Goal: Communication & Community: Answer question/provide support

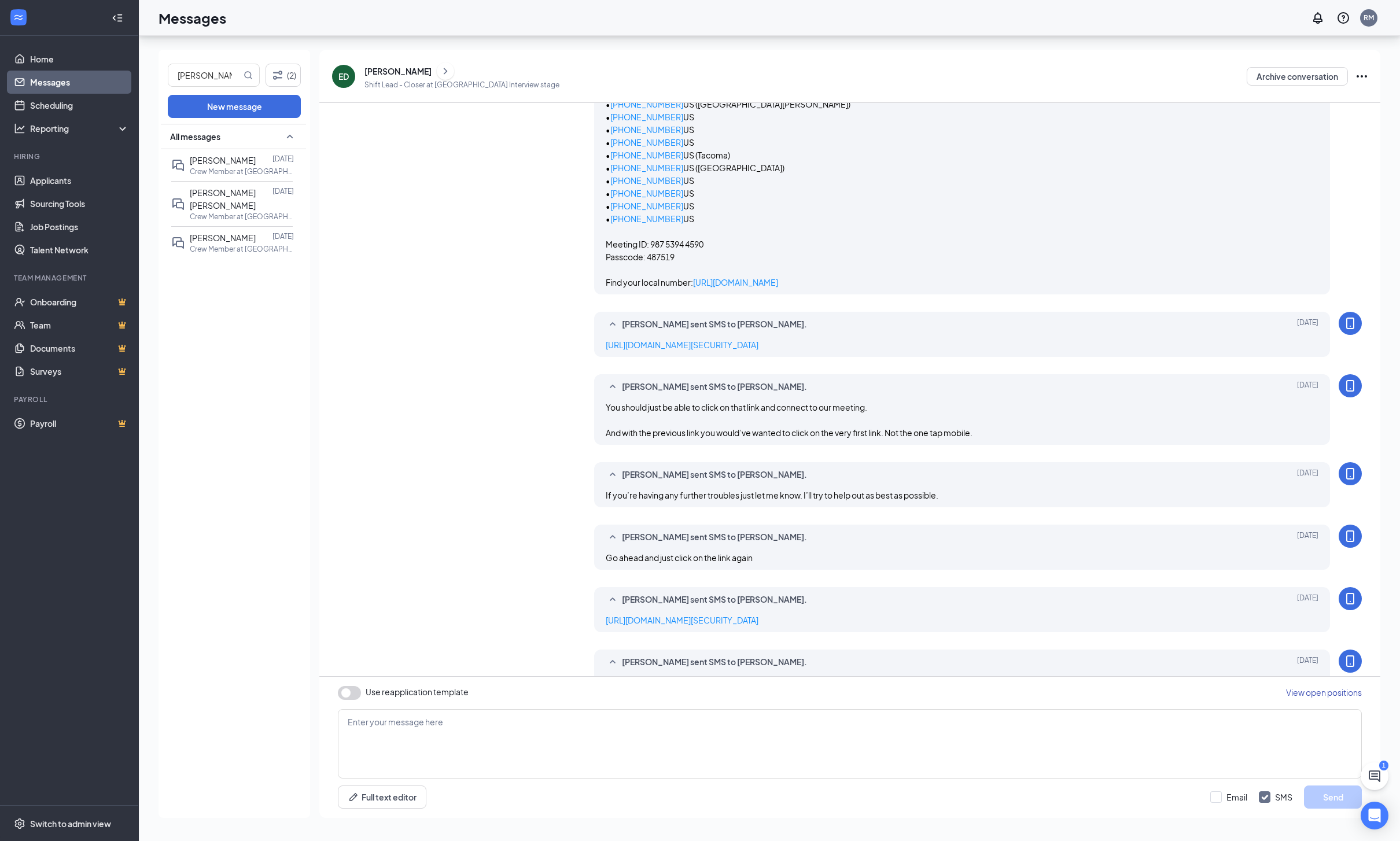
scroll to position [613, 0]
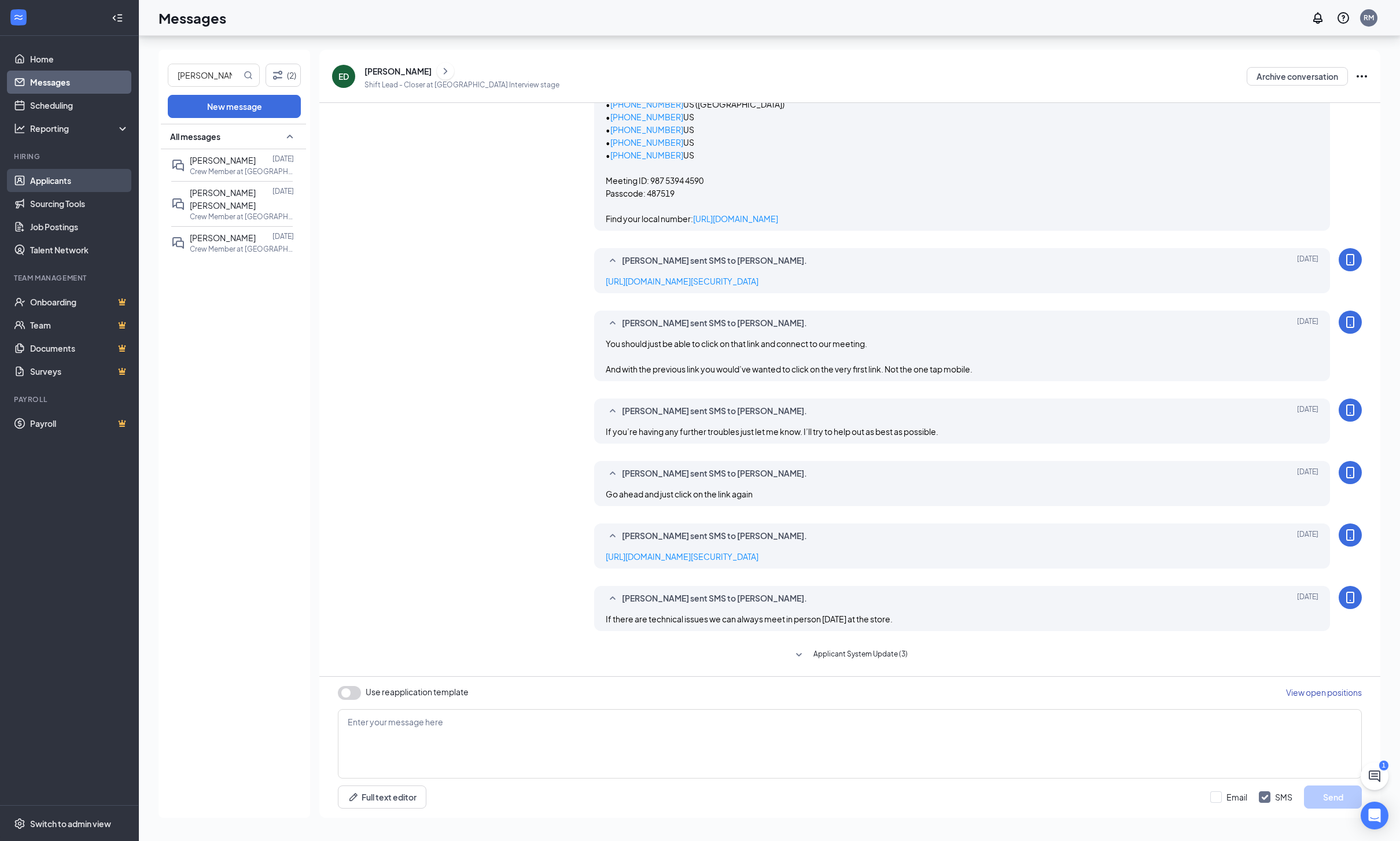
click at [105, 169] on link "Applicants" at bounding box center [79, 180] width 99 height 23
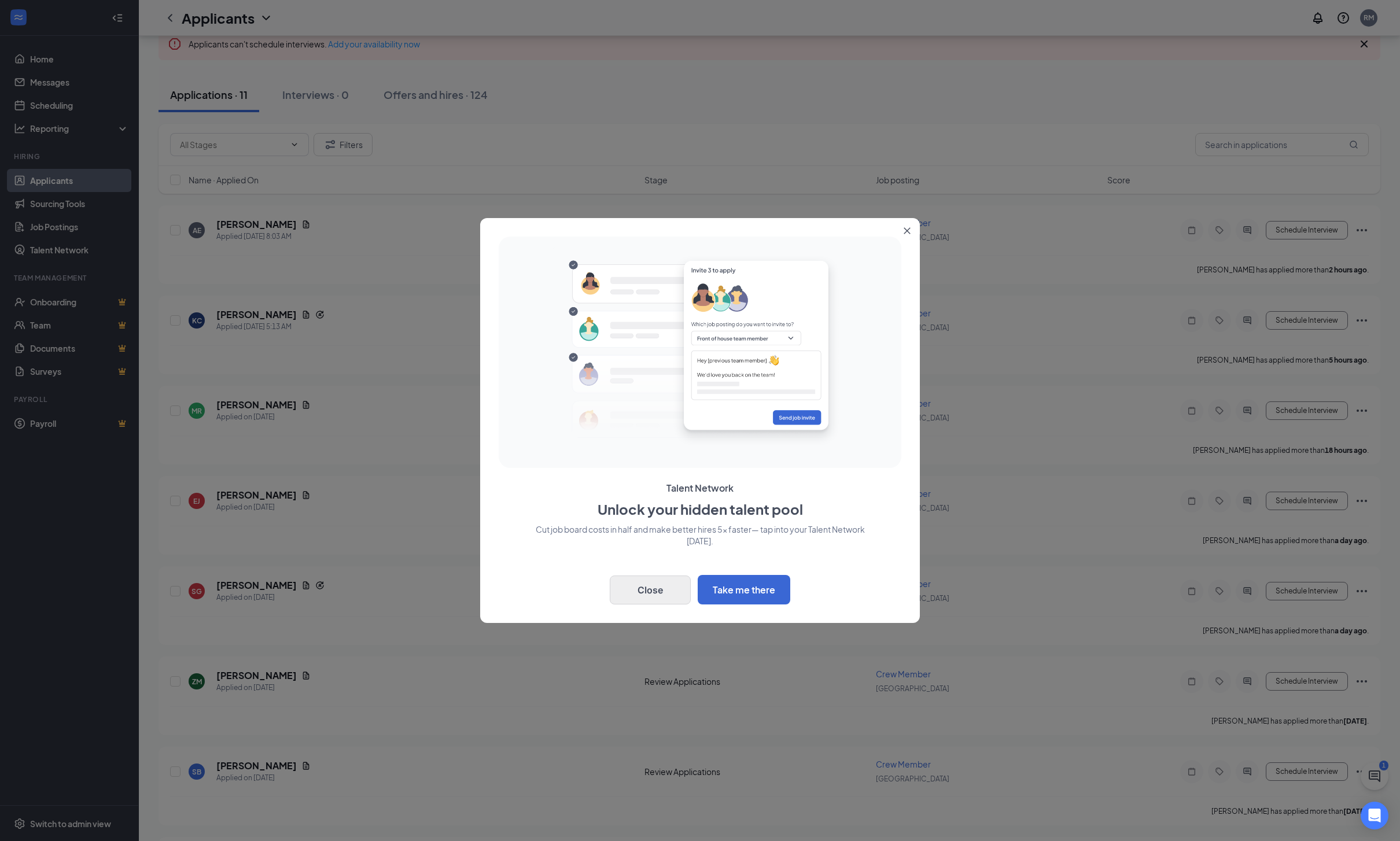
click at [662, 588] on button "Close" at bounding box center [650, 590] width 81 height 29
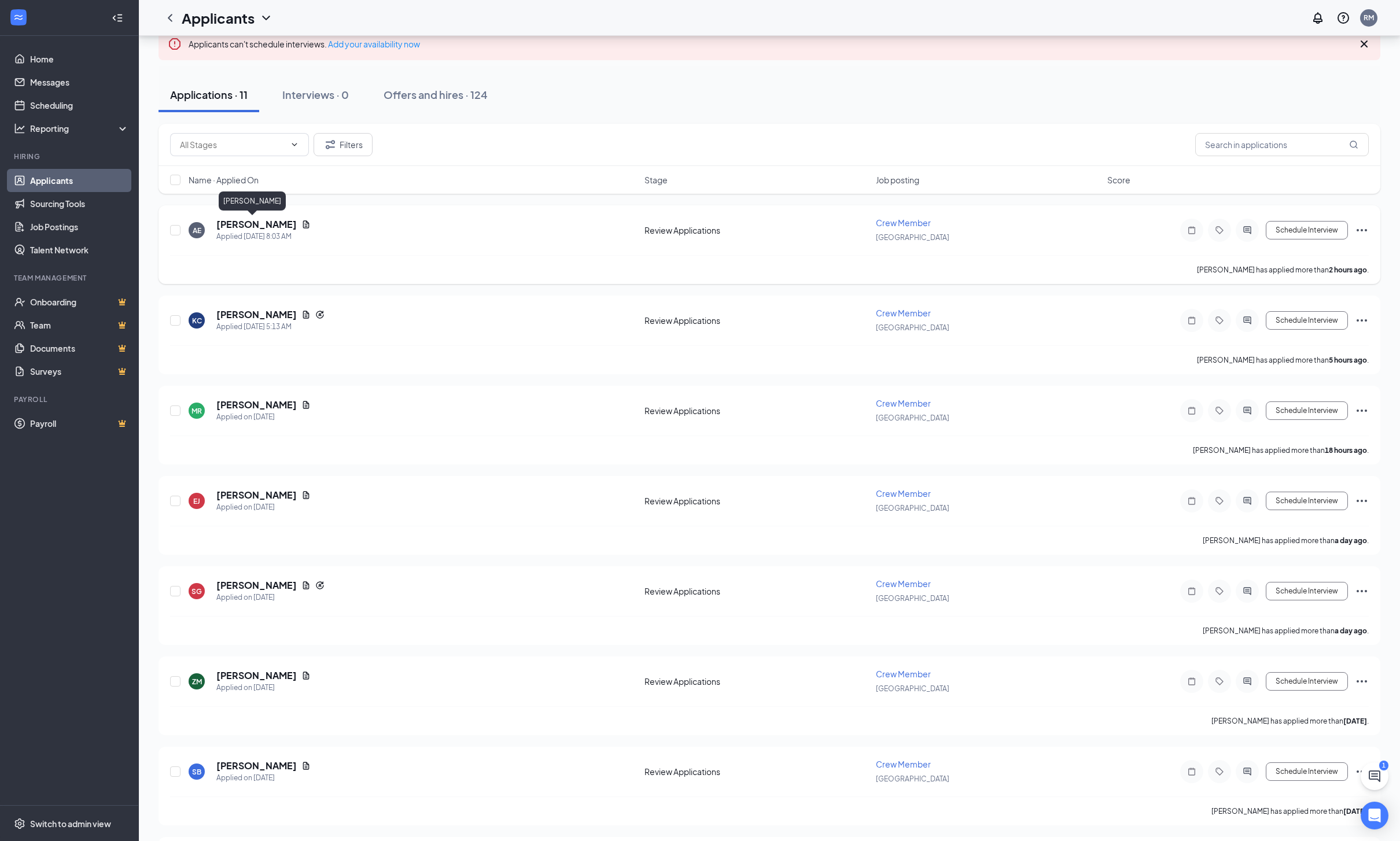
click at [234, 223] on h5 "[PERSON_NAME]" at bounding box center [256, 224] width 81 height 13
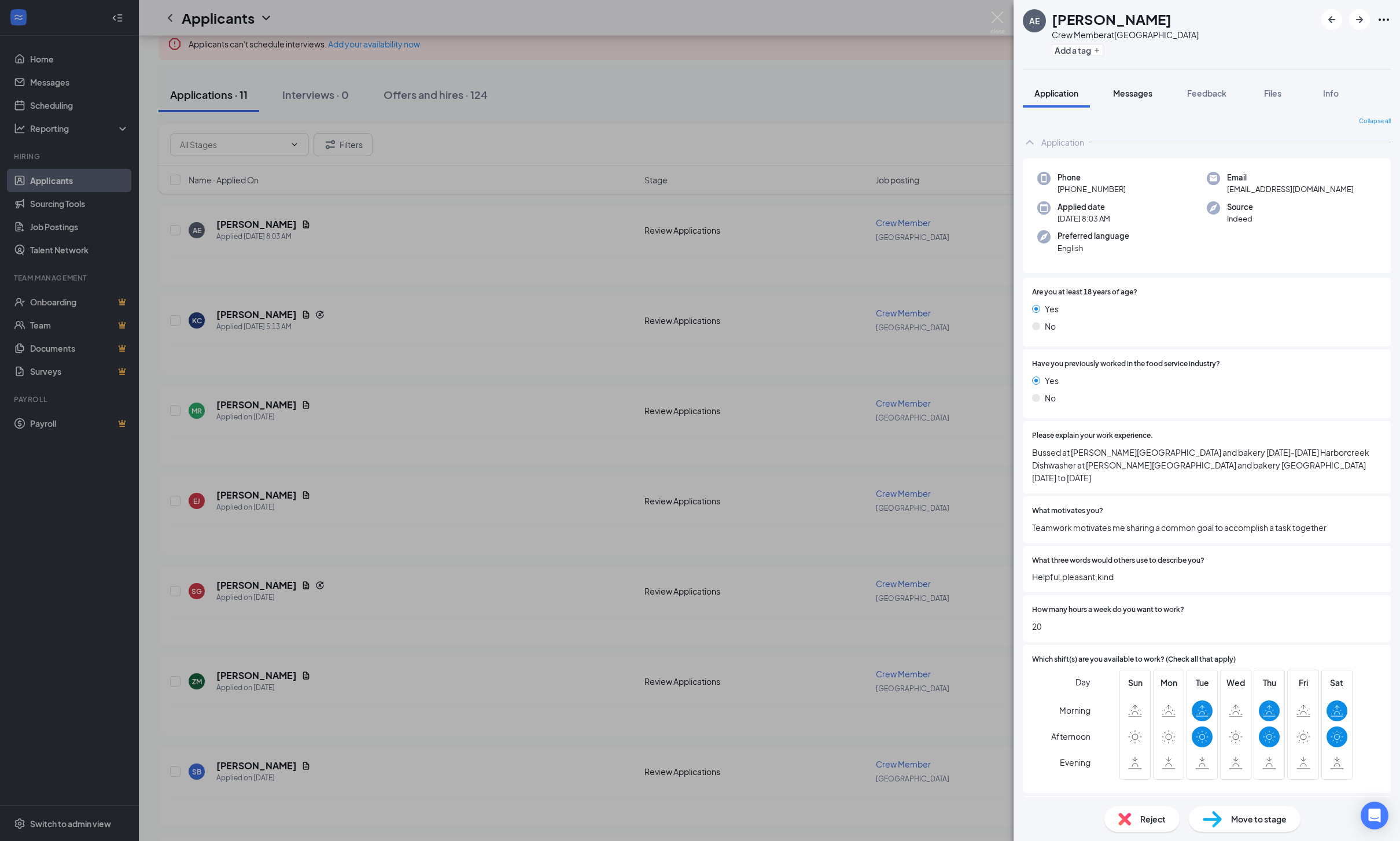
click at [1152, 95] on span "Messages" at bounding box center [1132, 93] width 39 height 10
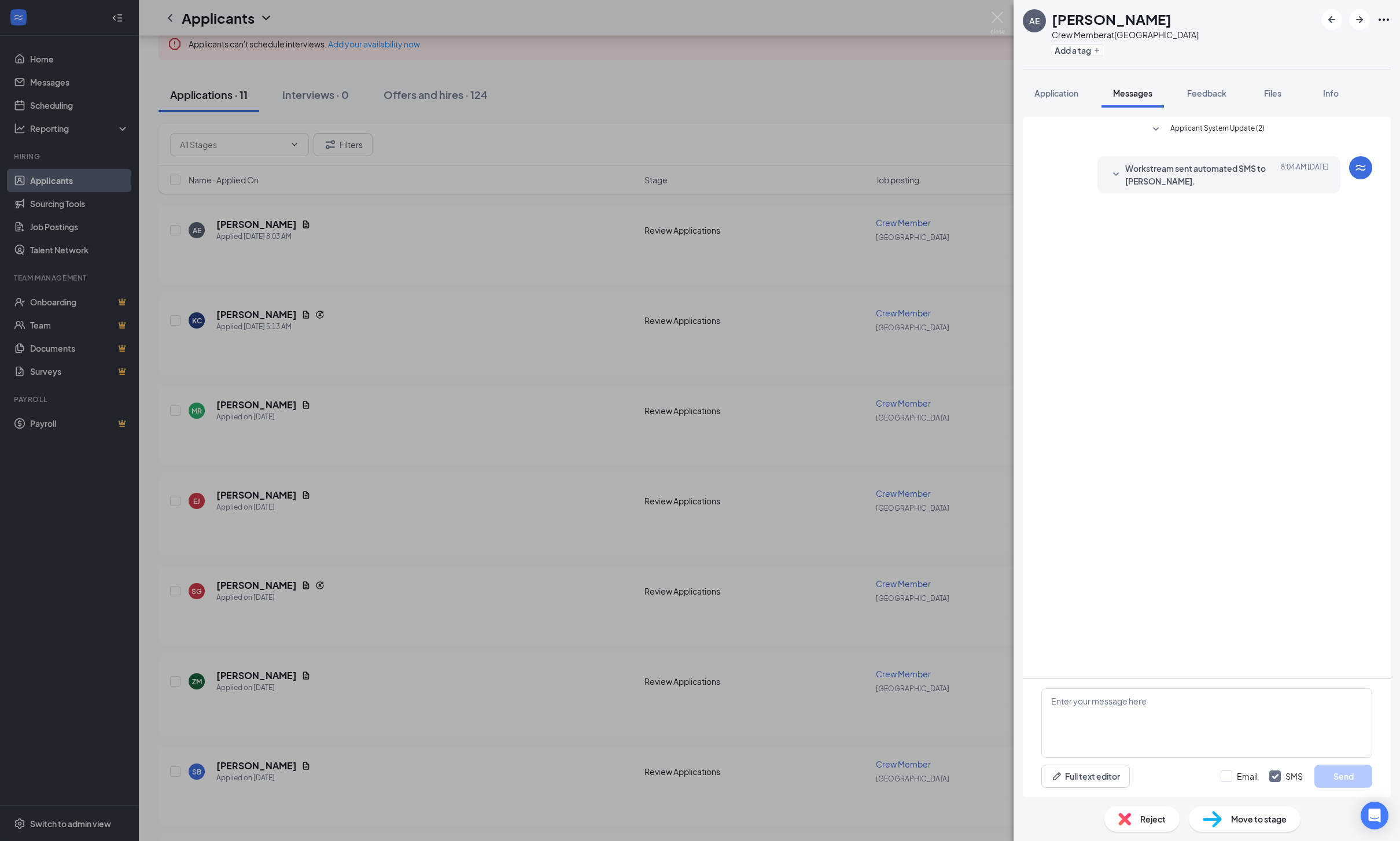
scroll to position [74, 0]
click at [1113, 709] on div "Full text editor Email SMS Send" at bounding box center [1206, 738] width 368 height 118
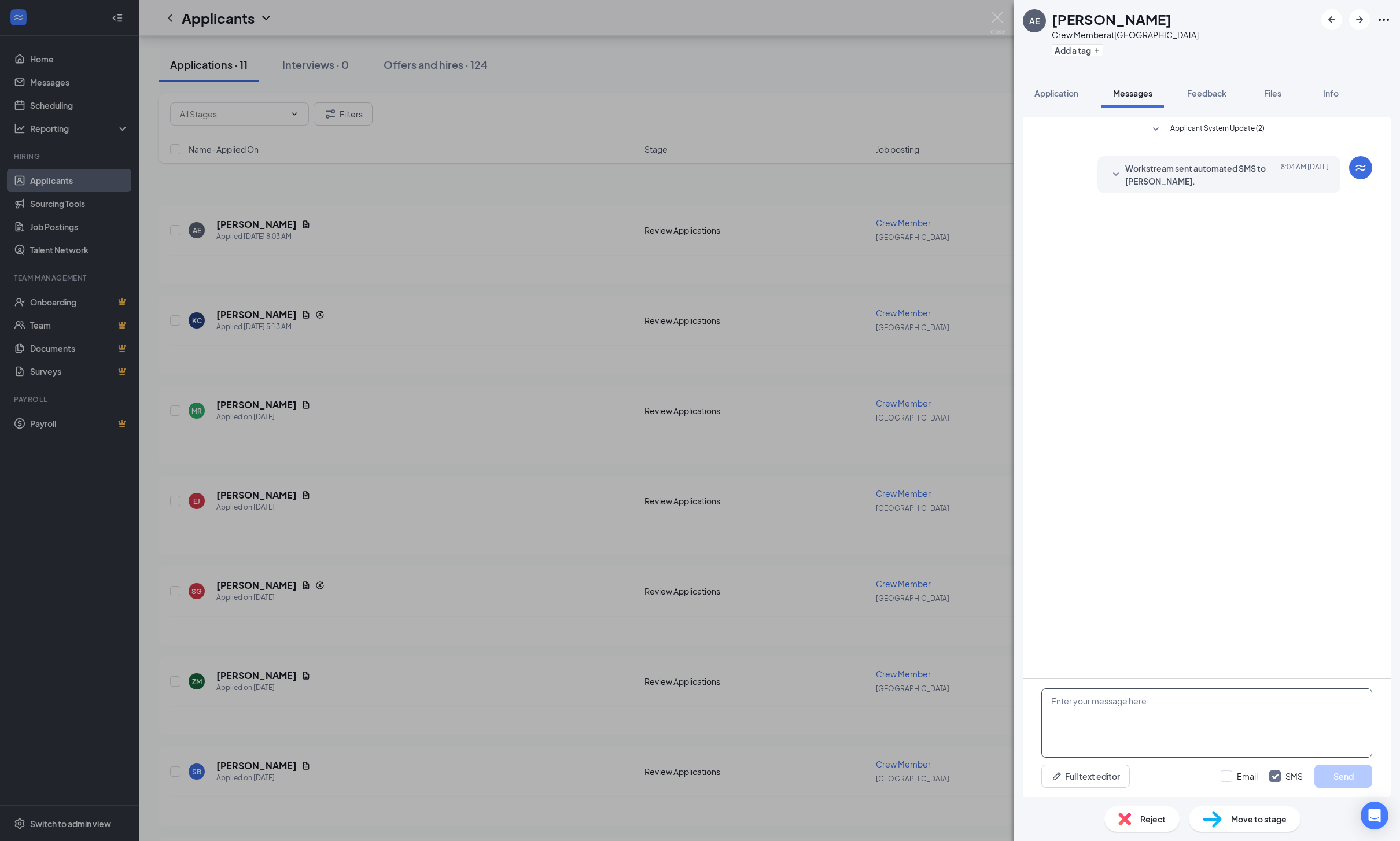
scroll to position [331, 0]
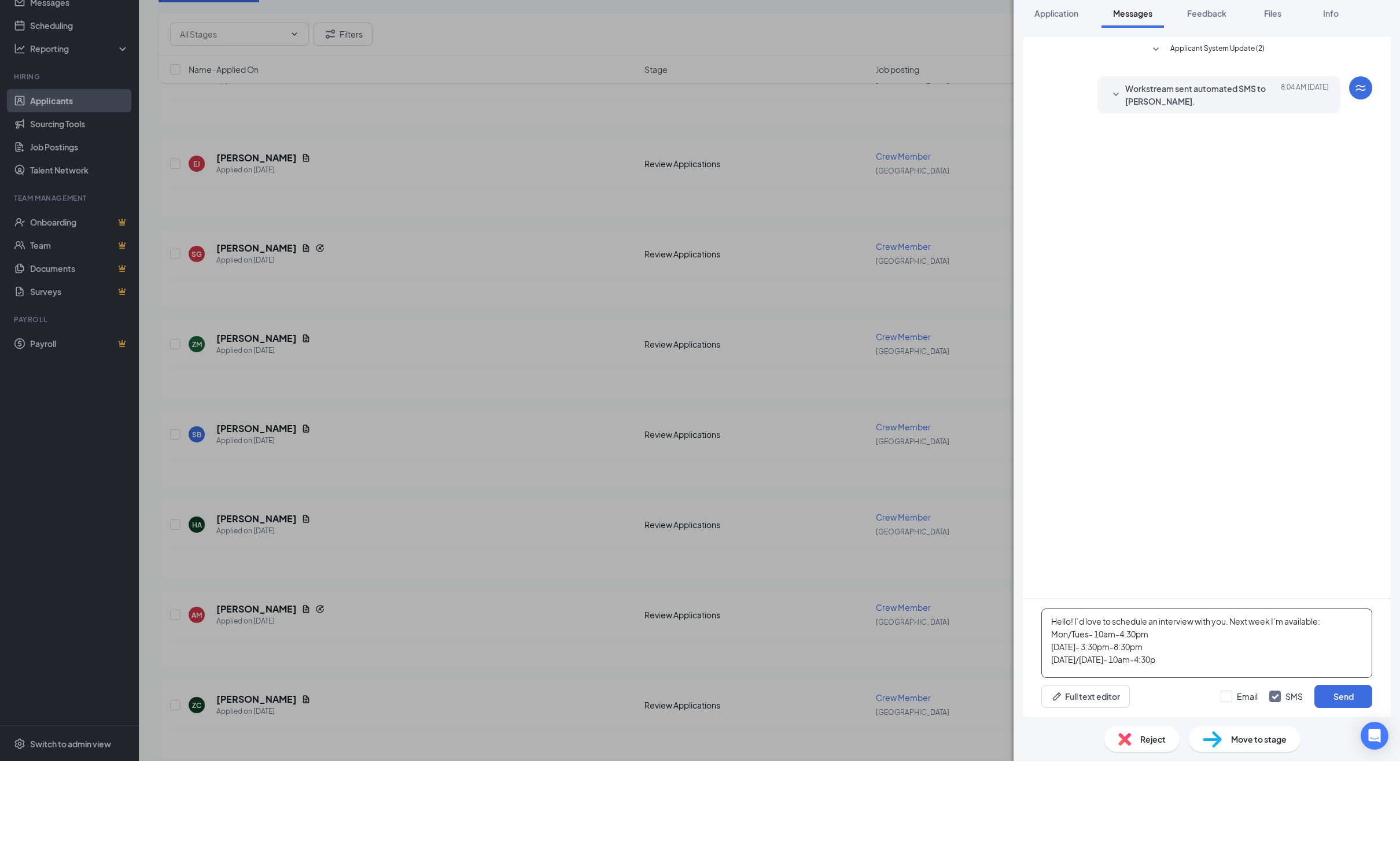
type textarea "Hello! I’d love to schedule an interview with you. Next week I’m available: Mon…"
drag, startPoint x: 1197, startPoint y: 658, endPoint x: 1033, endPoint y: 607, distance: 171.7
click at [1033, 679] on div "Hello! I’d love to schedule an interview with you. Next week I’m available: Mon…" at bounding box center [1206, 738] width 368 height 118
click at [1210, 688] on textarea at bounding box center [1206, 723] width 331 height 69
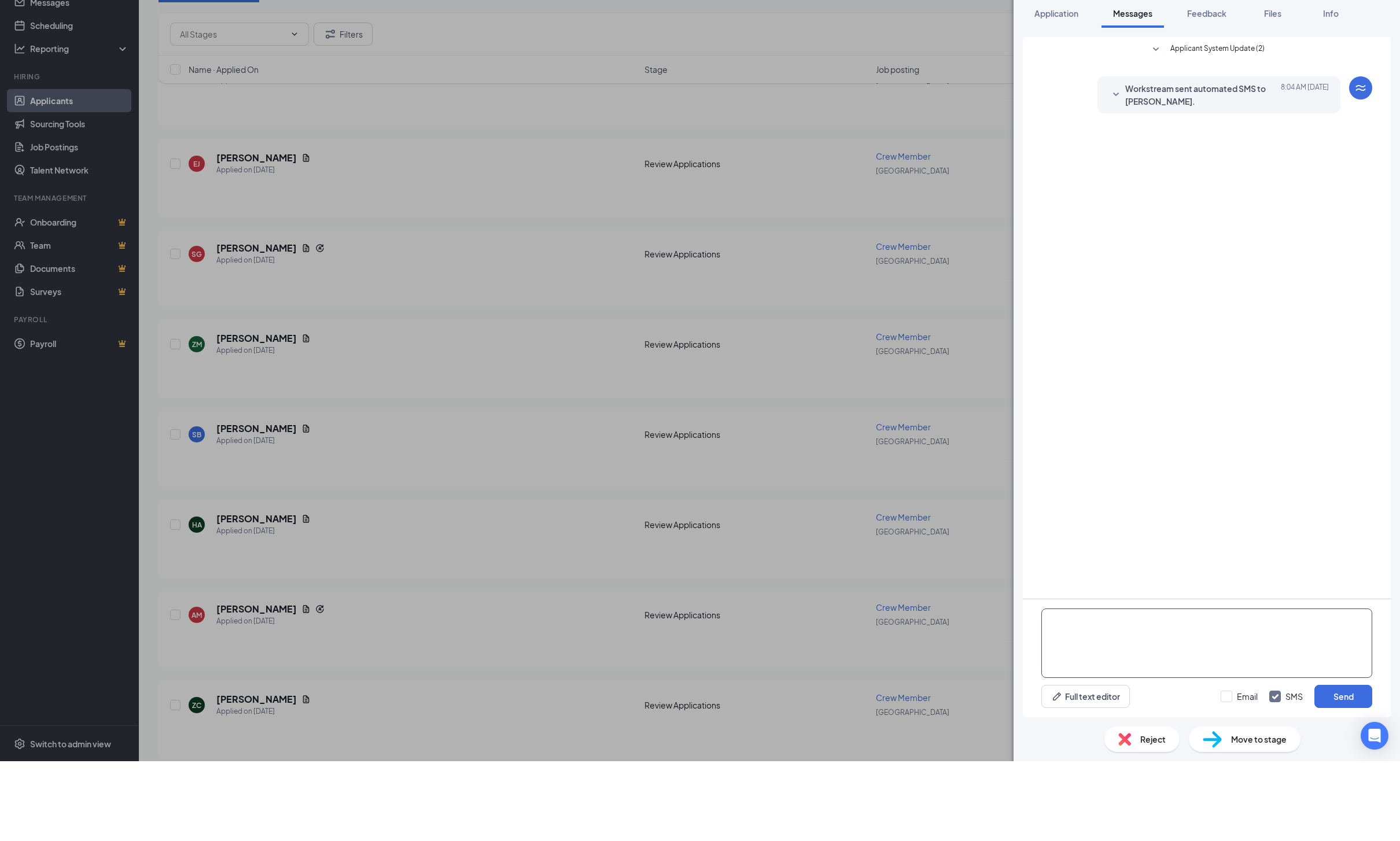
click at [1099, 695] on textarea at bounding box center [1206, 723] width 331 height 69
click at [1099, 694] on textarea at bounding box center [1206, 723] width 331 height 69
drag, startPoint x: 1155, startPoint y: 721, endPoint x: 1028, endPoint y: 649, distance: 146.0
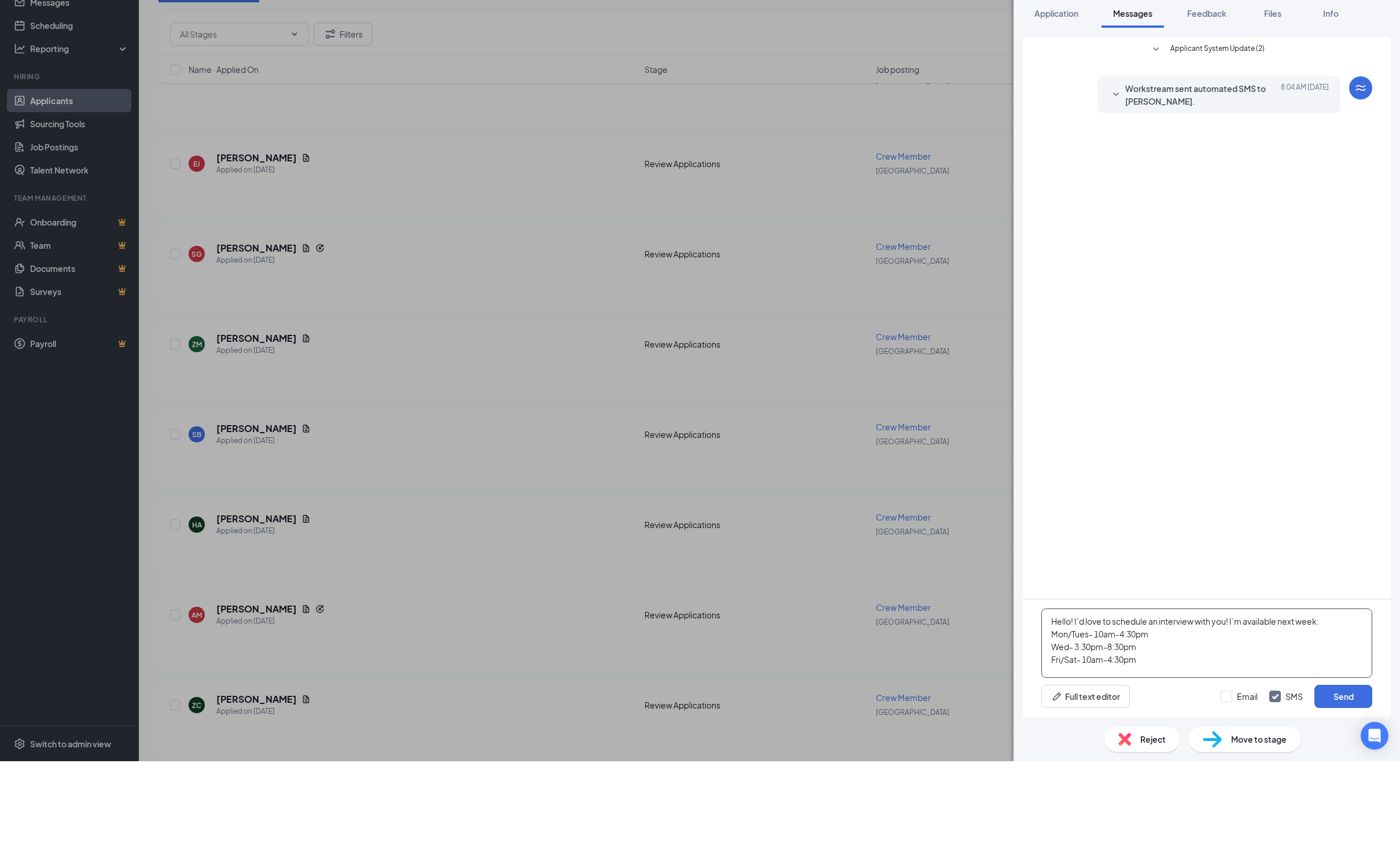
click at [1028, 650] on div "Applicant System Update (2) Workstream sent automated SMS to [PERSON_NAME]. [DA…" at bounding box center [1206, 457] width 368 height 680
type textarea "Hello! I’d love to schedule an interview with you! I’m available next week: Mon…"
click at [1345, 764] on button "Send" at bounding box center [1342, 776] width 58 height 23
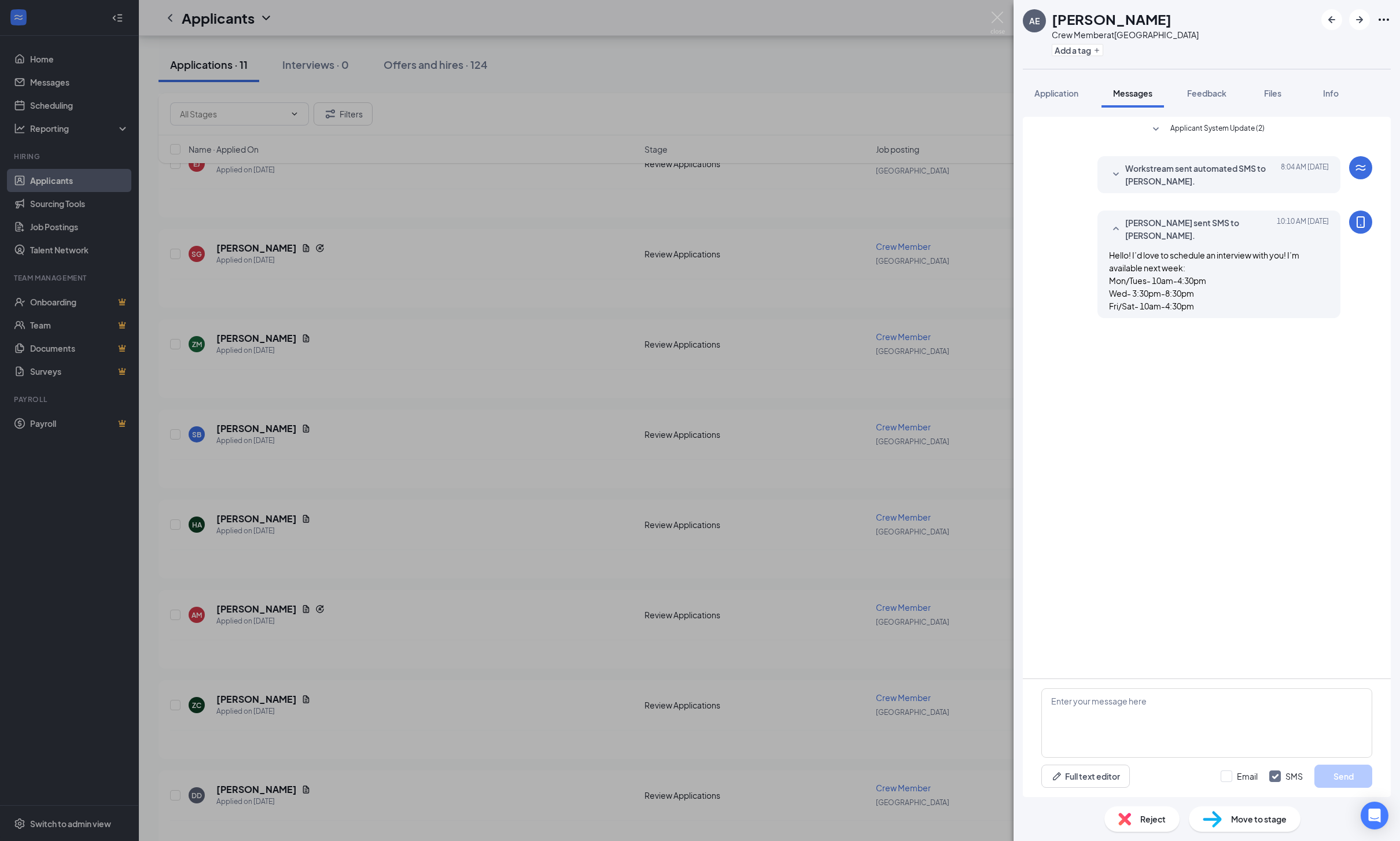
scroll to position [0, 0]
click at [1357, 25] on icon "ArrowRight" at bounding box center [1359, 20] width 14 height 14
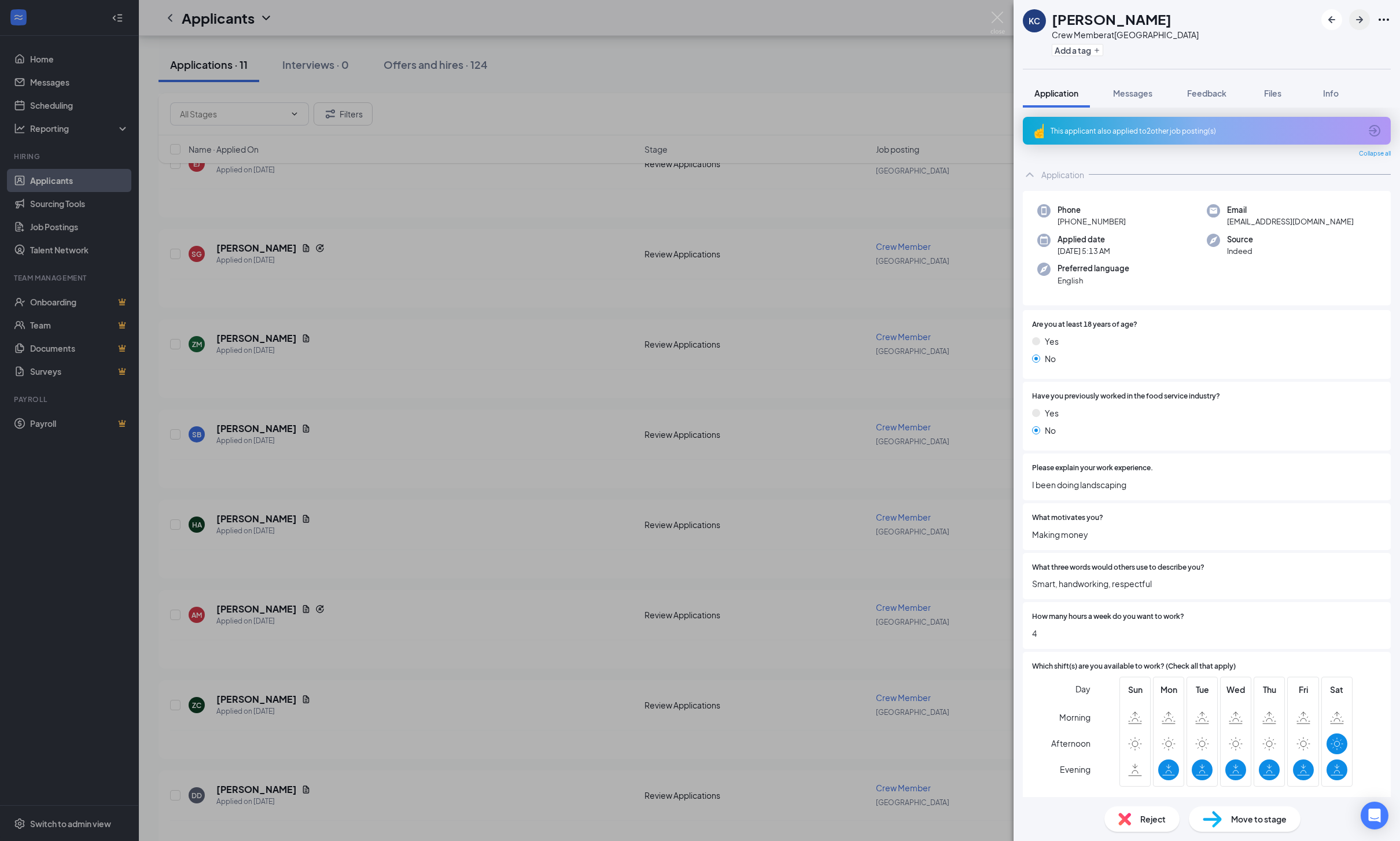
click at [1359, 21] on icon "ArrowRight" at bounding box center [1359, 20] width 14 height 14
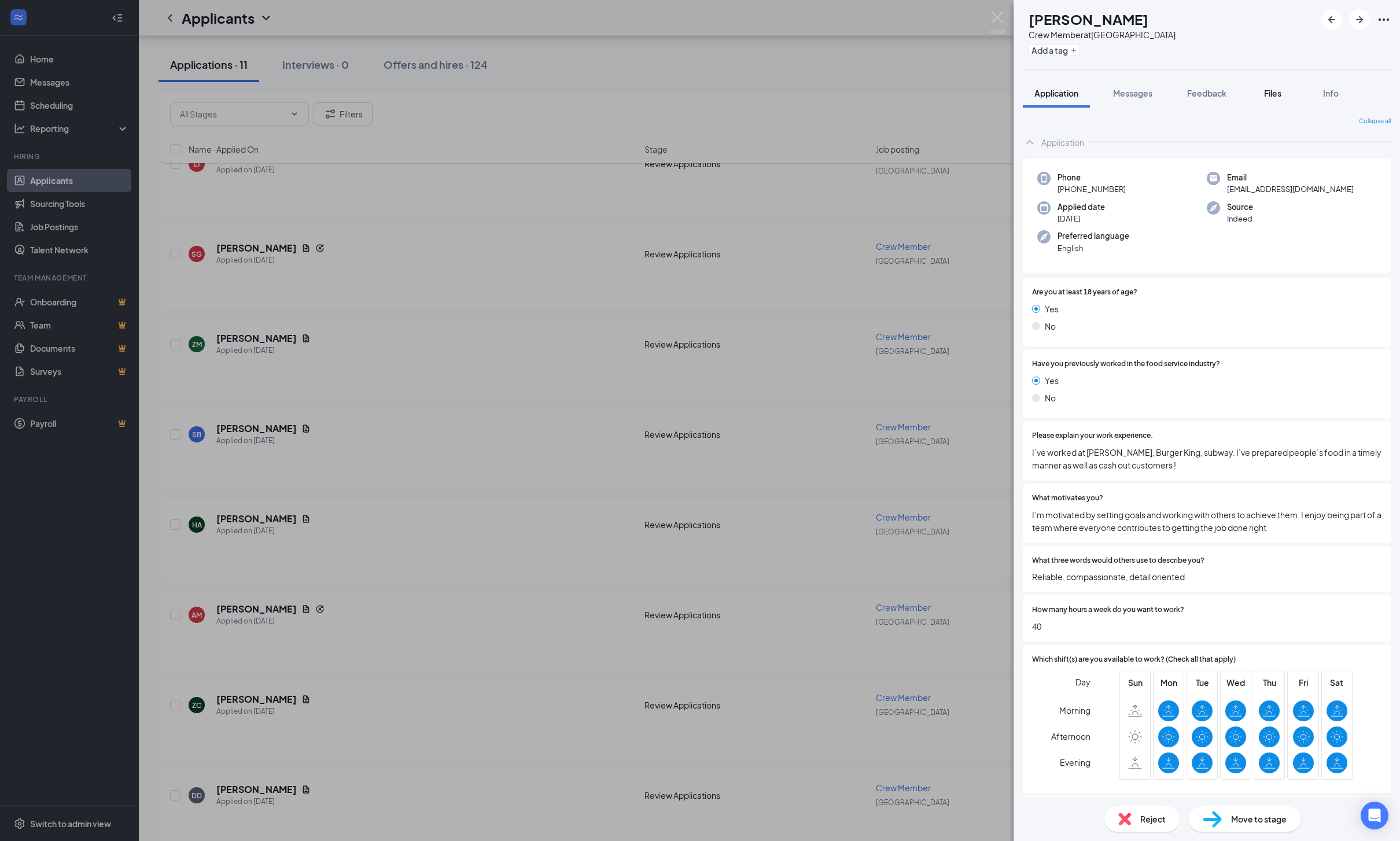
click at [1281, 95] on span "Files" at bounding box center [1273, 93] width 18 height 10
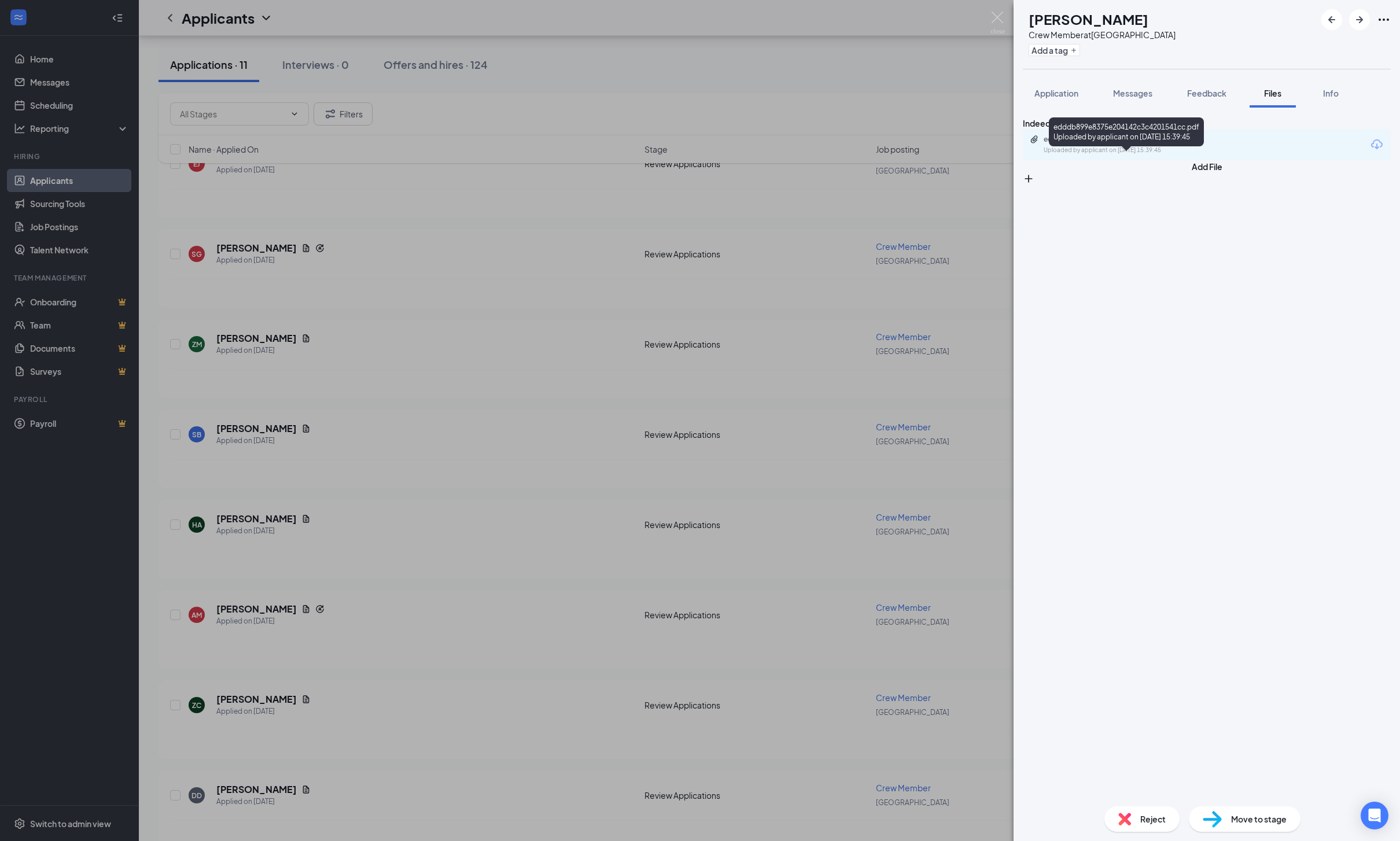
click at [1127, 155] on div "edddb899e8375e204142c3c4201541cc.pdf Uploaded by applicant on [DATE] 15:39:45" at bounding box center [1123, 145] width 188 height 20
click at [1142, 93] on span "Messages" at bounding box center [1132, 93] width 39 height 10
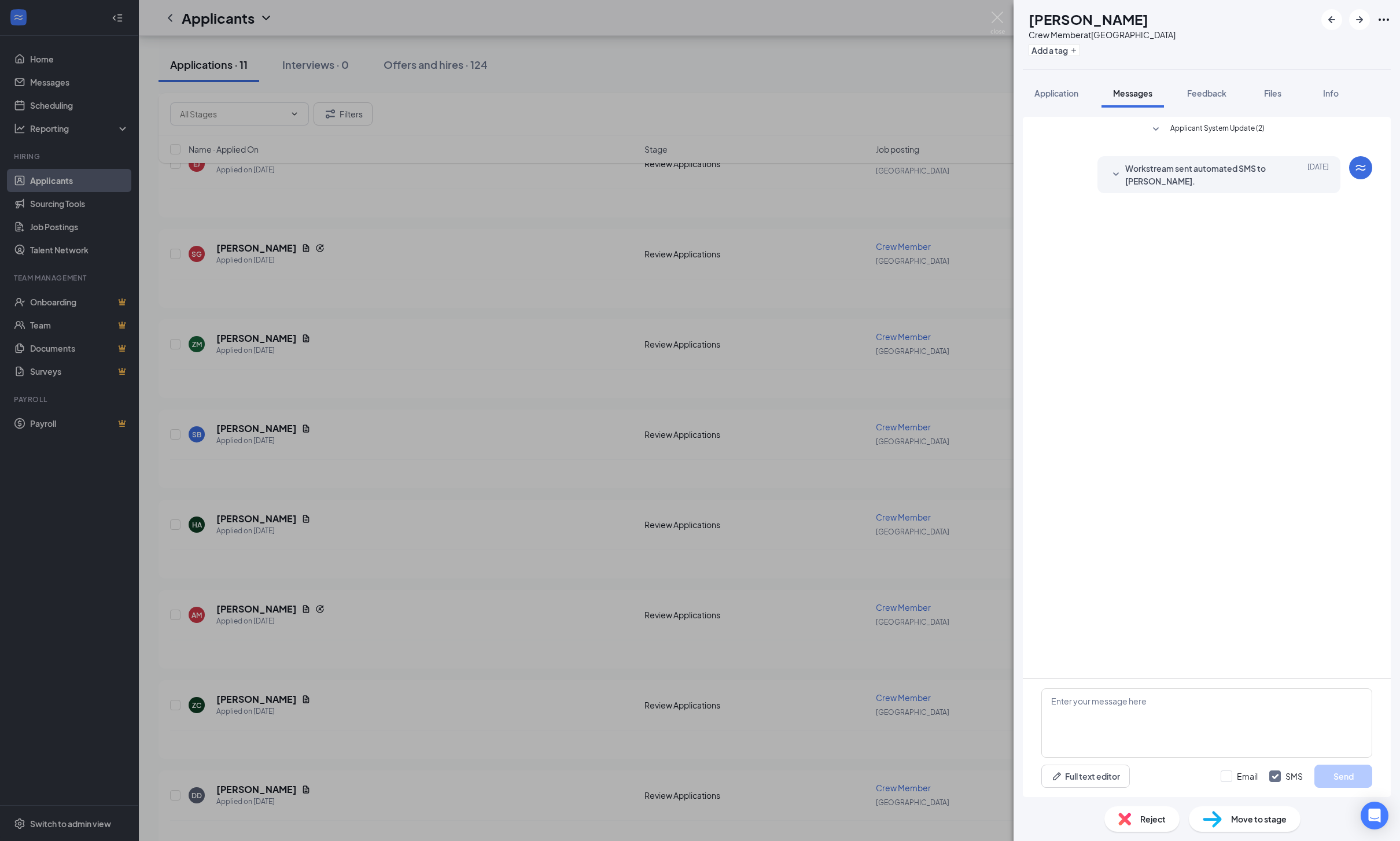
scroll to position [74, 0]
drag, startPoint x: 1178, startPoint y: 699, endPoint x: 1178, endPoint y: 789, distance: 90.0
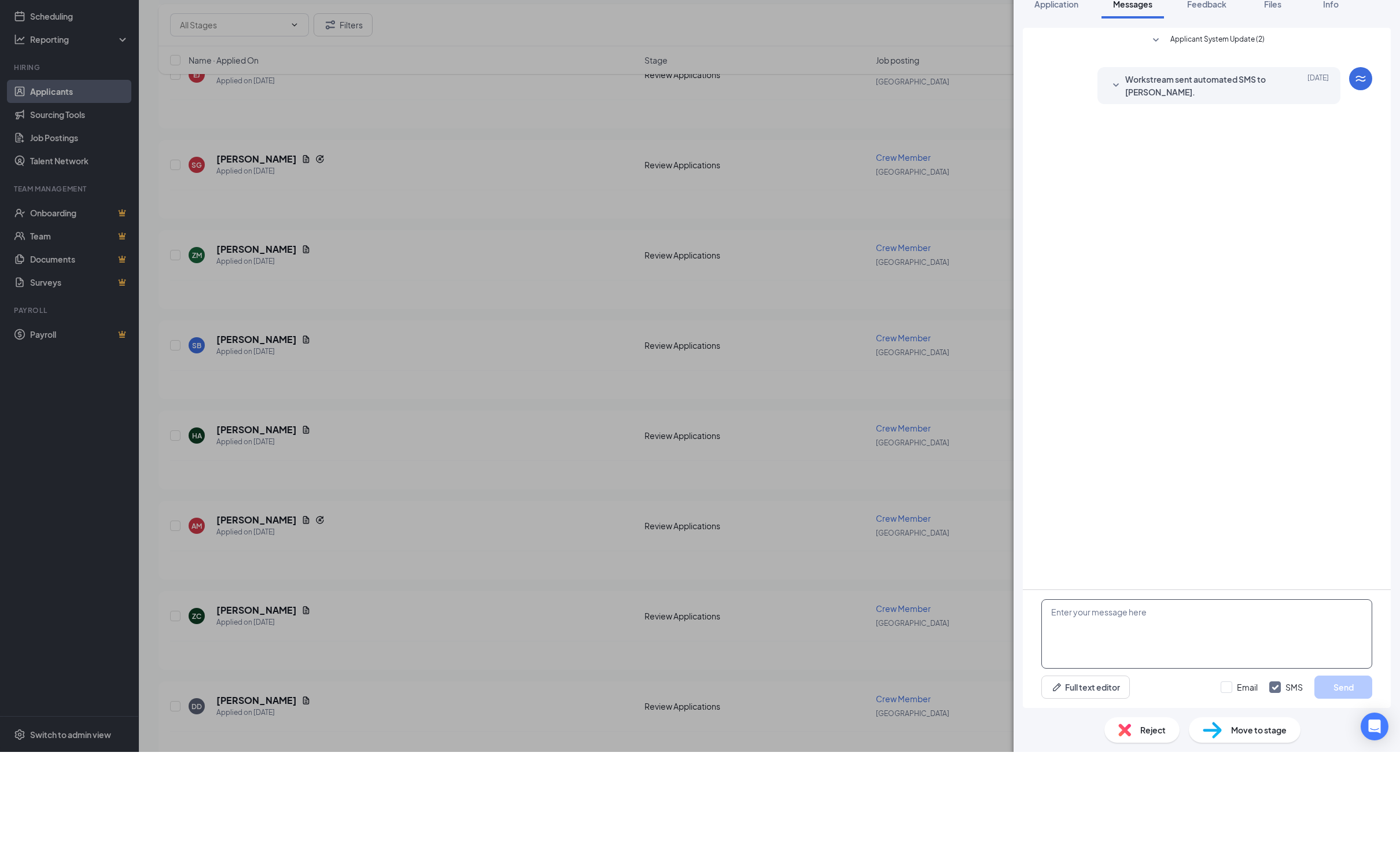
paste textarea "Hello! I’d love to schedule an interview with you! I’m available next week: Mon…"
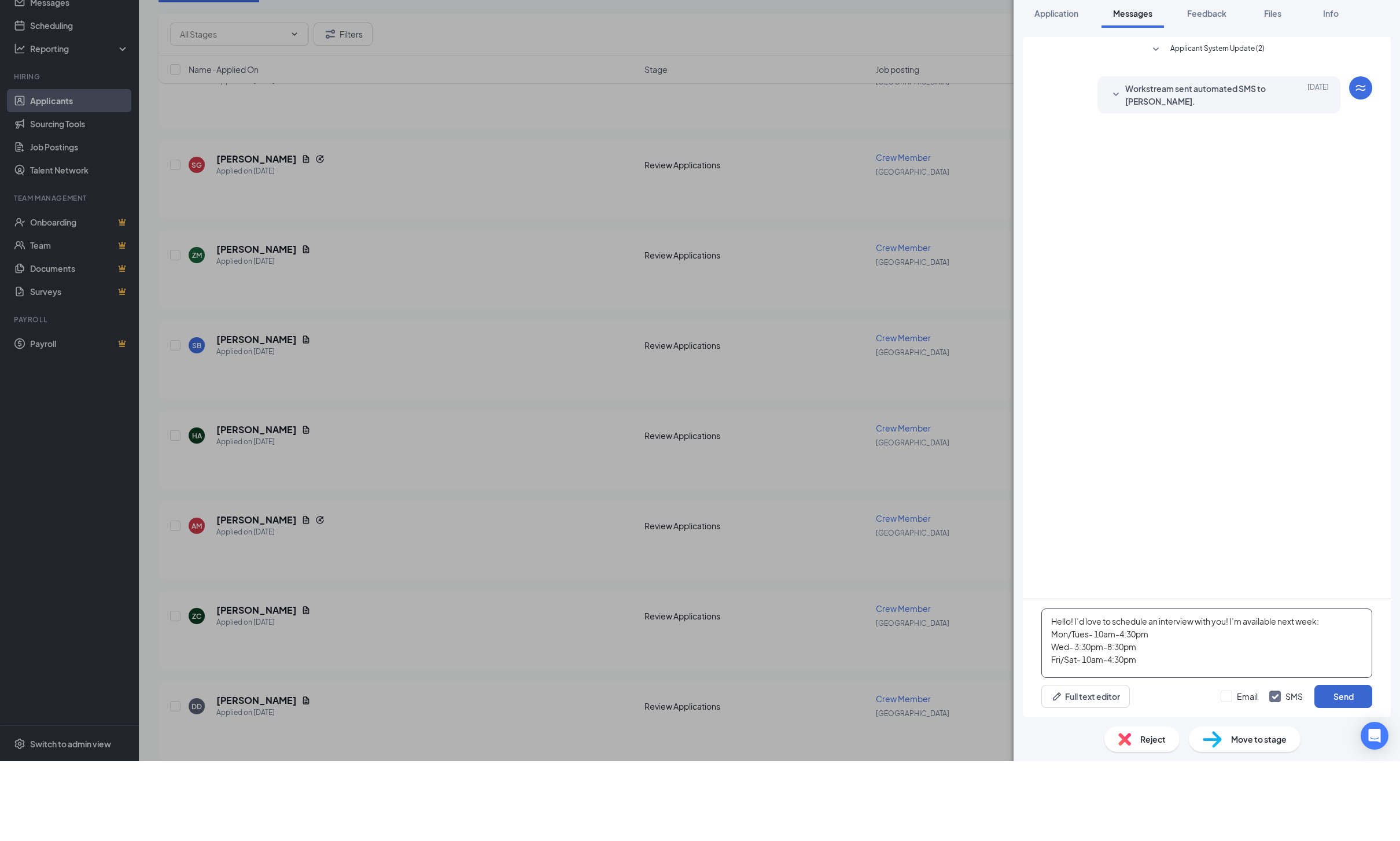
type textarea "Hello! I’d love to schedule an interview with you! I’m available next week: Mon…"
click at [1357, 764] on button "Send" at bounding box center [1342, 776] width 58 height 23
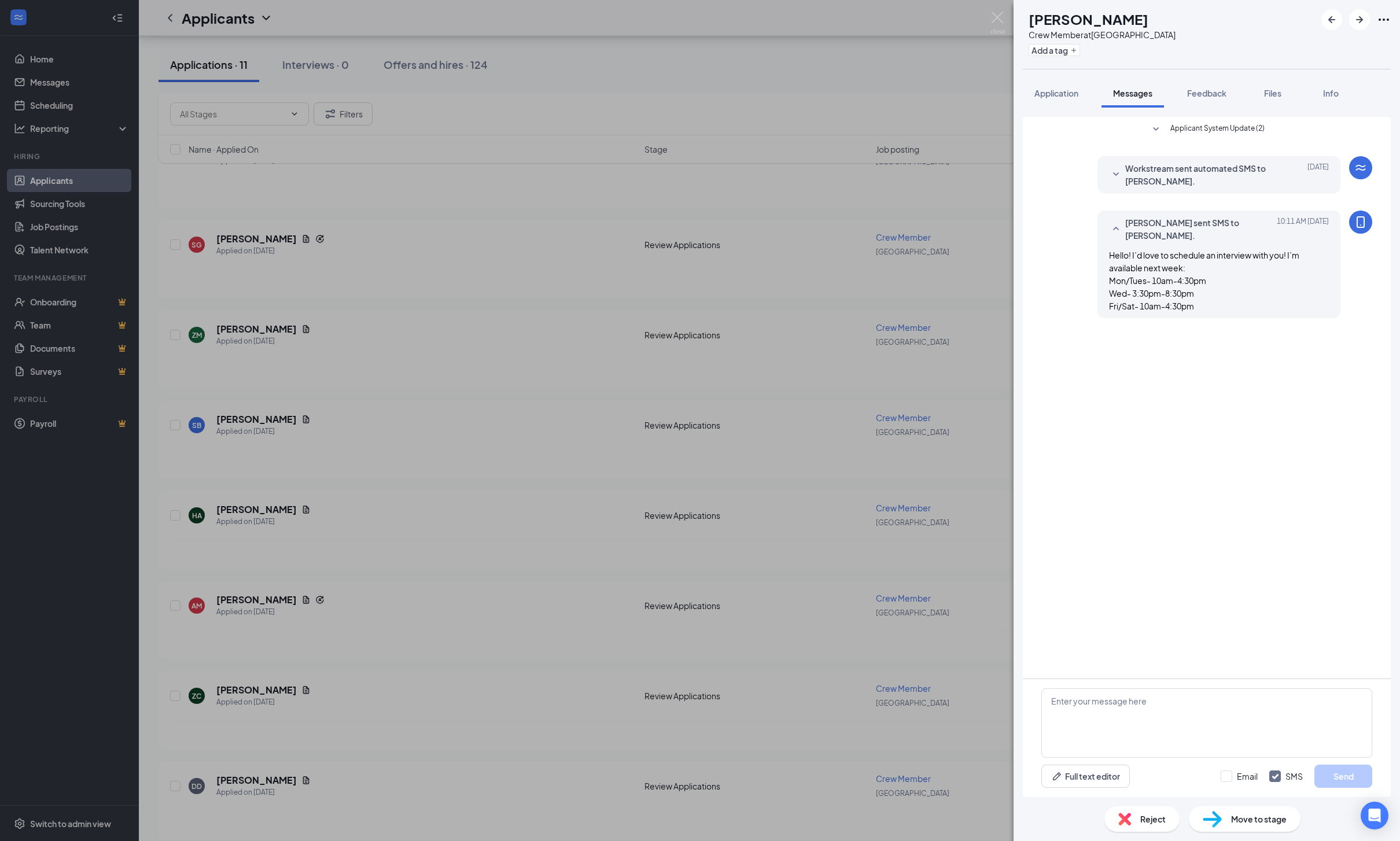
scroll to position [0, 0]
click at [1362, 19] on icon "ArrowRight" at bounding box center [1359, 20] width 7 height 7
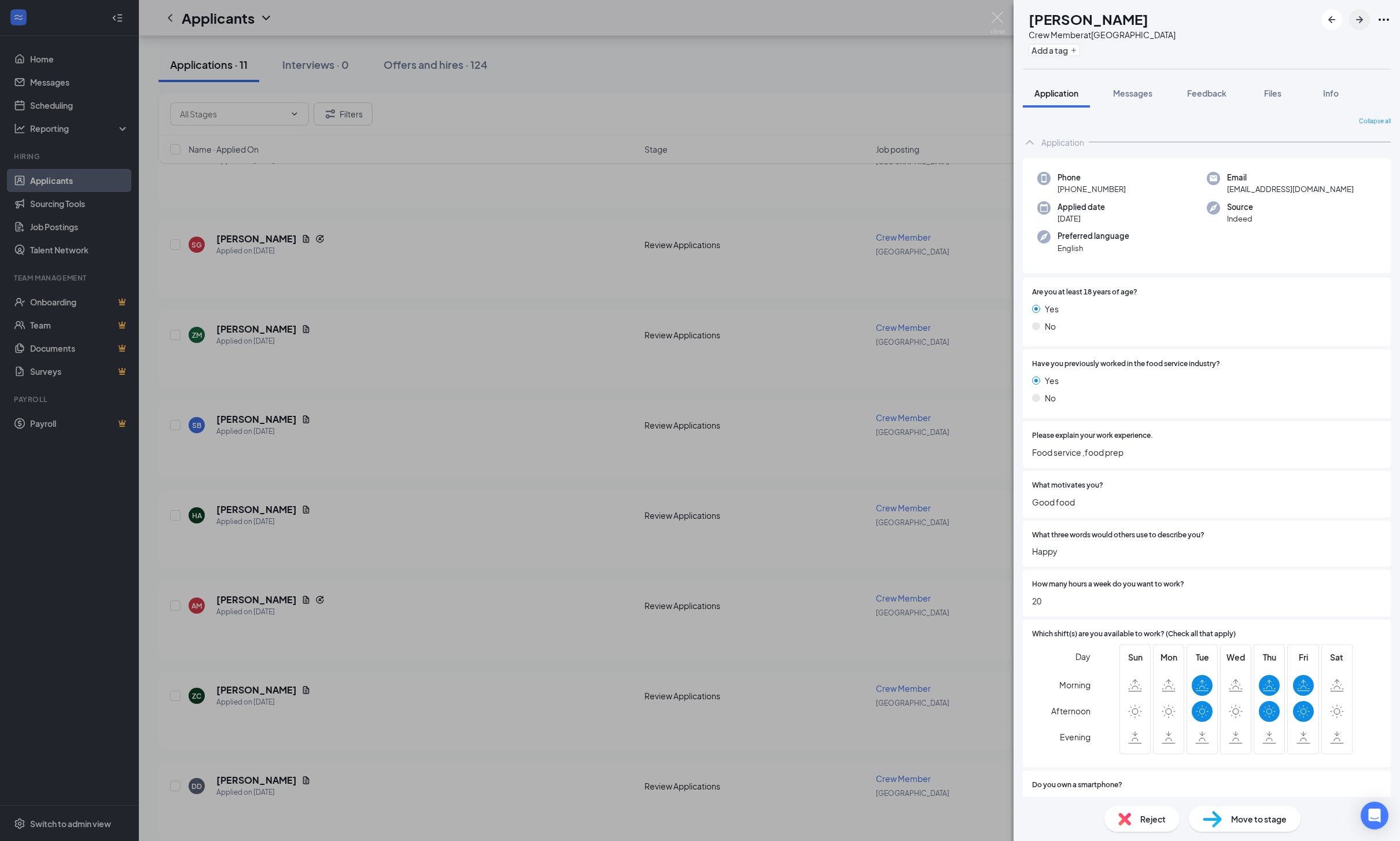
click at [1362, 19] on icon "ArrowRight" at bounding box center [1359, 20] width 7 height 7
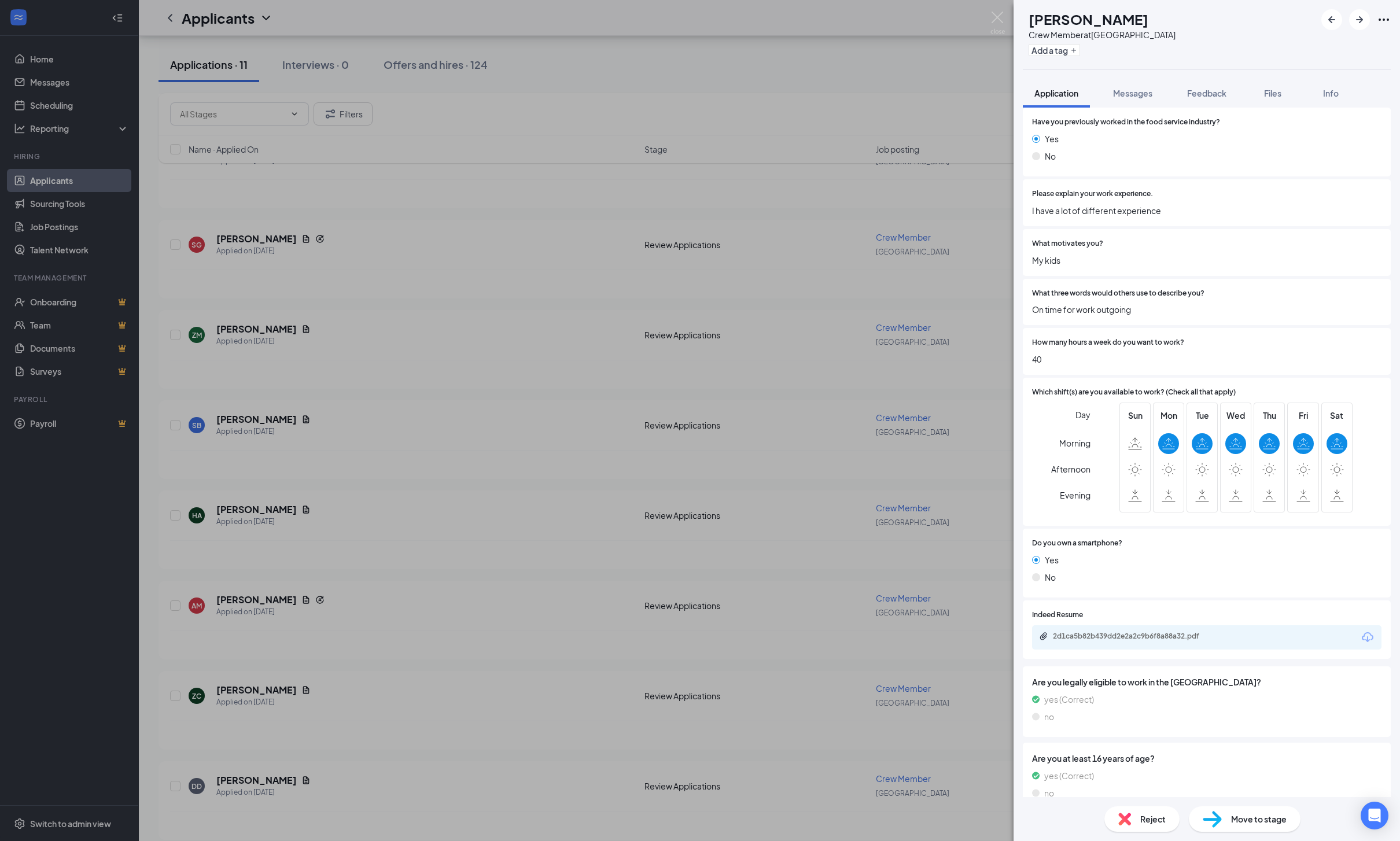
scroll to position [58, 0]
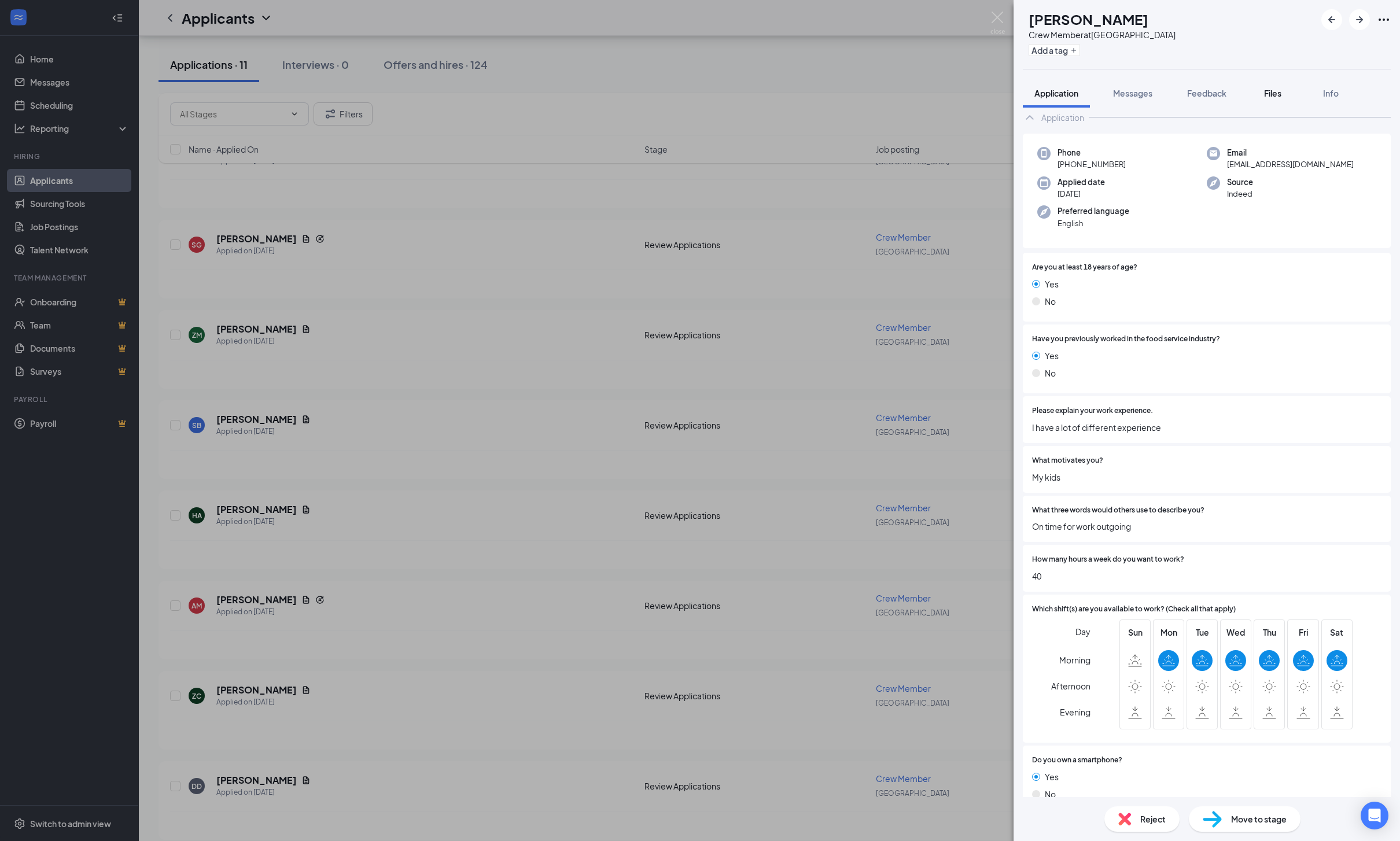
click at [1281, 95] on span "Files" at bounding box center [1273, 93] width 18 height 10
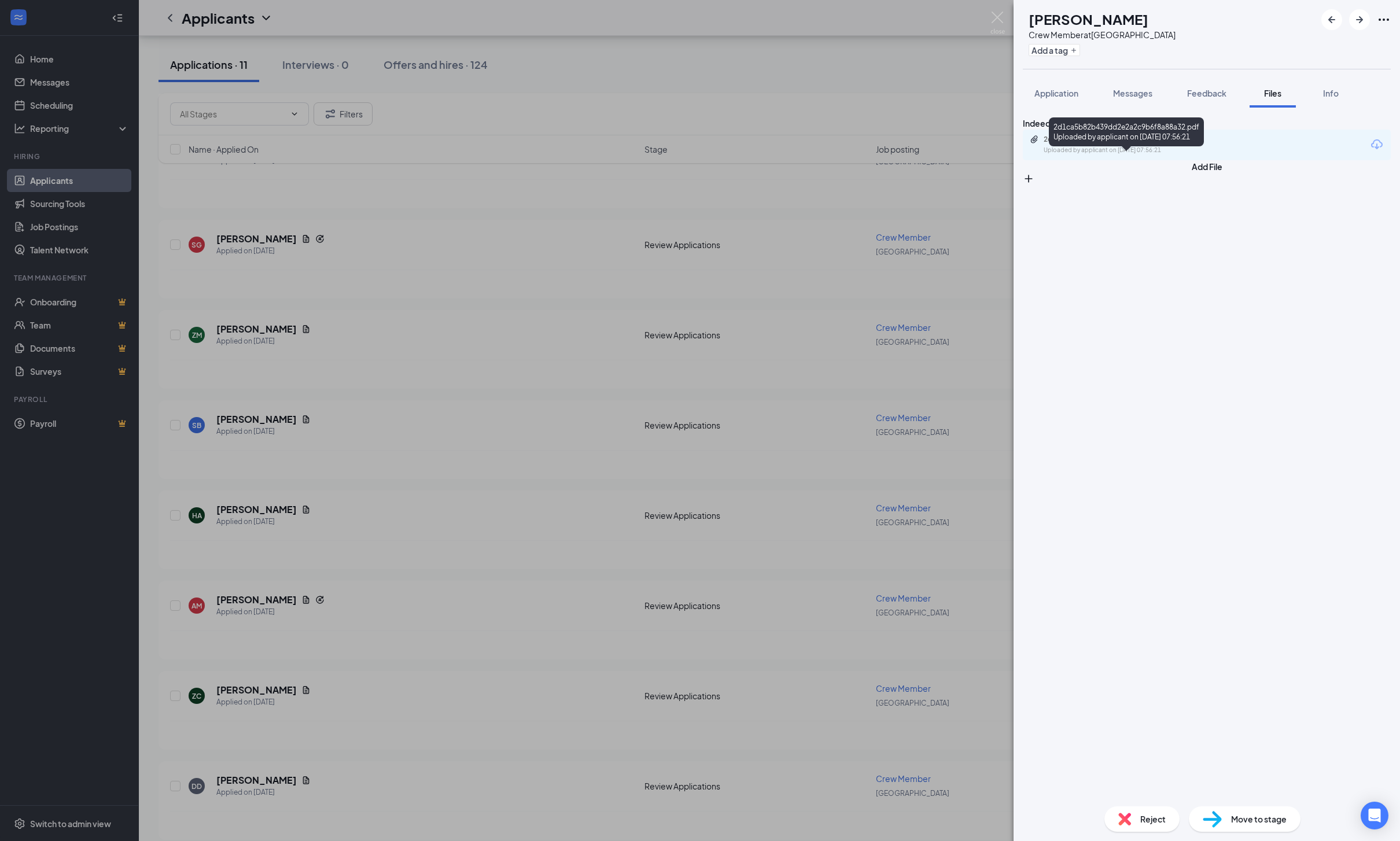
click at [1143, 144] on div "2d1ca5b82b439dd2e2a2c9b6f8a88a32.pdf" at bounding box center [1124, 139] width 162 height 9
click at [1152, 91] on span "Messages" at bounding box center [1132, 93] width 39 height 10
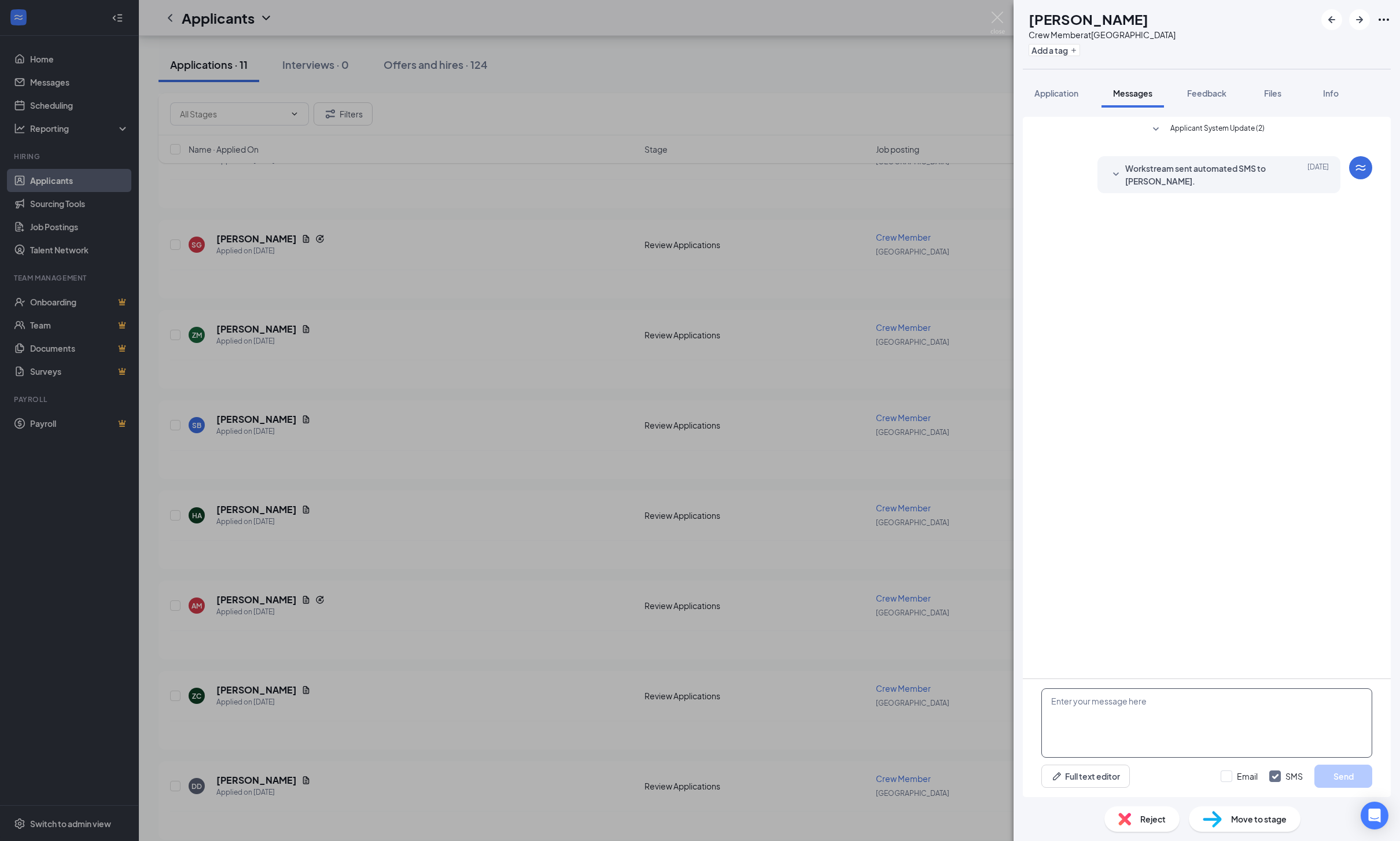
scroll to position [74, 0]
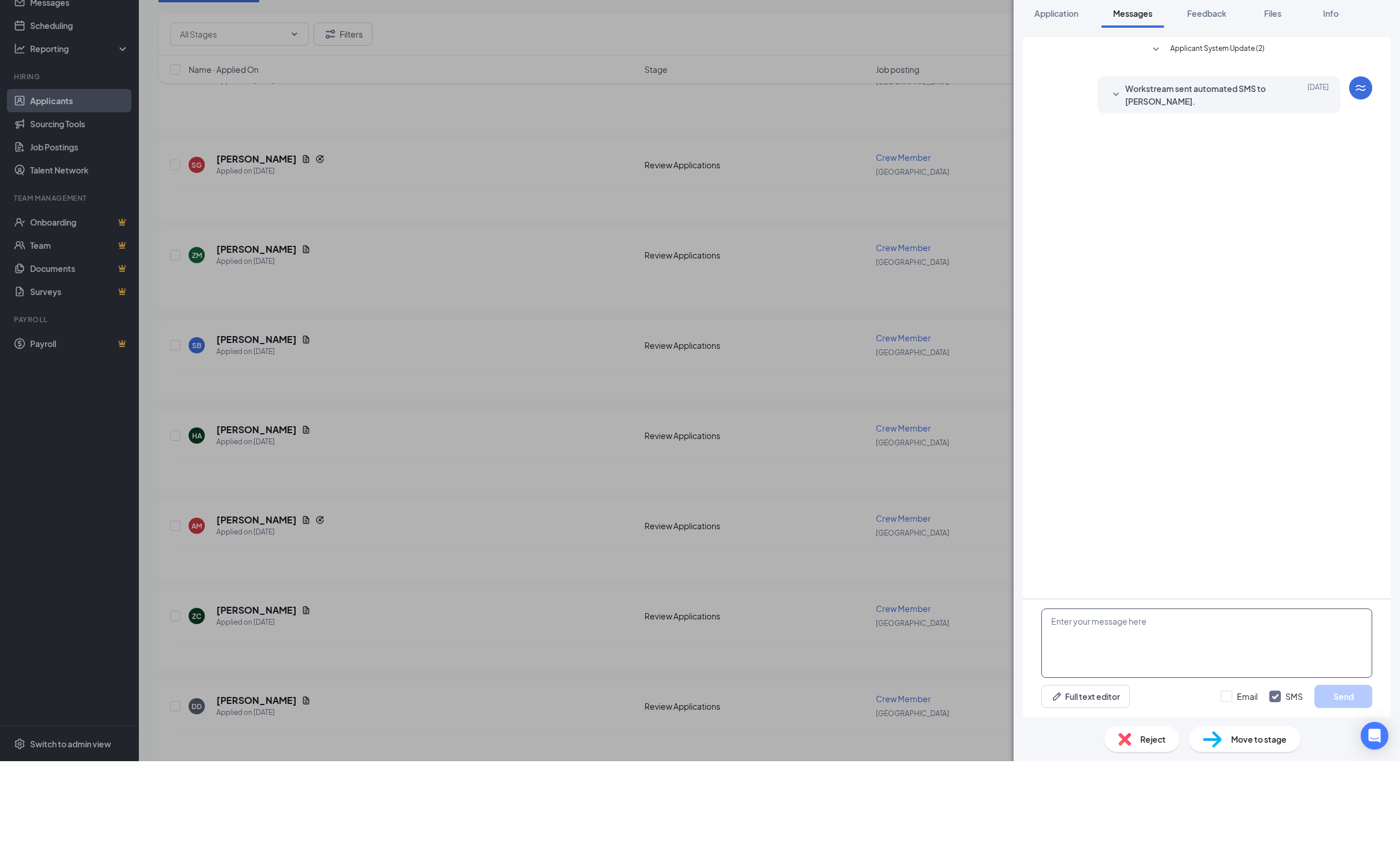
paste textarea "Hello! I’d love to schedule an interview with you! I’m available next week: Mon…"
type textarea "Hello! I’d love to schedule an interview with you! I’m available next week: Mon…"
click at [1347, 764] on button "Send" at bounding box center [1342, 776] width 58 height 23
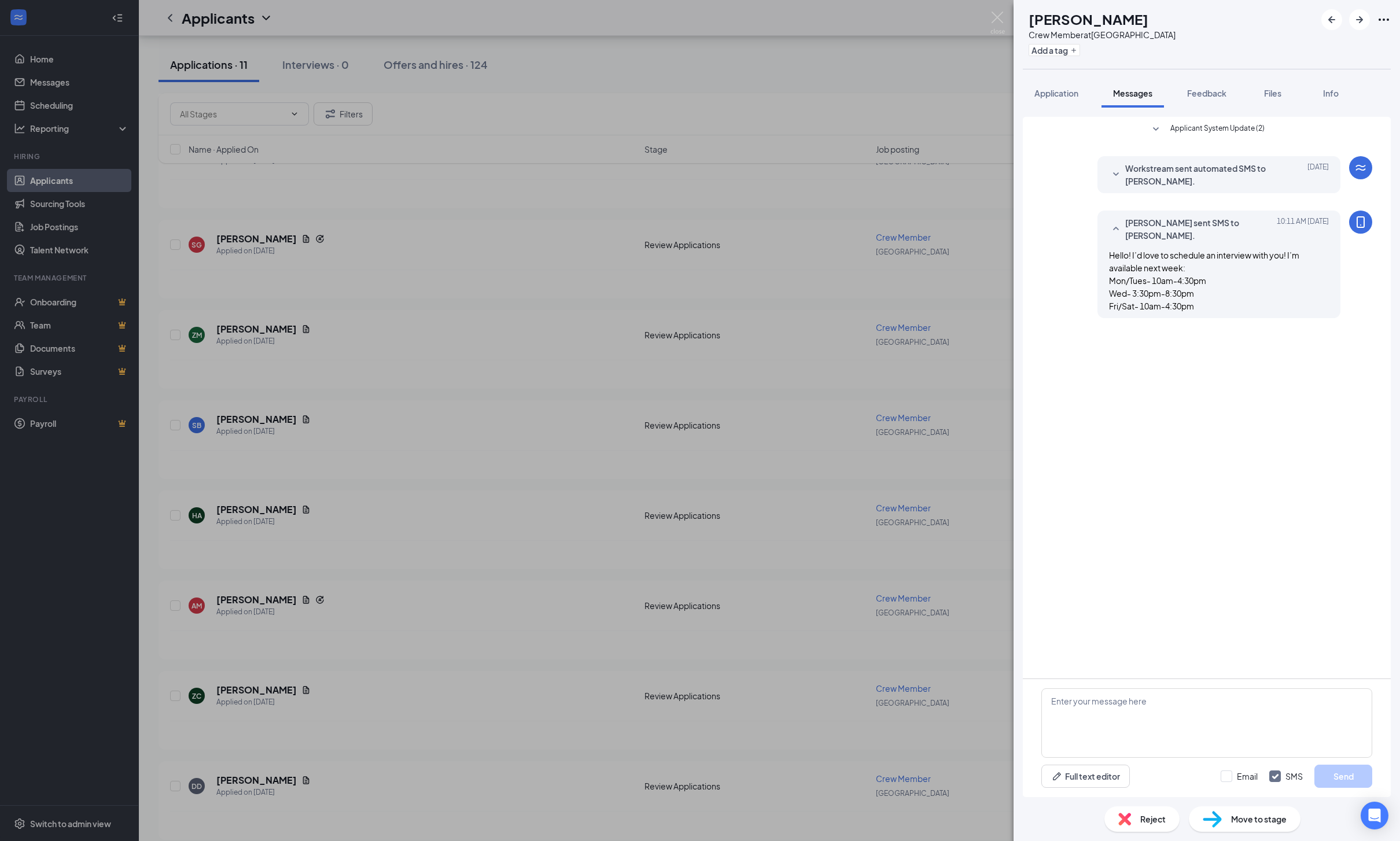
scroll to position [0, 0]
click at [1334, 18] on icon "ArrowLeftNew" at bounding box center [1332, 20] width 14 height 14
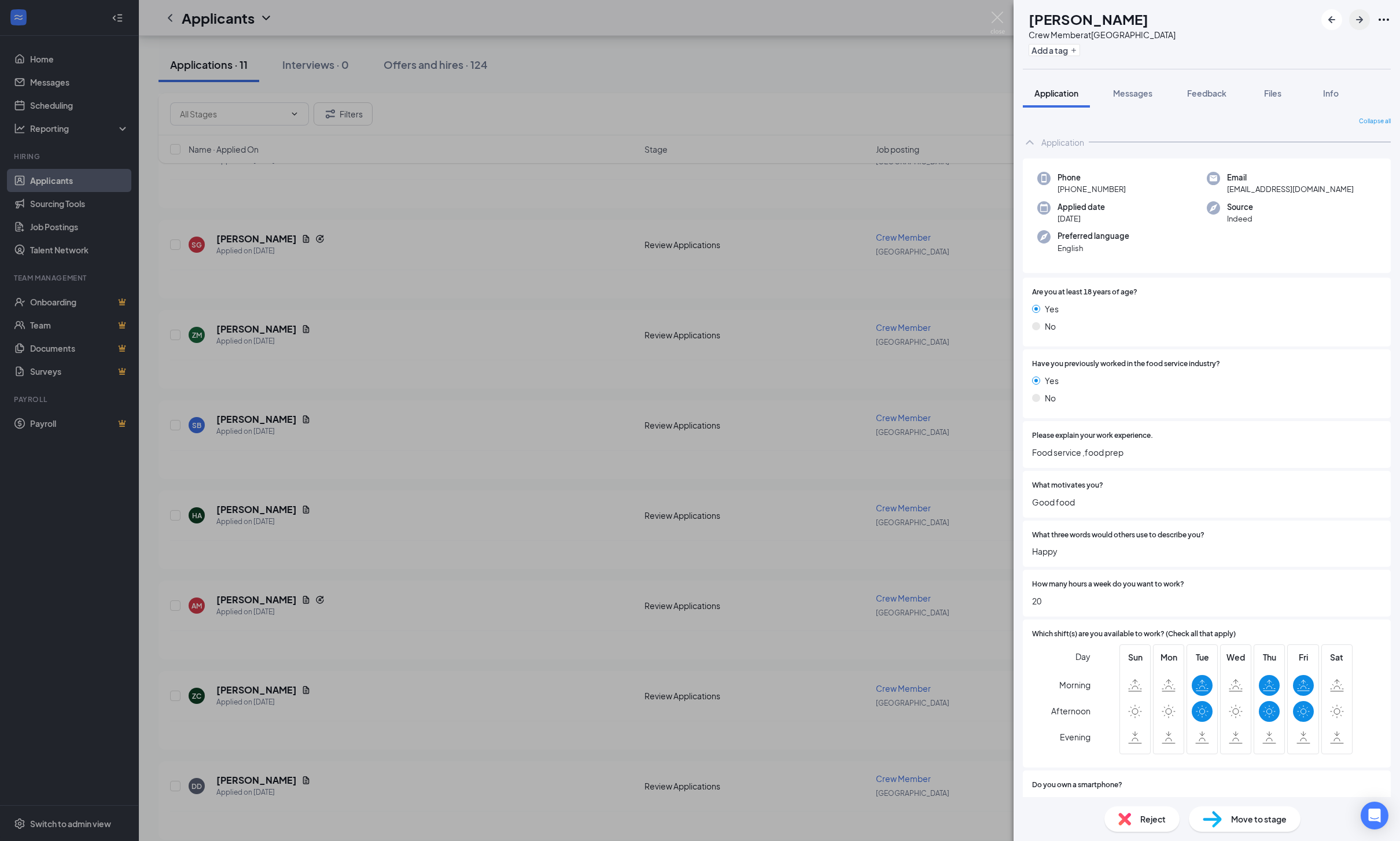
click at [1363, 18] on icon "ArrowRight" at bounding box center [1359, 20] width 14 height 14
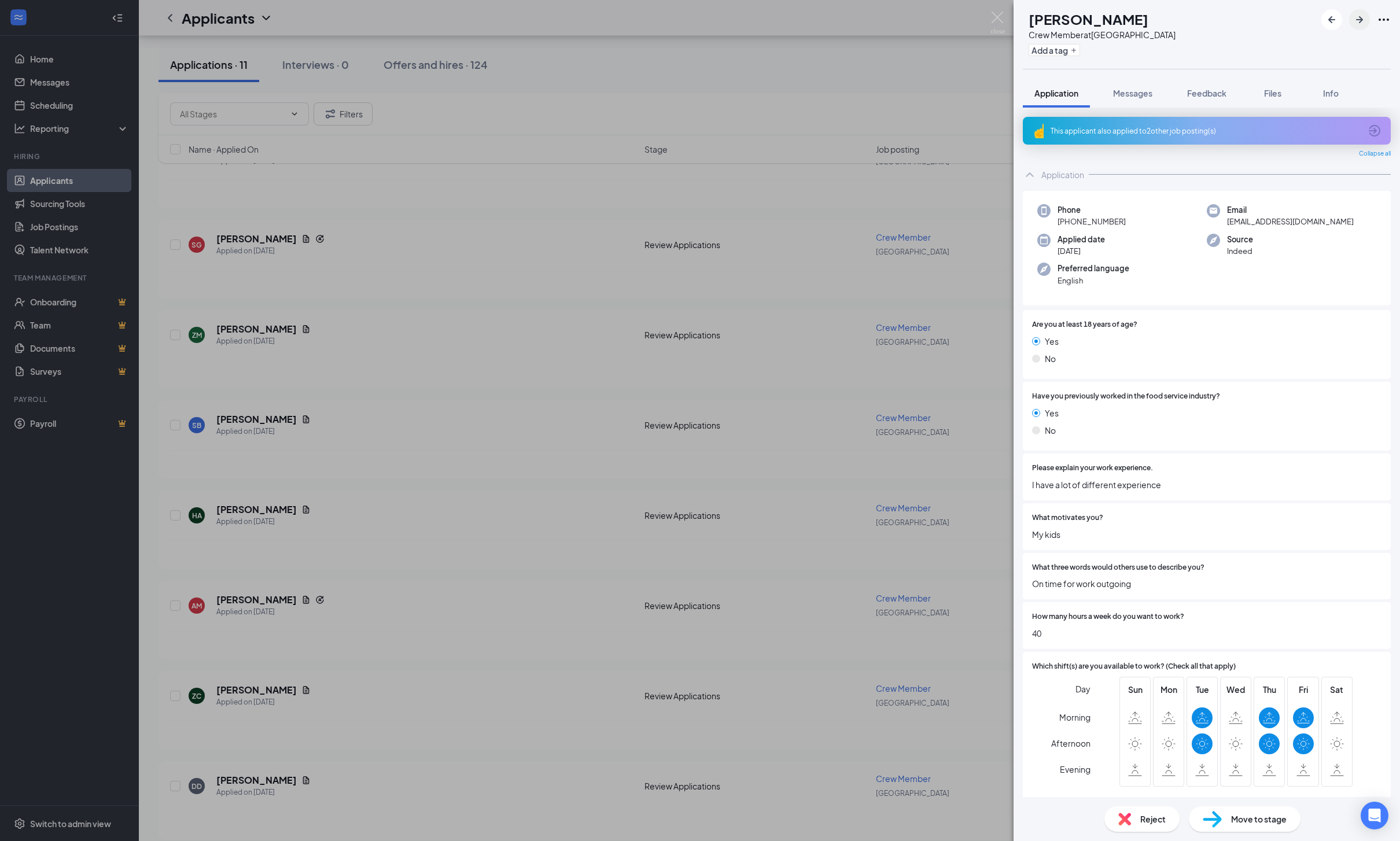
click at [1363, 18] on icon "ArrowRight" at bounding box center [1359, 20] width 14 height 14
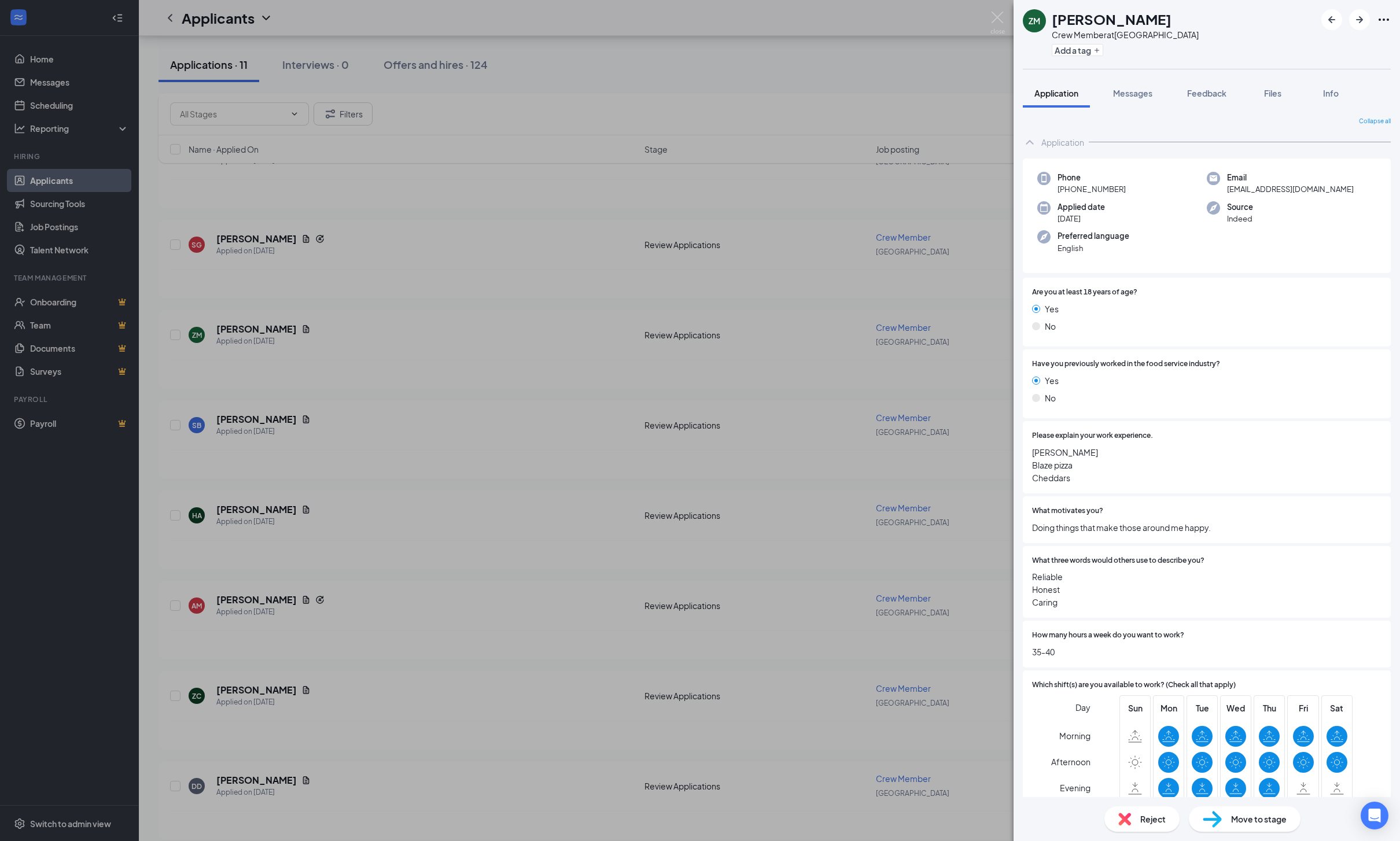
click at [1320, 22] on div "ZM [PERSON_NAME] Crew Member at [GEOGRAPHIC_DATA] Add a tag" at bounding box center [1206, 35] width 386 height 69
click at [1330, 18] on icon "ArrowLeftNew" at bounding box center [1332, 20] width 14 height 14
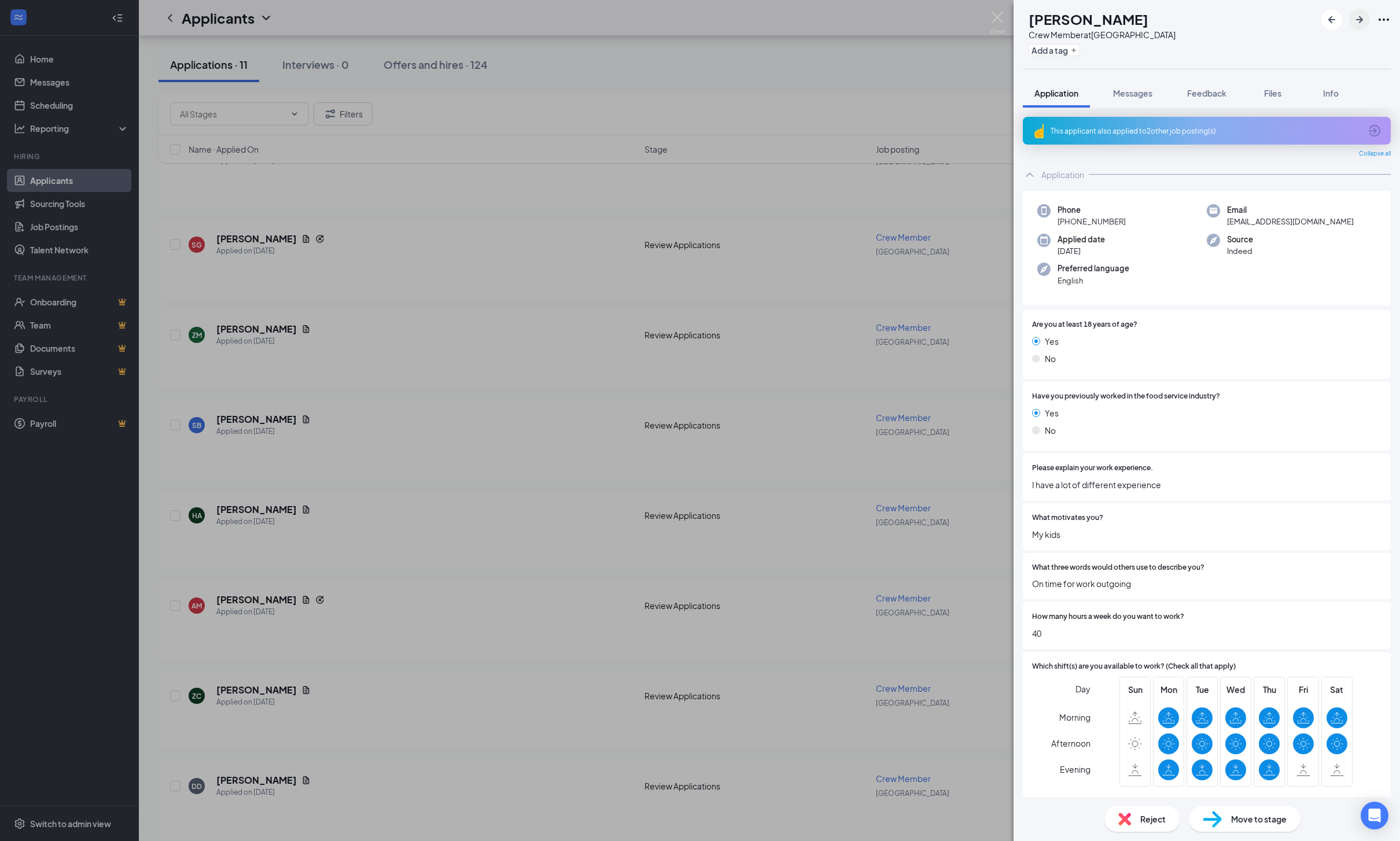
click at [1359, 18] on icon "ArrowRight" at bounding box center [1359, 20] width 14 height 14
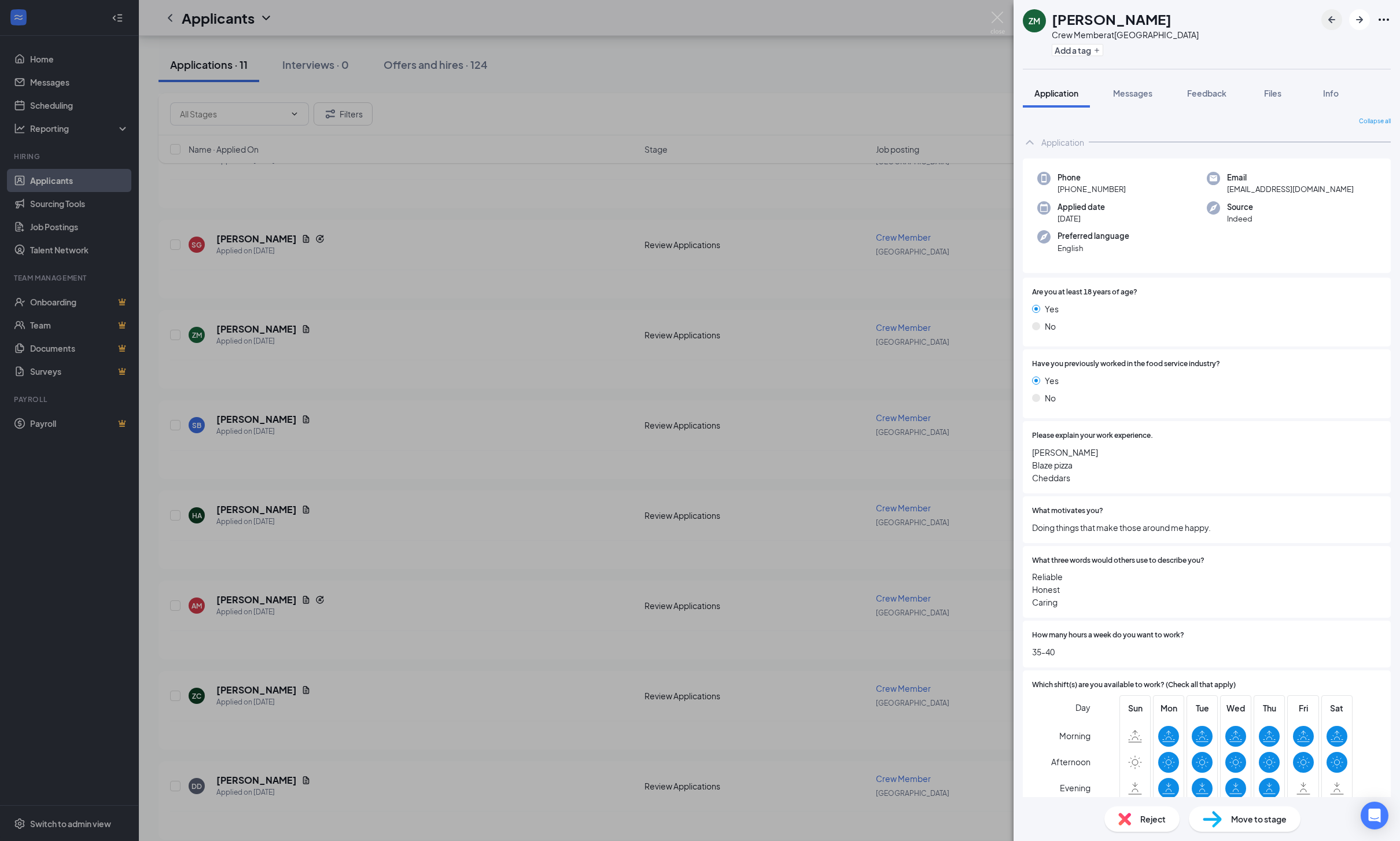
click at [1334, 18] on icon "ArrowLeftNew" at bounding box center [1332, 20] width 14 height 14
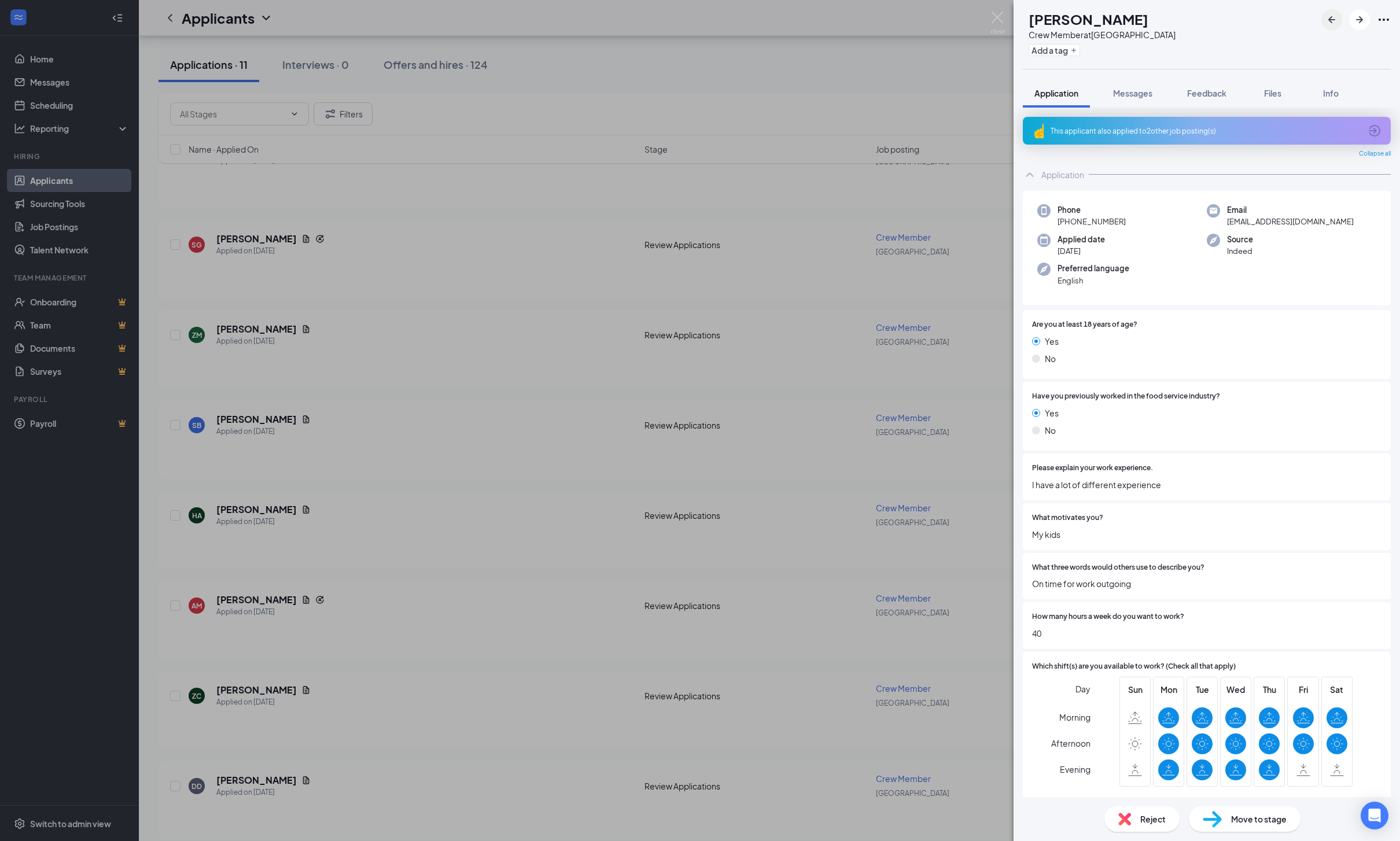
click at [1334, 18] on icon "ArrowLeftNew" at bounding box center [1332, 20] width 14 height 14
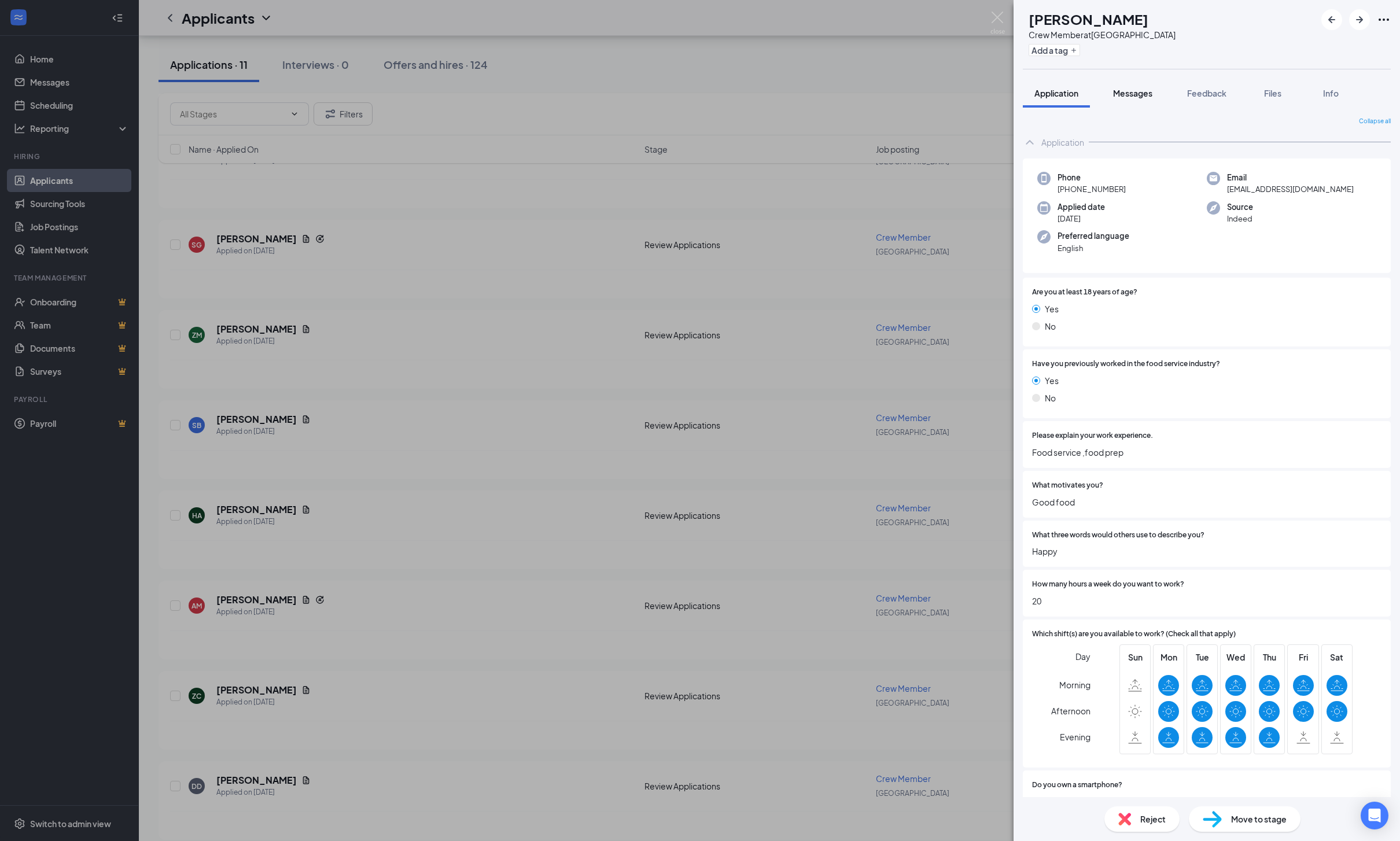
click at [1138, 98] on span "Messages" at bounding box center [1132, 93] width 39 height 10
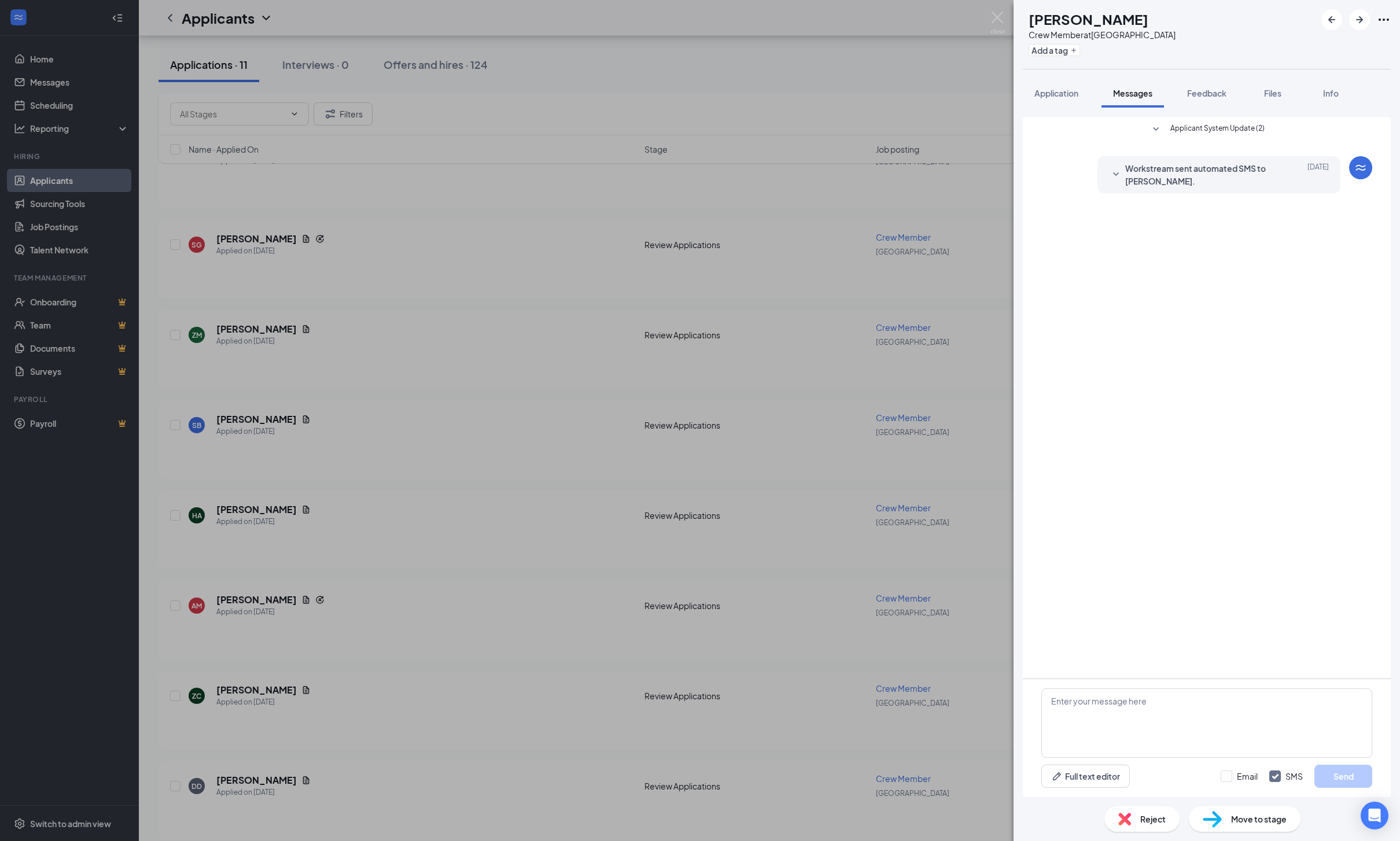
scroll to position [26, 0]
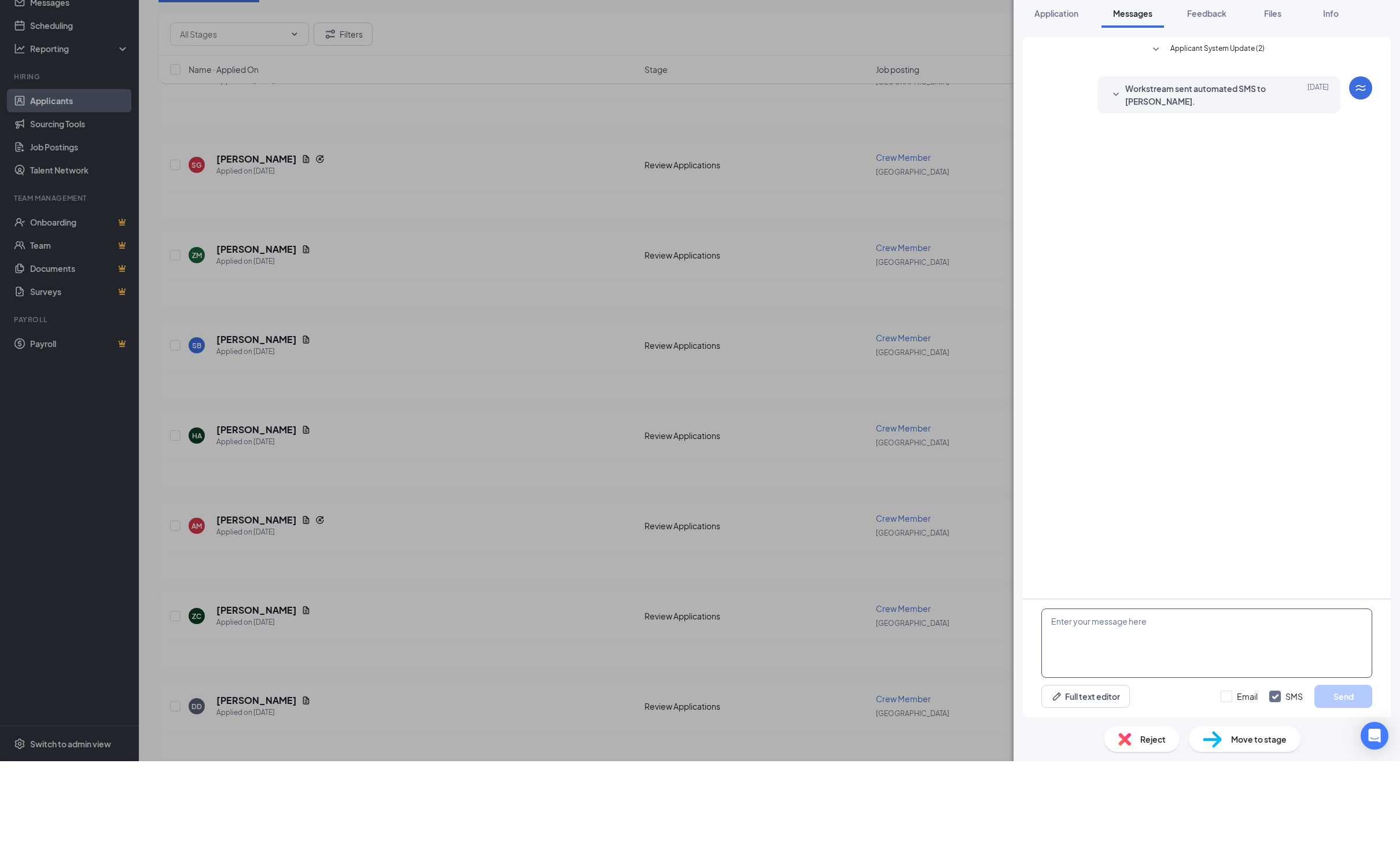
paste textarea "Hello! I’d love to schedule an interview with you! I’m available next week: Mon…"
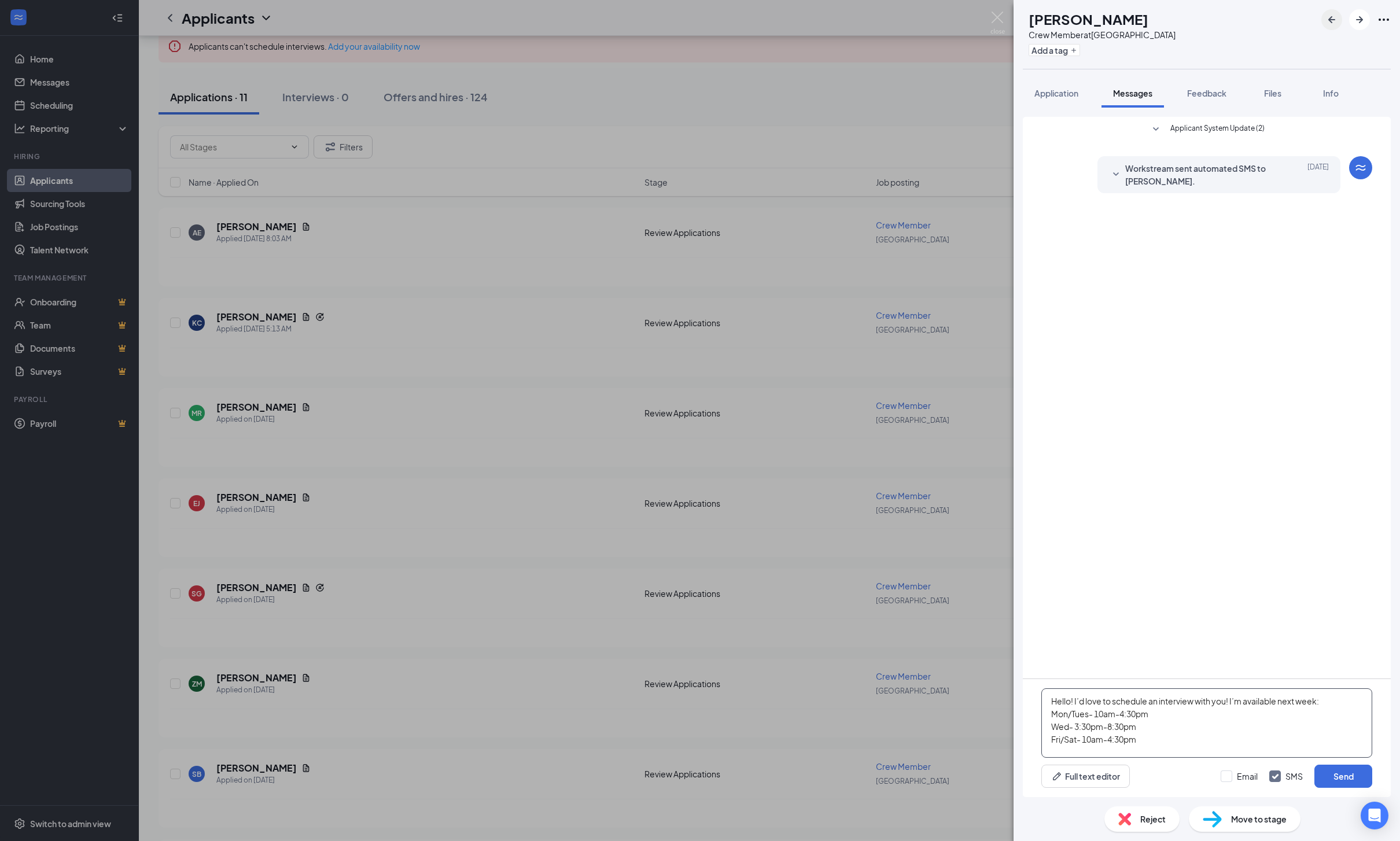
scroll to position [0, 0]
type textarea "Hello! I’d love to schedule an interview with you! I’m available next week: Mon…"
click at [1072, 95] on span "Application" at bounding box center [1056, 93] width 44 height 10
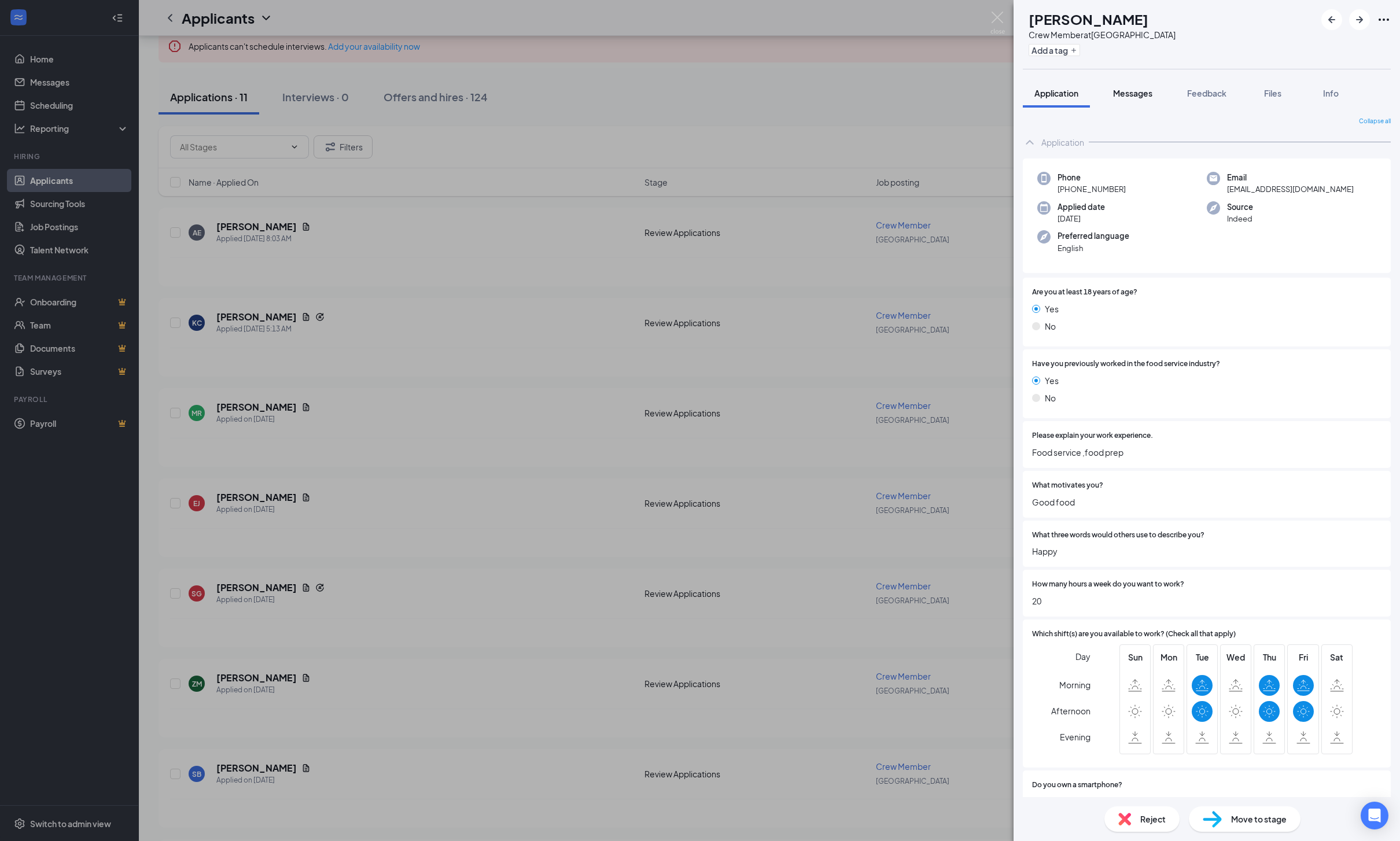
click at [1164, 102] on button "Messages" at bounding box center [1132, 93] width 62 height 29
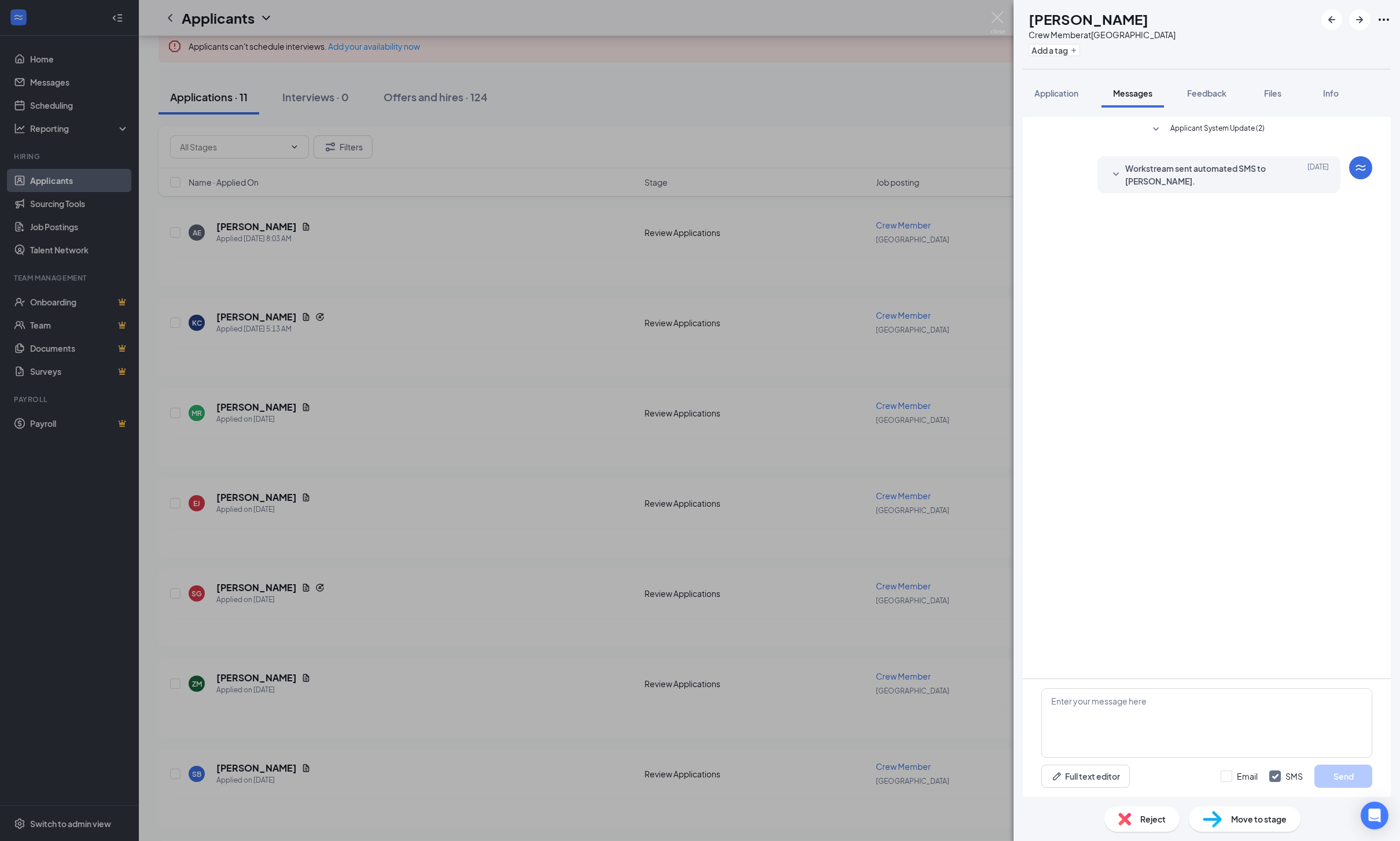
scroll to position [74, 0]
click at [1074, 79] on button "Application" at bounding box center [1056, 93] width 67 height 29
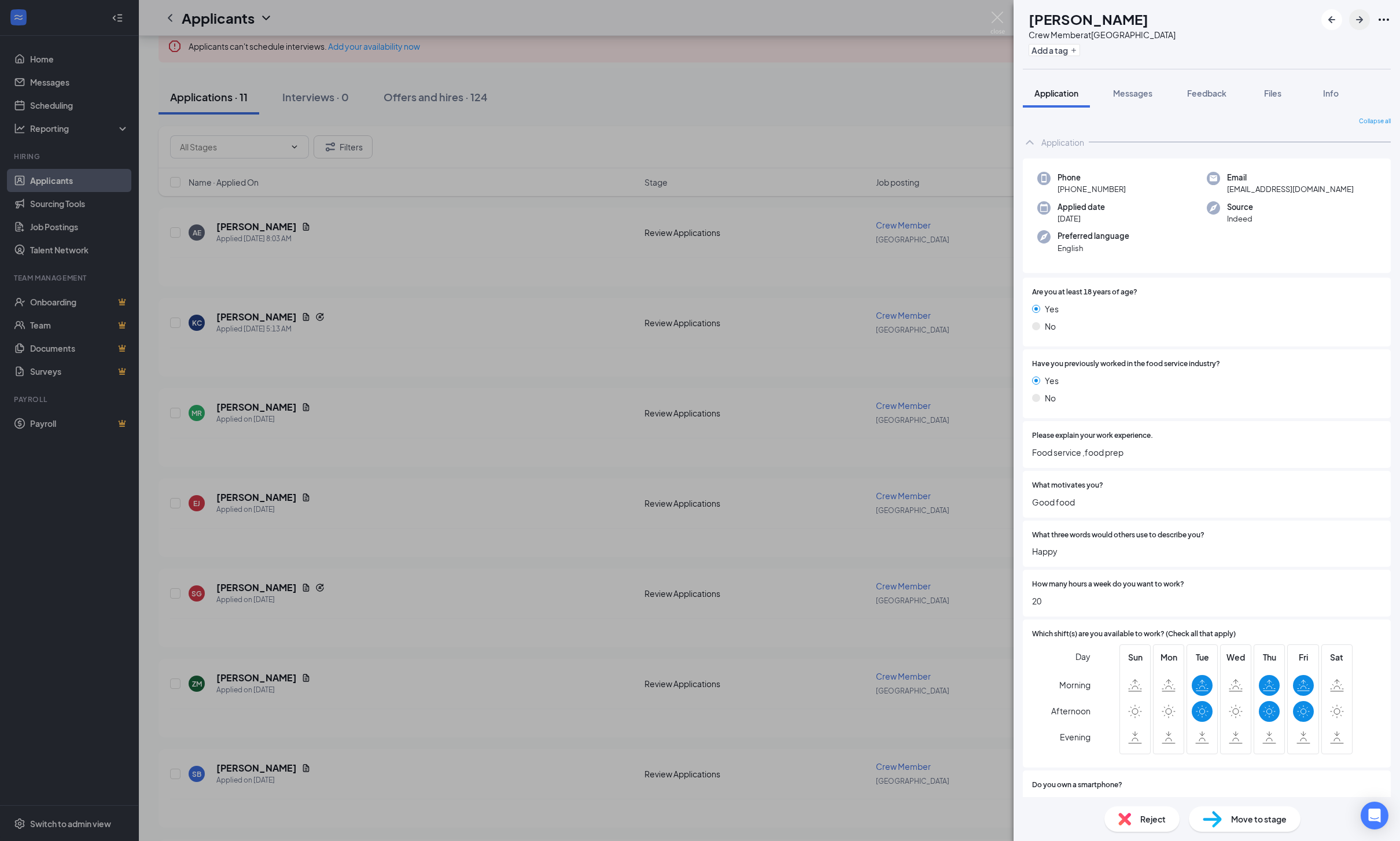
click at [1357, 19] on icon "ArrowRight" at bounding box center [1359, 20] width 7 height 7
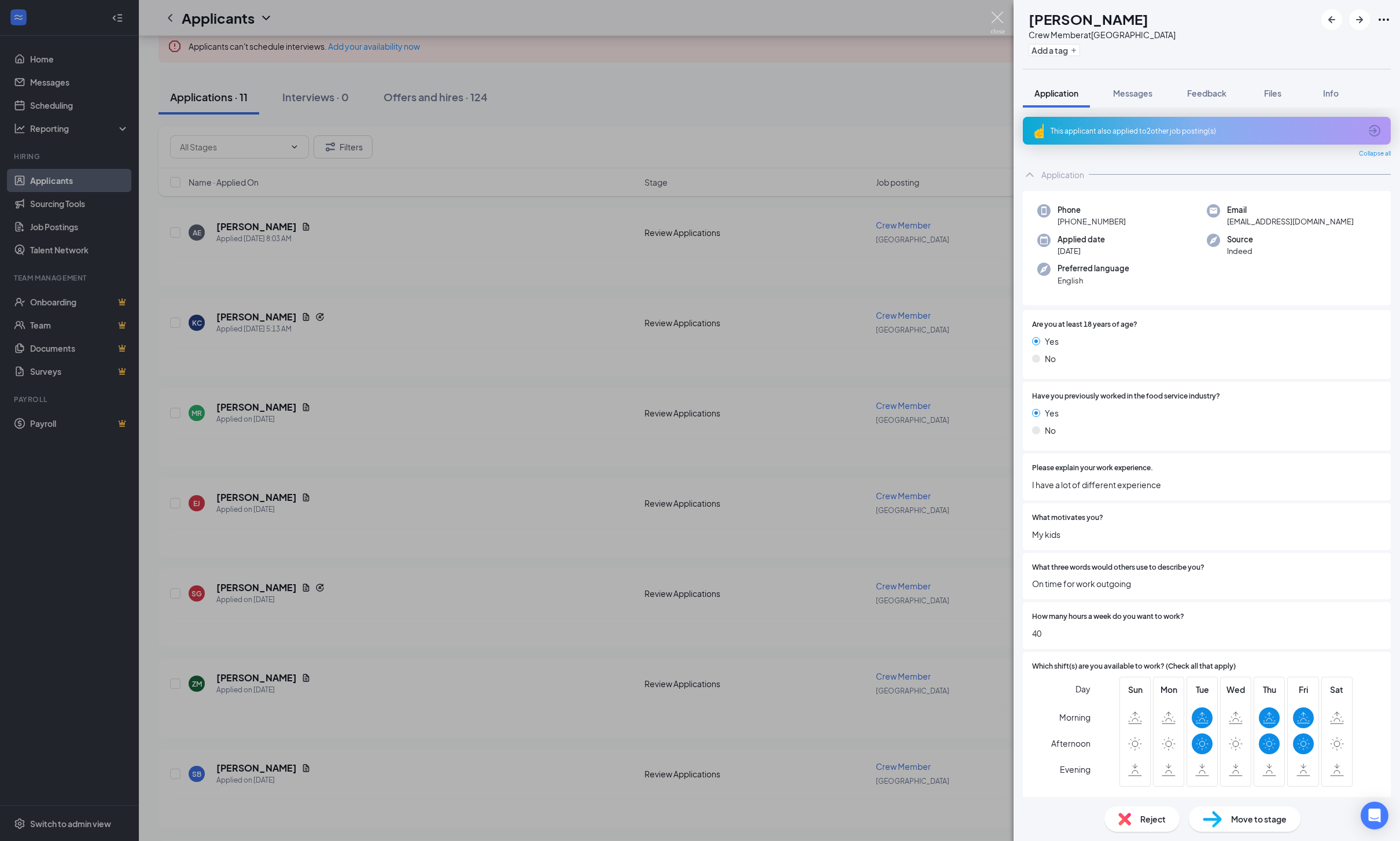
click at [1000, 22] on img at bounding box center [997, 22] width 14 height 22
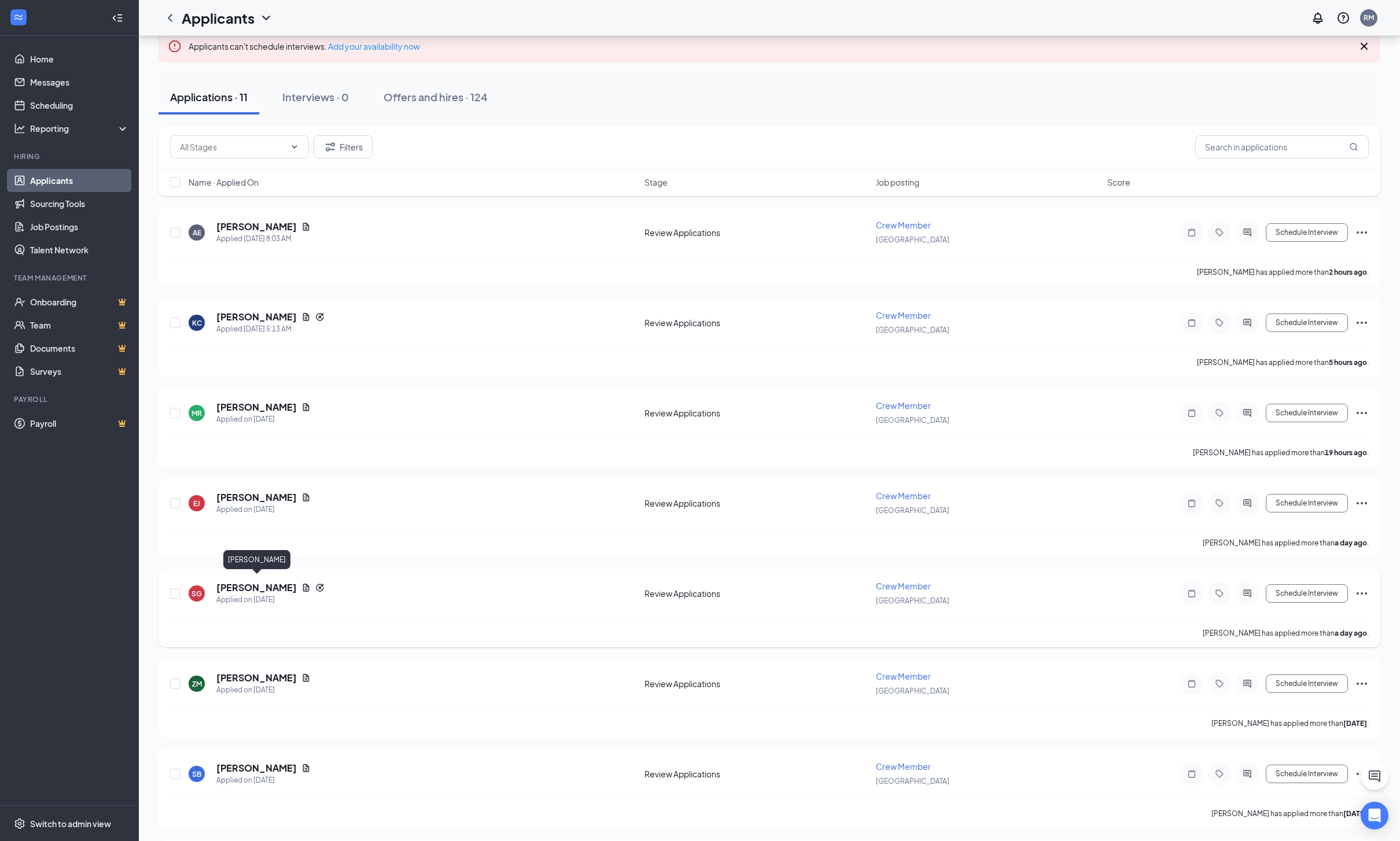
click at [245, 582] on h5 "[PERSON_NAME]" at bounding box center [256, 587] width 81 height 13
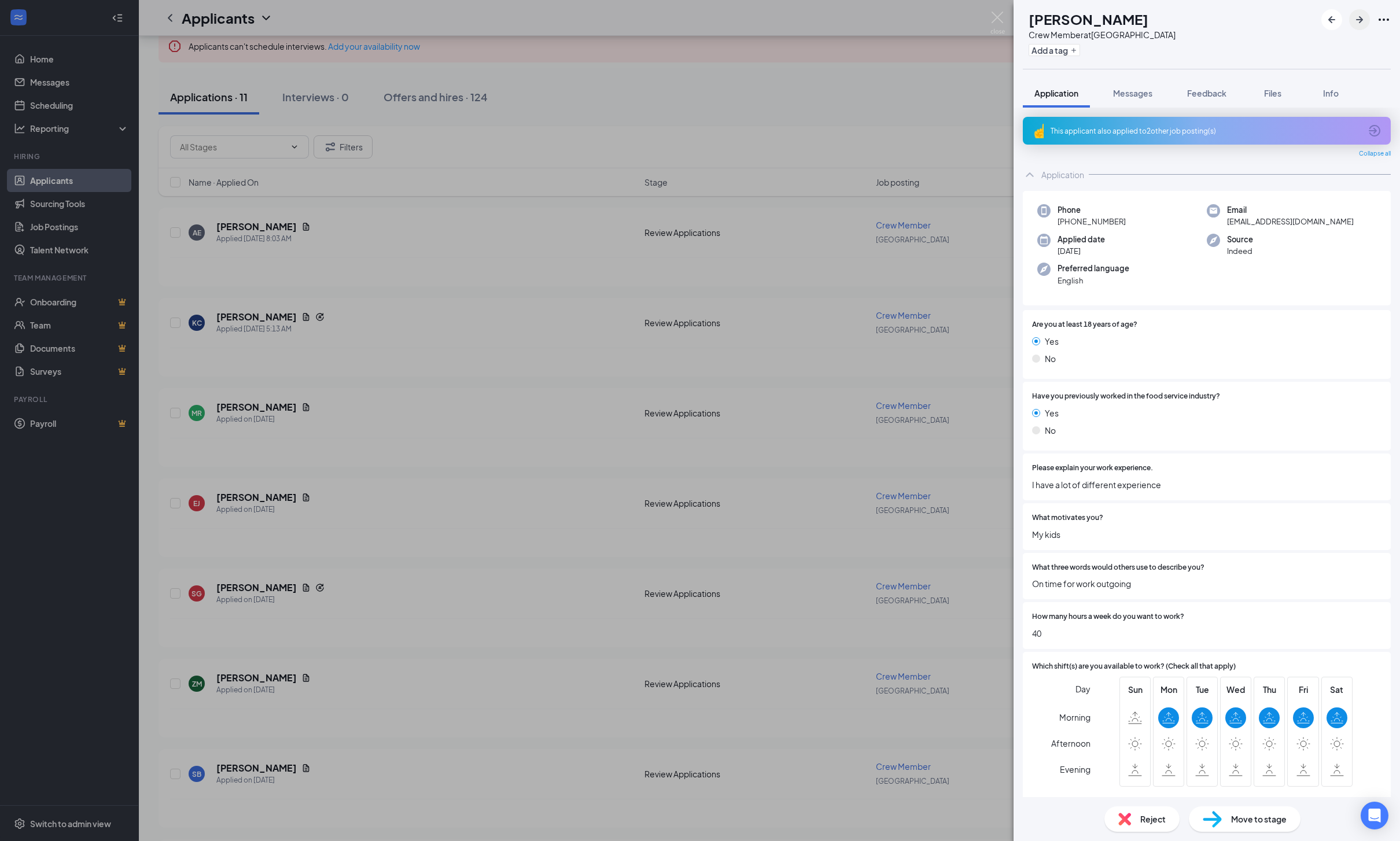
click at [1361, 22] on icon "ArrowRight" at bounding box center [1359, 20] width 14 height 14
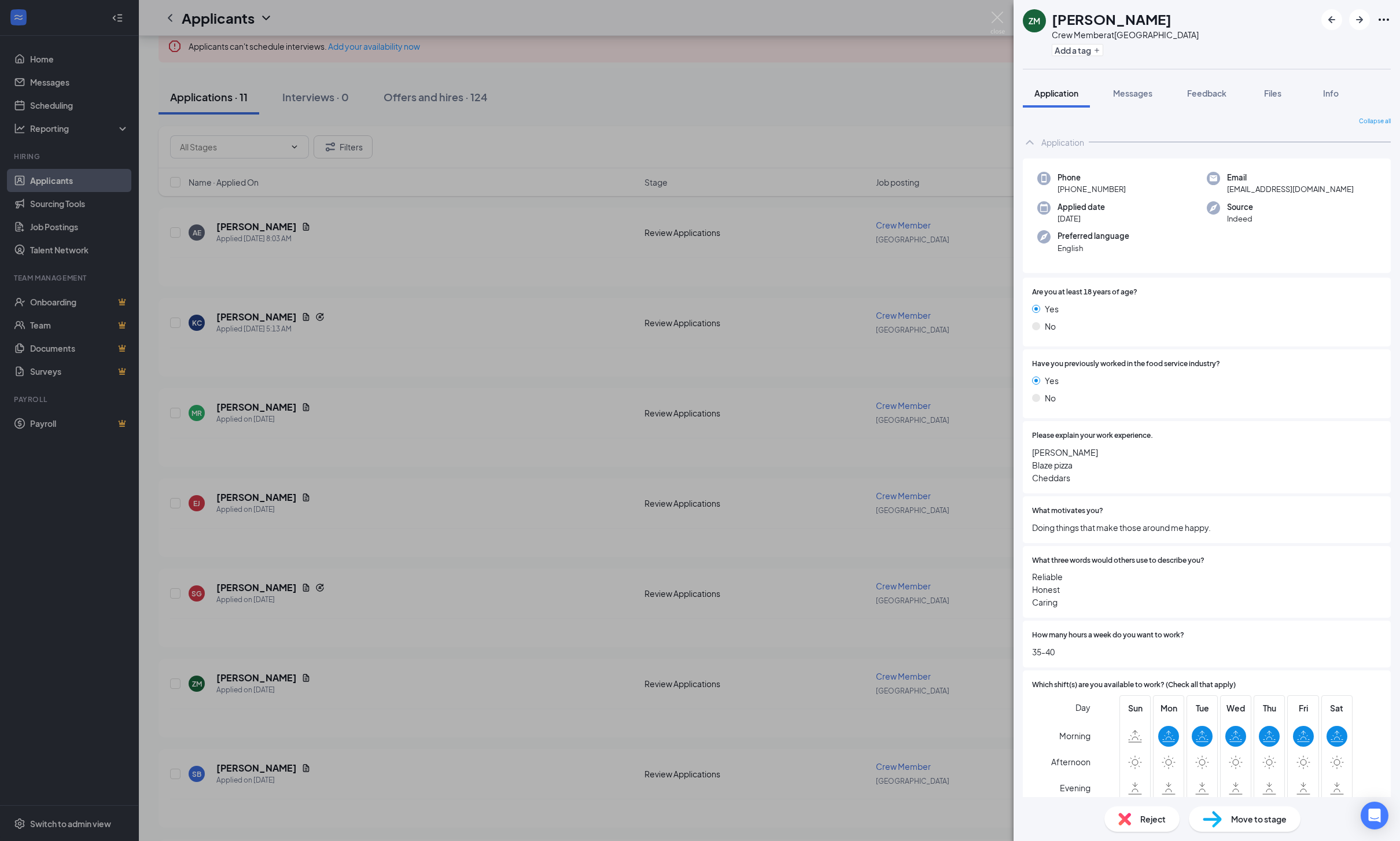
click at [258, 689] on div "ZM [PERSON_NAME] Crew Member at [GEOGRAPHIC_DATA] Add a tag Application Message…" at bounding box center [700, 420] width 1400 height 841
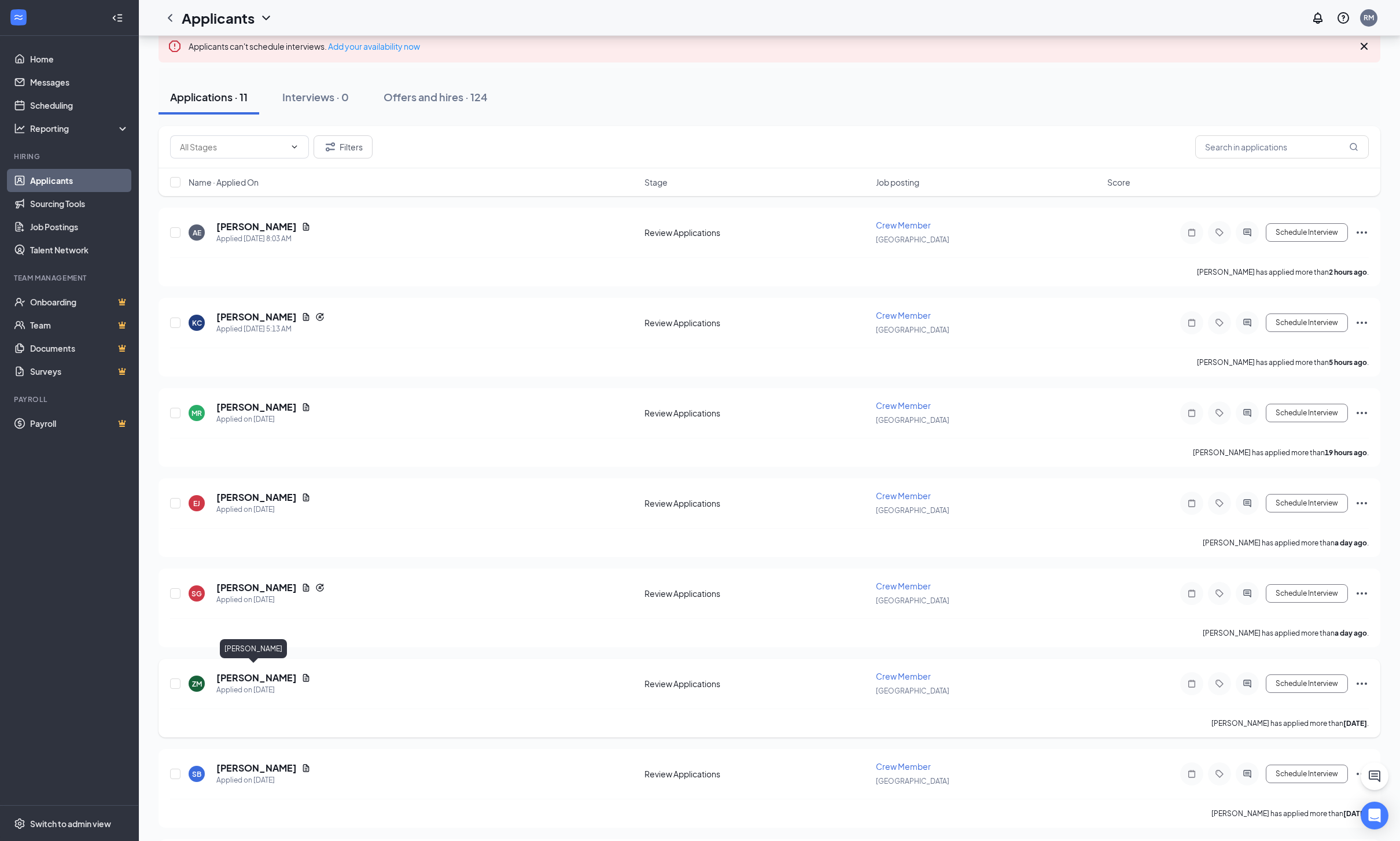
click at [254, 672] on h5 "[PERSON_NAME]" at bounding box center [256, 678] width 81 height 13
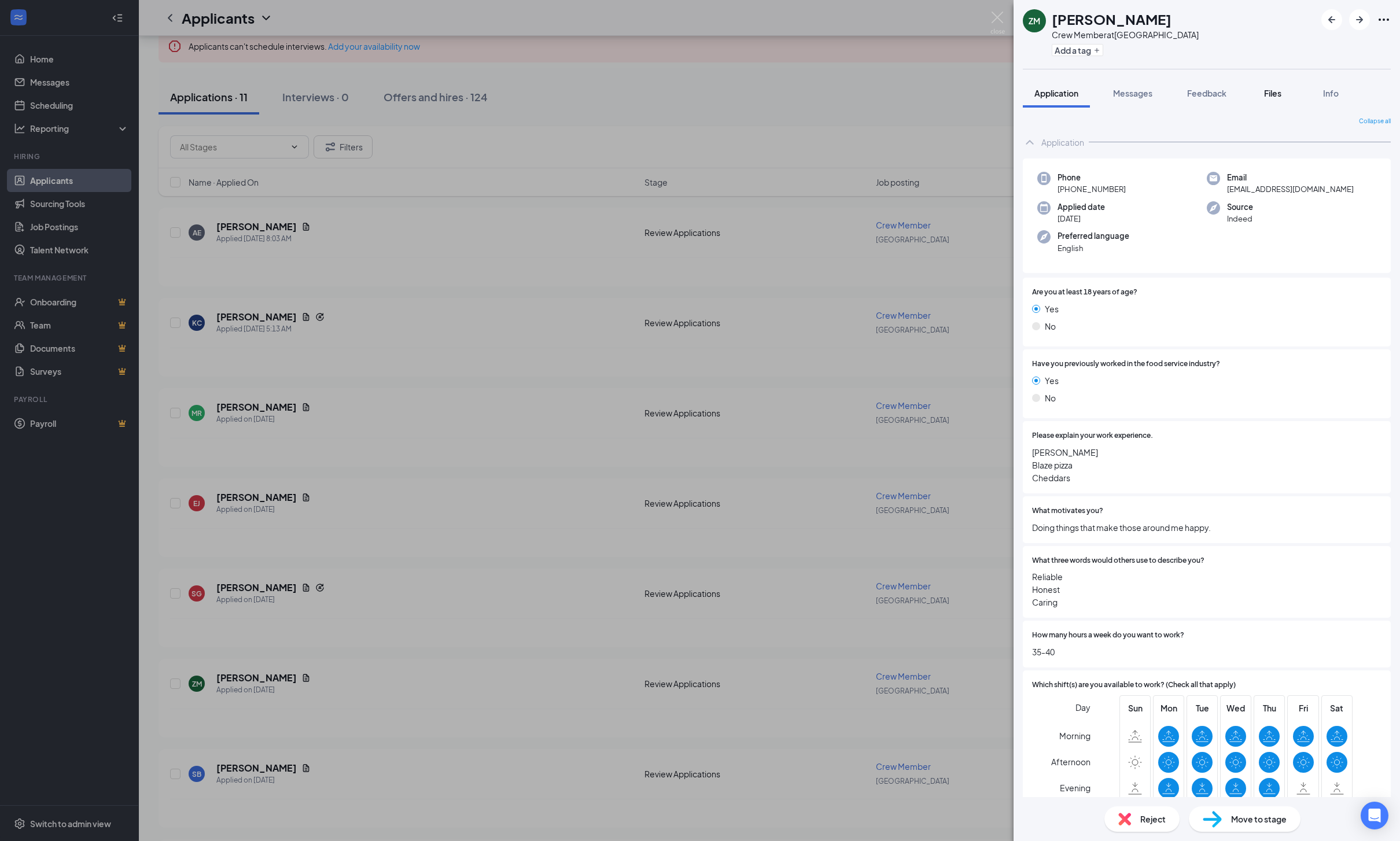
click at [1281, 95] on span "Files" at bounding box center [1273, 93] width 18 height 10
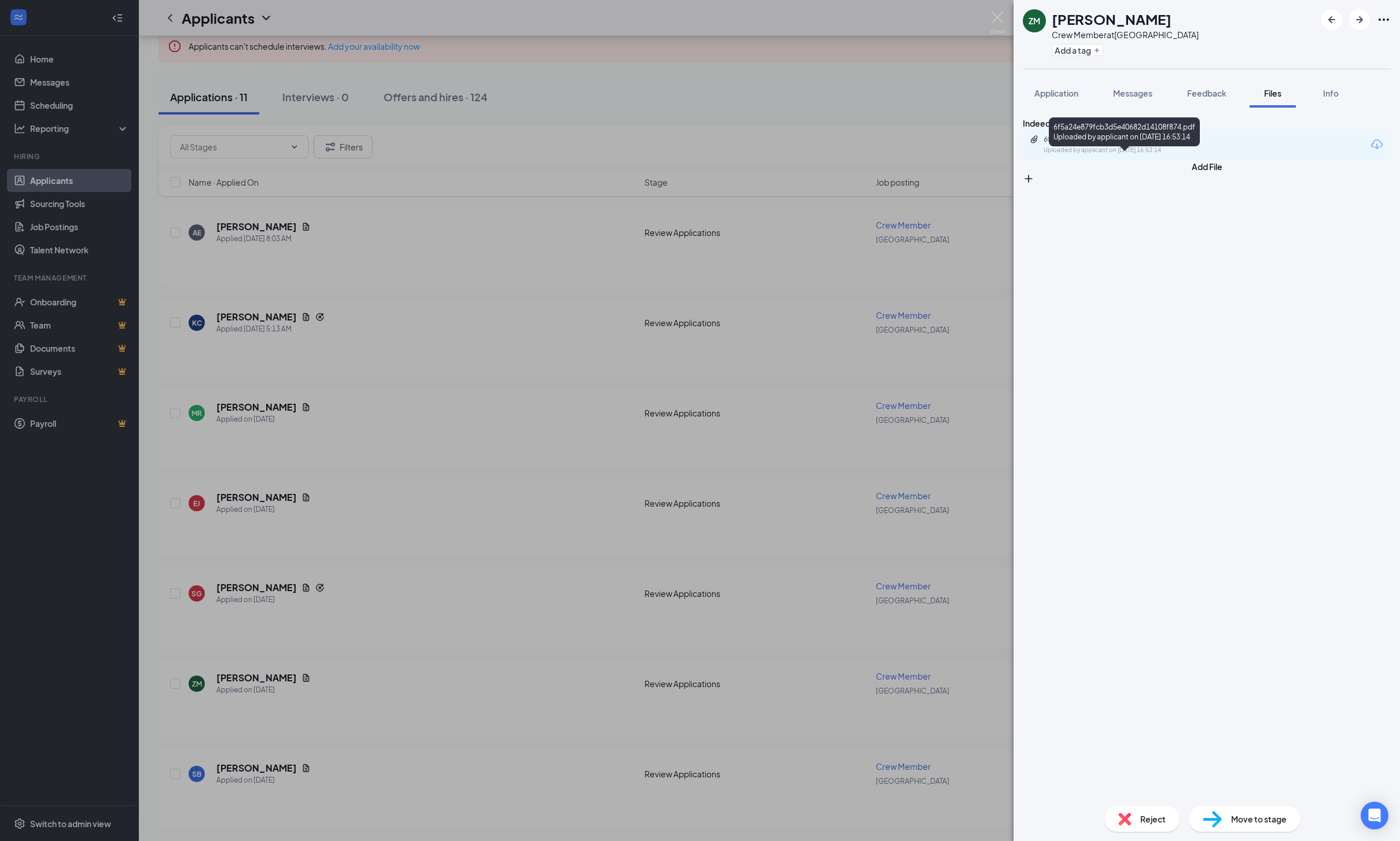
click at [1148, 155] on div "Uploaded by applicant on [DATE] 16:53:14" at bounding box center [1130, 150] width 173 height 9
click at [1002, 22] on img at bounding box center [997, 22] width 14 height 22
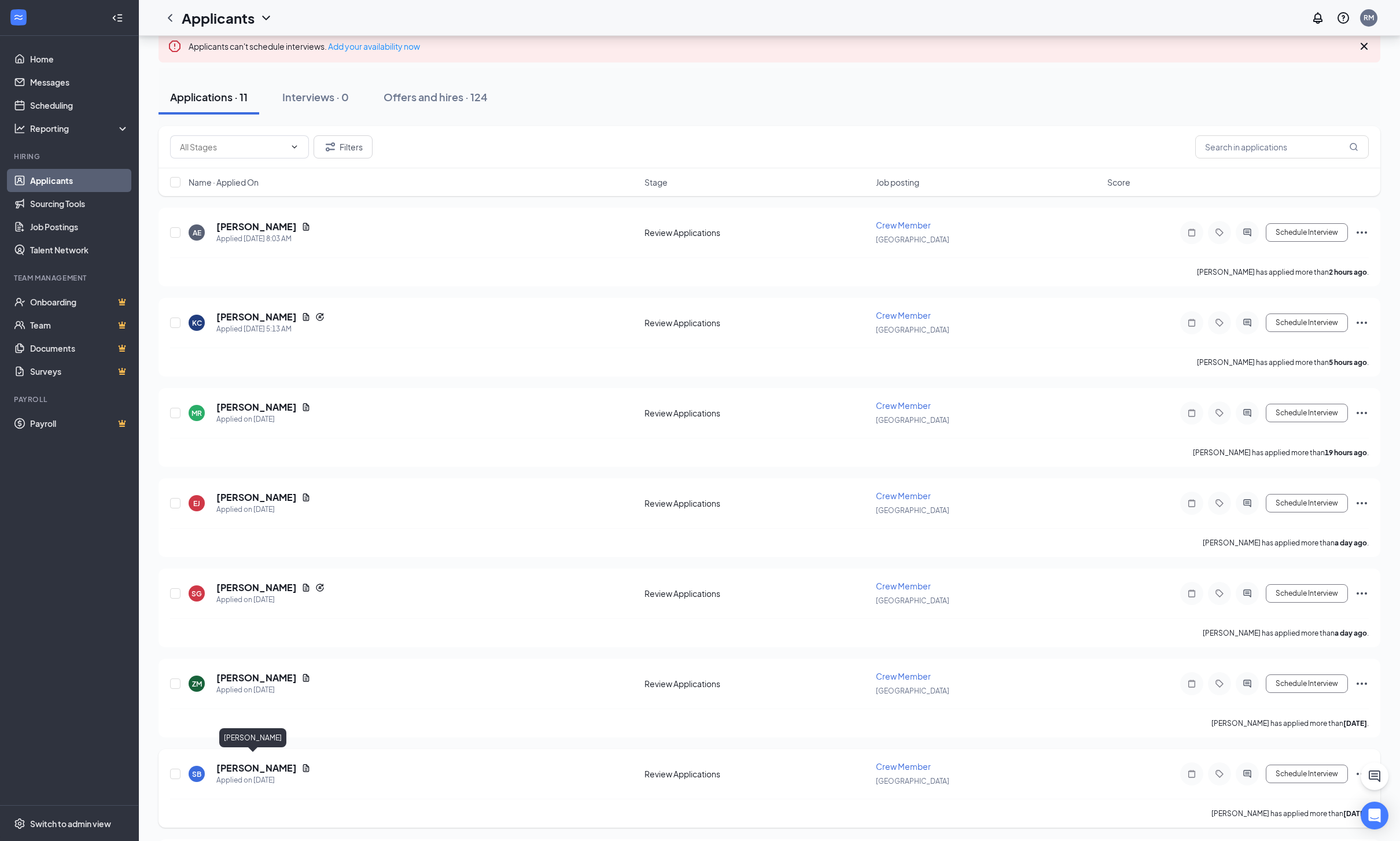
click at [248, 762] on h5 "[PERSON_NAME]" at bounding box center [256, 768] width 81 height 13
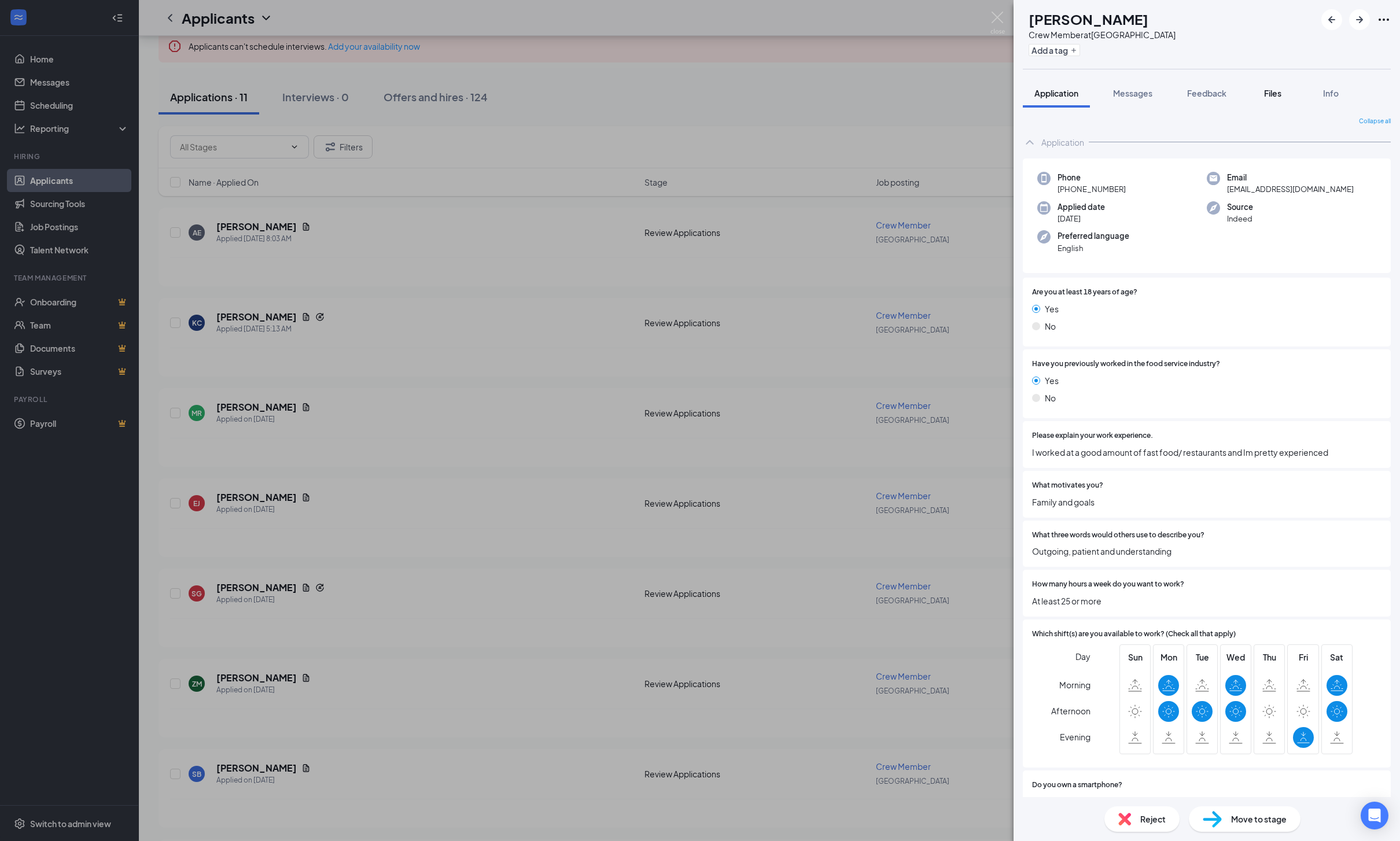
click at [1281, 93] on span "Files" at bounding box center [1273, 93] width 18 height 10
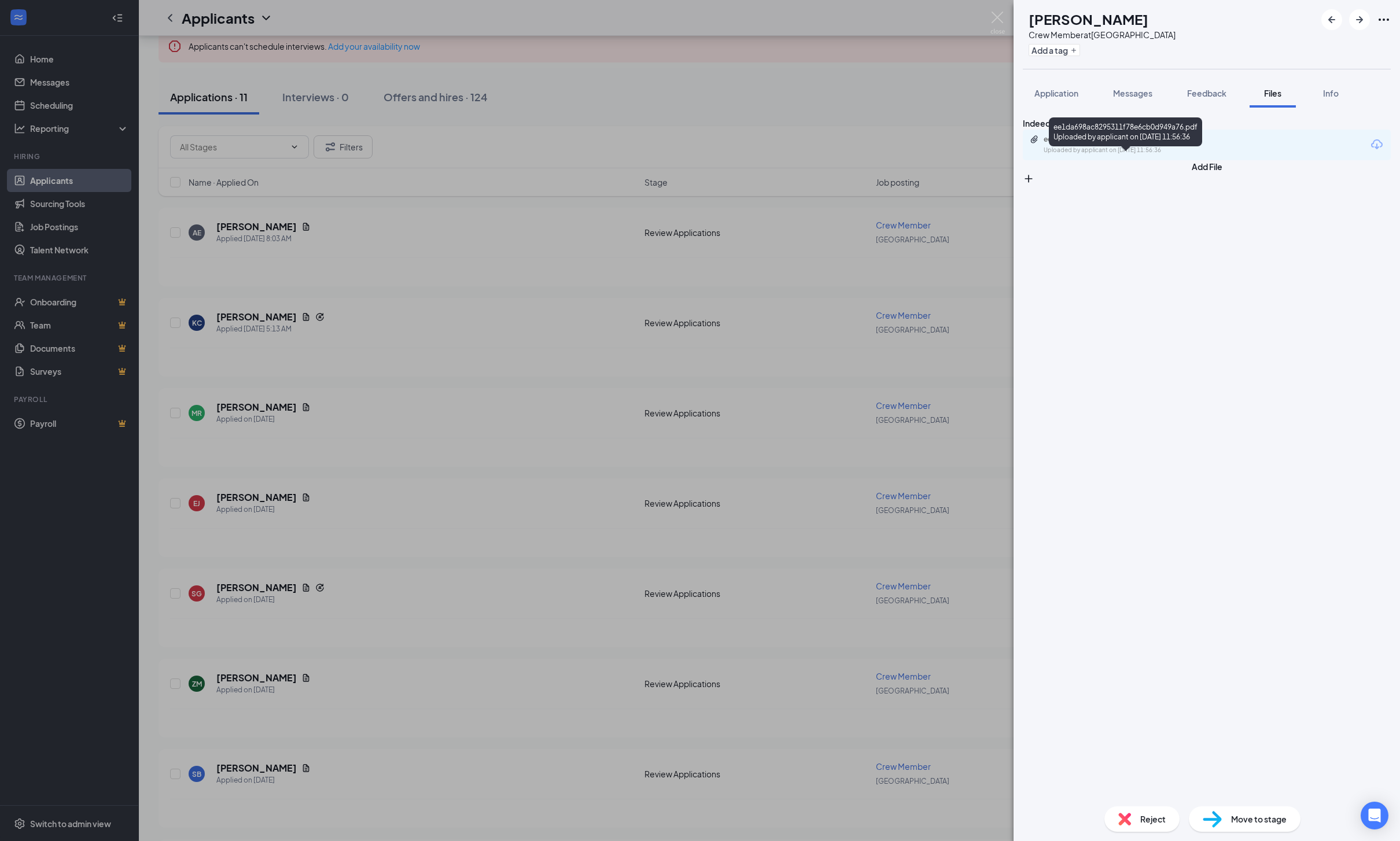
click at [1183, 155] on div "Uploaded by applicant on [DATE] 11:56:36" at bounding box center [1130, 150] width 173 height 9
click at [998, 22] on img at bounding box center [997, 22] width 14 height 22
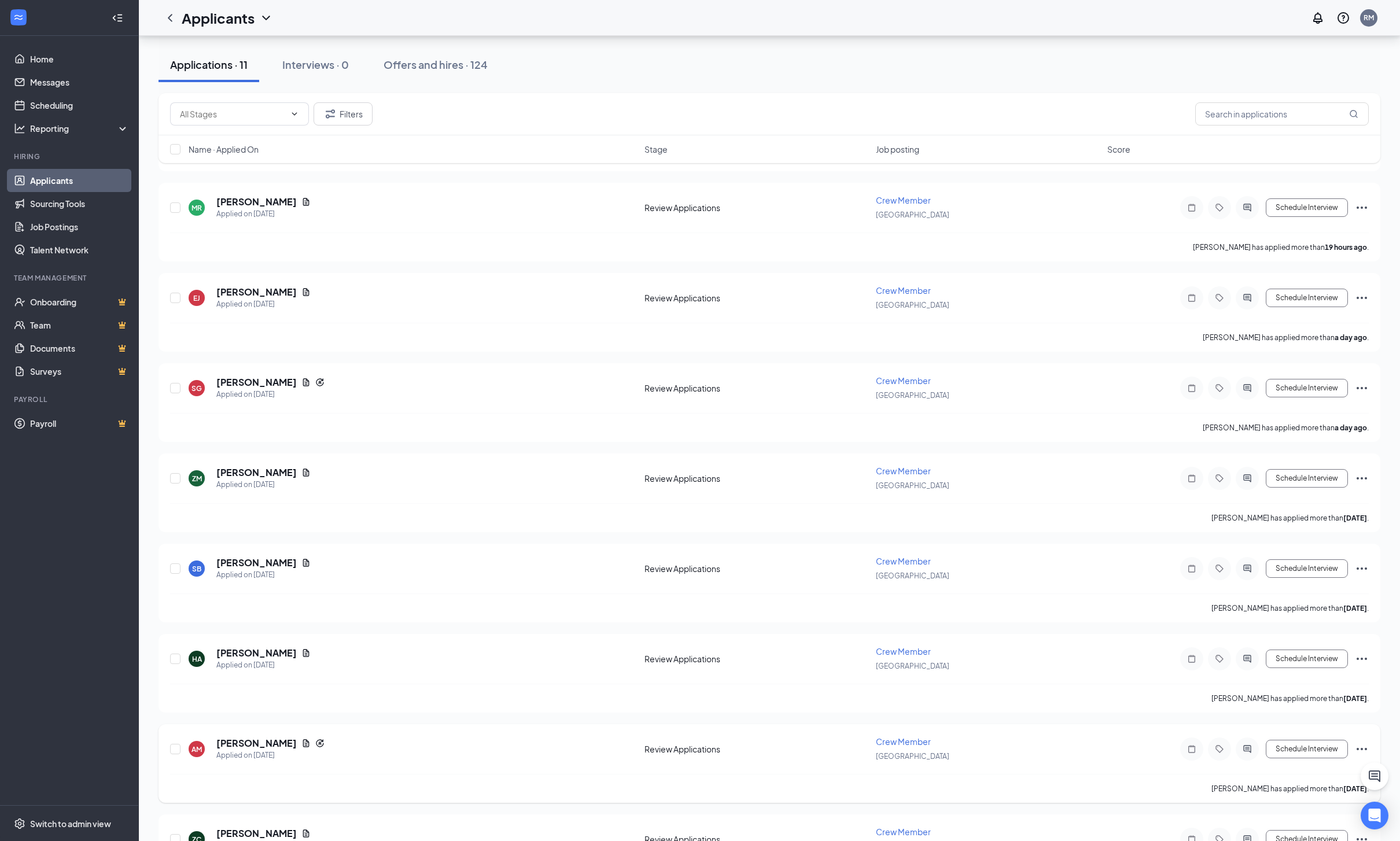
scroll to position [299, 0]
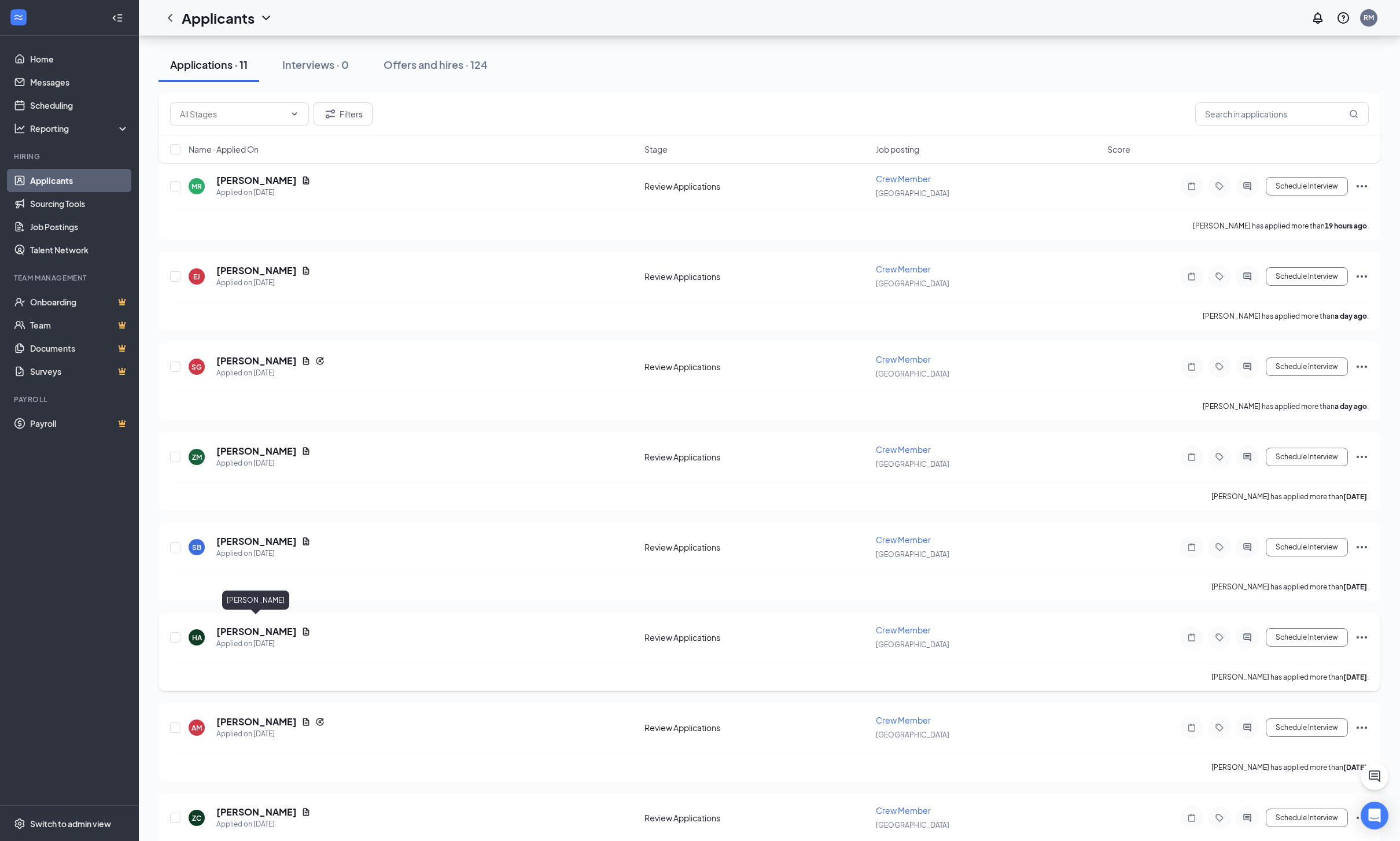
click at [238, 625] on h5 "[PERSON_NAME]" at bounding box center [256, 631] width 81 height 13
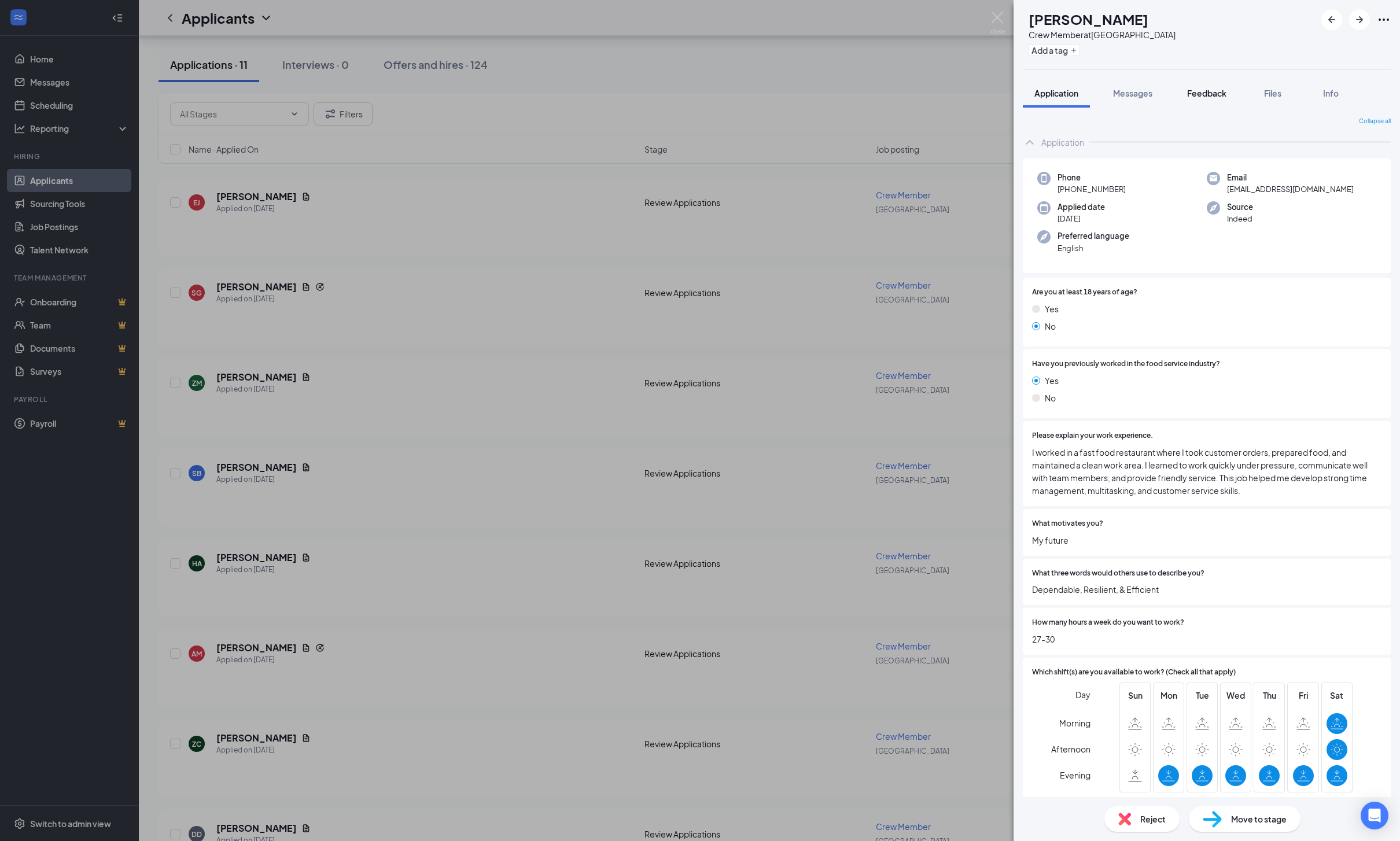
click at [1227, 98] on span "Feedback" at bounding box center [1206, 93] width 39 height 10
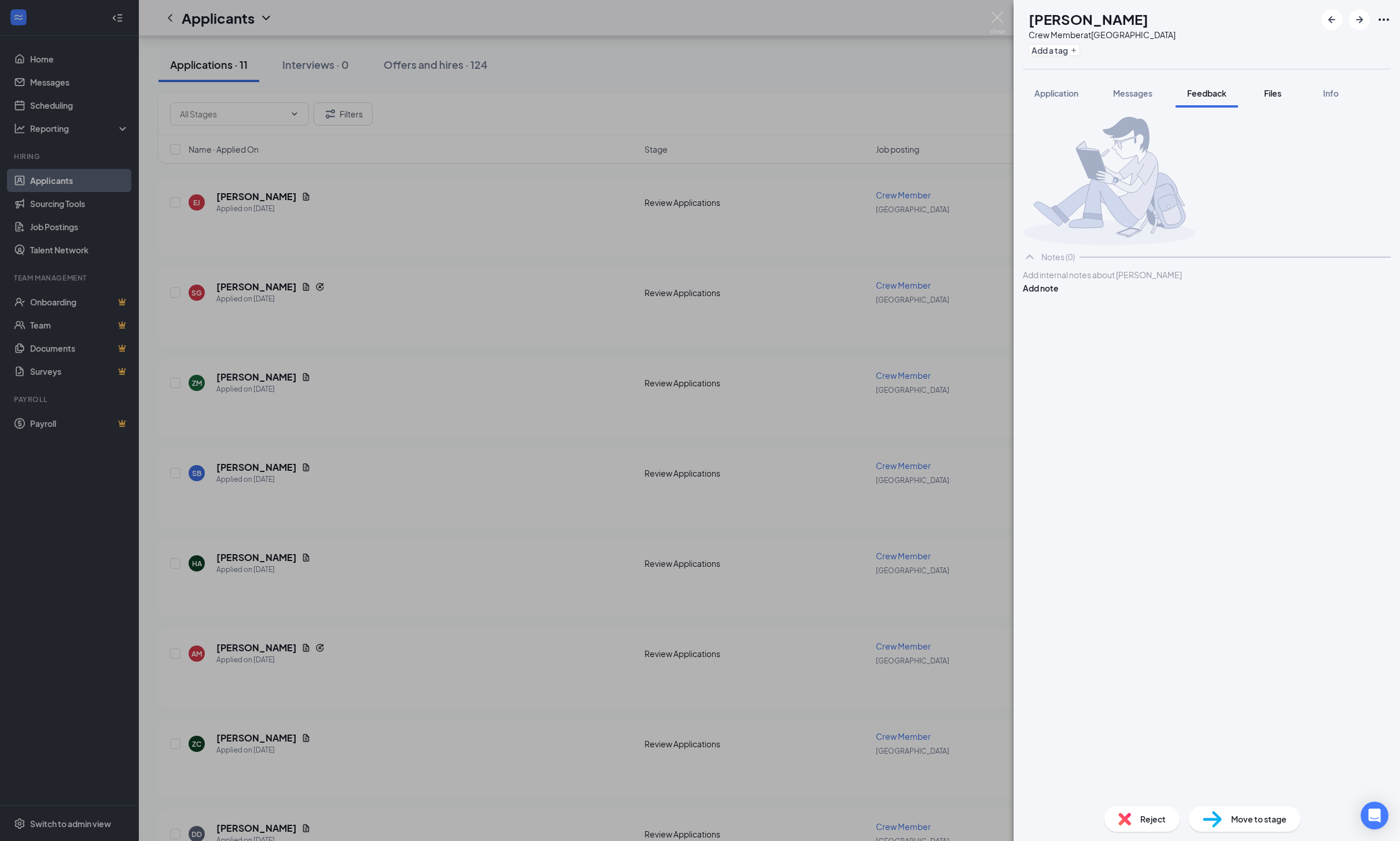
click at [1281, 93] on span "Files" at bounding box center [1273, 93] width 18 height 10
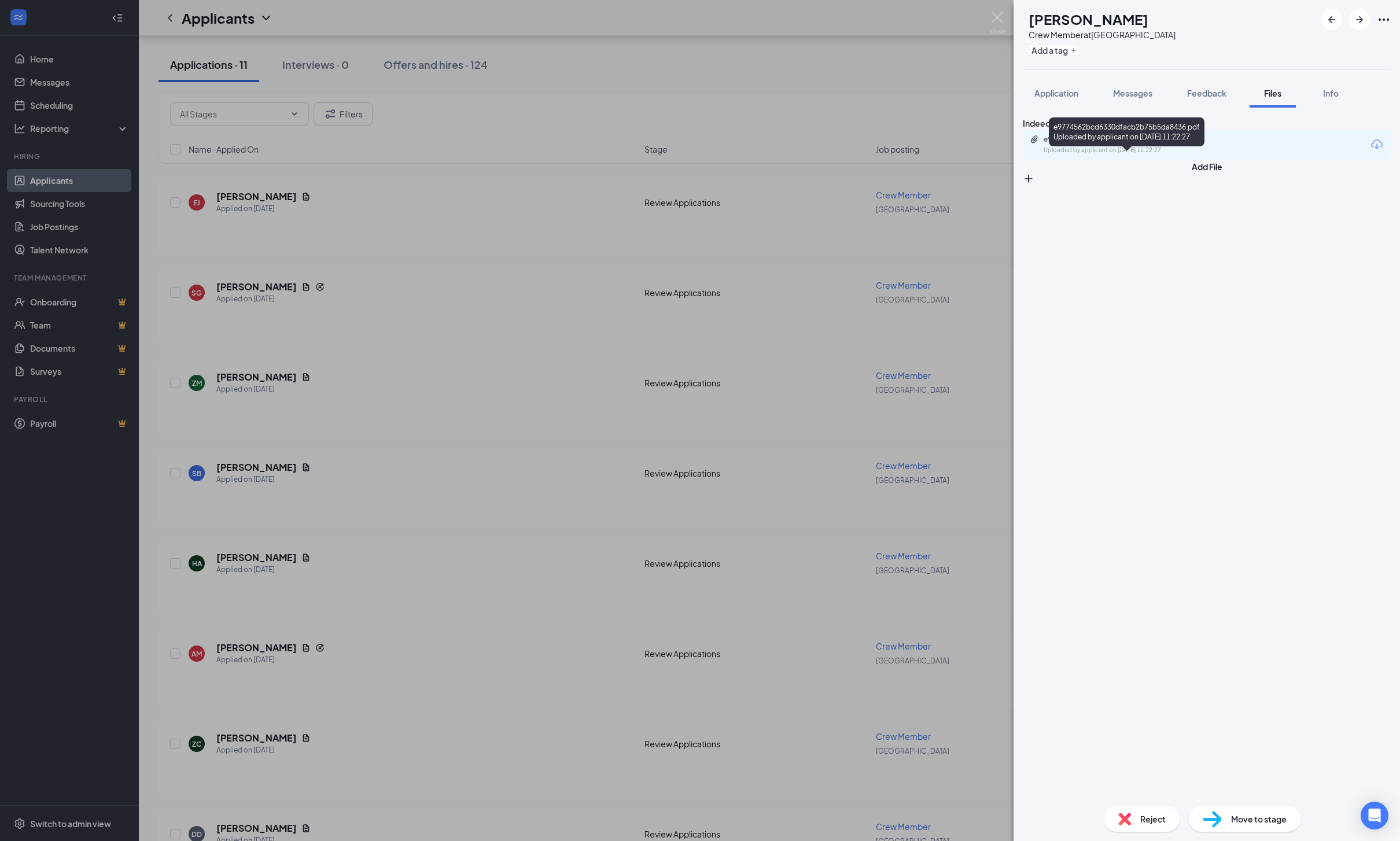
click at [1175, 144] on div "e9774562bcd6330dfacb2b75b5da8436.pdf" at bounding box center [1124, 139] width 162 height 9
click at [1152, 98] on span "Messages" at bounding box center [1132, 93] width 39 height 10
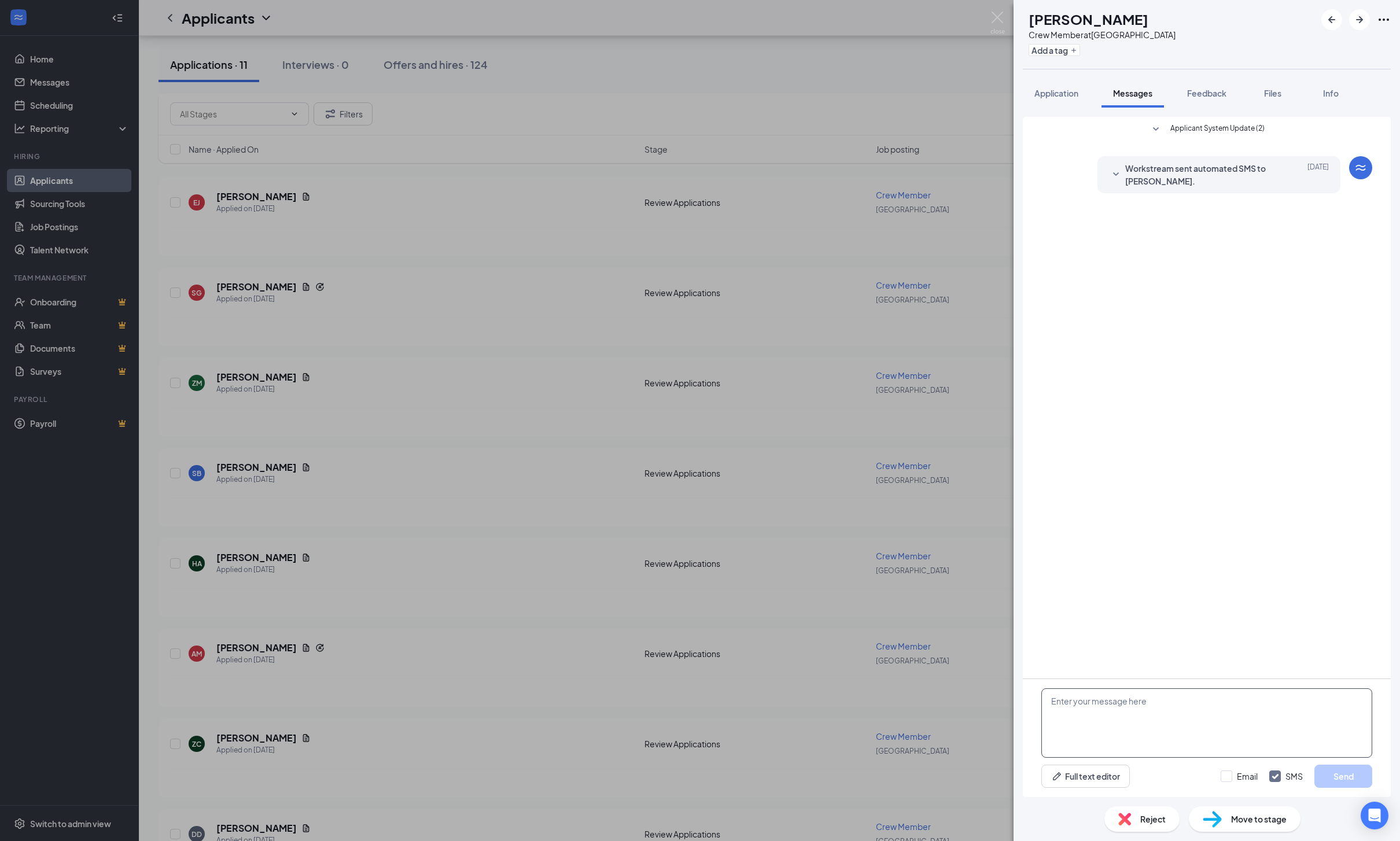
scroll to position [420, 0]
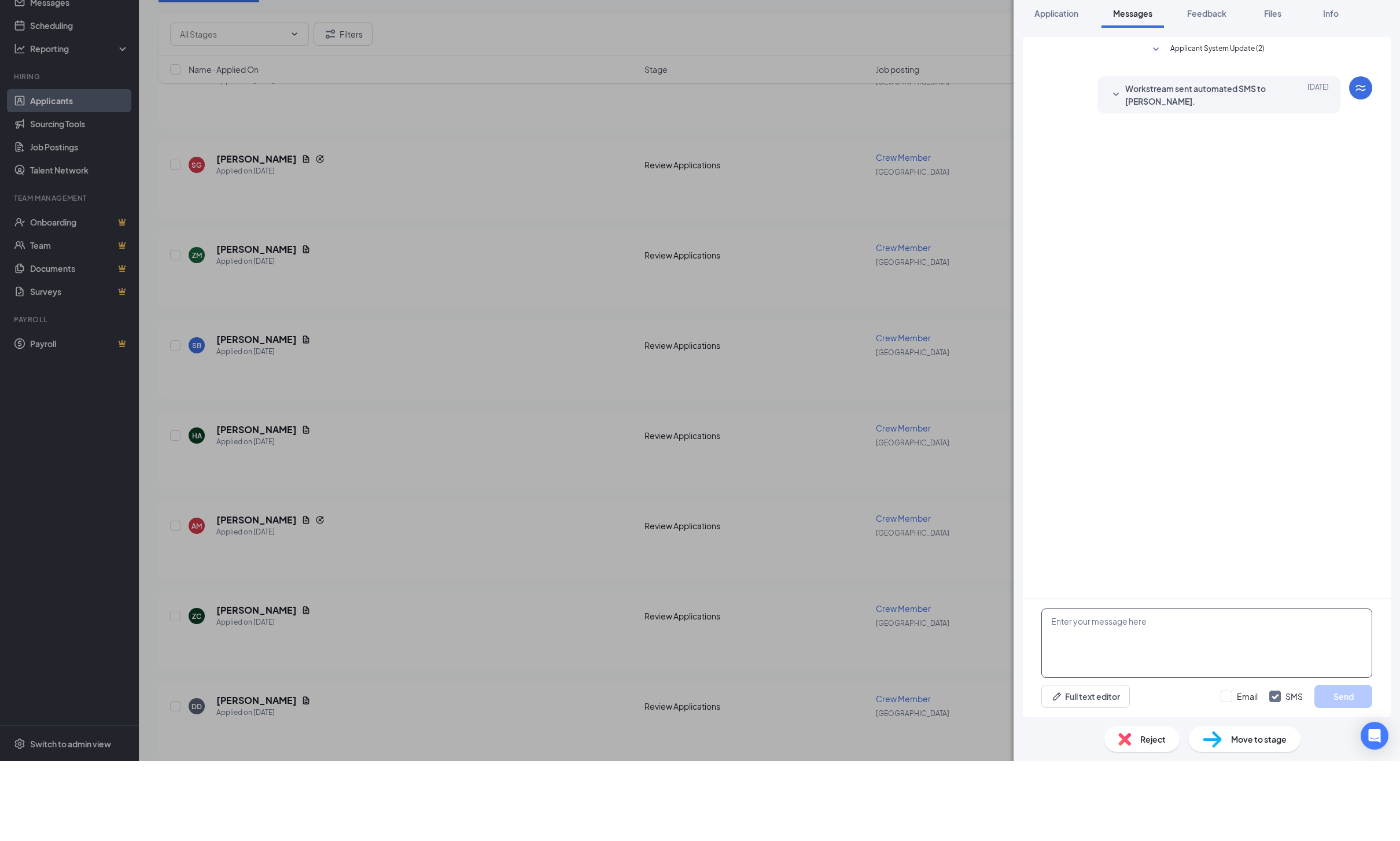
paste textarea "Hello! I’d love to schedule an interview with you! I’m available next week: Mon…"
type textarea "Hello! I’d love to schedule an interview with you! I’m available next week: Mon…"
click at [1338, 764] on button "Send" at bounding box center [1342, 776] width 58 height 23
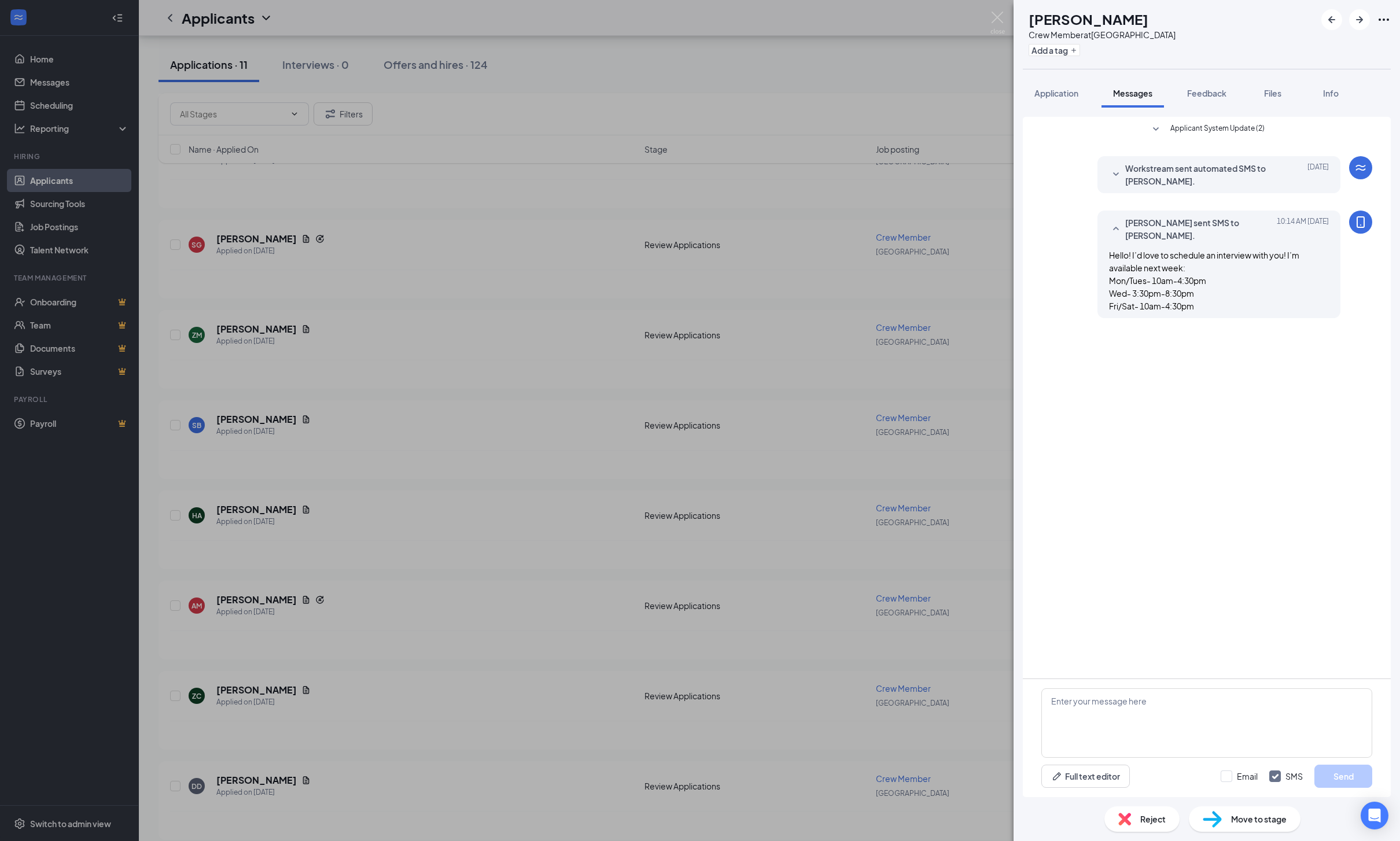
scroll to position [39, 0]
click at [996, 23] on img at bounding box center [997, 22] width 14 height 22
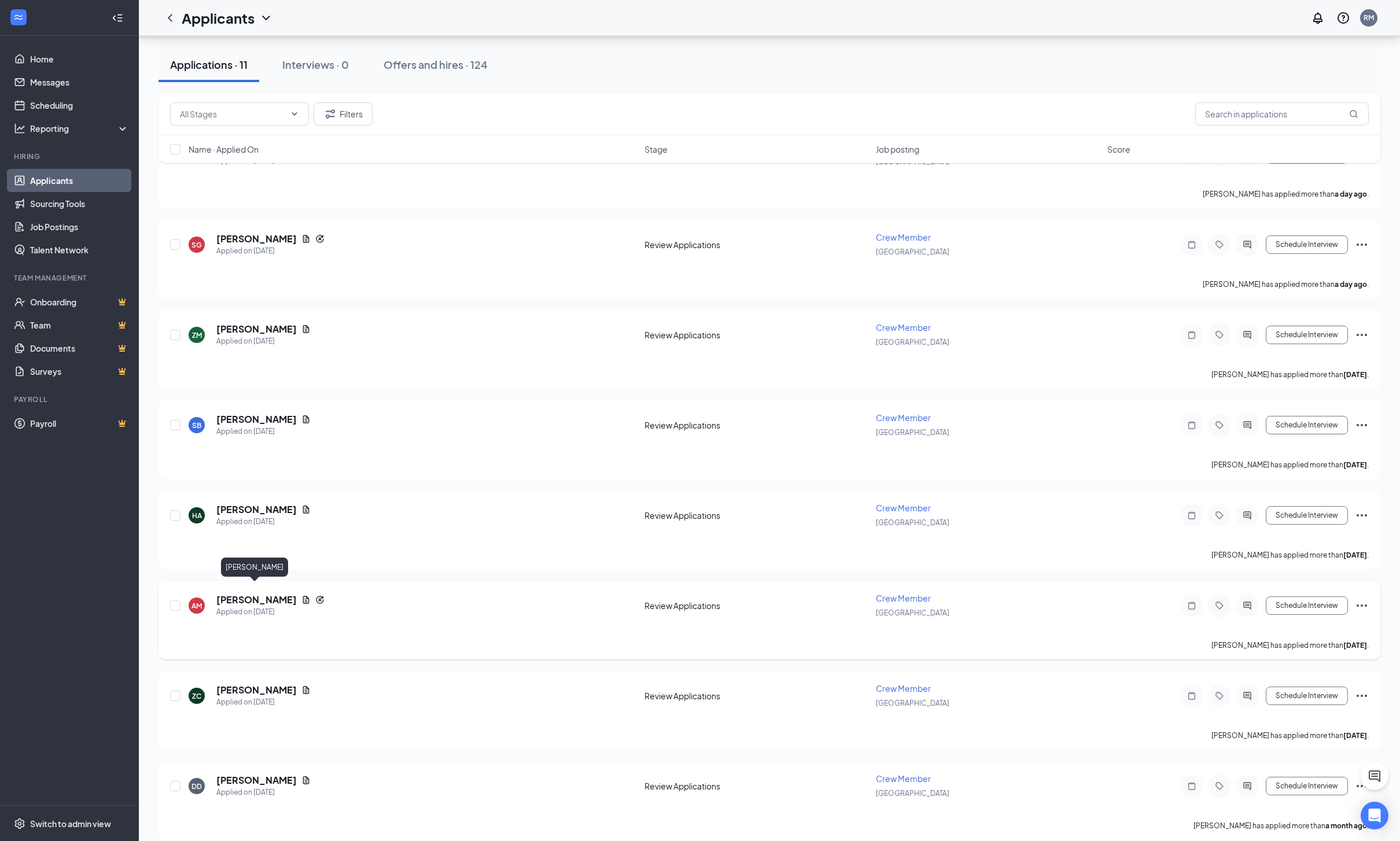
click at [257, 593] on h5 "[PERSON_NAME]" at bounding box center [256, 599] width 81 height 13
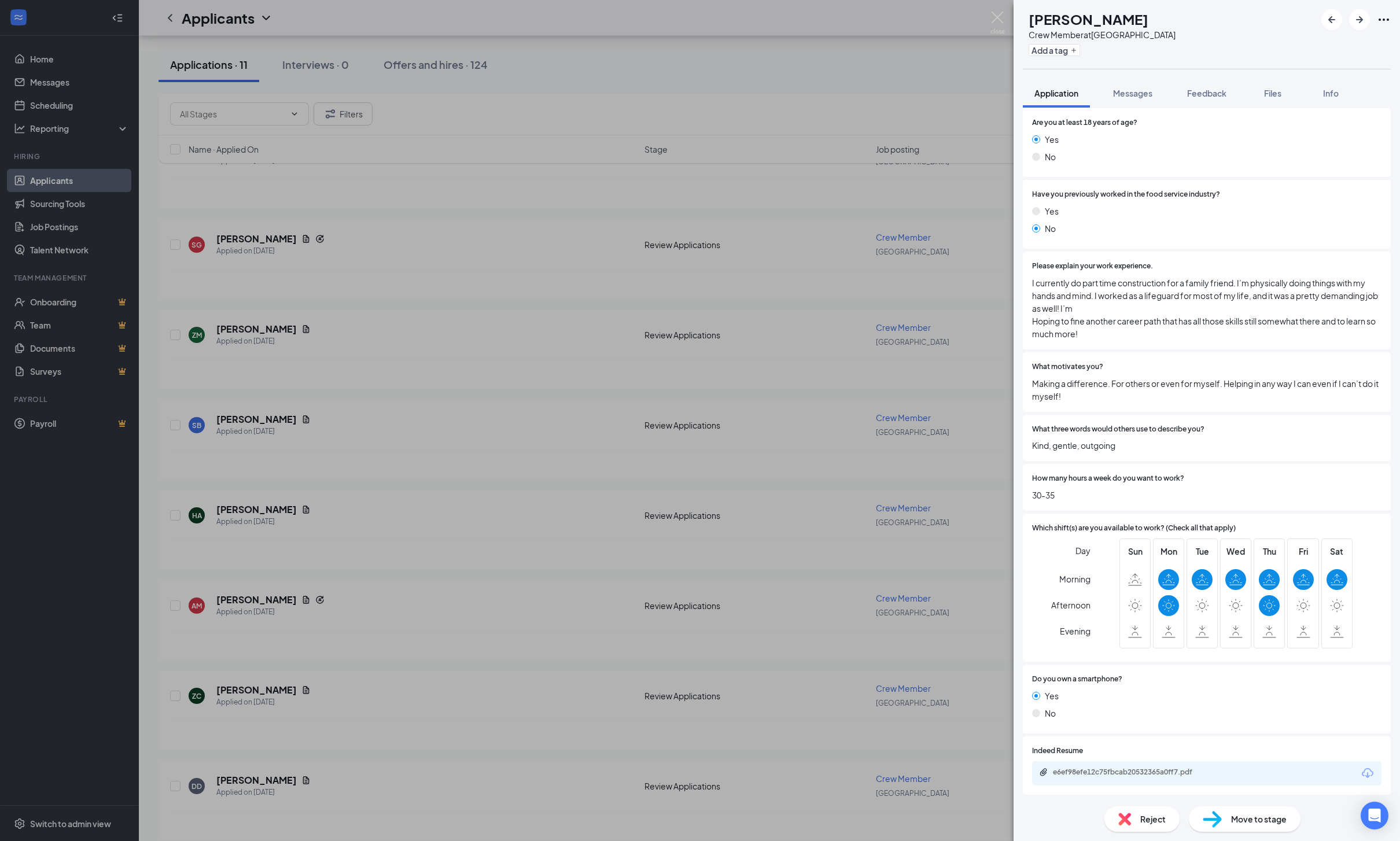
scroll to position [217, 0]
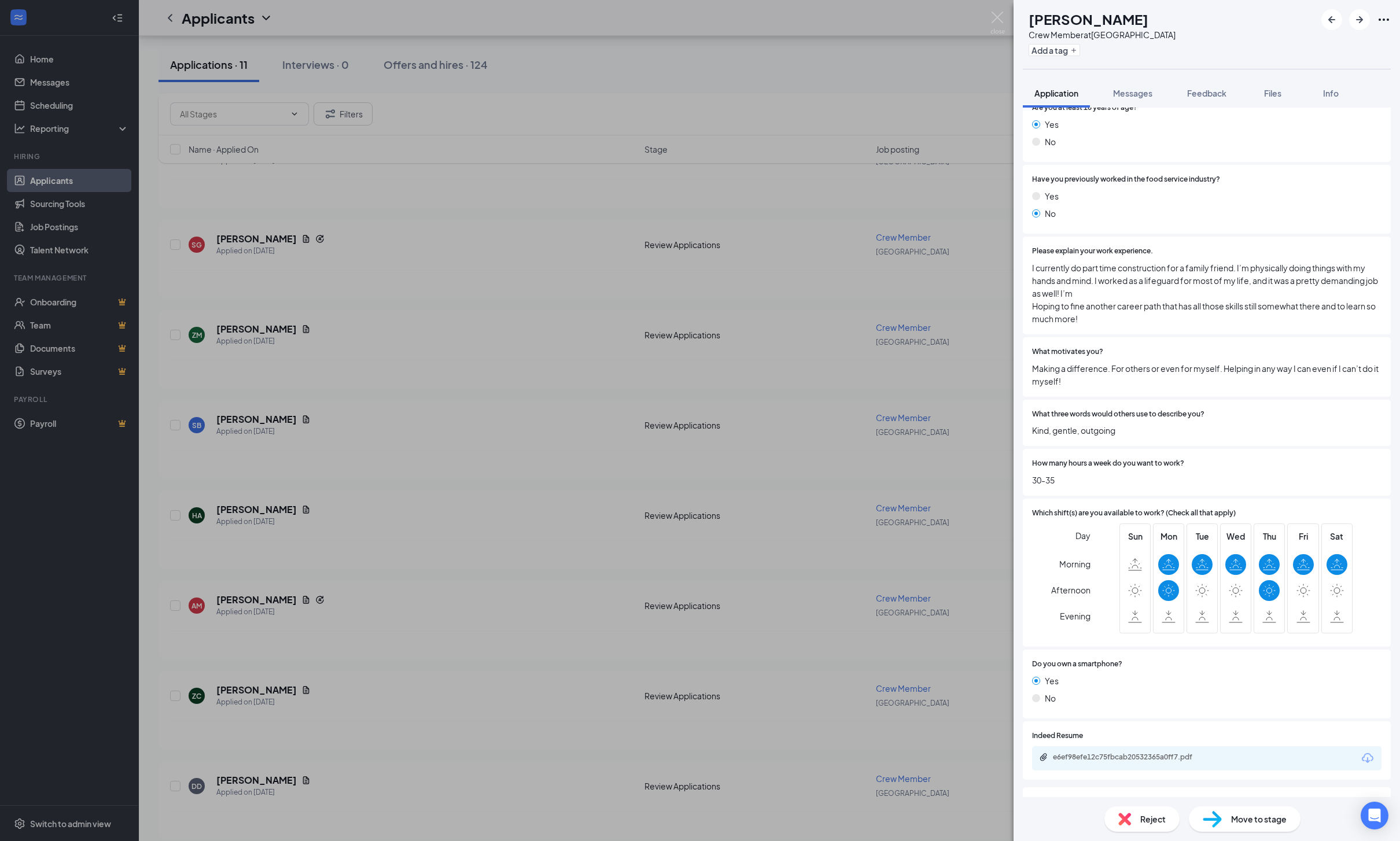
click at [1171, 763] on div "e6ef98efe12c75fbcab20532365a0ff7.pdf" at bounding box center [1132, 758] width 188 height 11
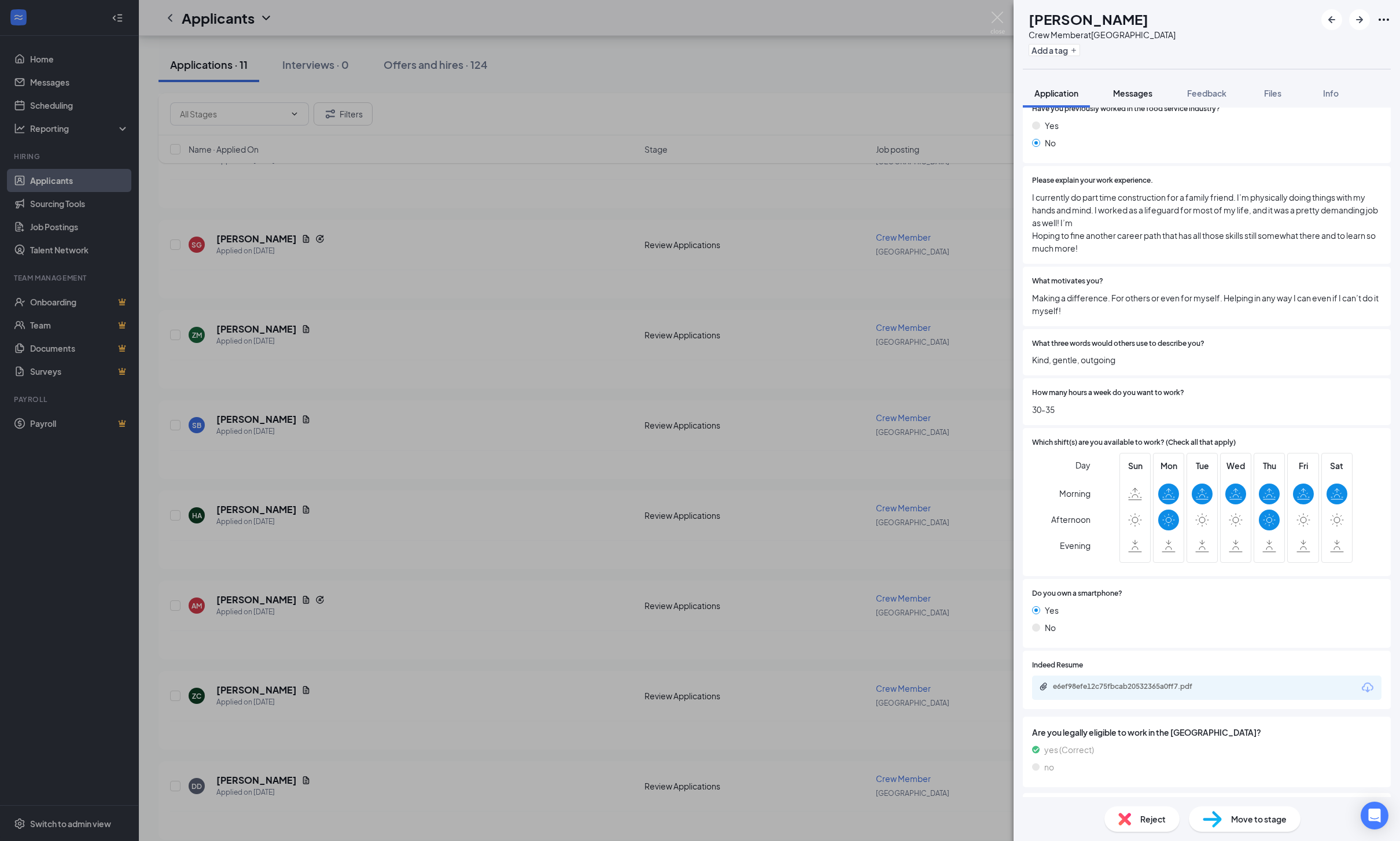
click at [1152, 98] on span "Messages" at bounding box center [1132, 93] width 39 height 10
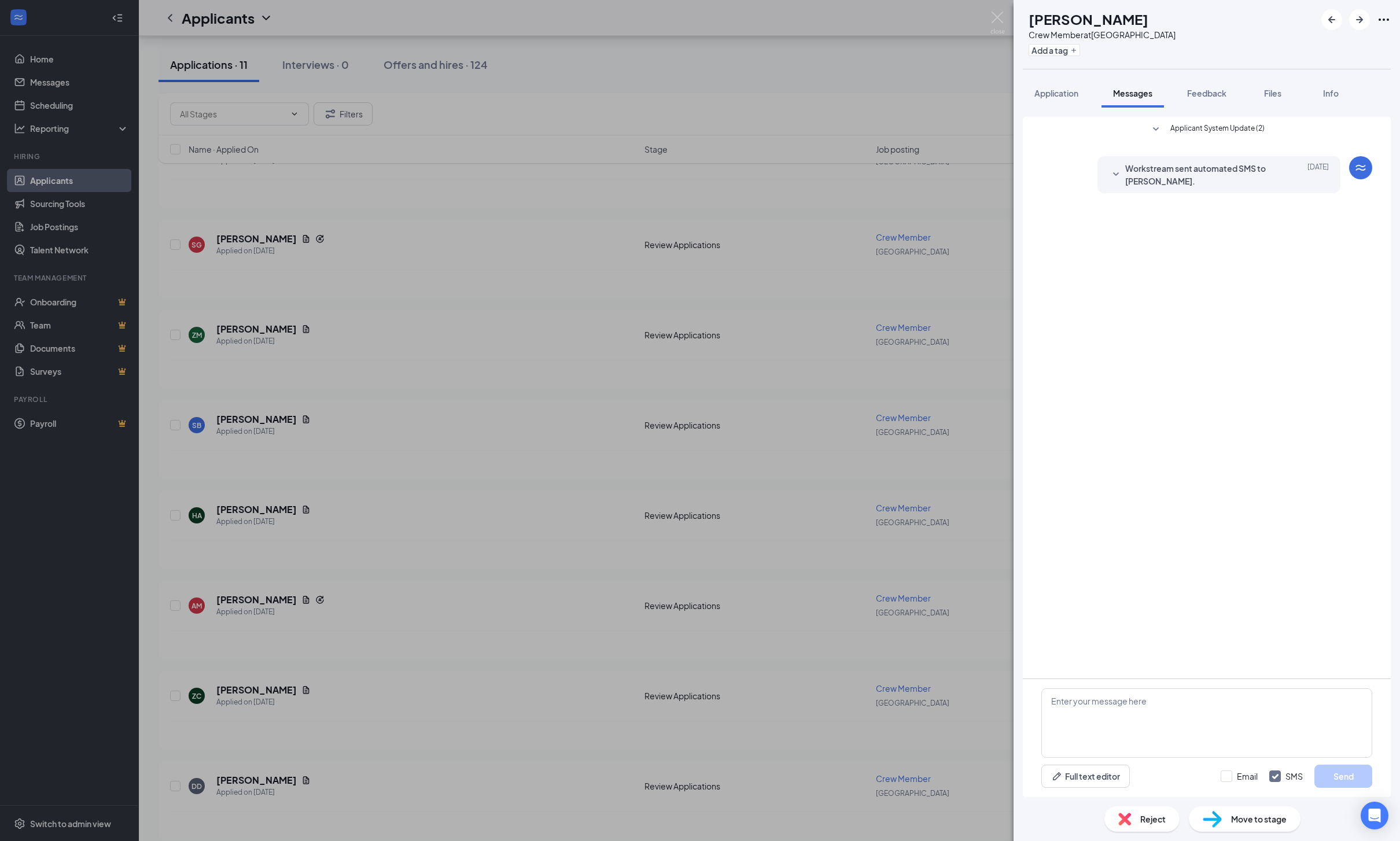
scroll to position [74, 0]
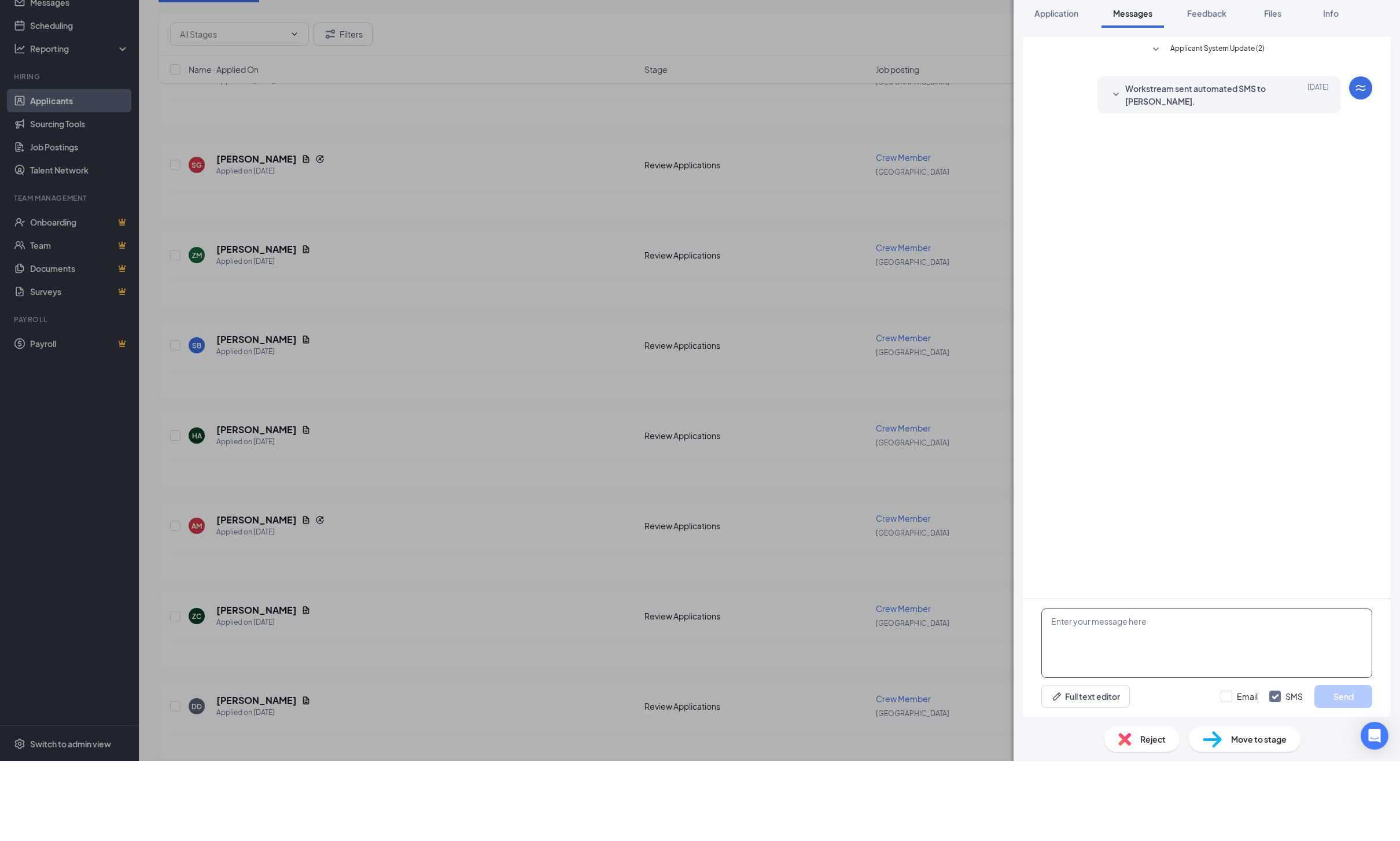
paste textarea "Hello! I’d love to schedule an interview with you! I’m available next week: Mon…"
type textarea "Hello! I’d love to schedule an interview with you! I’m available next week: Mon…"
click at [1353, 764] on button "Send" at bounding box center [1342, 776] width 58 height 23
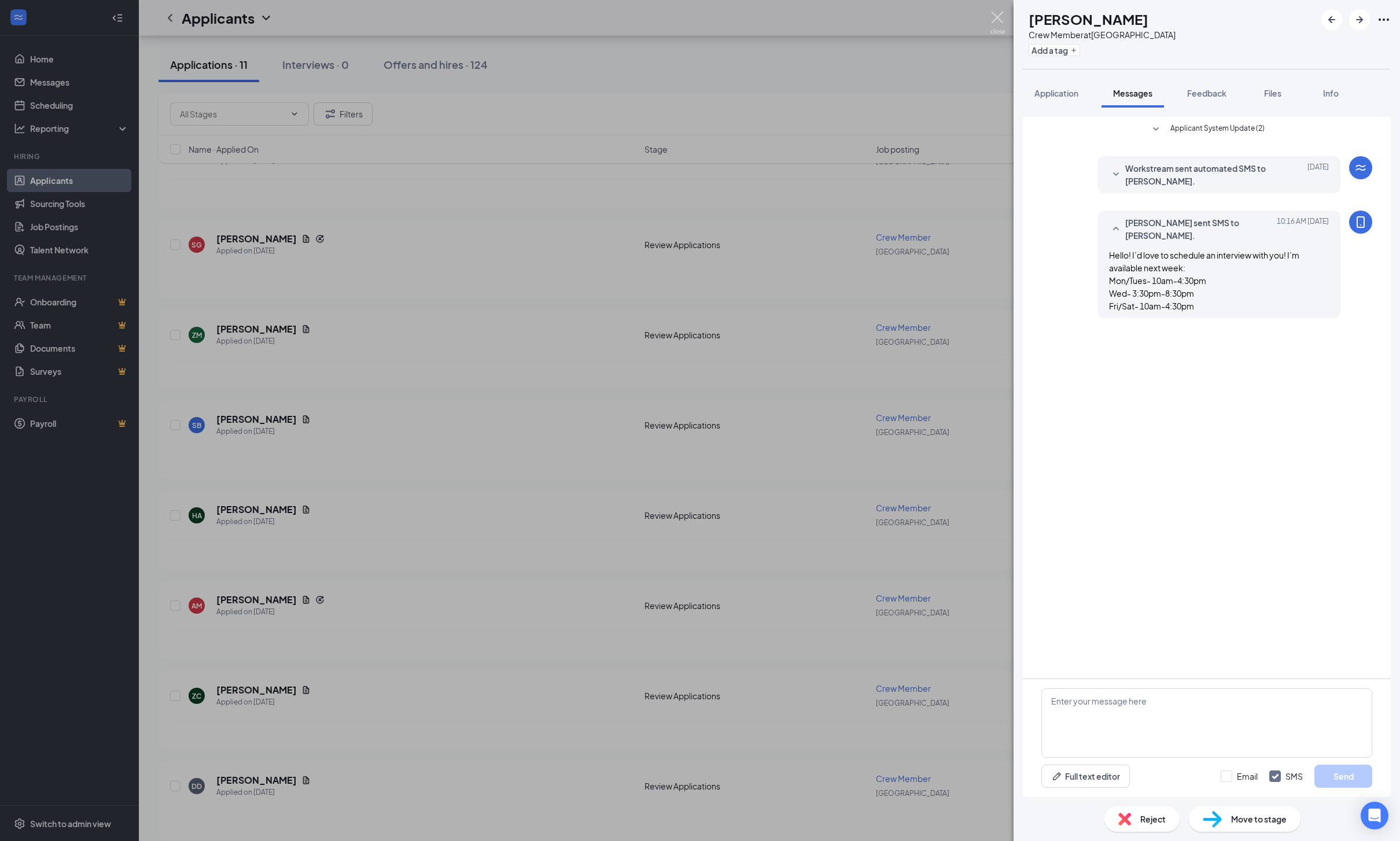
click at [1002, 20] on img at bounding box center [997, 22] width 14 height 22
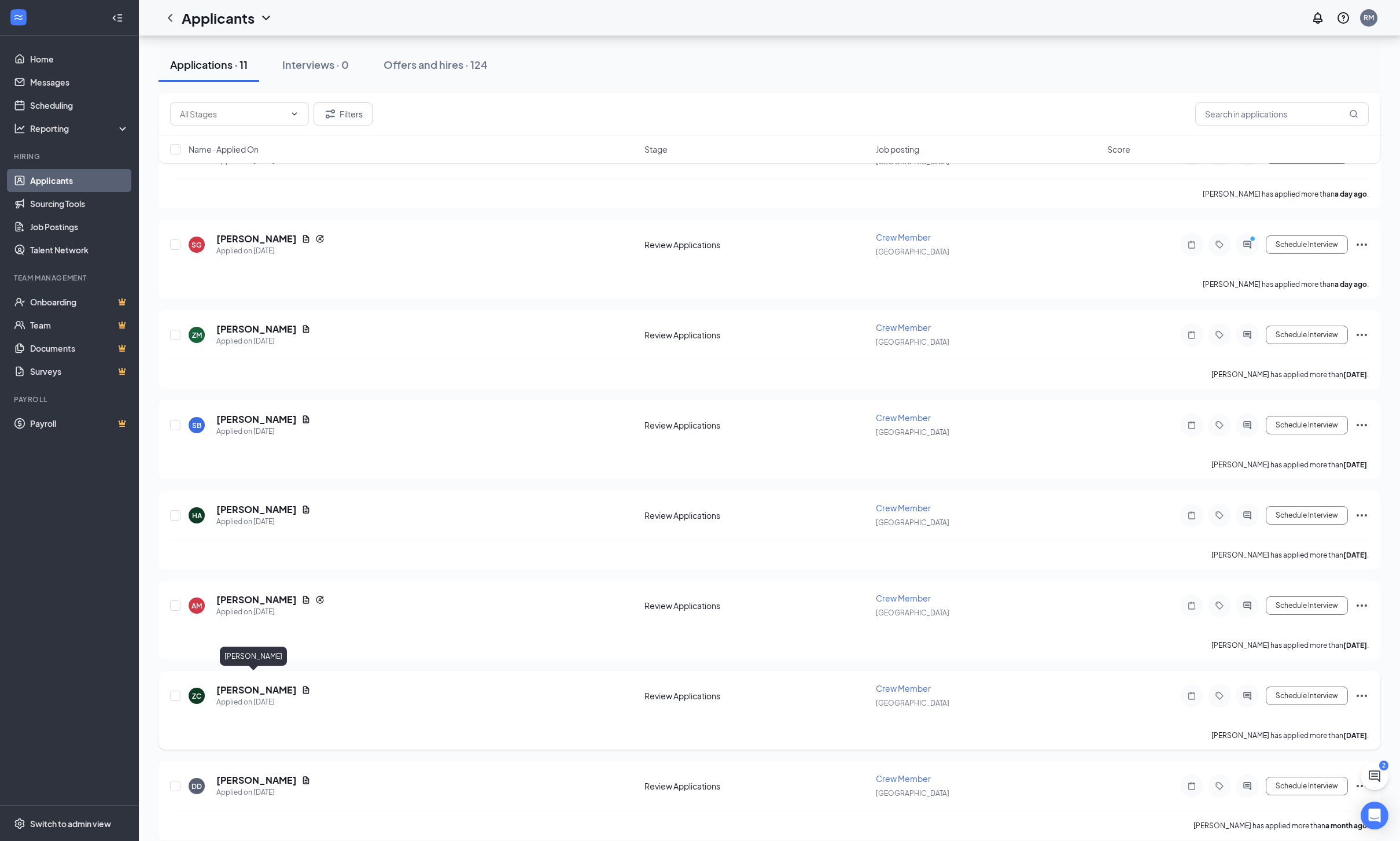
click at [251, 683] on h5 "[PERSON_NAME]" at bounding box center [256, 689] width 81 height 13
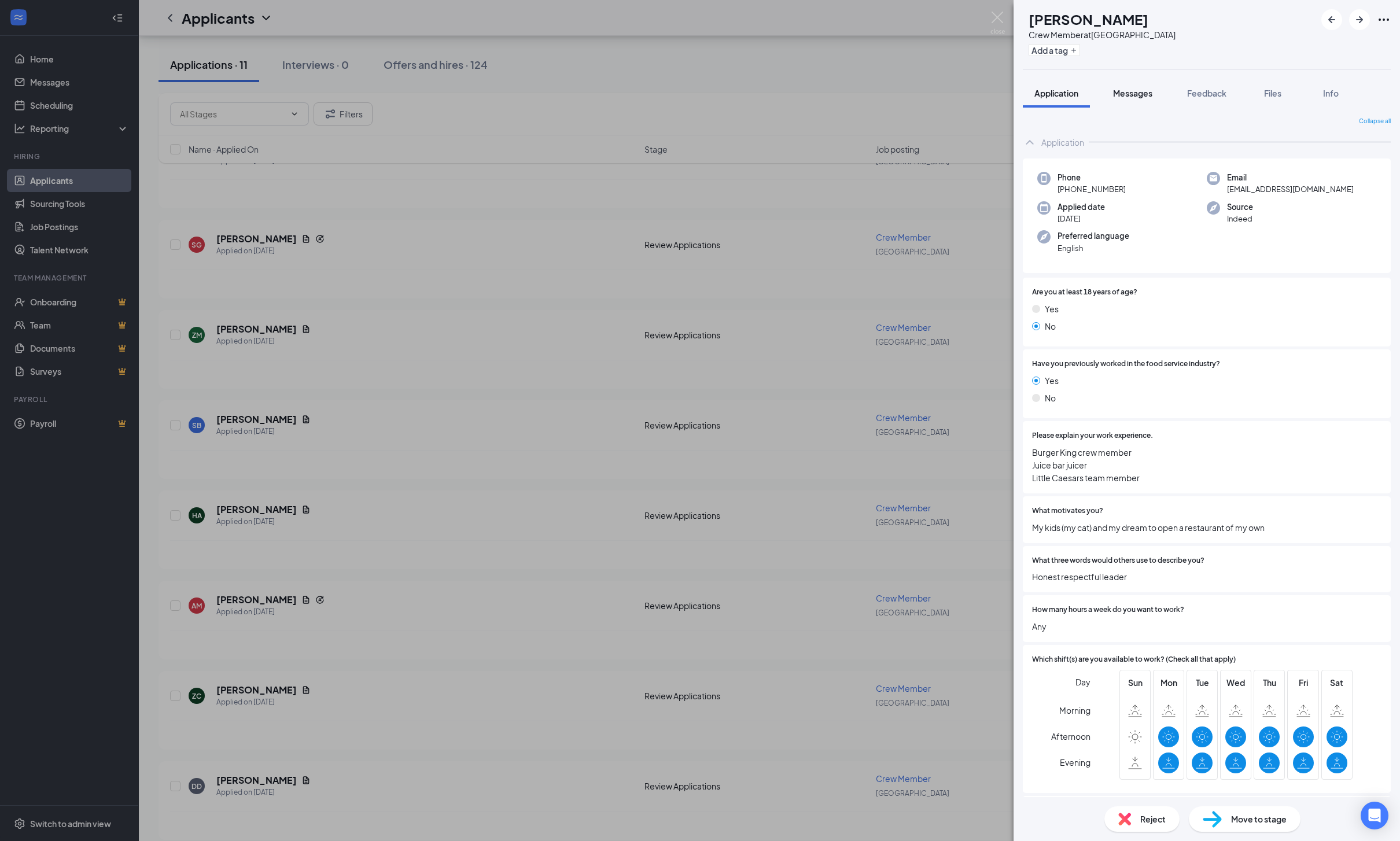
click at [1152, 96] on span "Messages" at bounding box center [1132, 93] width 39 height 10
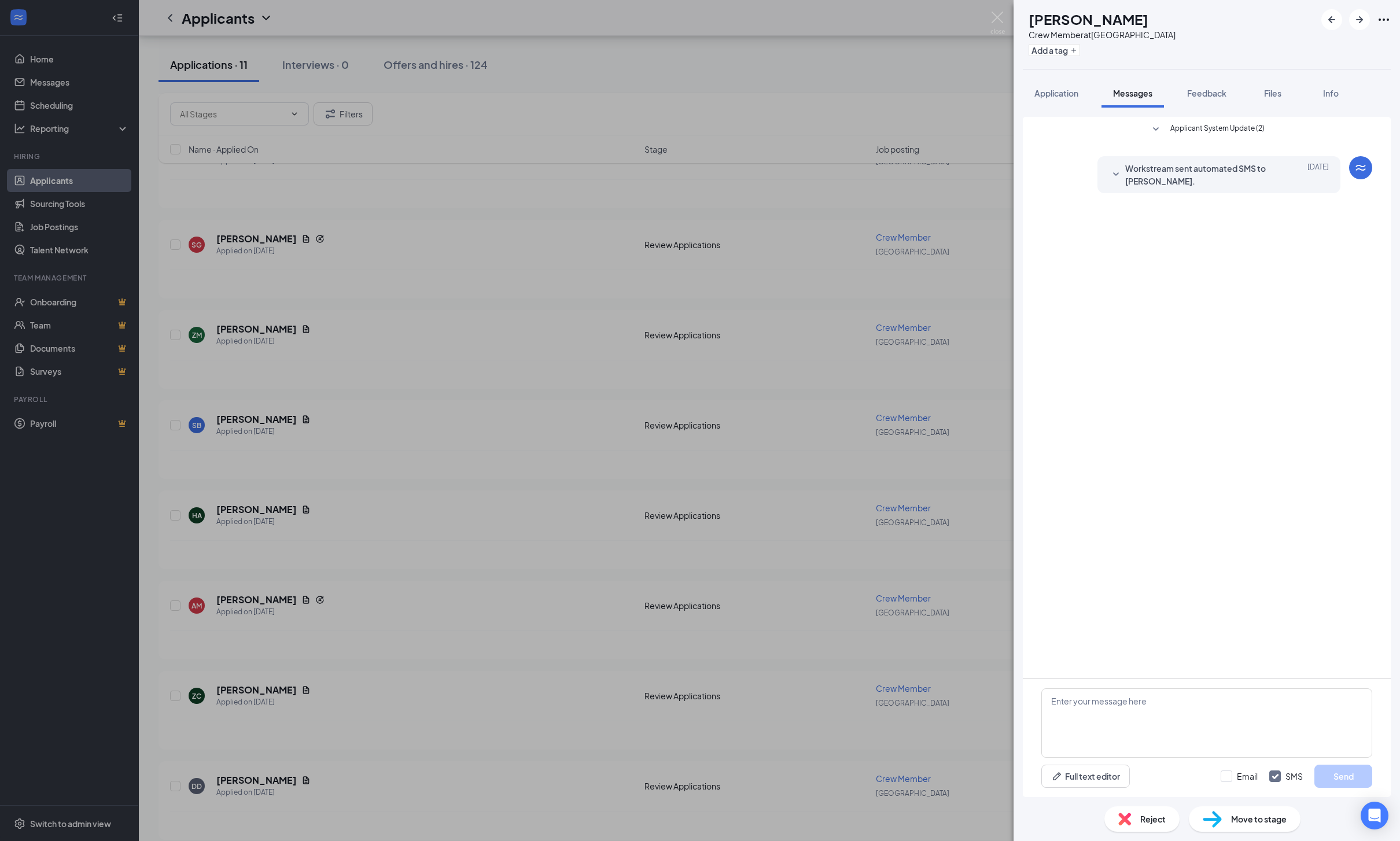
scroll to position [74, 0]
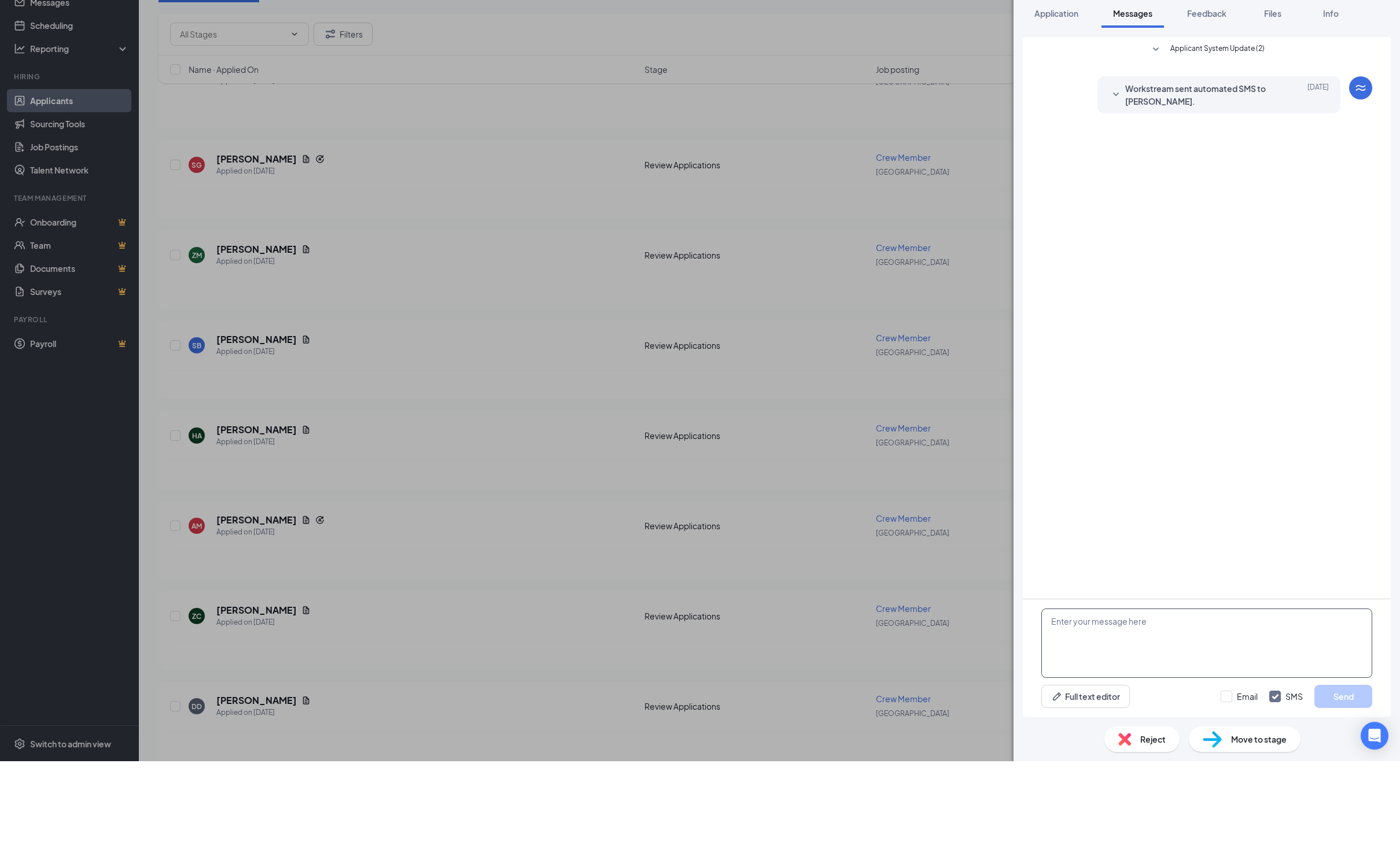
paste textarea "Hello! I’d love to schedule an interview with you! I’m available next week: Mon…"
type textarea "Hello! I’d love to schedule an interview with you! I’m available next week: Mon…"
click button "Send"
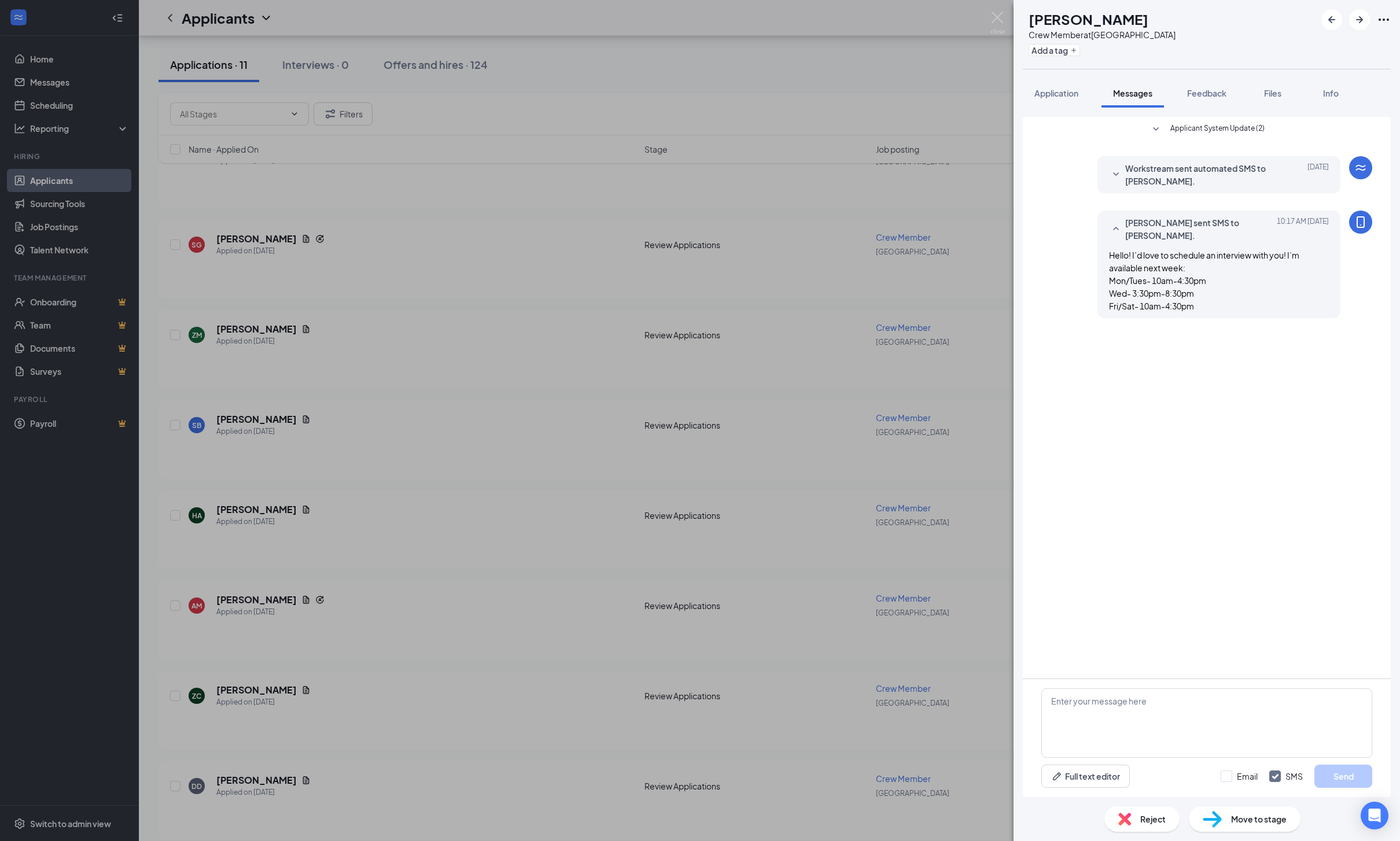
scroll to position [0, 0]
click img
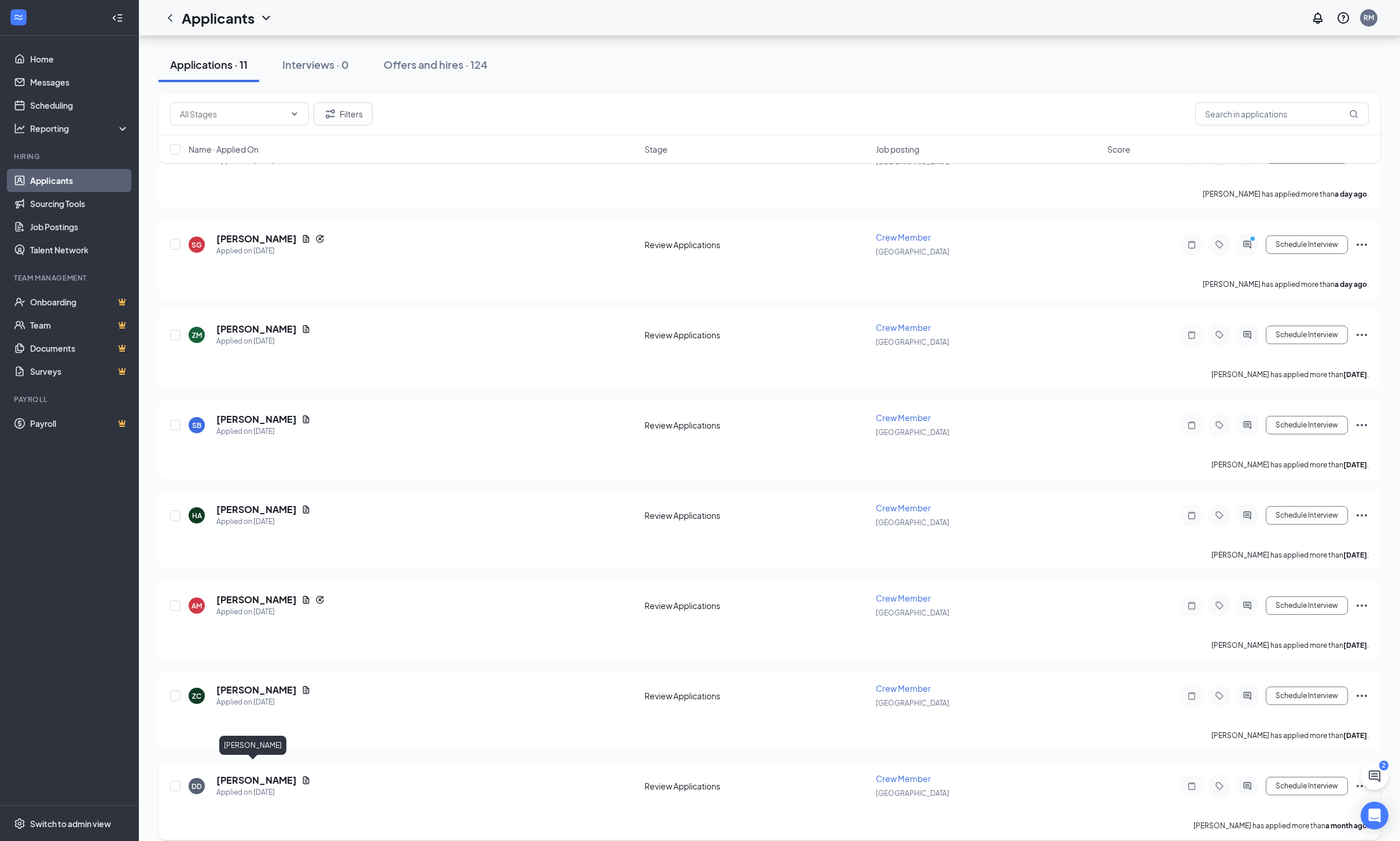
click h5 "[PERSON_NAME]"
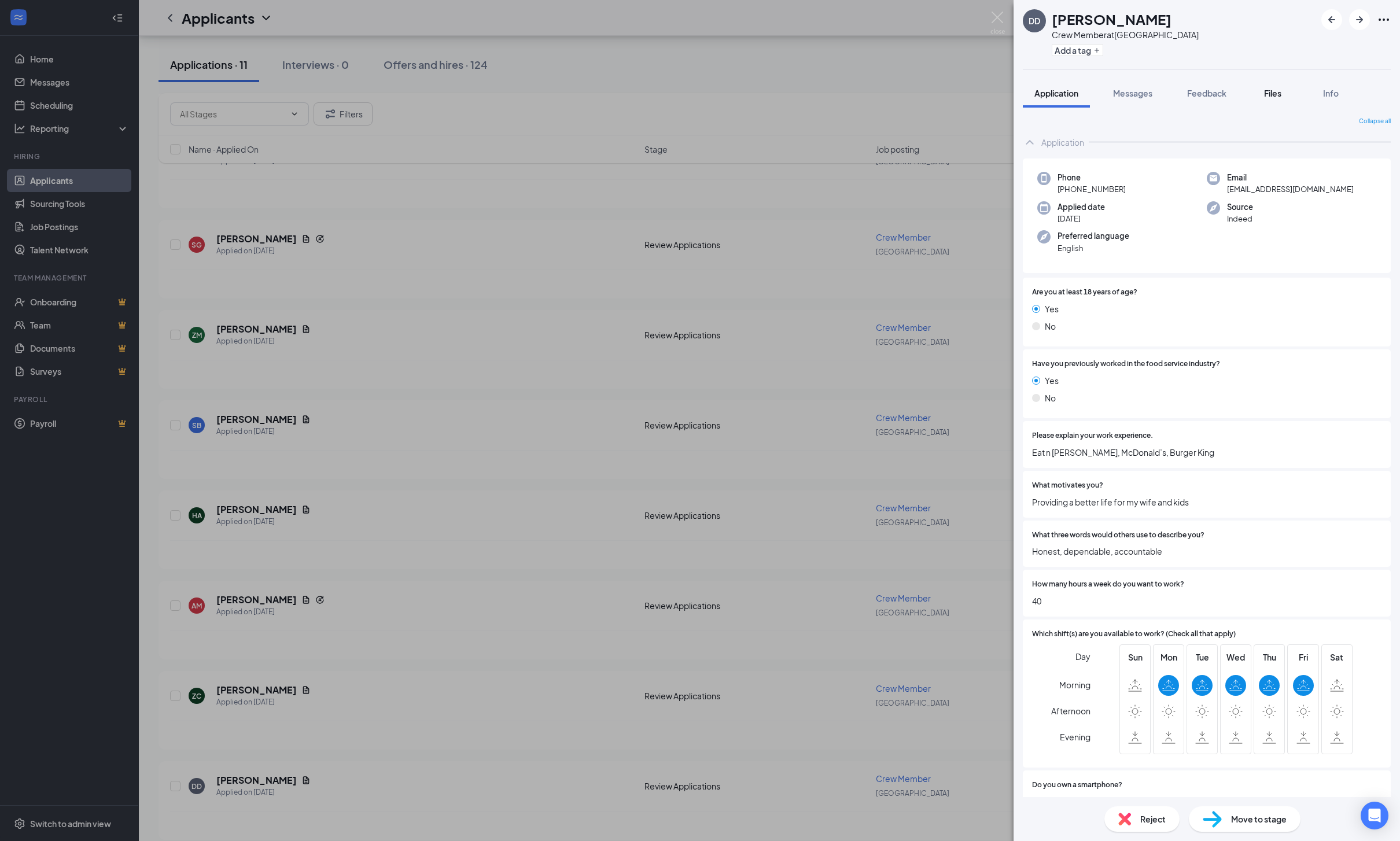
click span "Files"
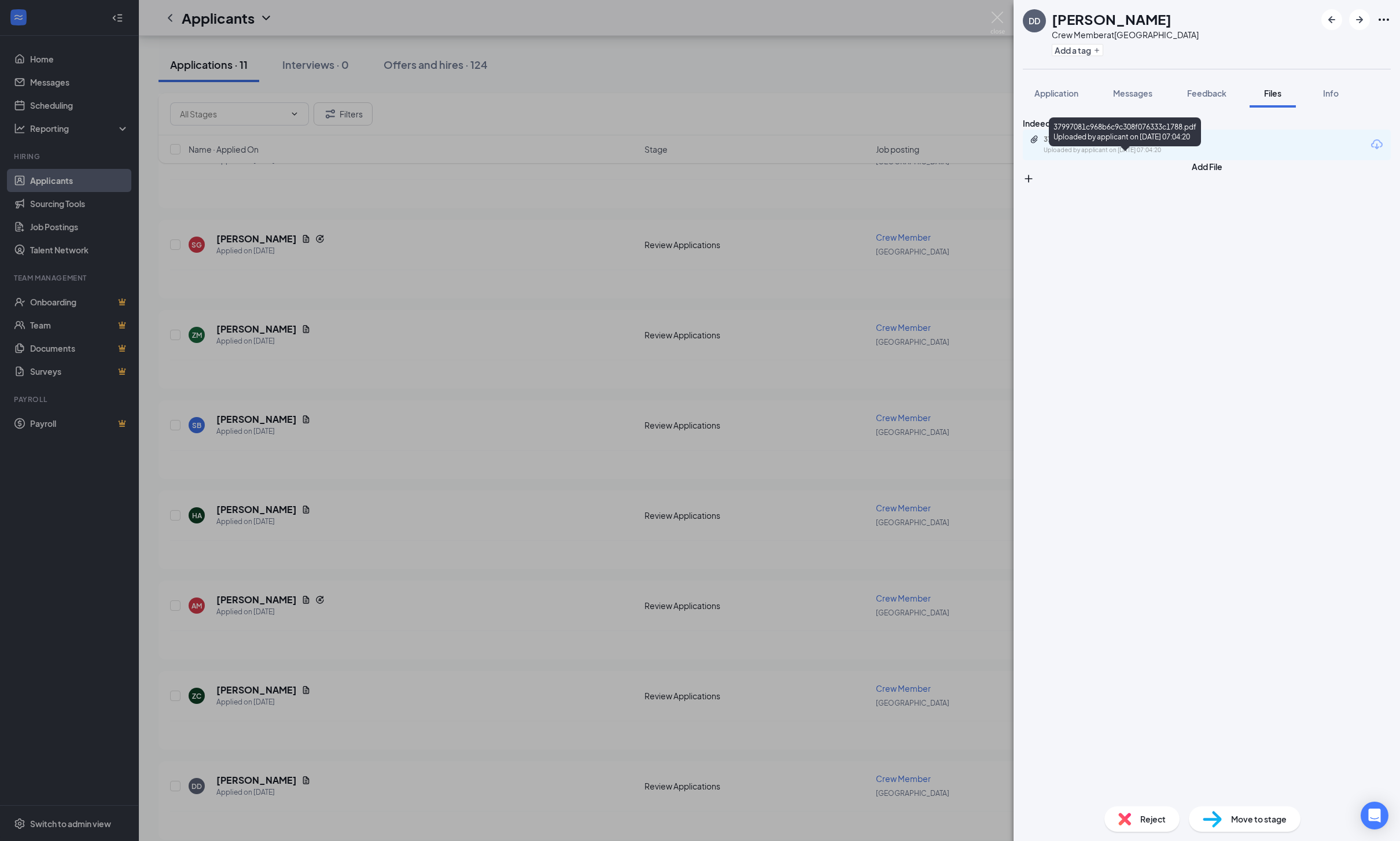
click div "Uploaded by applicant on [DATE] 07:04:20"
click div "DD [PERSON_NAME] Crew Member at [GEOGRAPHIC_DATA] Add a tag Application Message…"
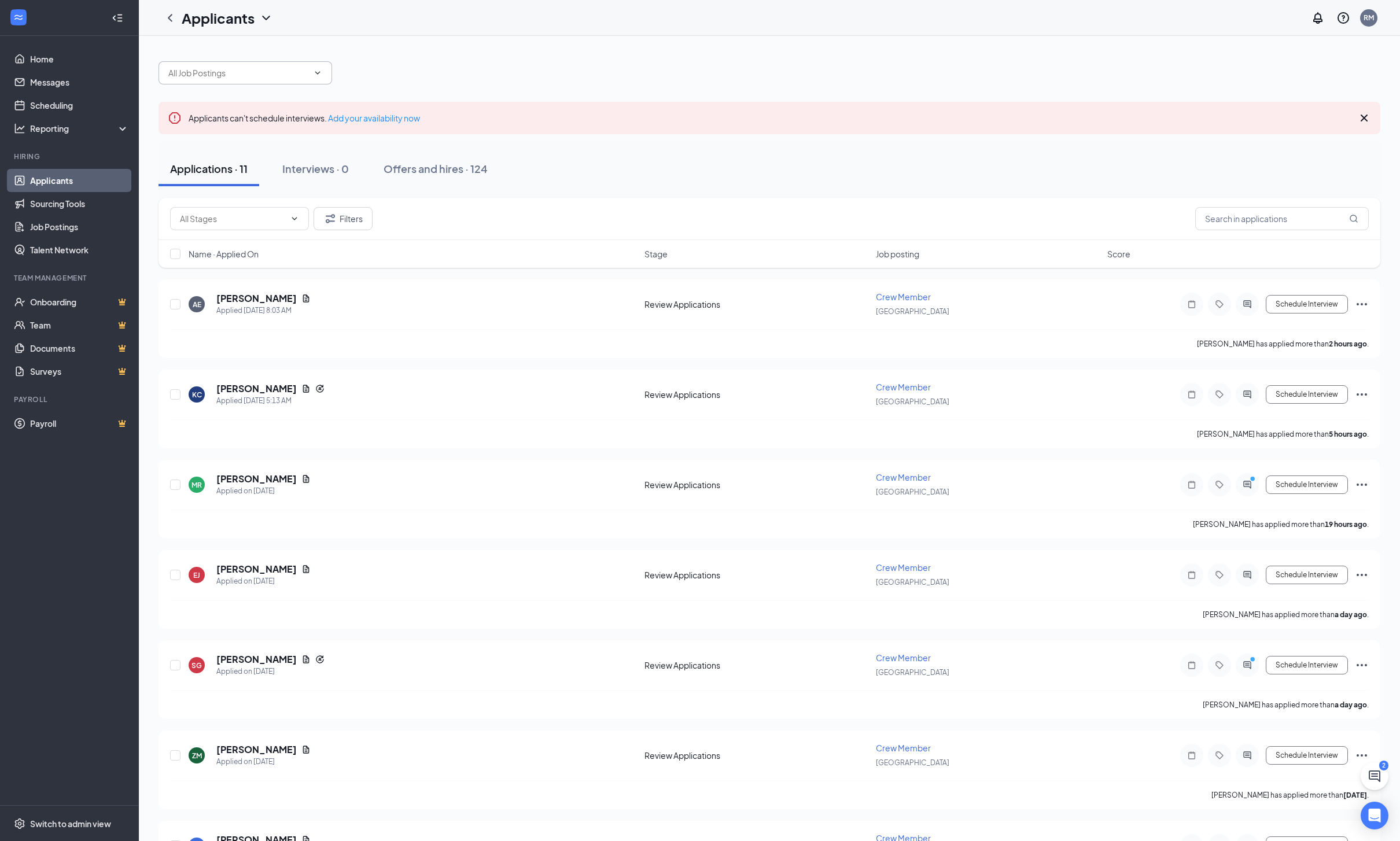
click input "text"
click html "Home Messages Scheduling Reporting Hiring Applicants Sourcing Tools Job Posting…"
click icon "ChevronLeft"
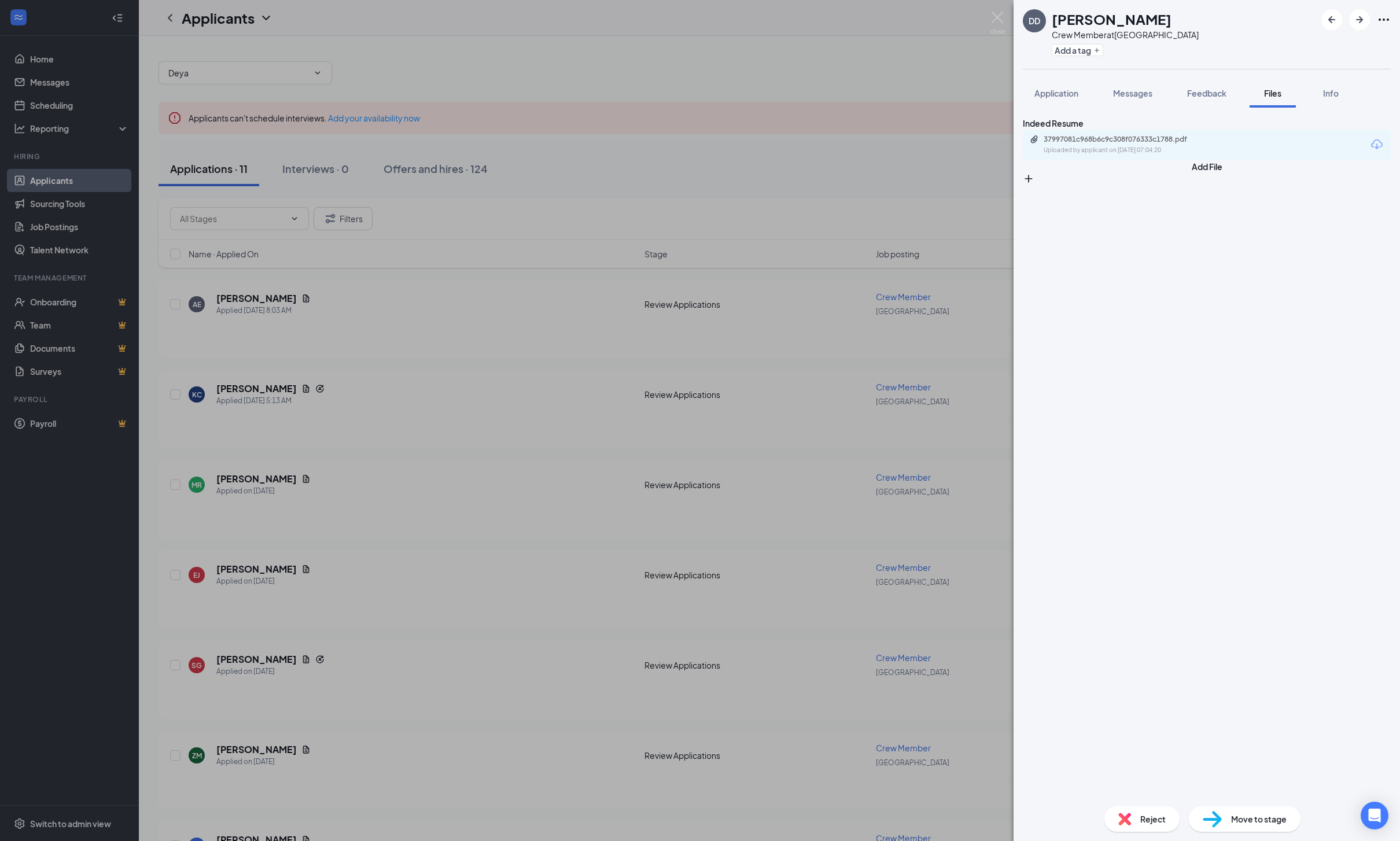
click div "DD [PERSON_NAME] Crew Member at [GEOGRAPHIC_DATA] Add a tag Application Message…"
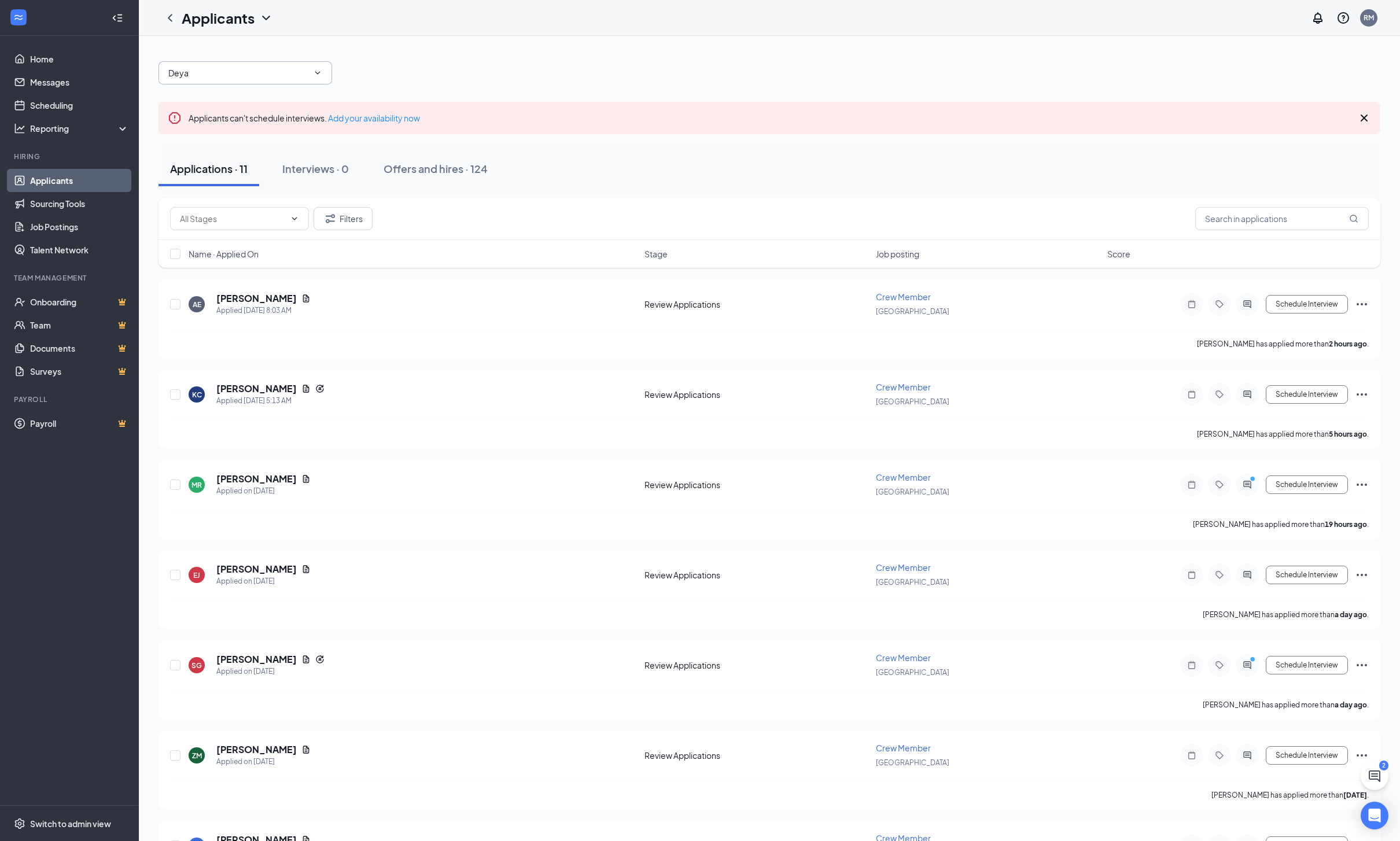
click input "Deya"
type input "D"
type input "[PERSON_NAME]"
click h1 "Applicants"
click icon "ChevronLeft"
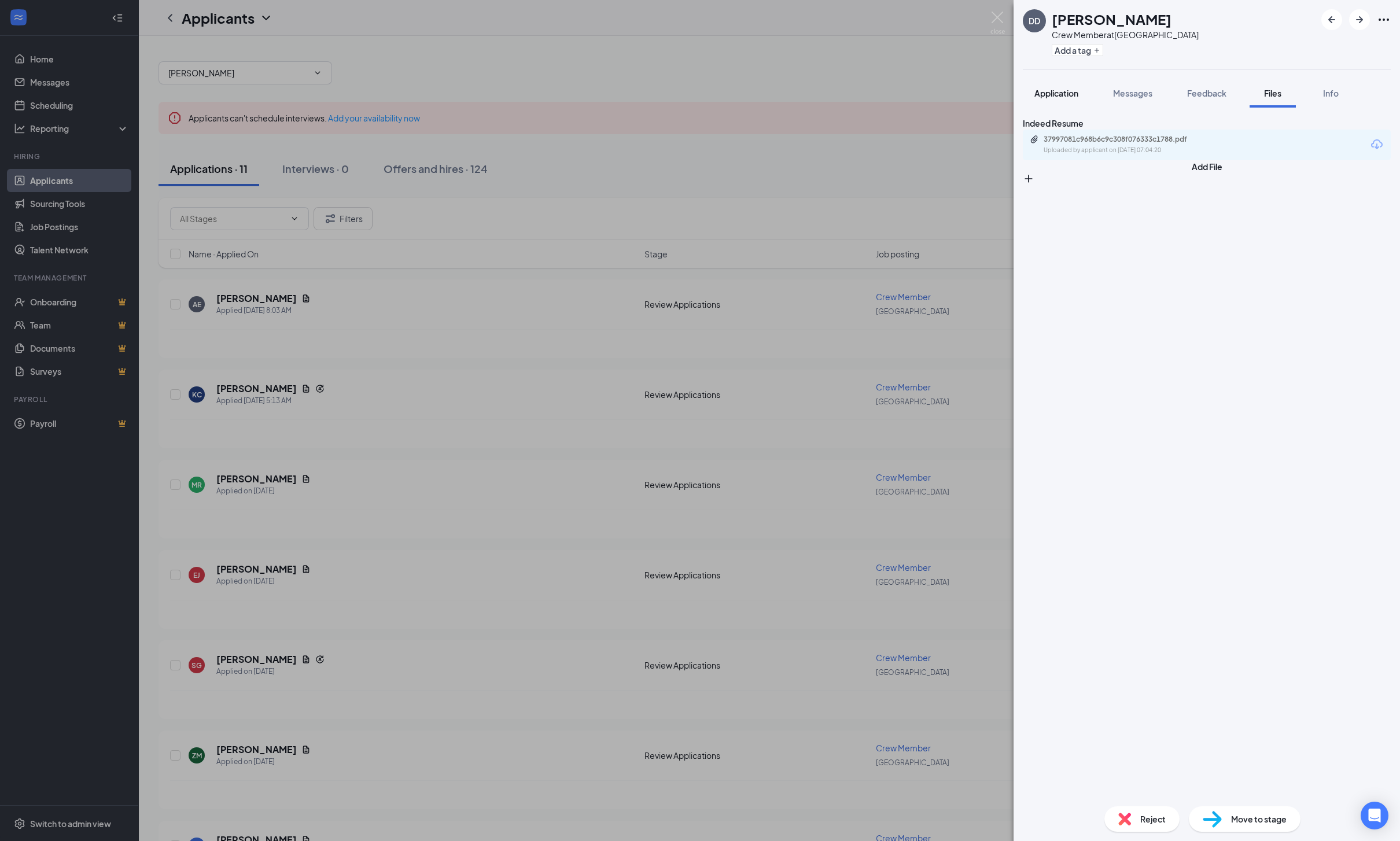
click span "Application"
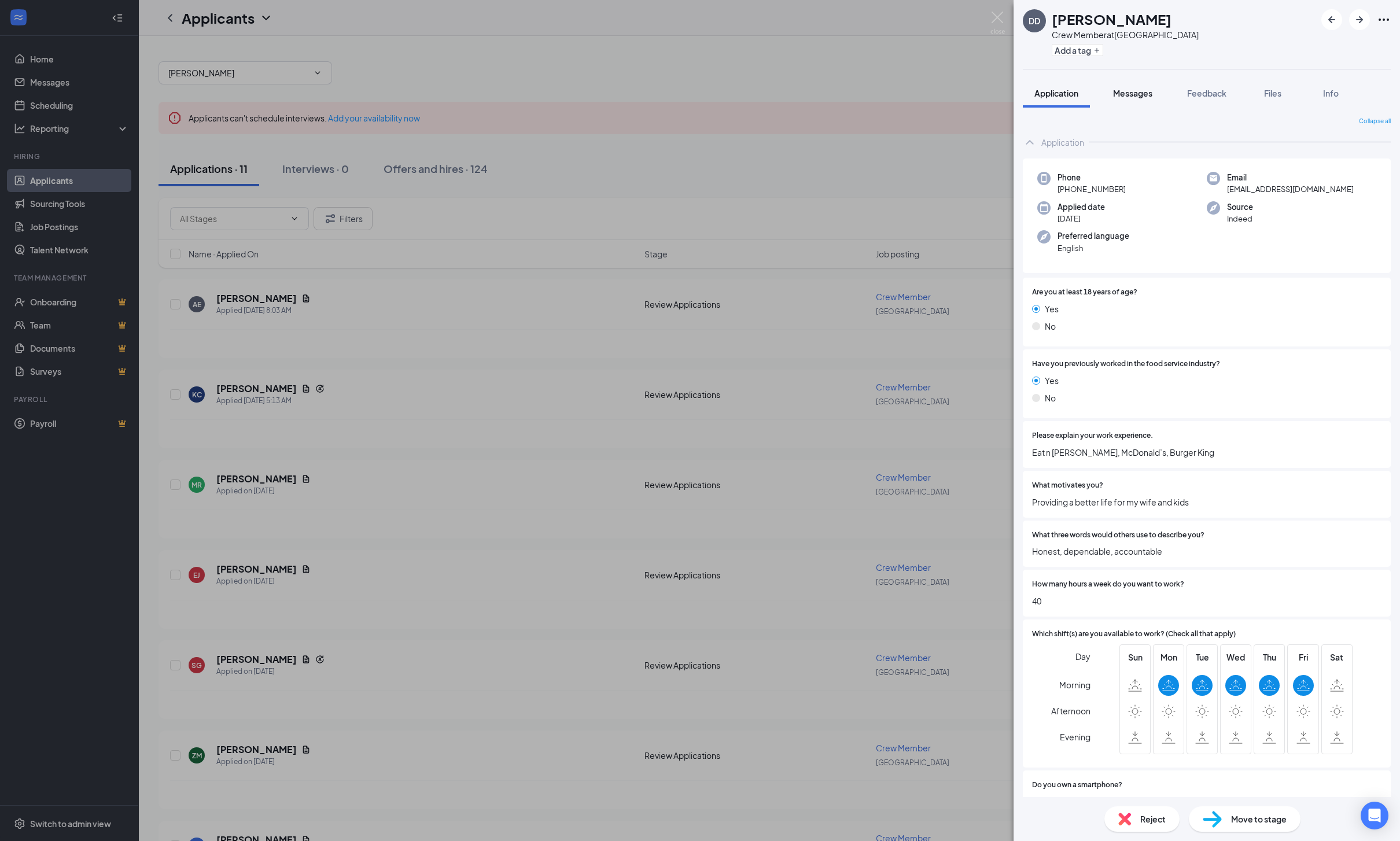
click span "Messages"
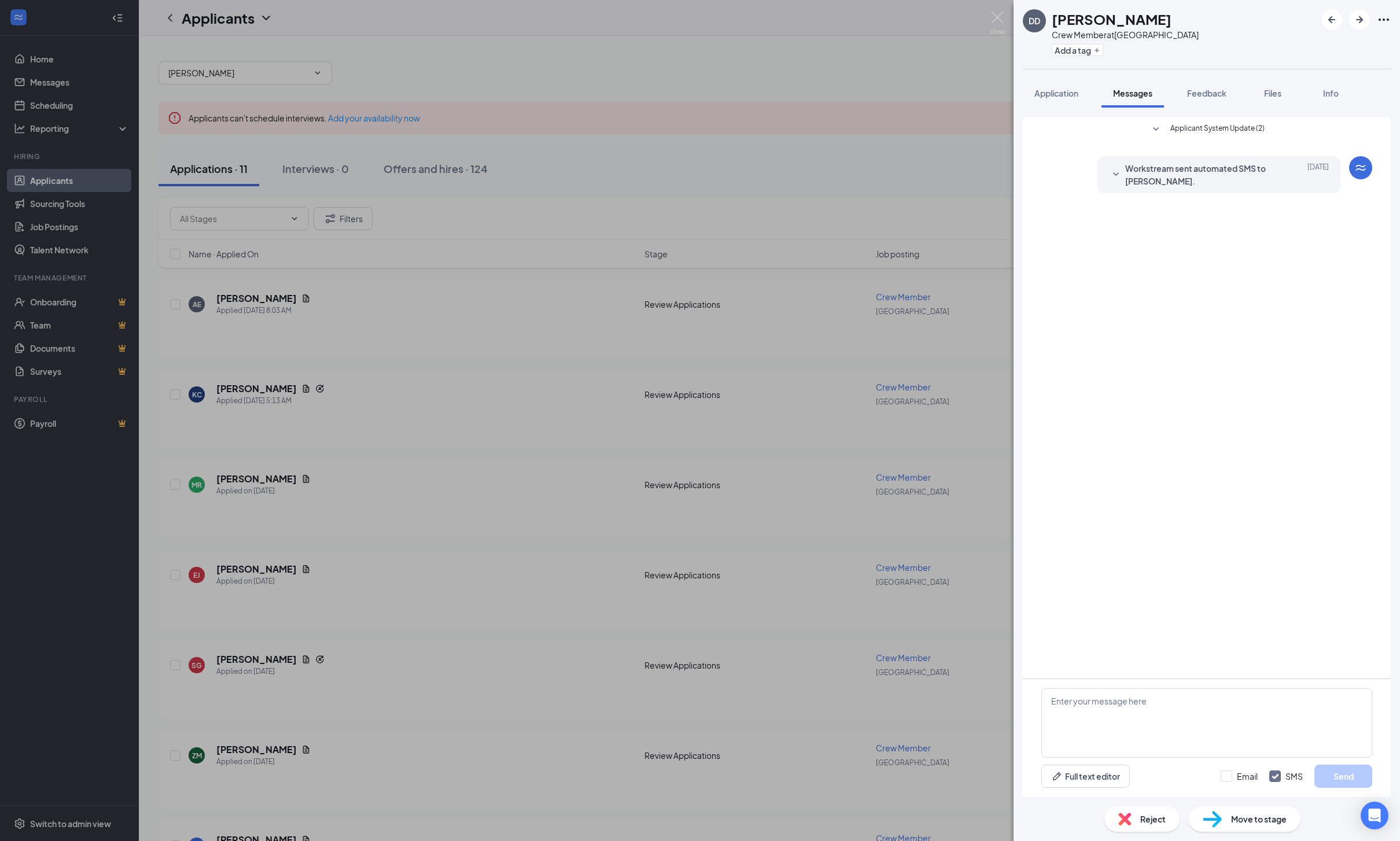
scroll to position [74, 0]
click button "Application"
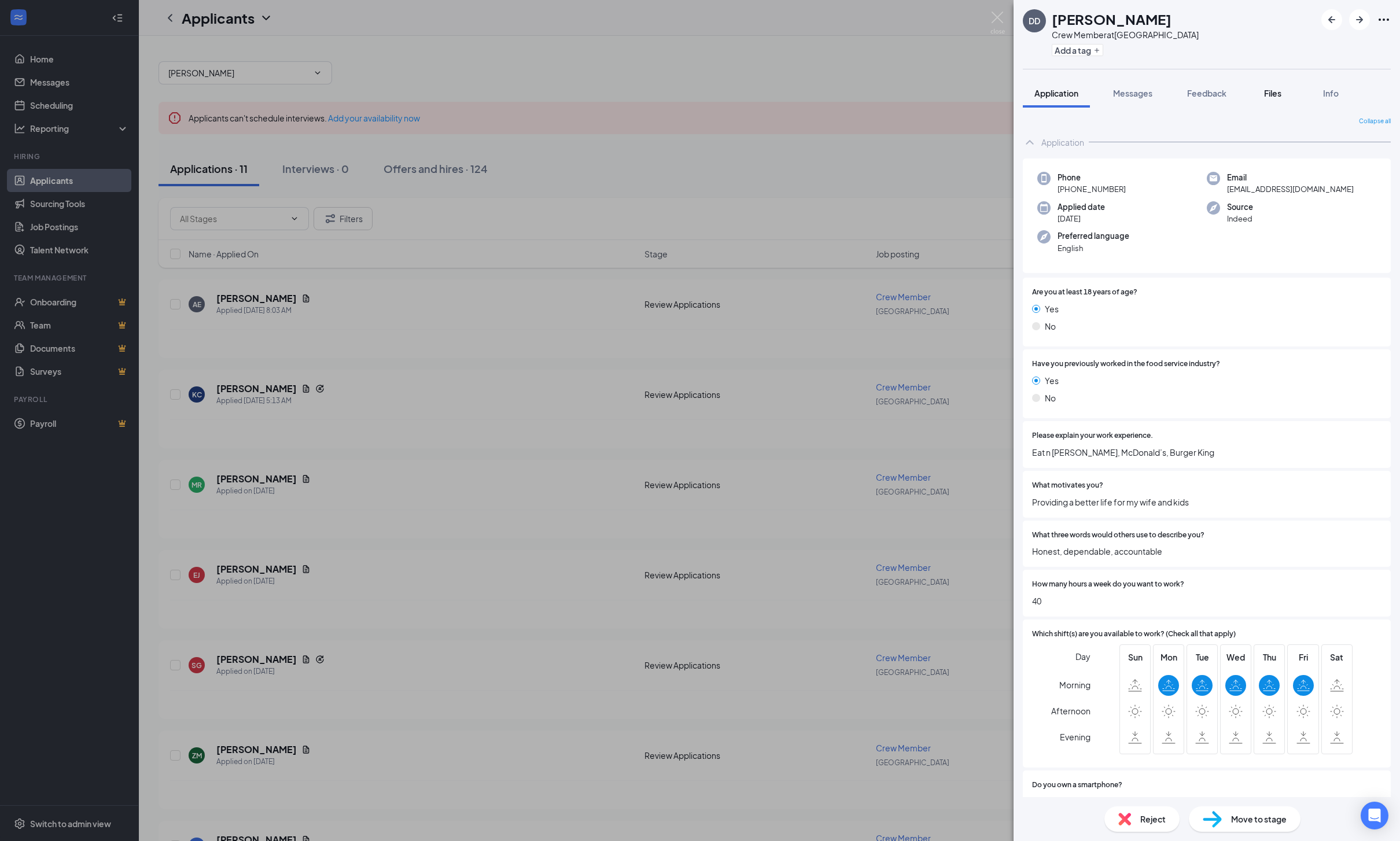
click span "Files"
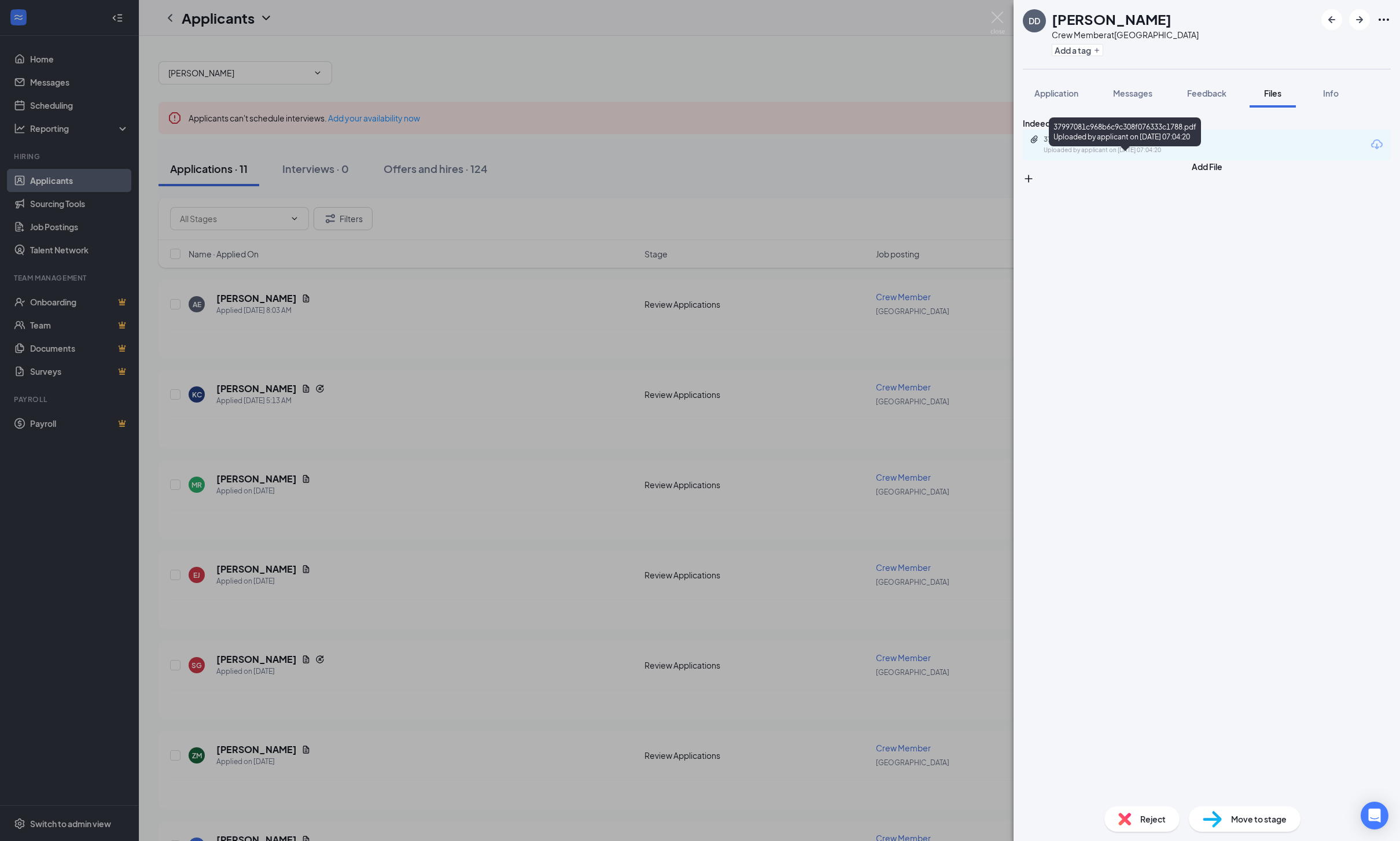
click div "37997081c968b6c9c308f076333c1788.pdf"
click span "Application"
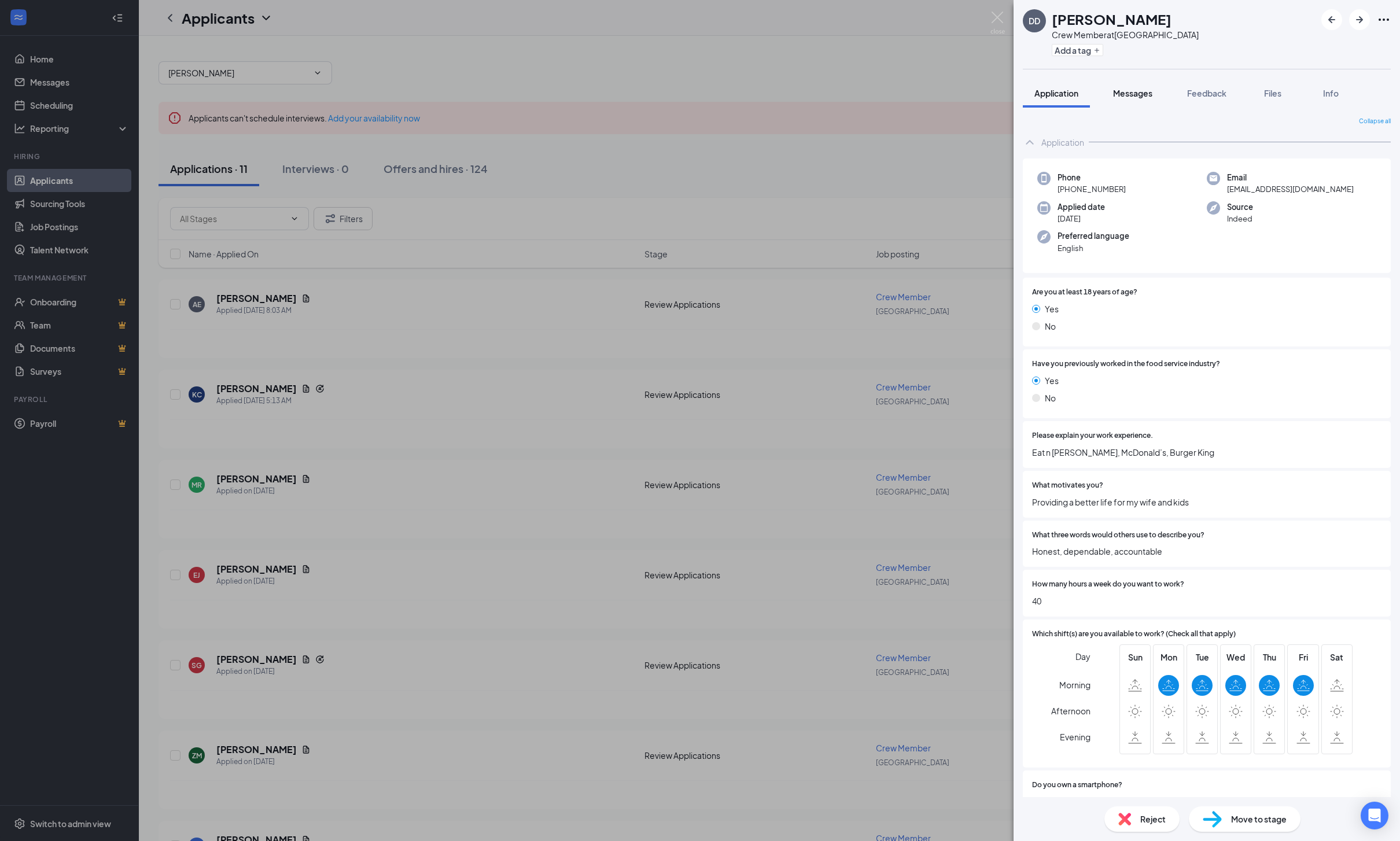
click span "Messages"
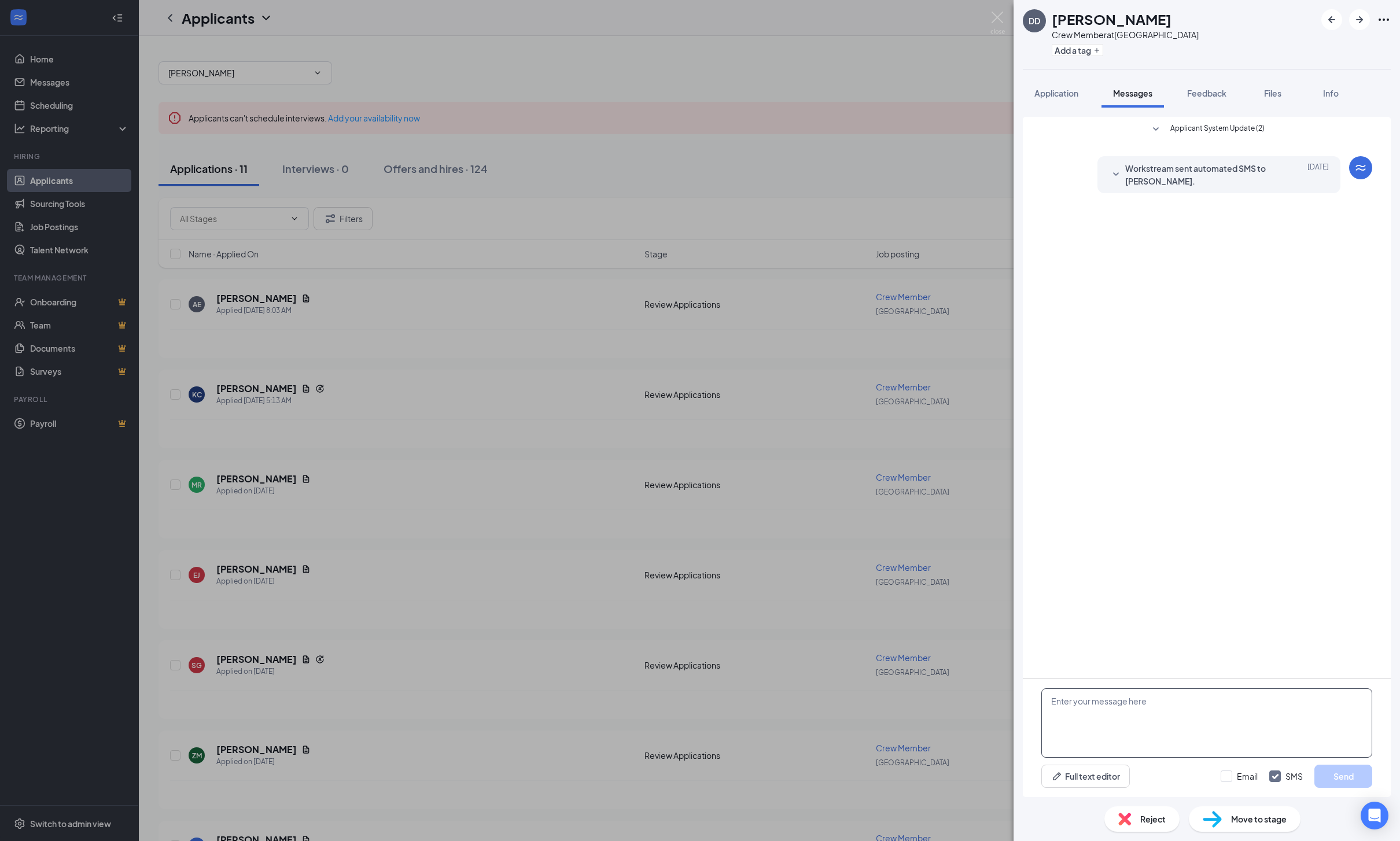
scroll to position [263, 0]
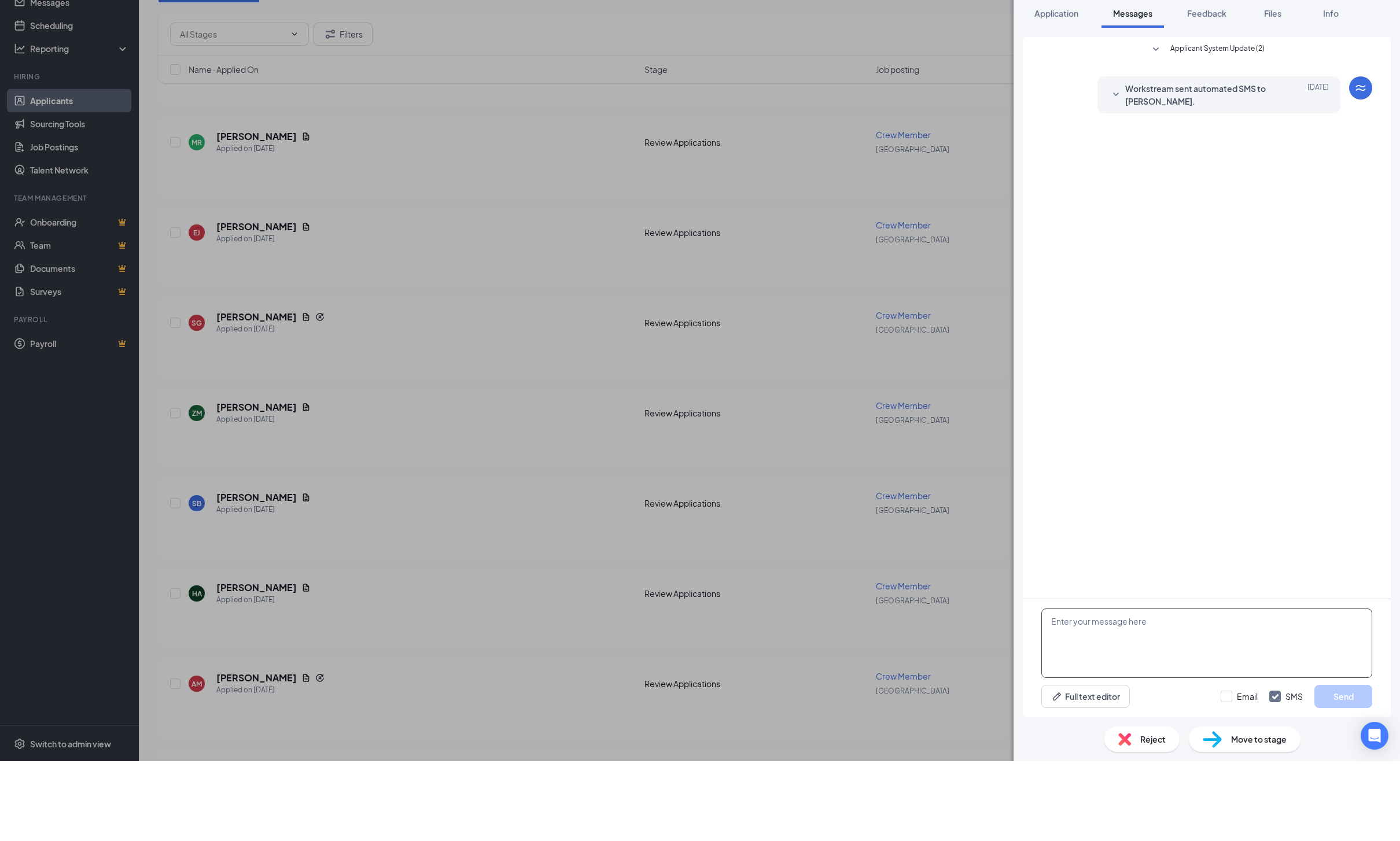
paste textarea "Hello! I’d love to schedule an interview with you! I’m available next week: Mon…"
type textarea "Hello! I’d love to schedule an interview with you! I’m available next week: Mon…"
click button "Send"
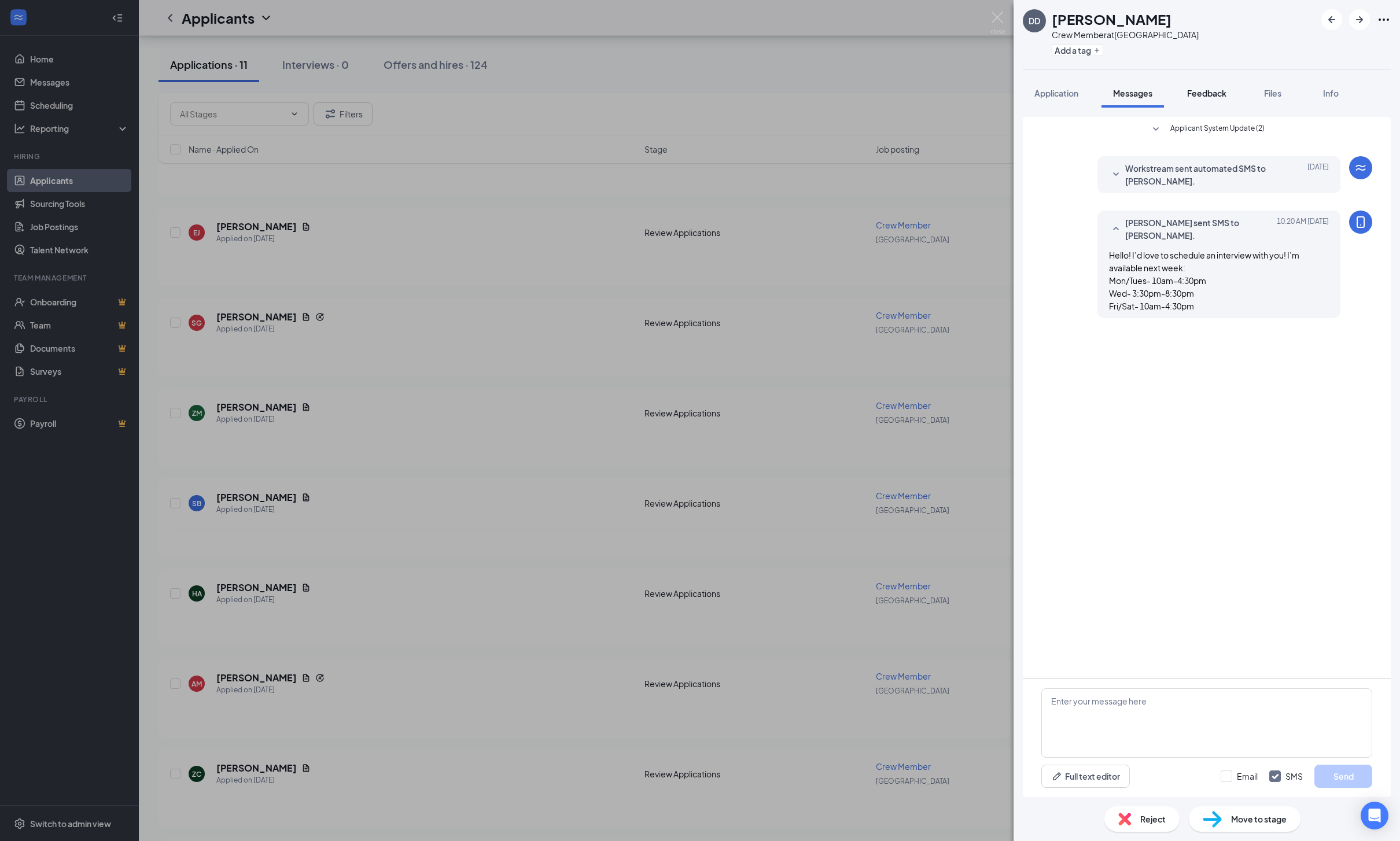
scroll to position [0, 0]
click span "Feedback"
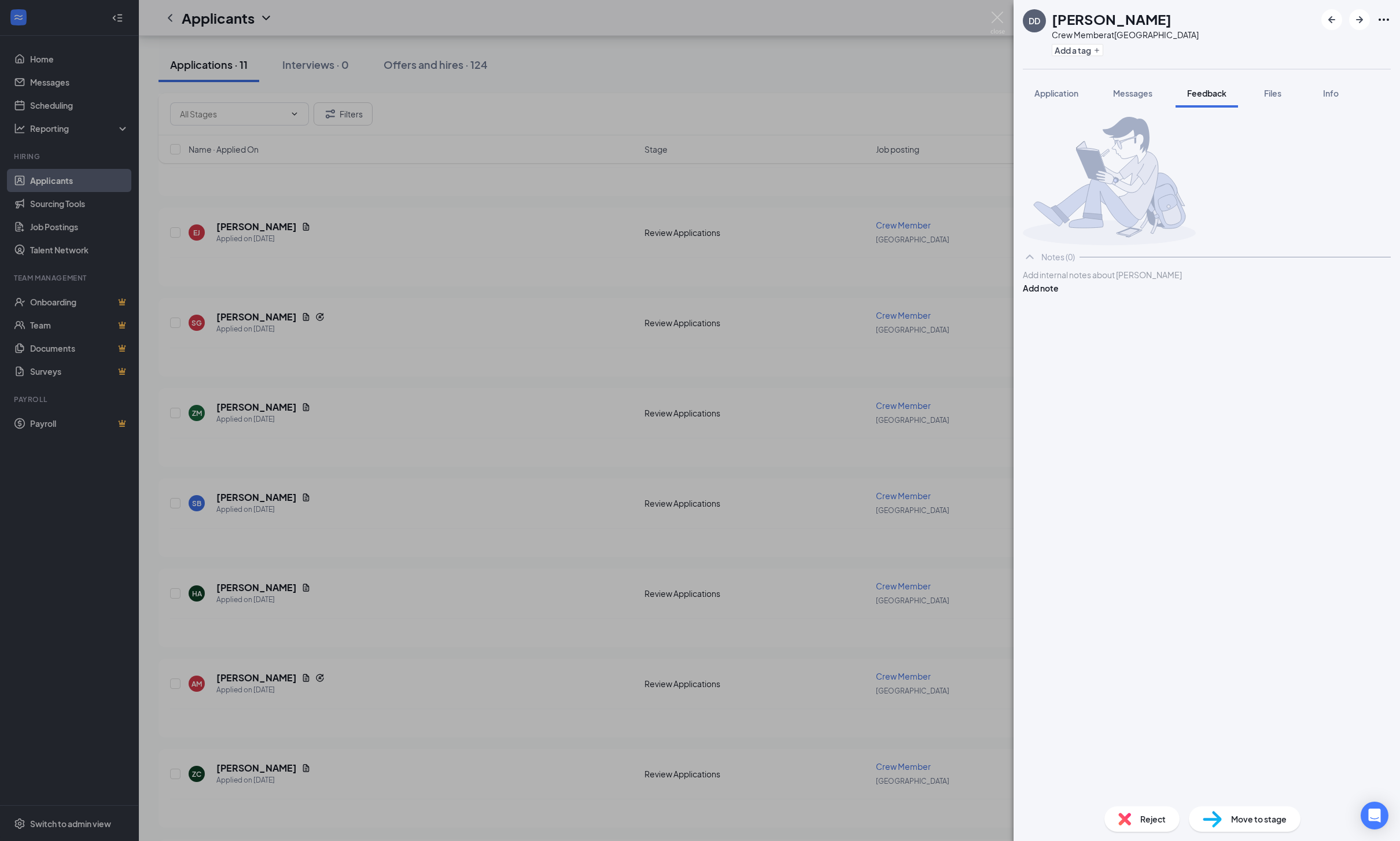
click div
click button "Add note"
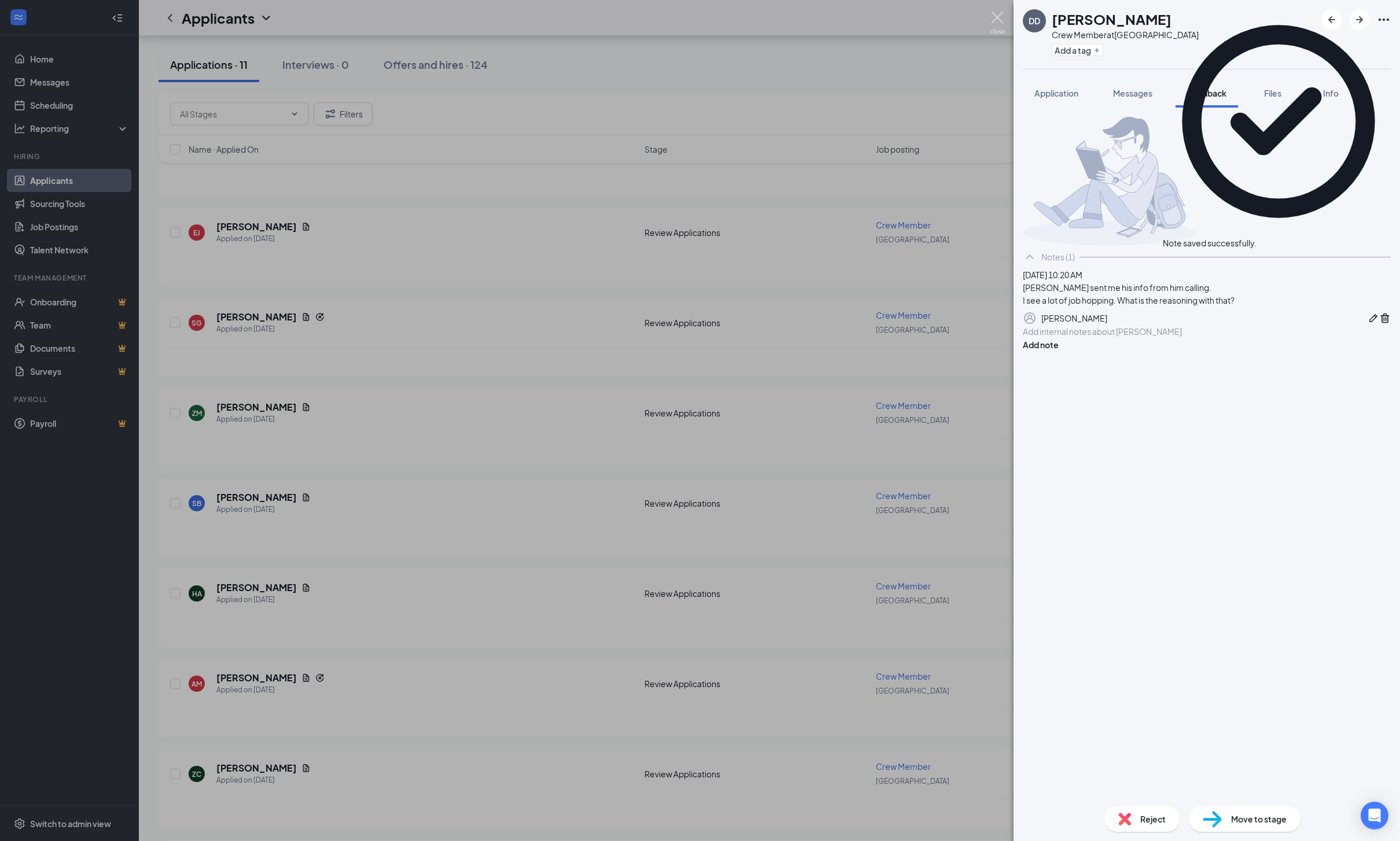
click img
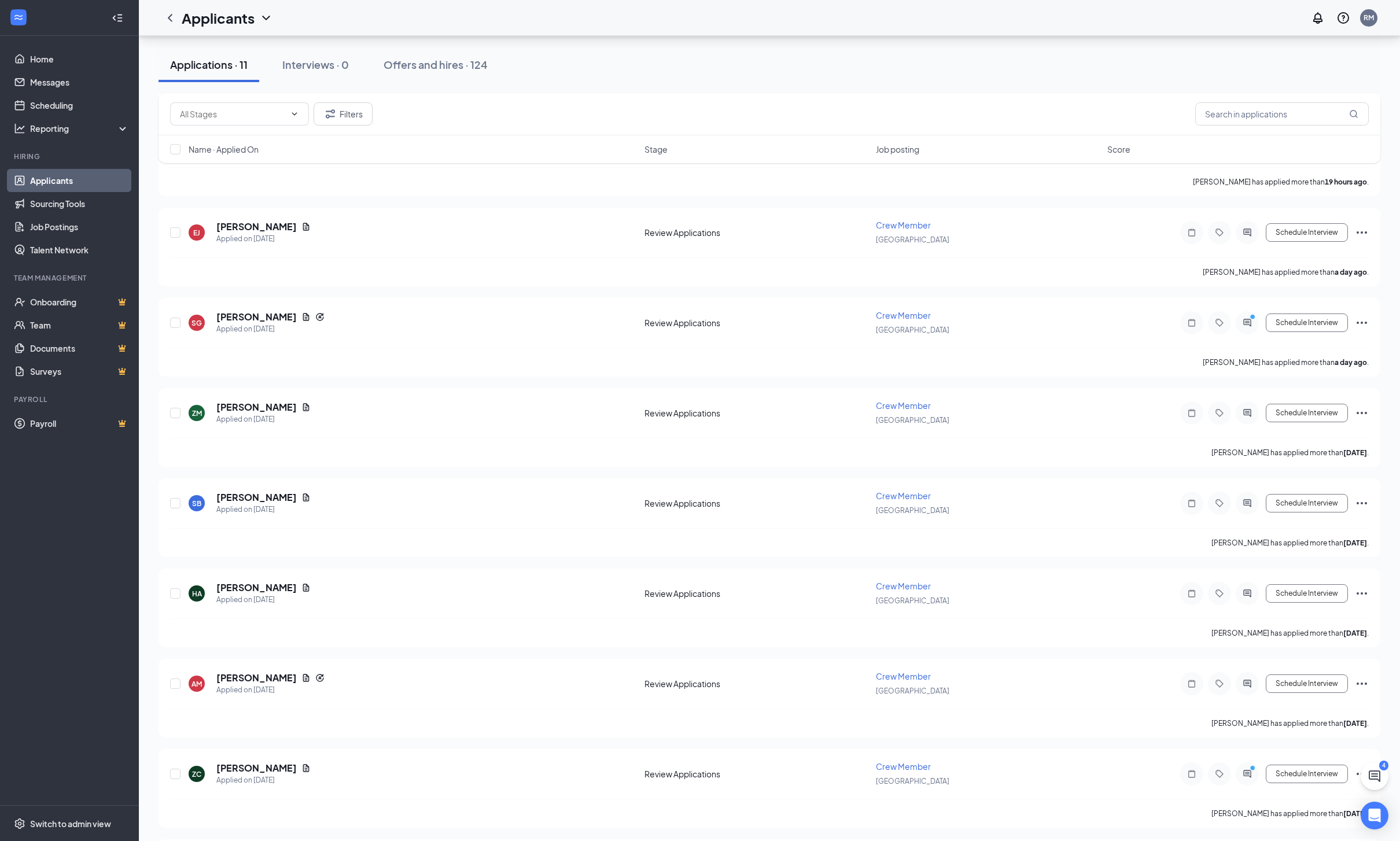
click link "Applicants"
click link "Home"
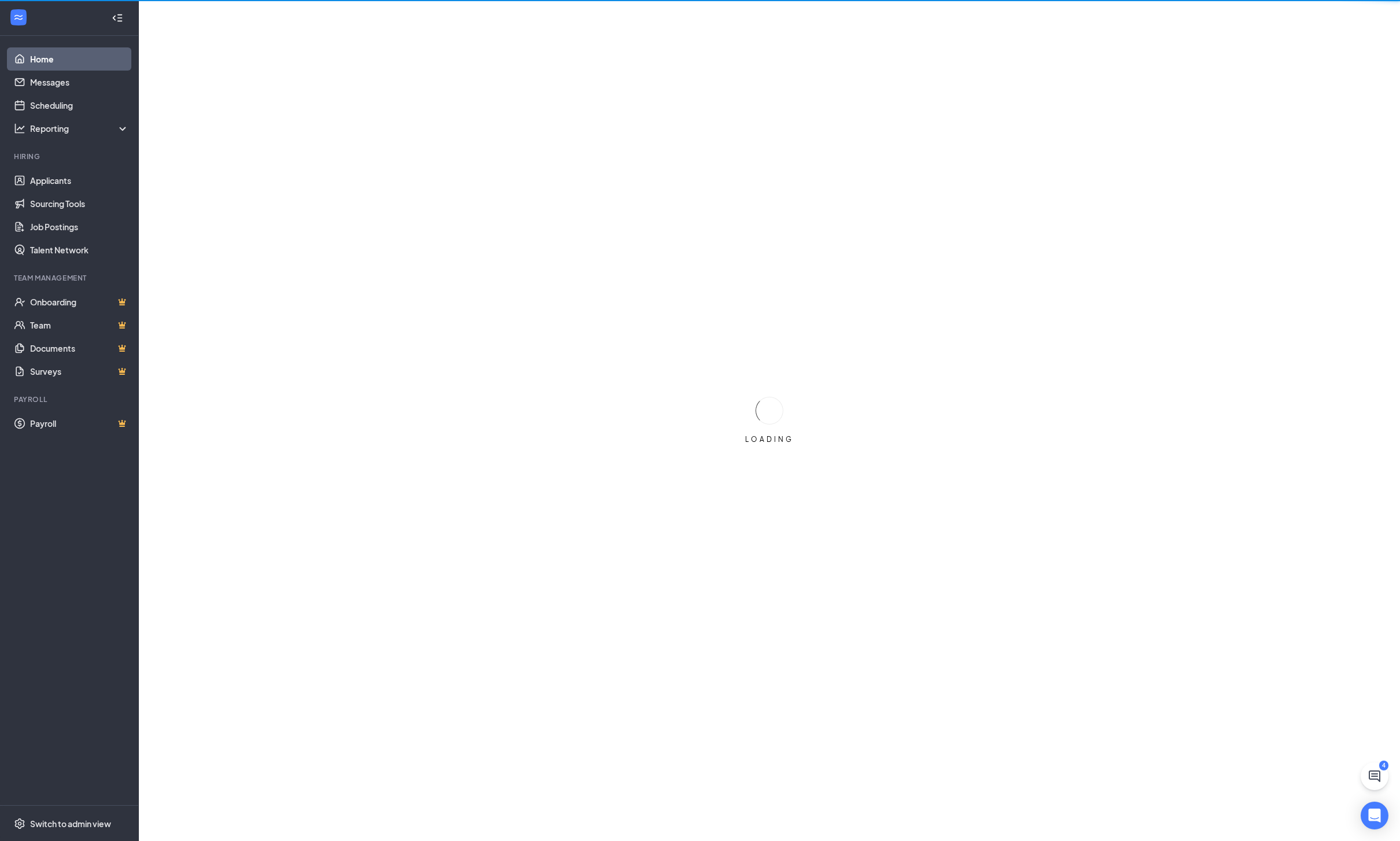
scroll to position [74, 0]
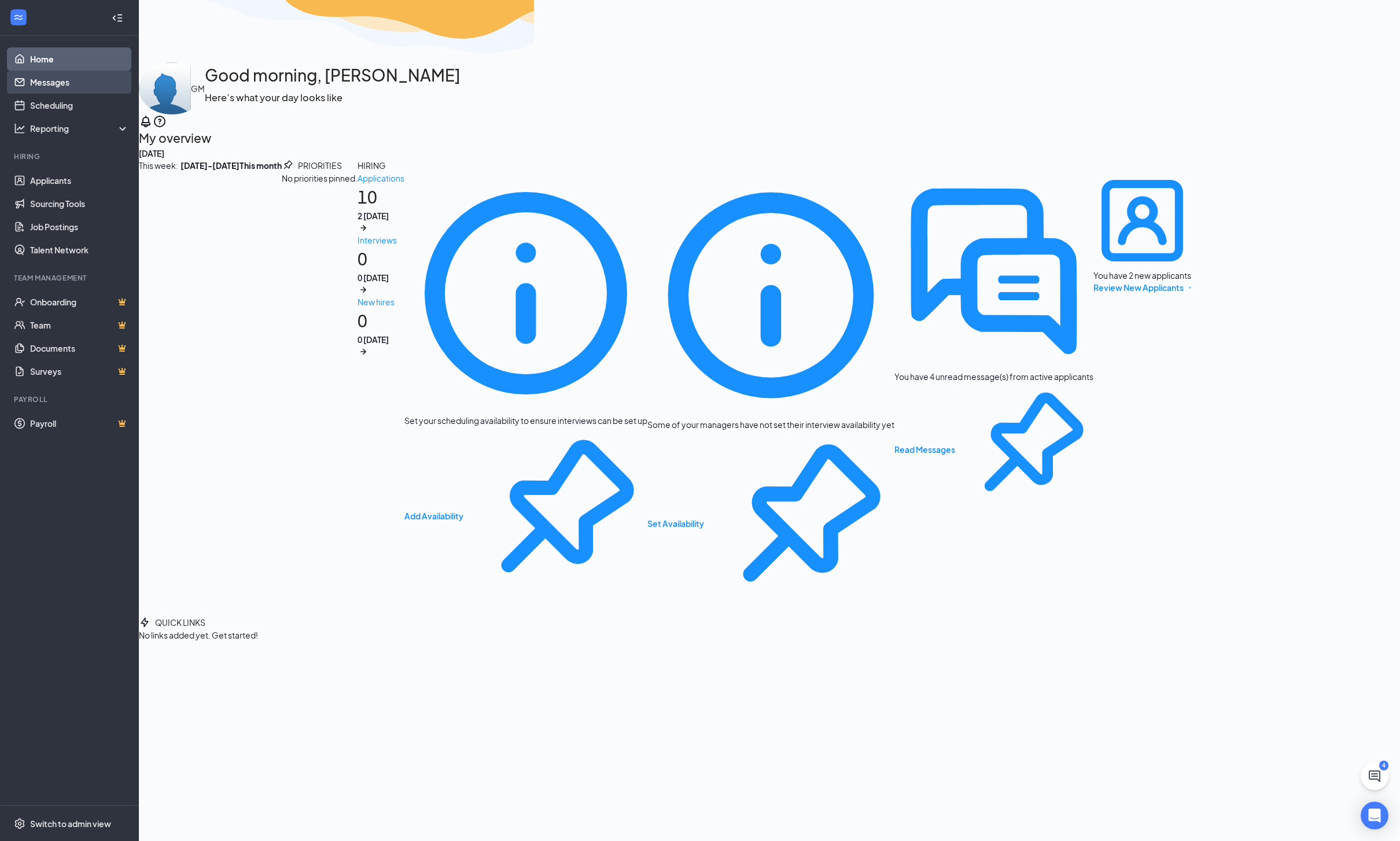
click link "Messages"
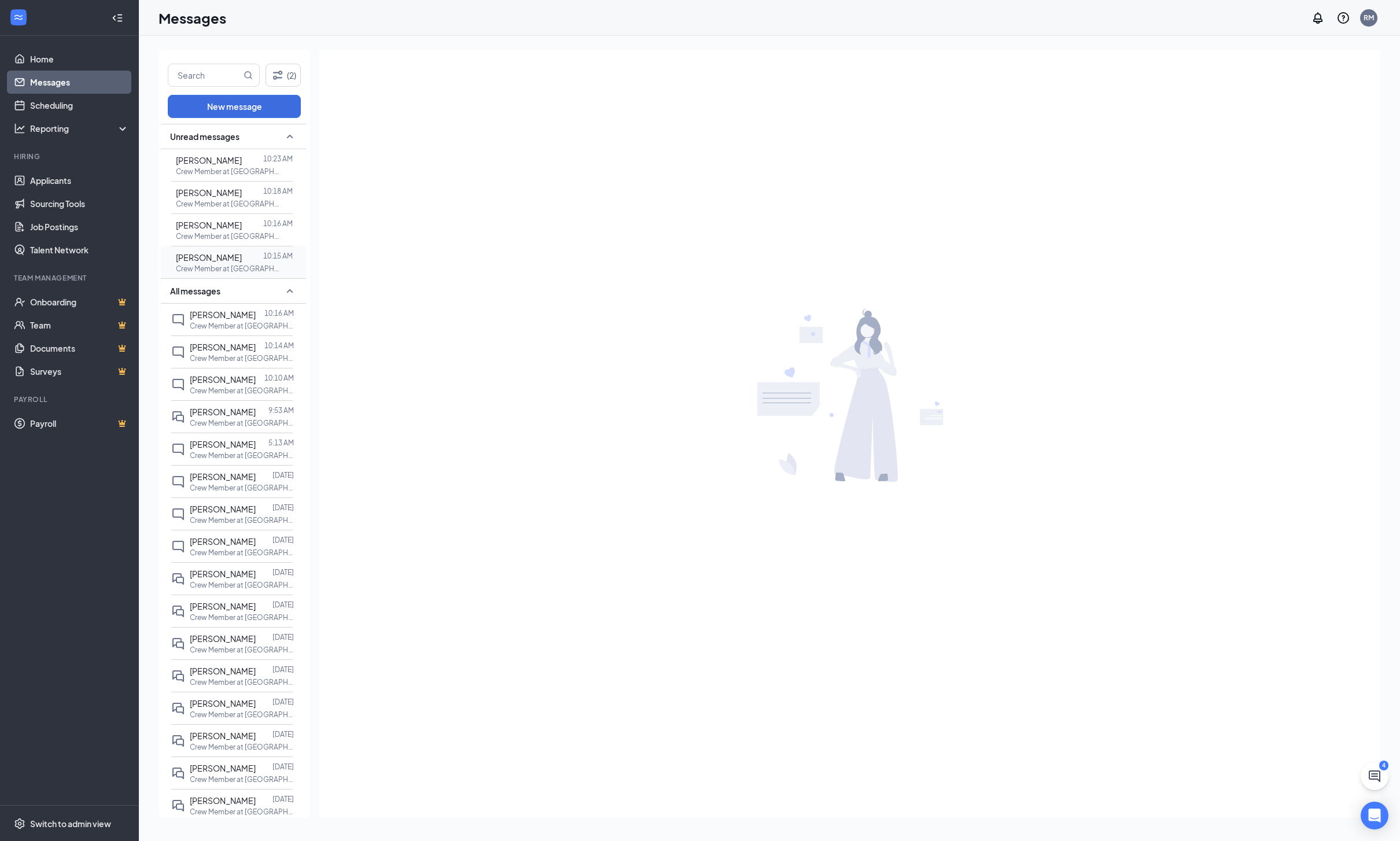
click p "Crew Member at [GEOGRAPHIC_DATA]"
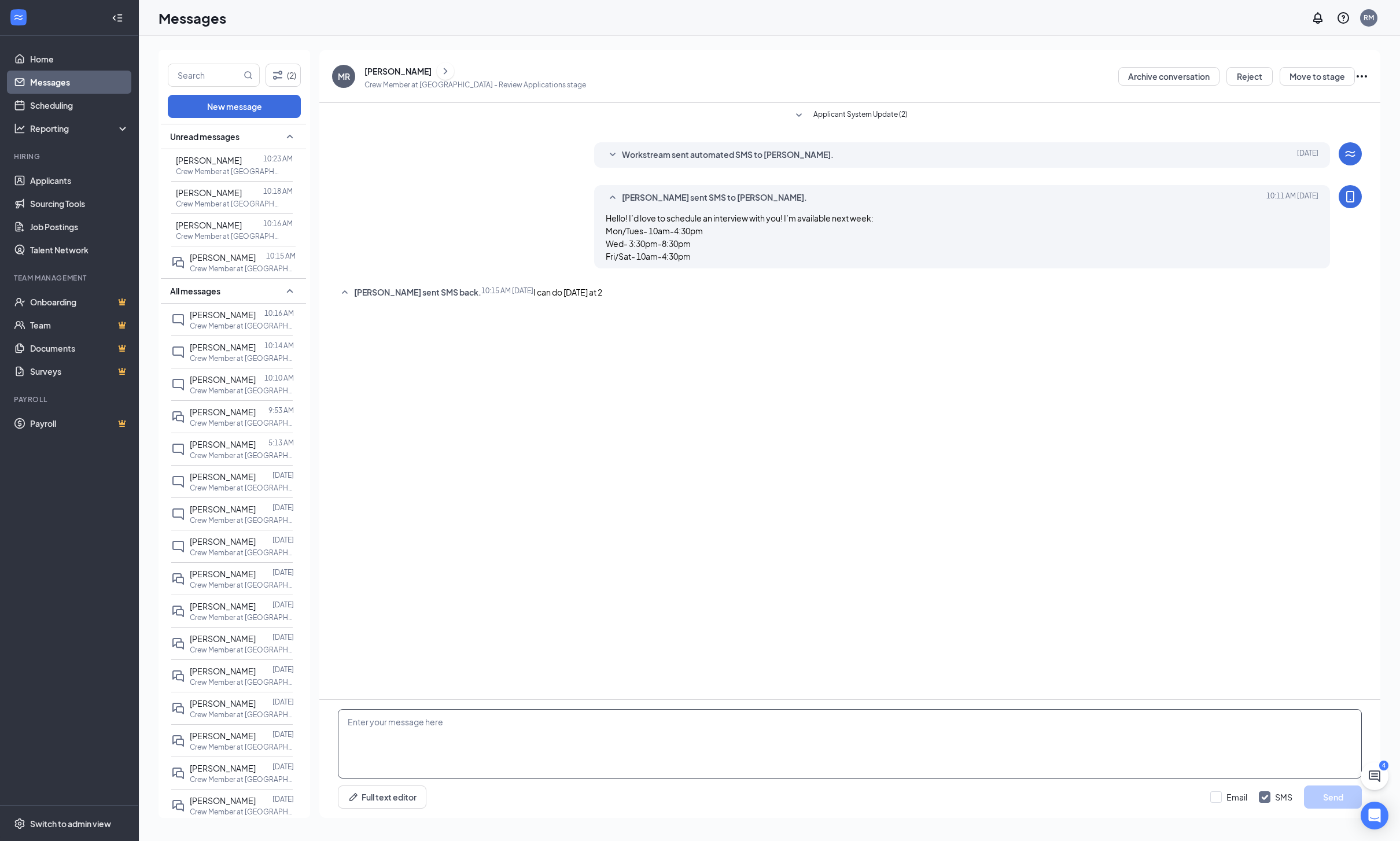
click div "Full text editor Email SMS Send"
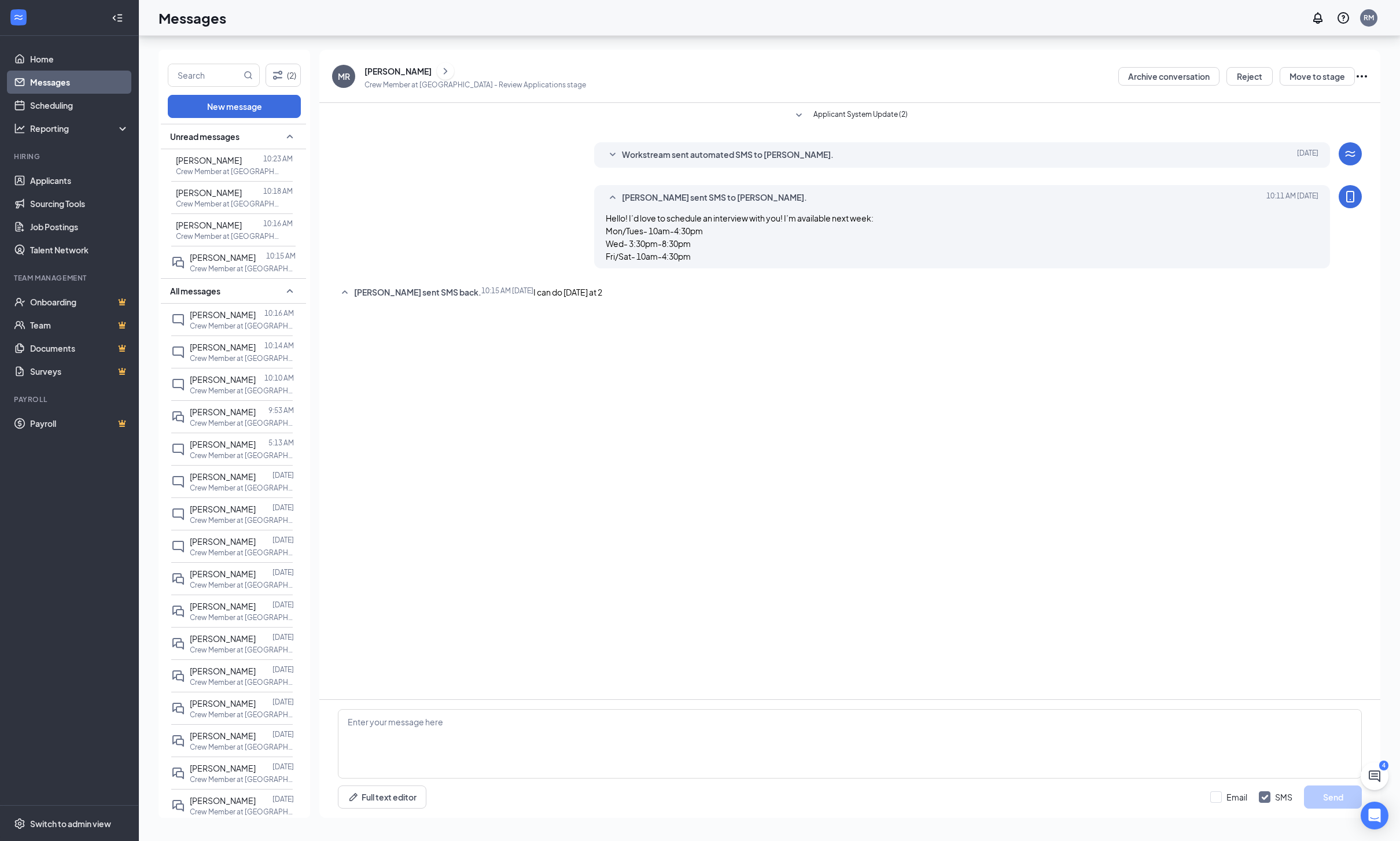
drag, startPoint x: 501, startPoint y: 642, endPoint x: 468, endPoint y: 655, distance: 35.5
click div "Full text editor Email SMS Send"
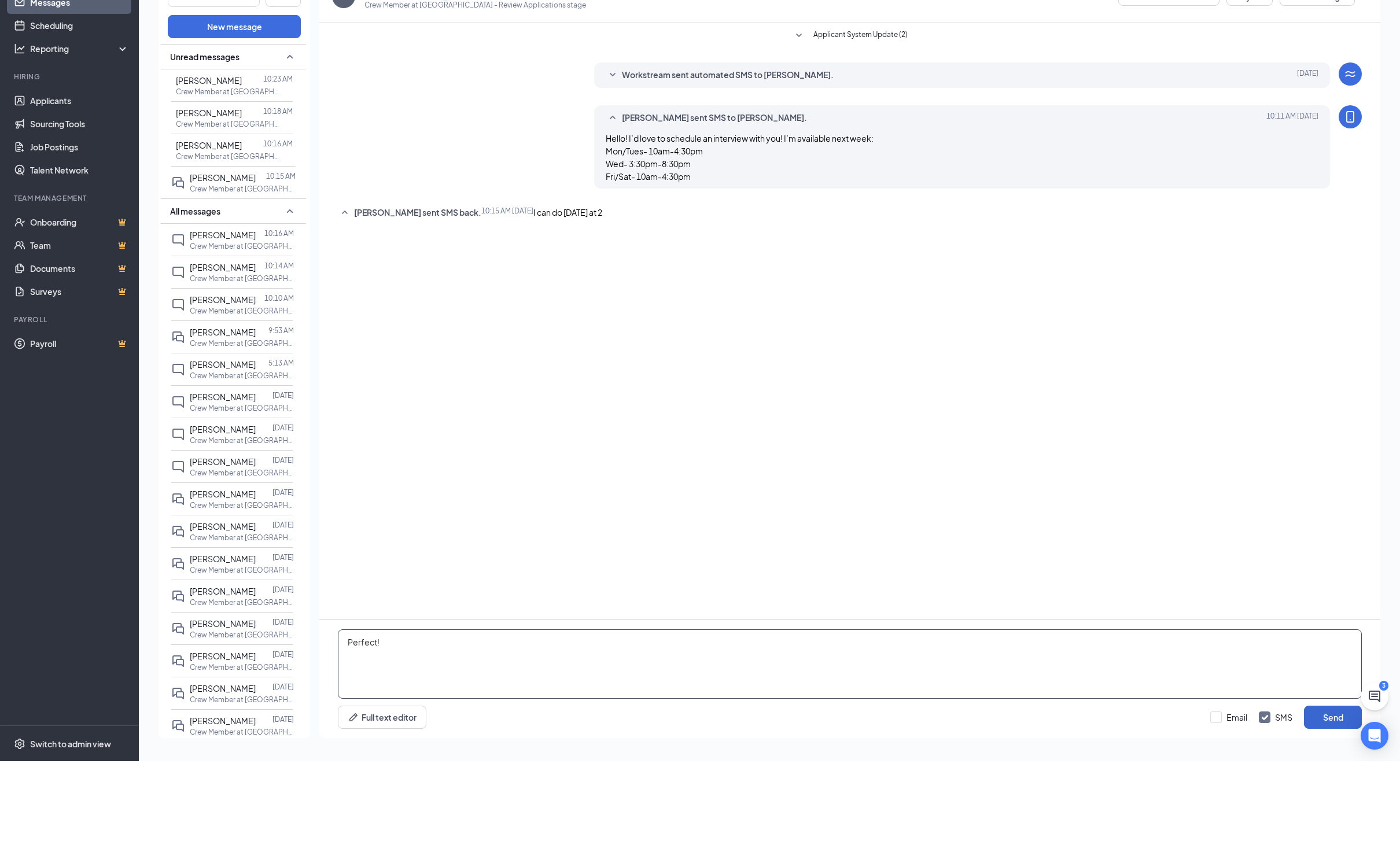
type textarea "Perfect!"
click button "Send"
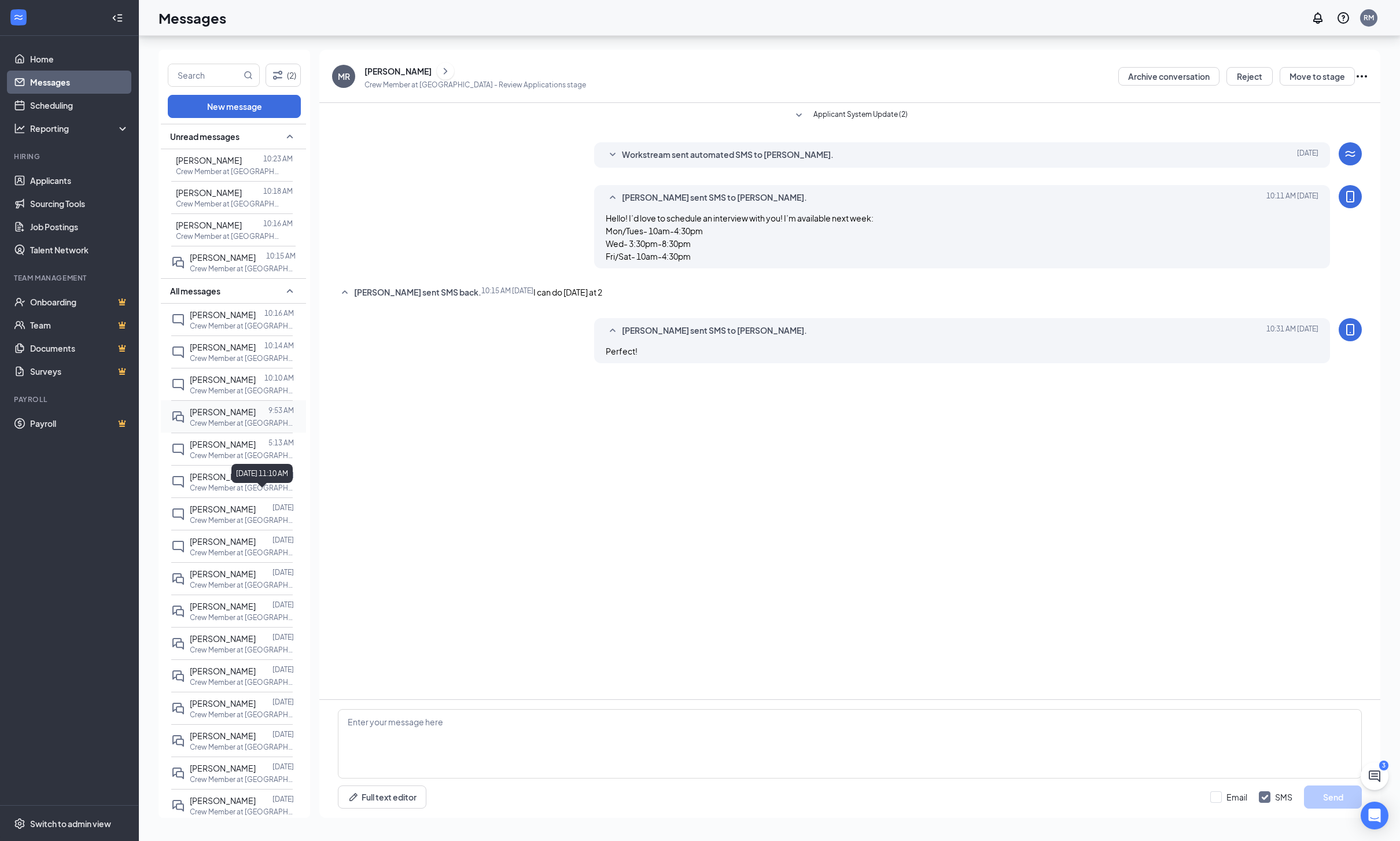
scroll to position [48, 0]
click p "Crew Member at [GEOGRAPHIC_DATA]"
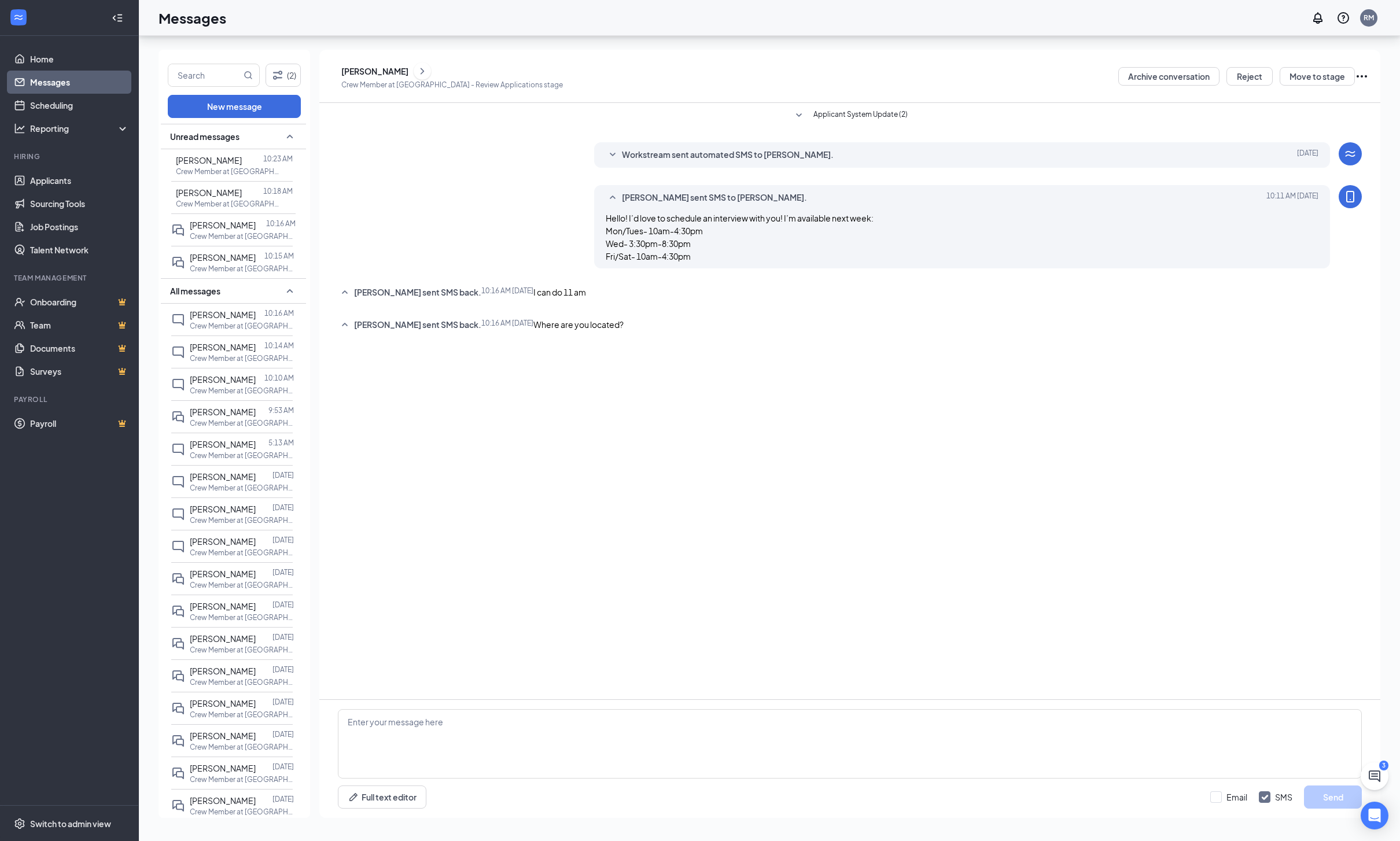
scroll to position [74, 0]
click div "SG [PERSON_NAME] Crew Member at [GEOGRAPHIC_DATA] - Review Applications stage A…"
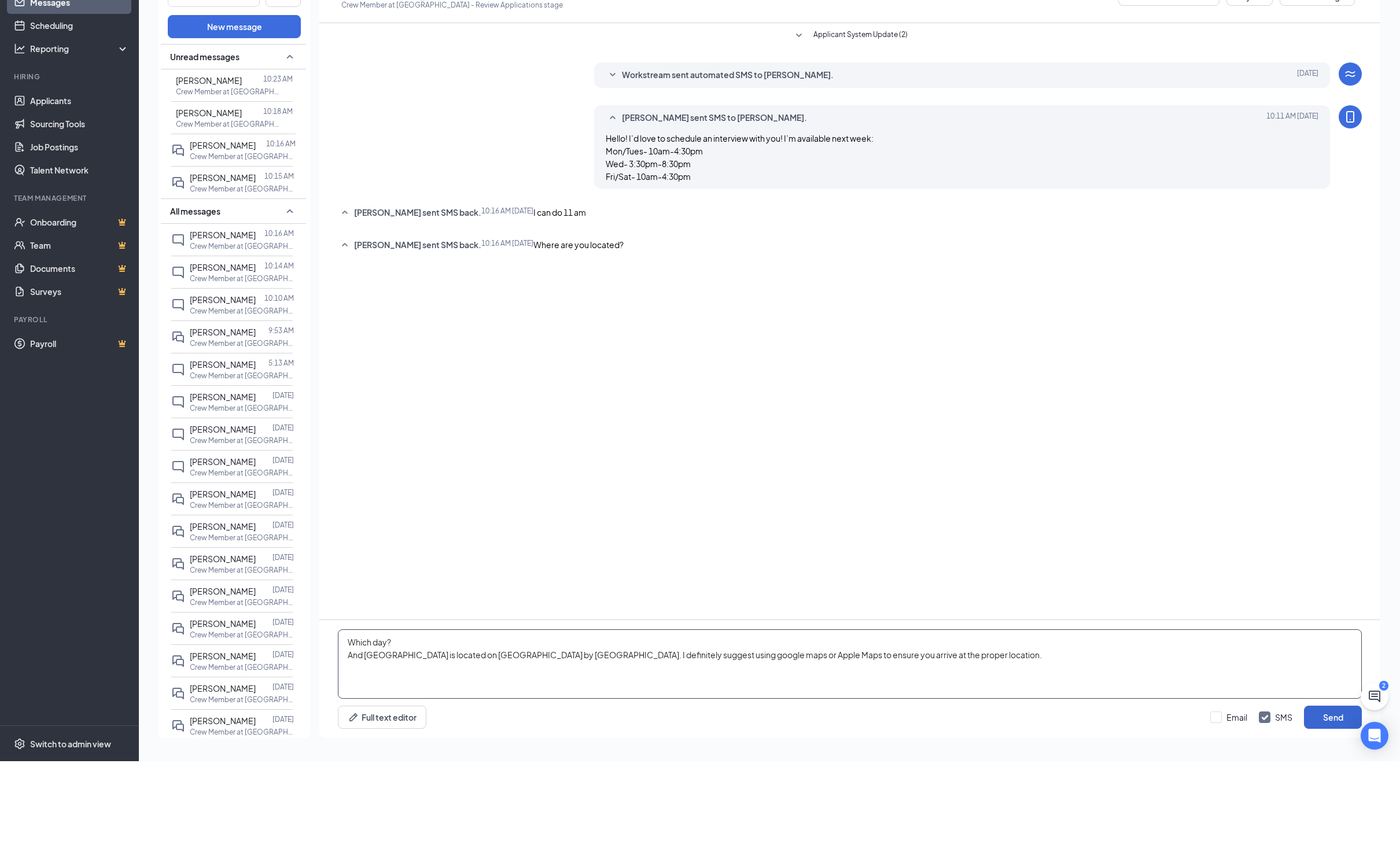
type textarea "Which day? And [GEOGRAPHIC_DATA] is located on [GEOGRAPHIC_DATA] by [GEOGRAPHIC…"
click button "Send"
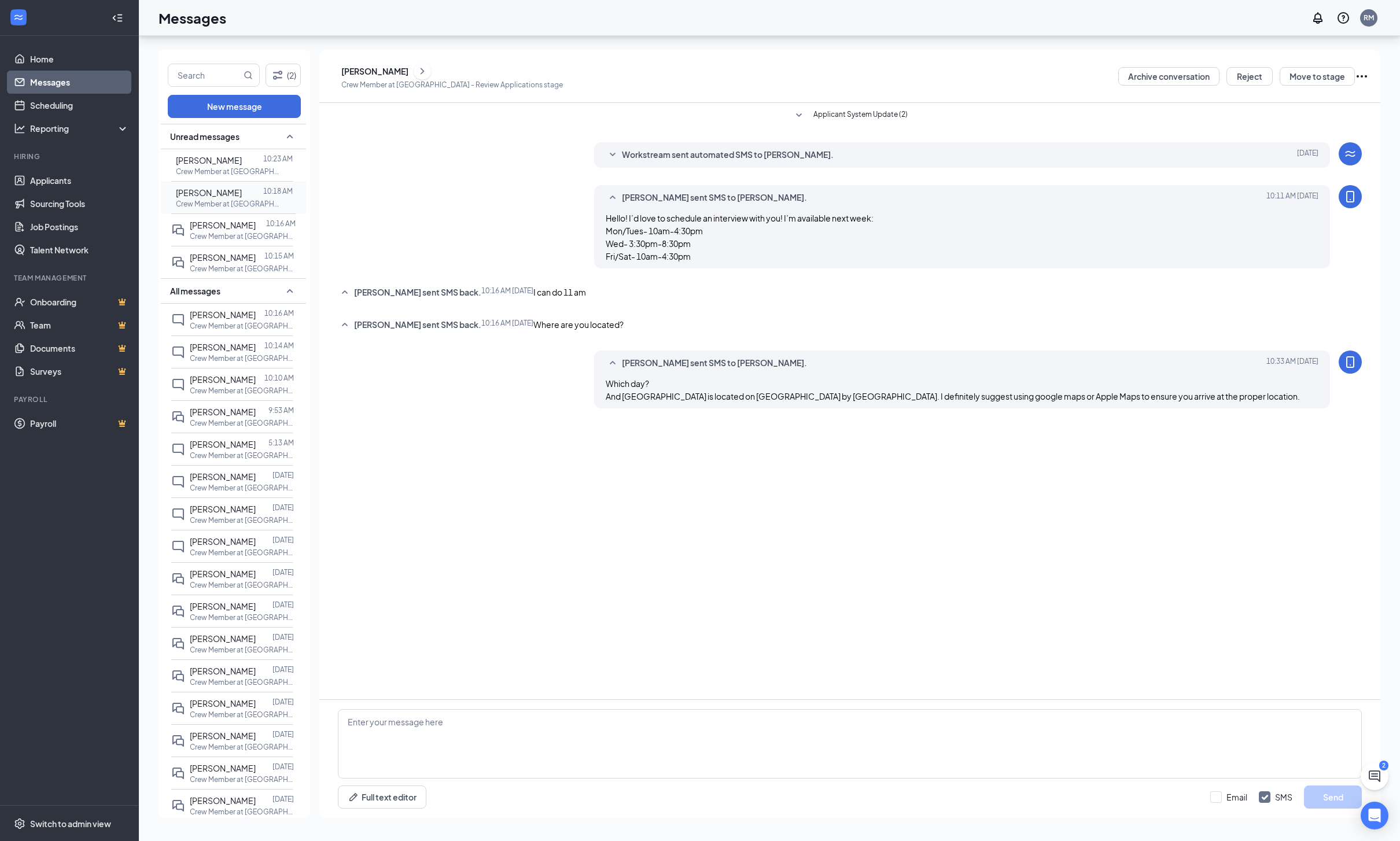
click p "Crew Member at [GEOGRAPHIC_DATA]"
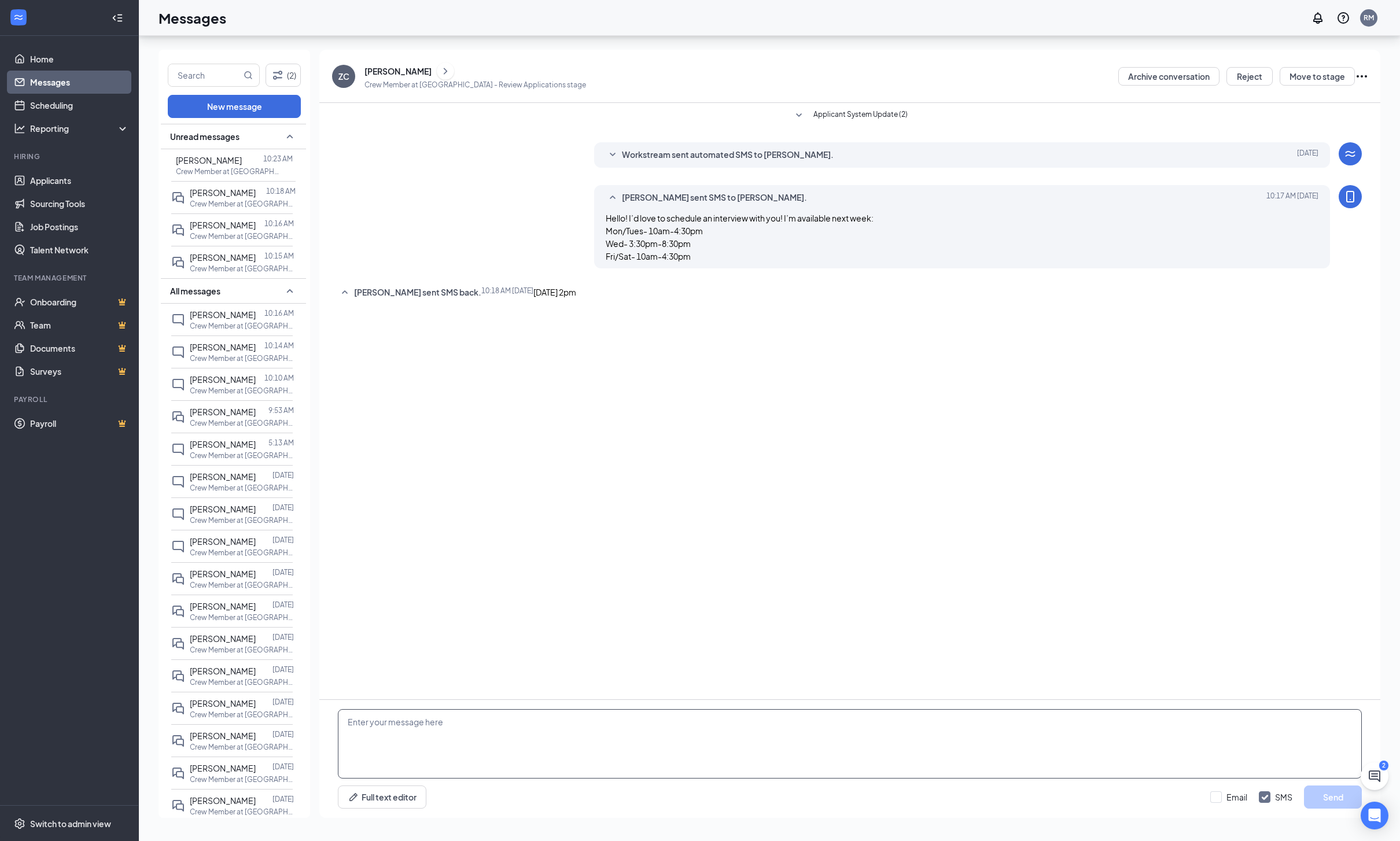
click div "ZC [PERSON_NAME] Crew Member at [GEOGRAPHIC_DATA] - Review Applications stage A…"
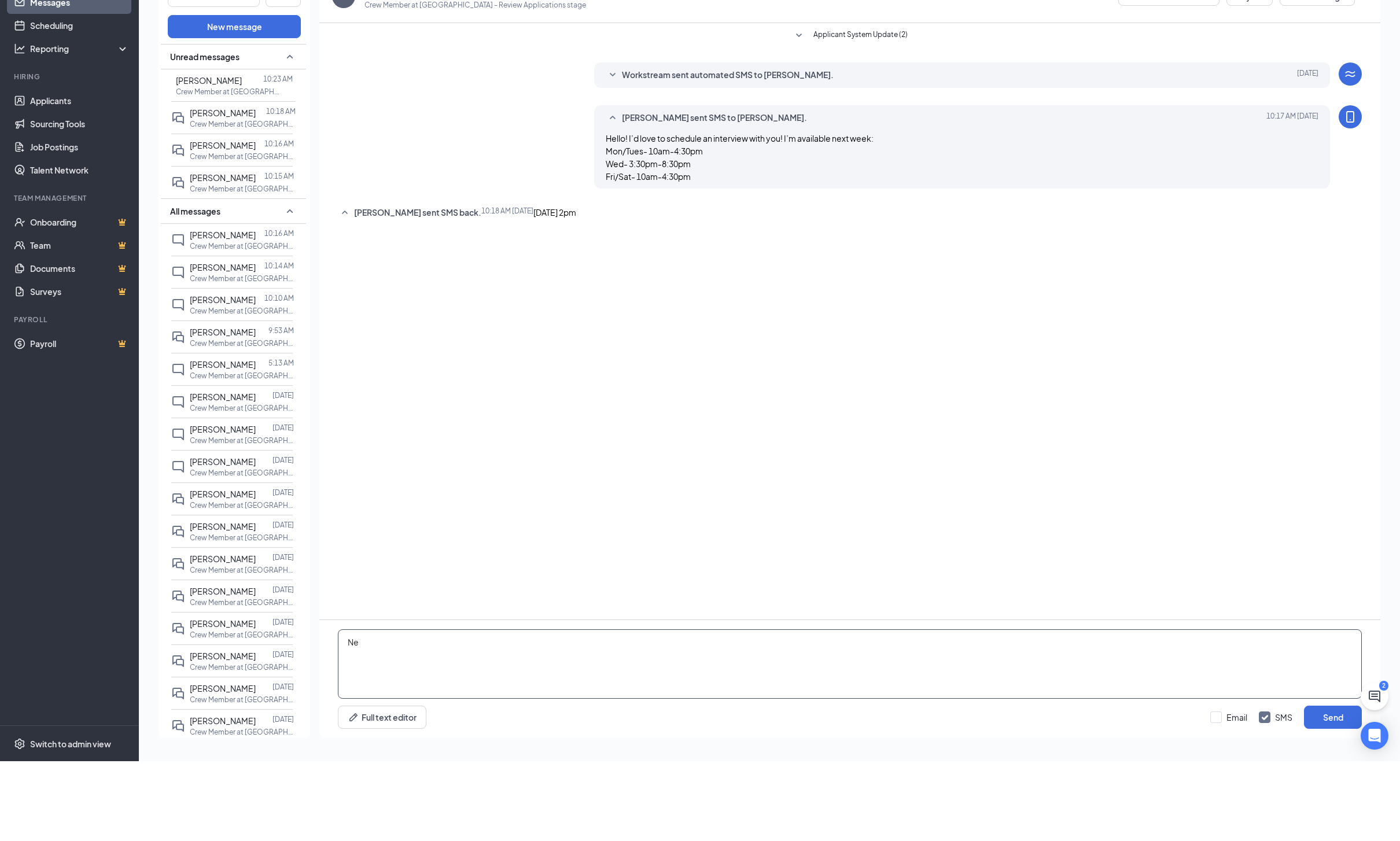
type textarea "N"
type textarea "Ill see you [DATE] at 2pm!"
click button "Send"
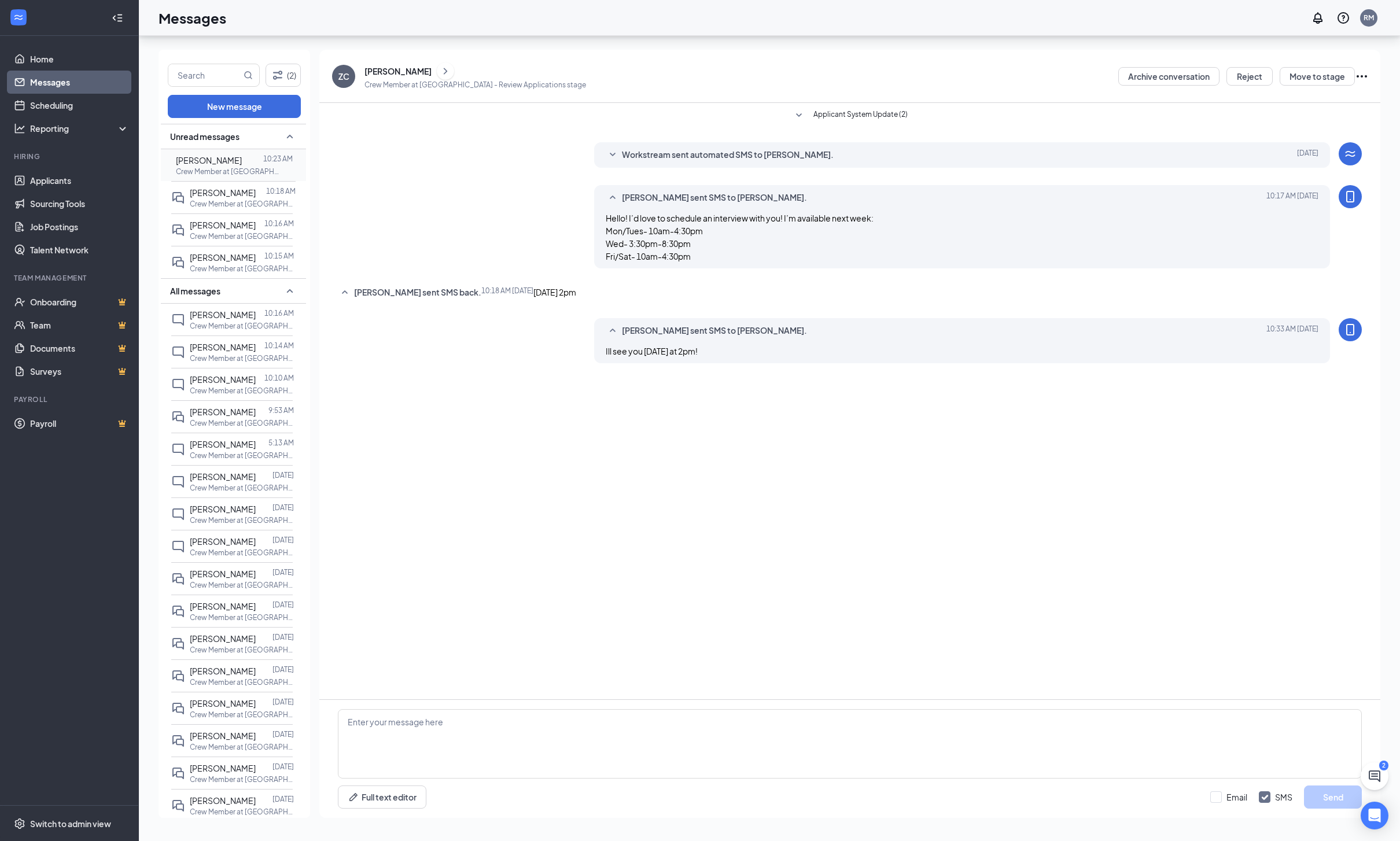
click p "Crew Member at [GEOGRAPHIC_DATA]"
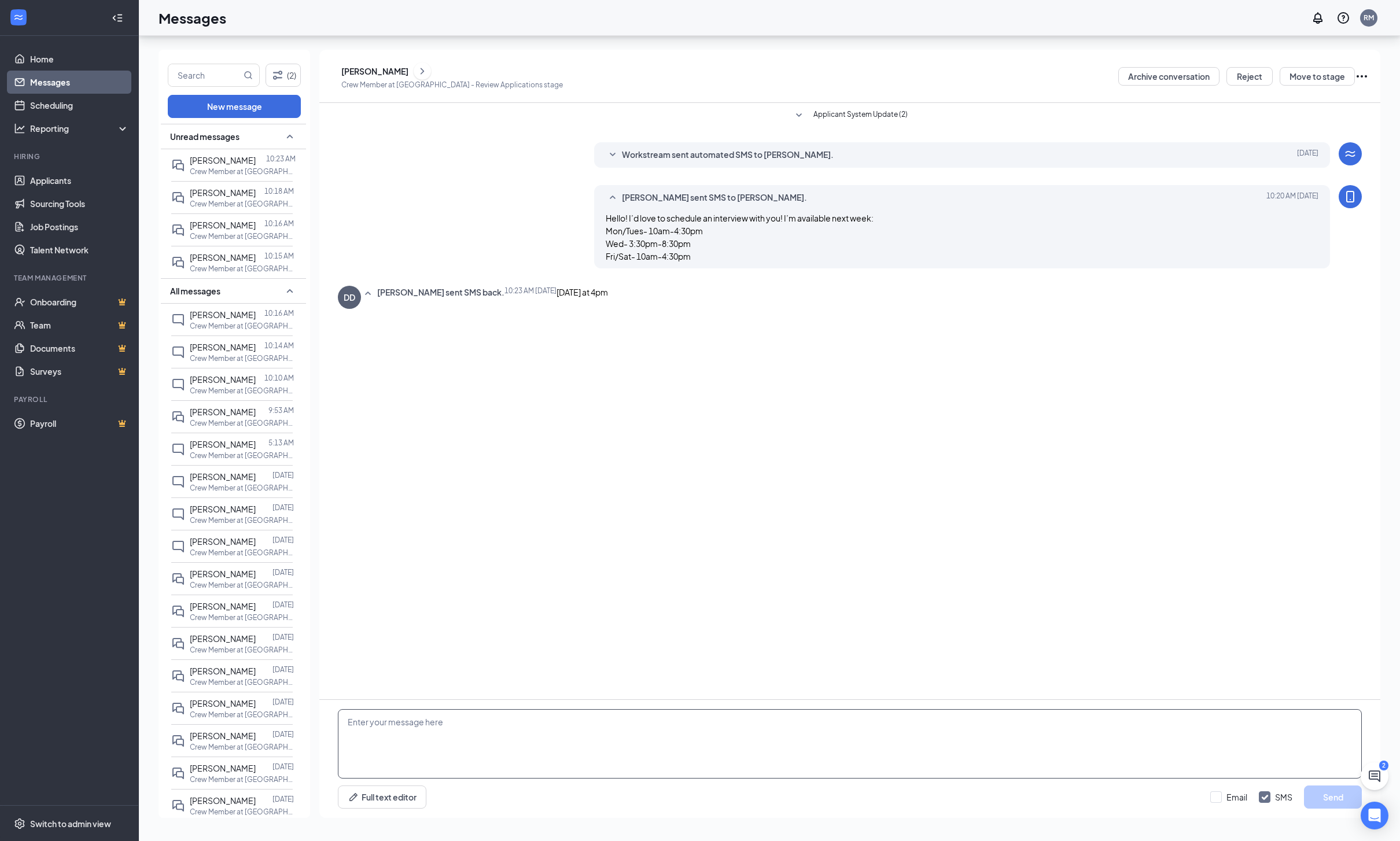
click div "Full text editor Email SMS Send"
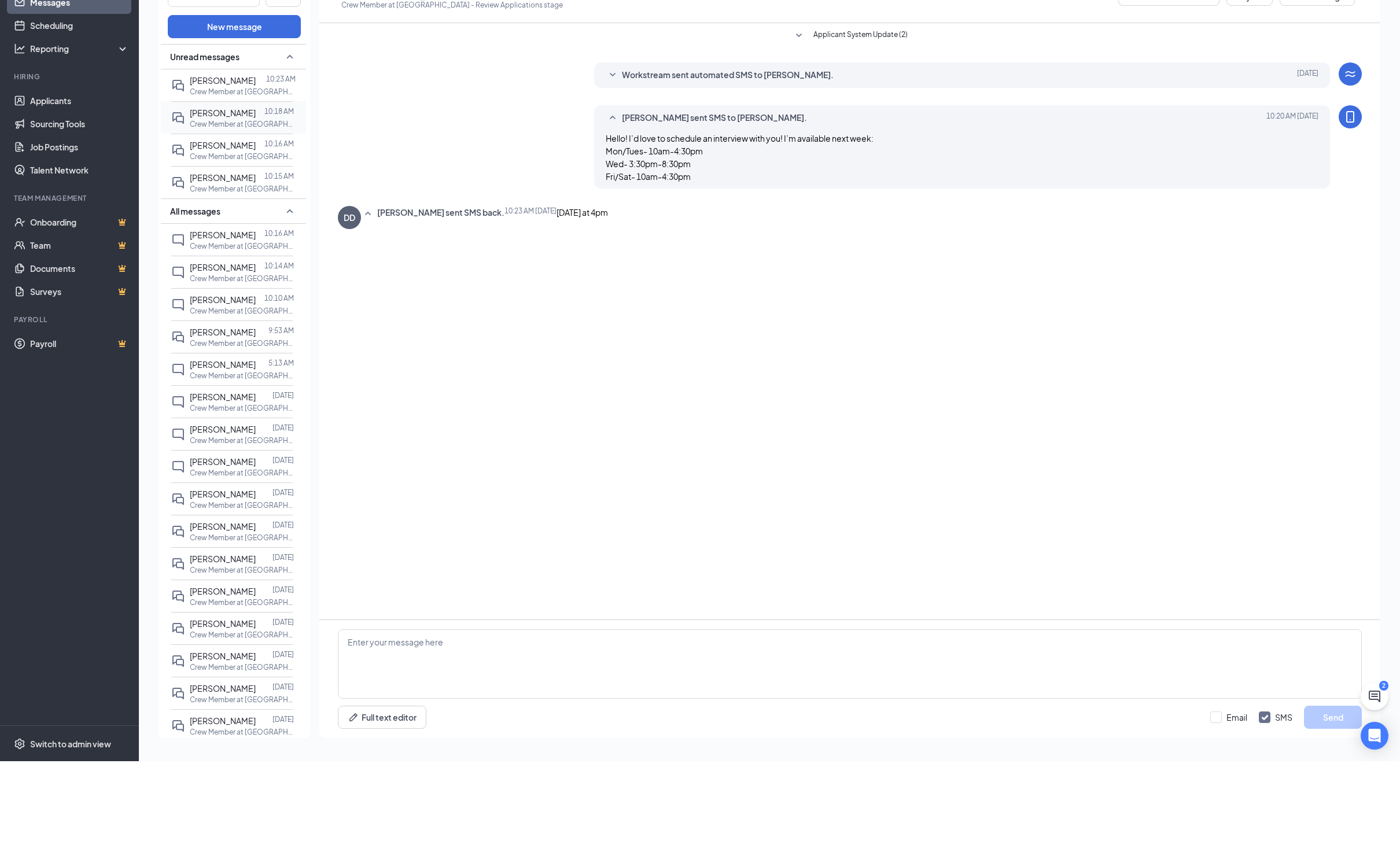
click span "[PERSON_NAME]"
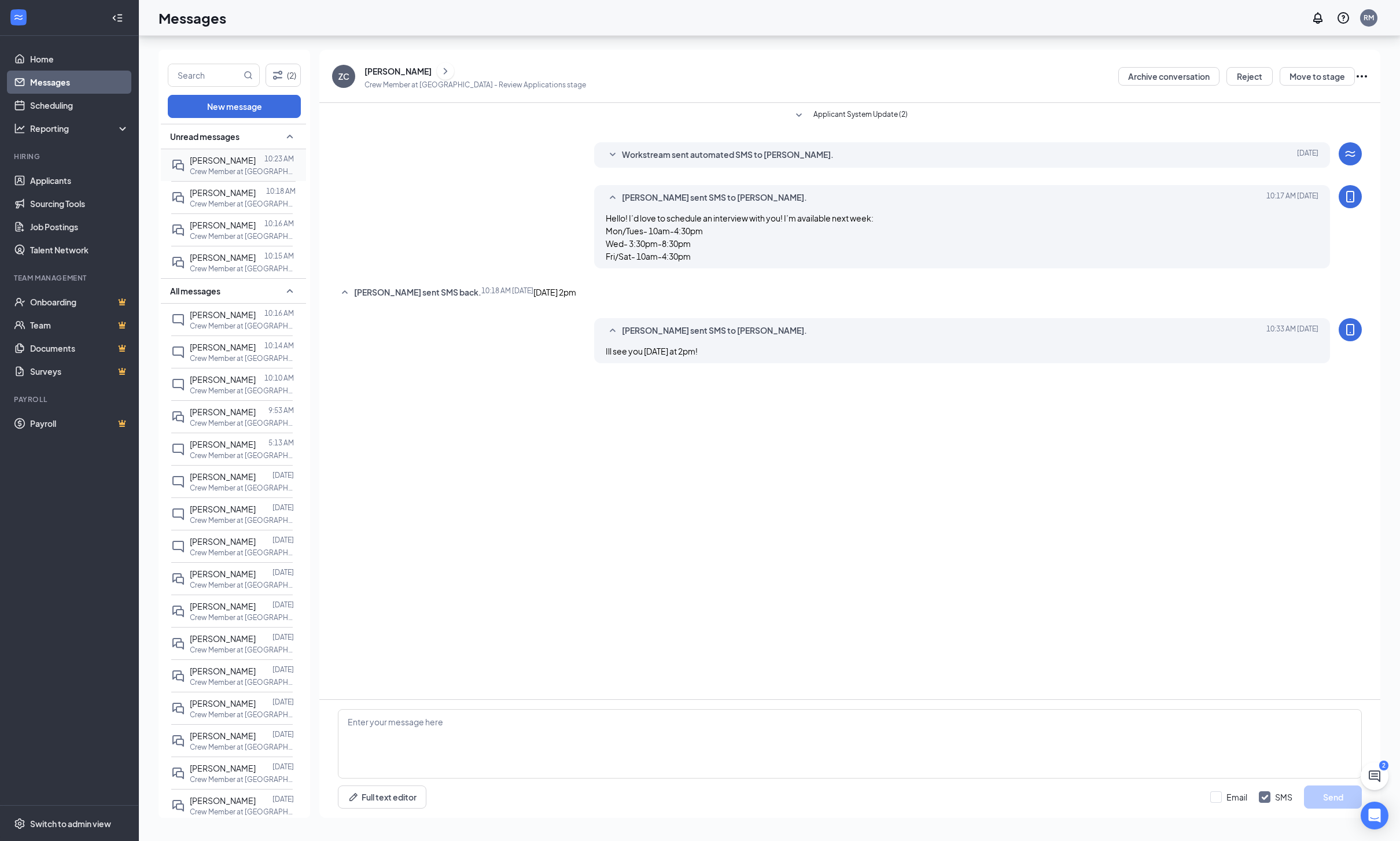
click p "Crew Member at [GEOGRAPHIC_DATA]"
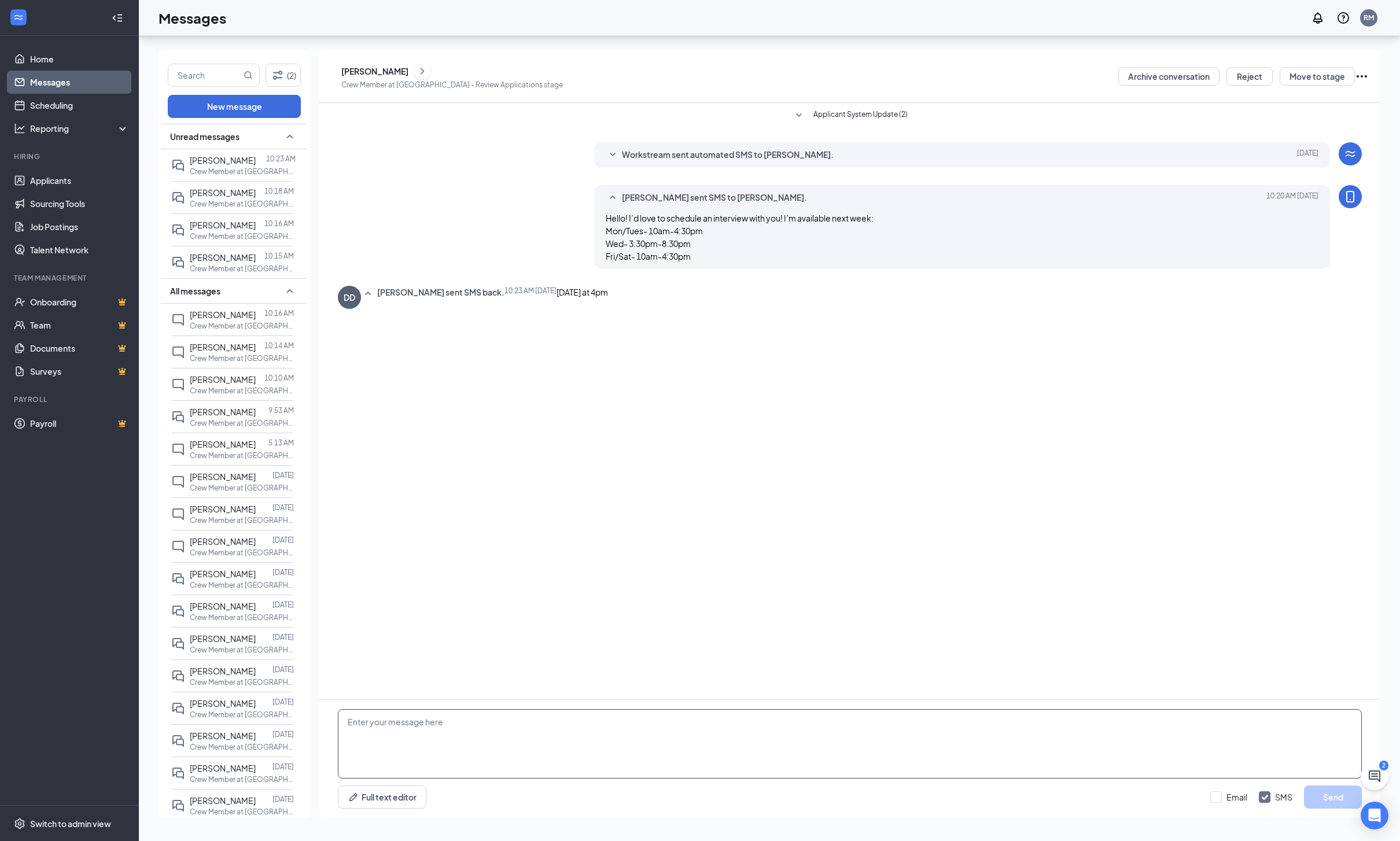
click div "Full text editor Email SMS Send"
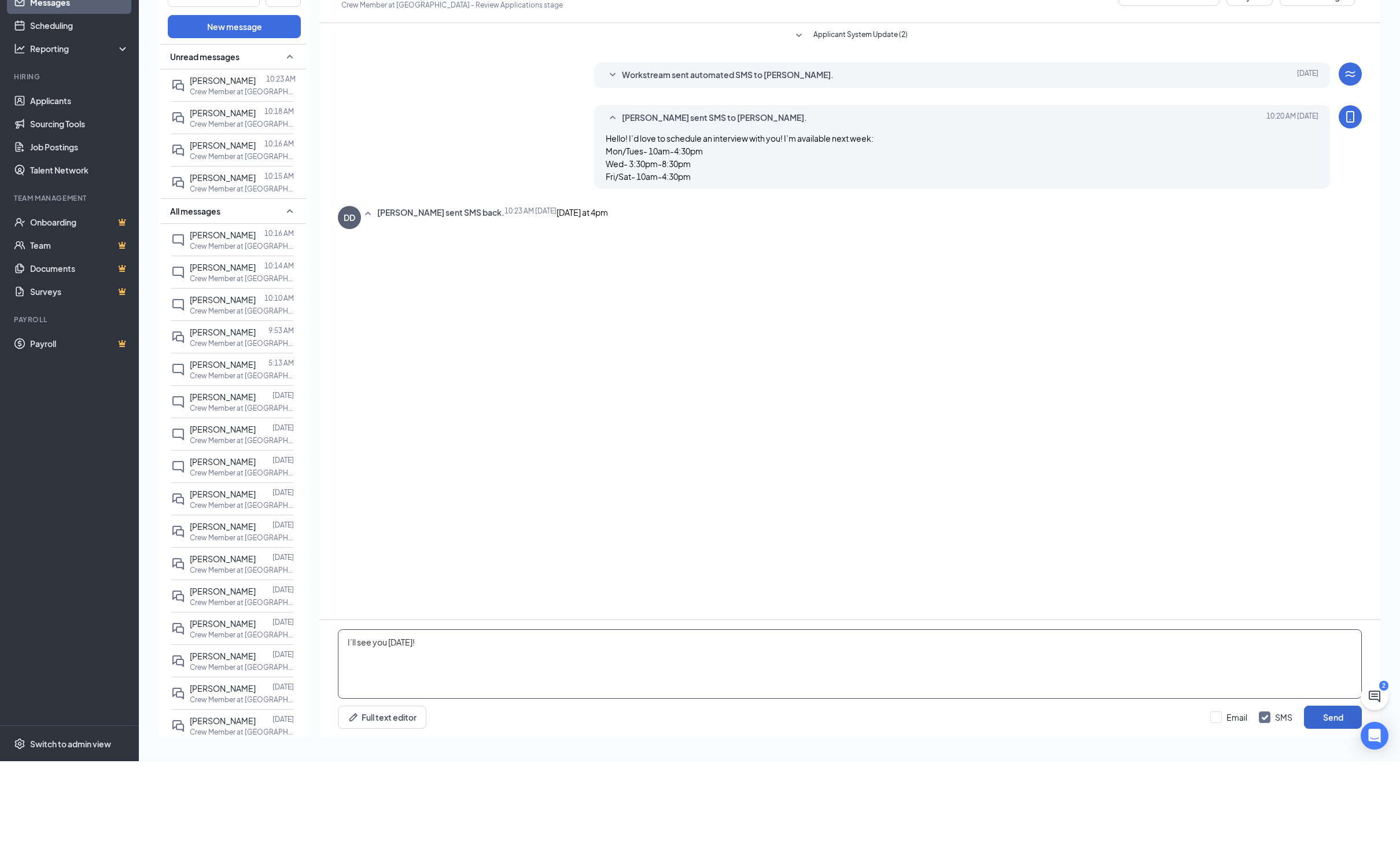
type textarea "I’ll see you [DATE]!"
click button "Send"
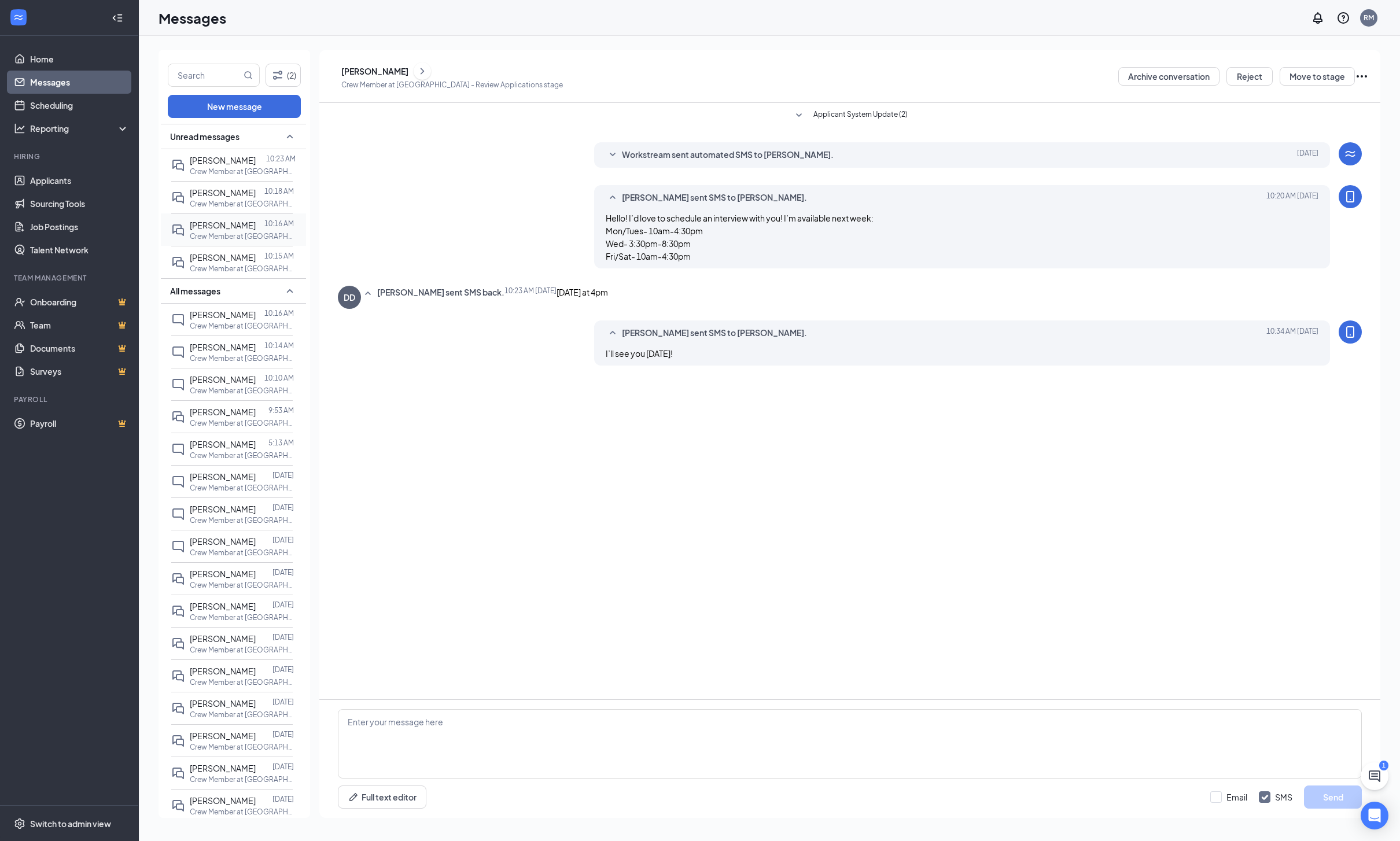
click p "Crew Member at [GEOGRAPHIC_DATA]"
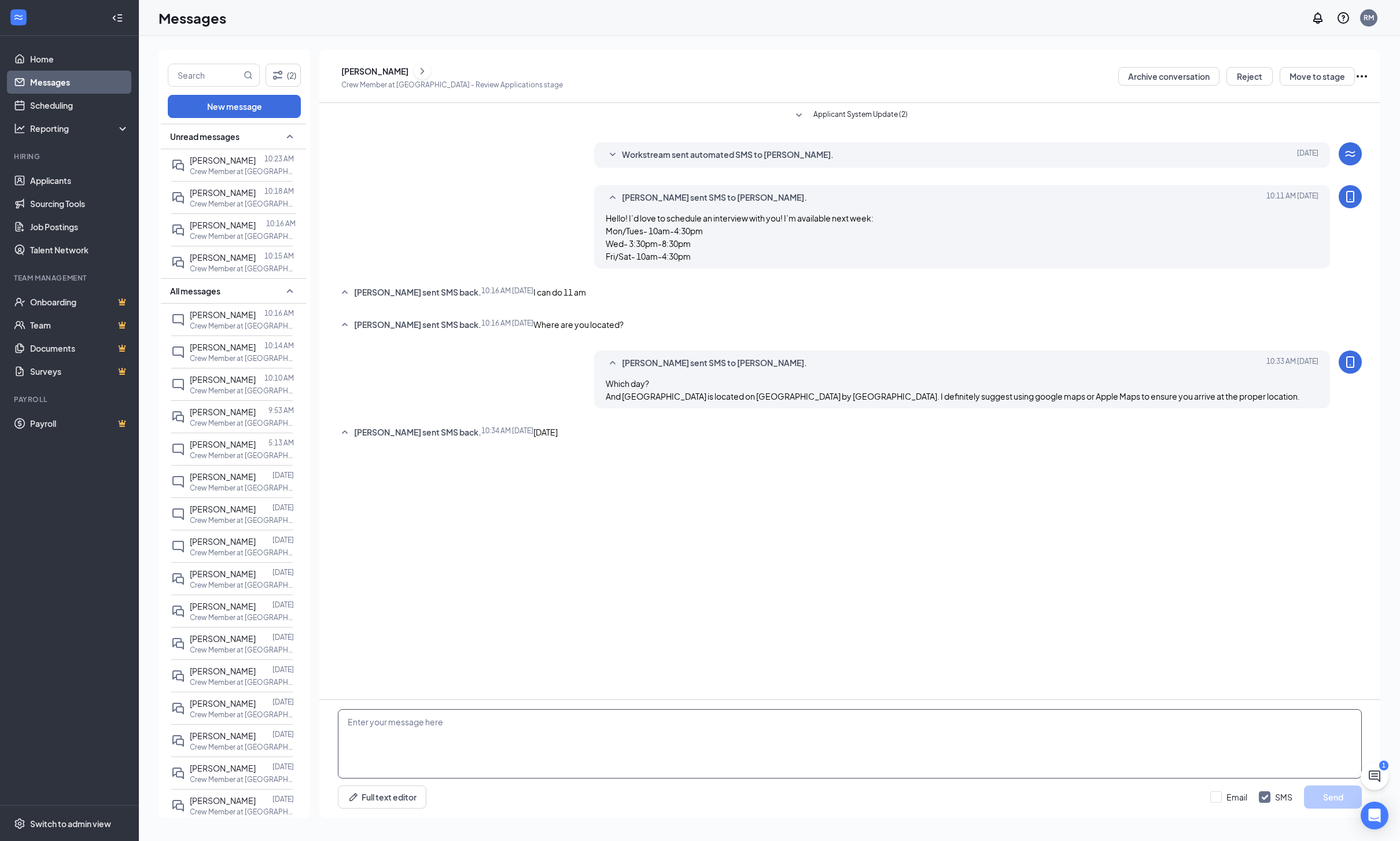
scroll to position [74, 0]
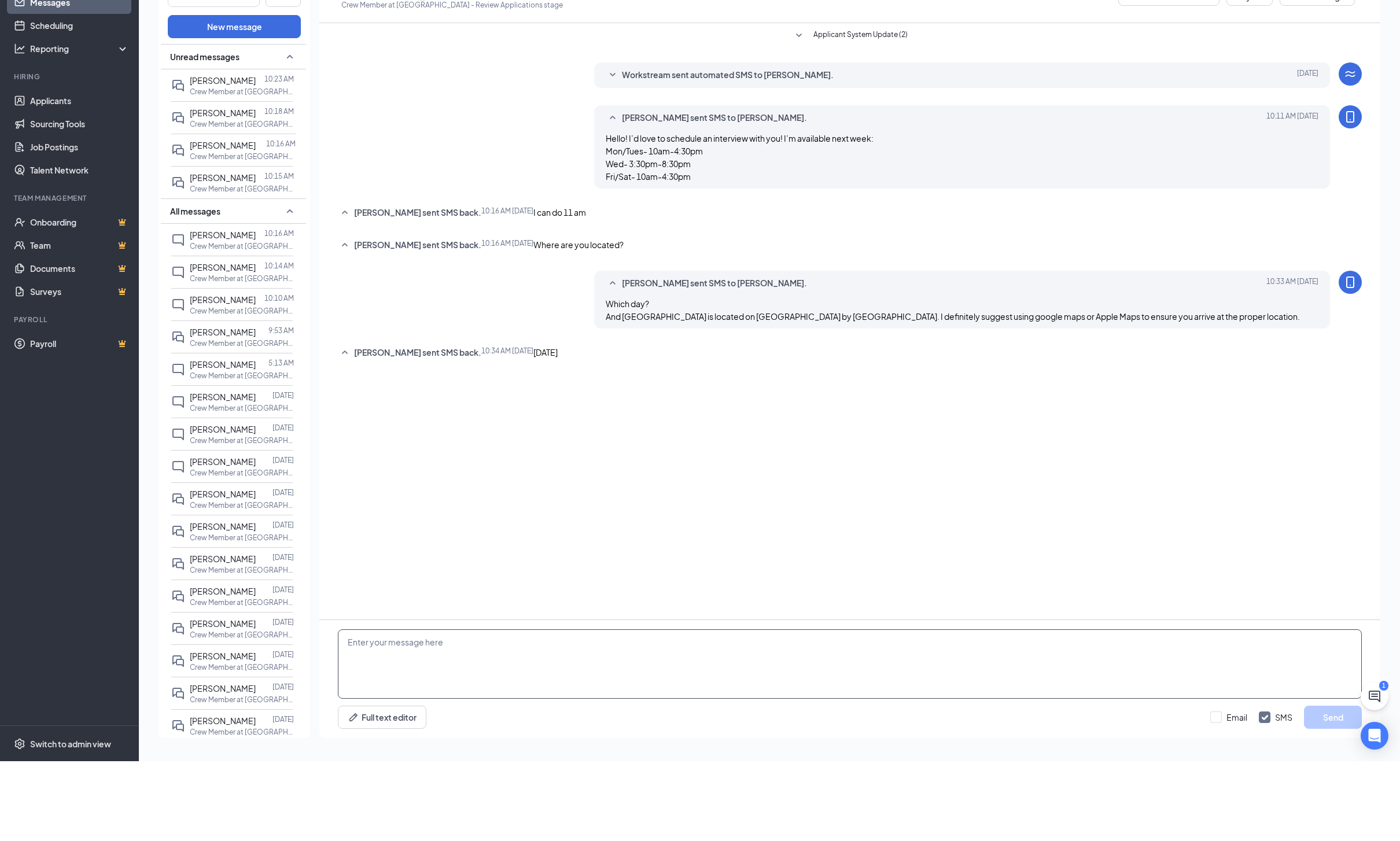
click html "Home Messages Scheduling Reporting Hiring Applicants Sourcing Tools Job Posting…"
type textarea "See you then!"
click button "Send"
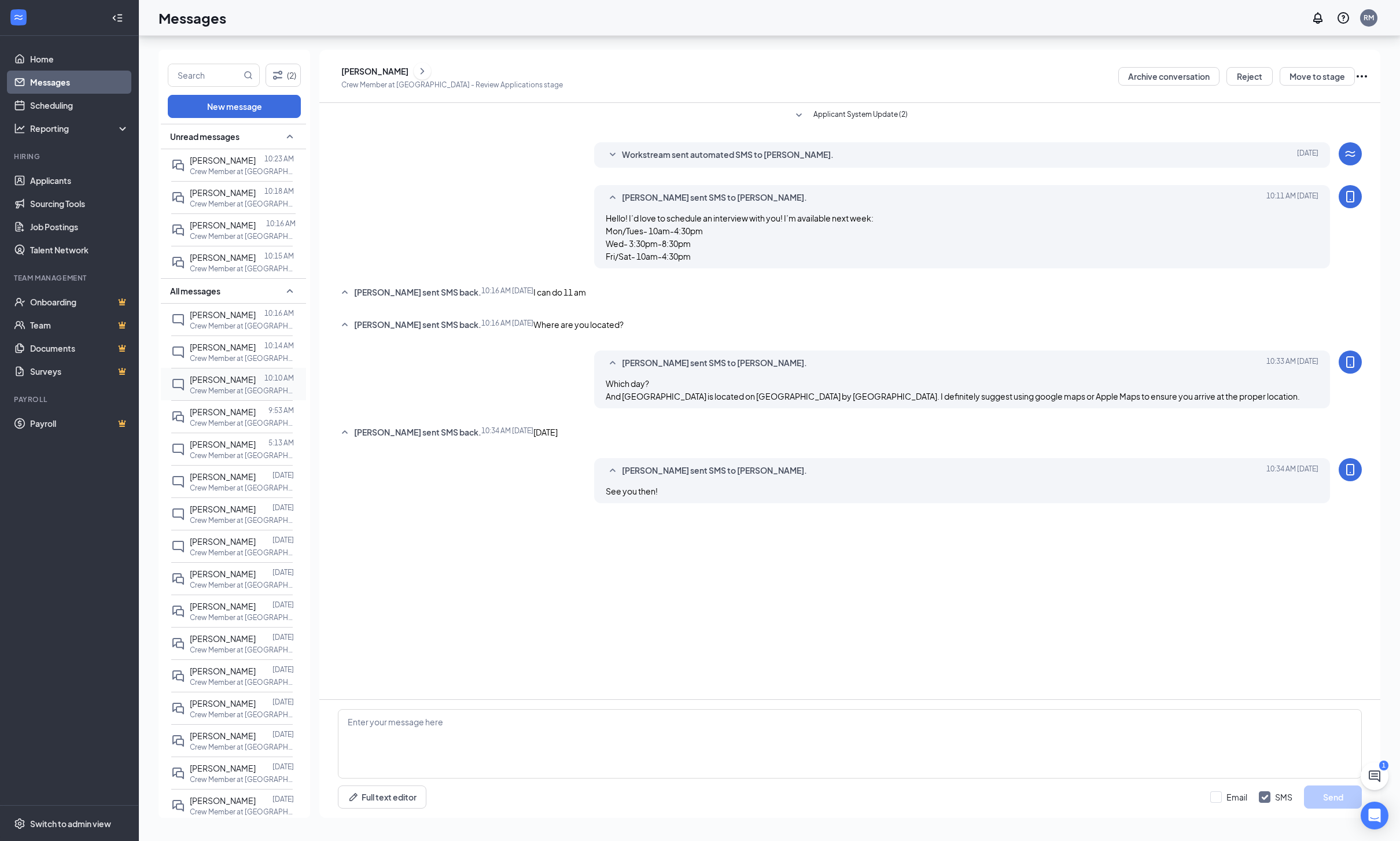
click span "[PERSON_NAME]"
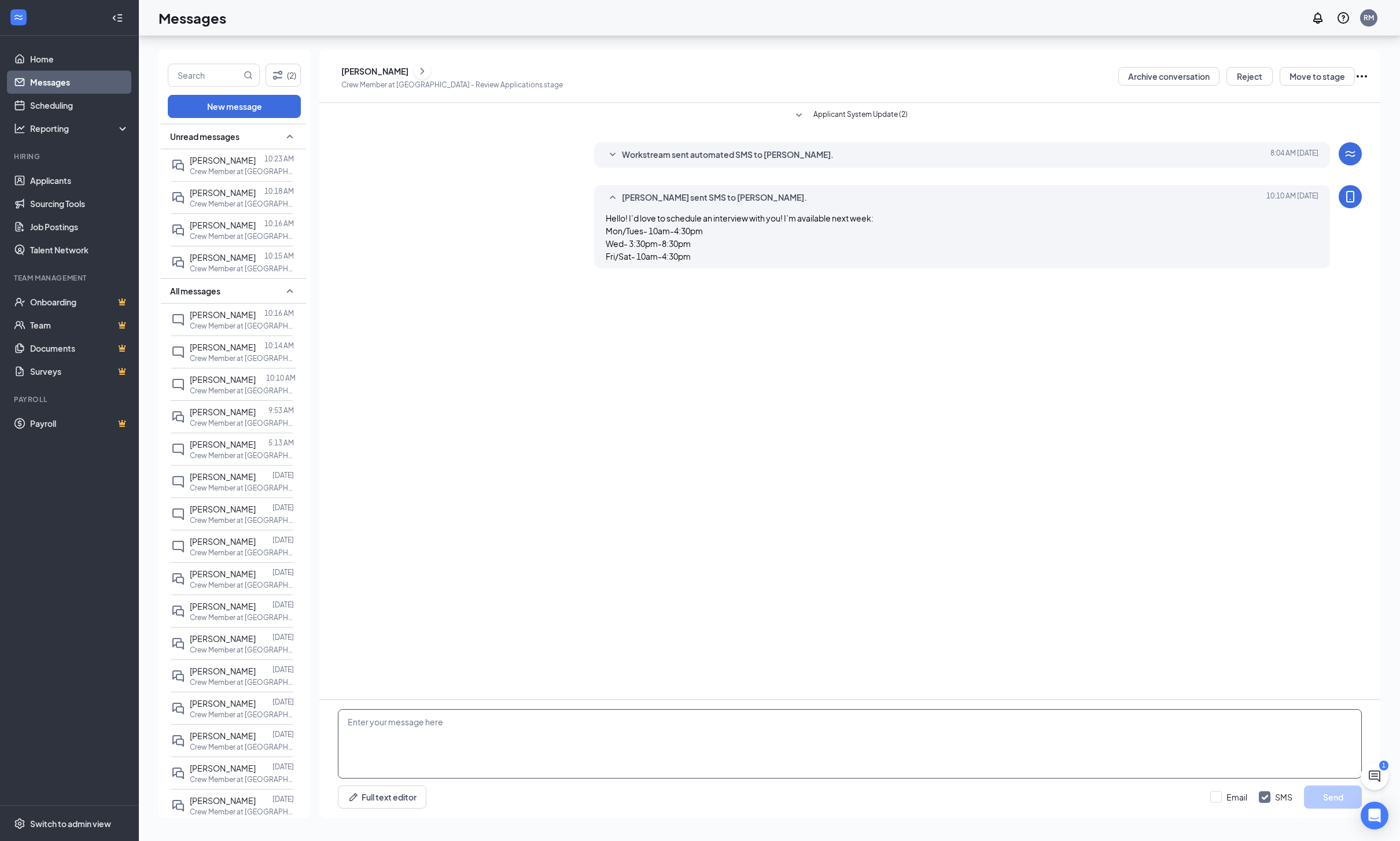
click div "AE [PERSON_NAME] Crew Member at [GEOGRAPHIC_DATA] - Review Applications stage A…"
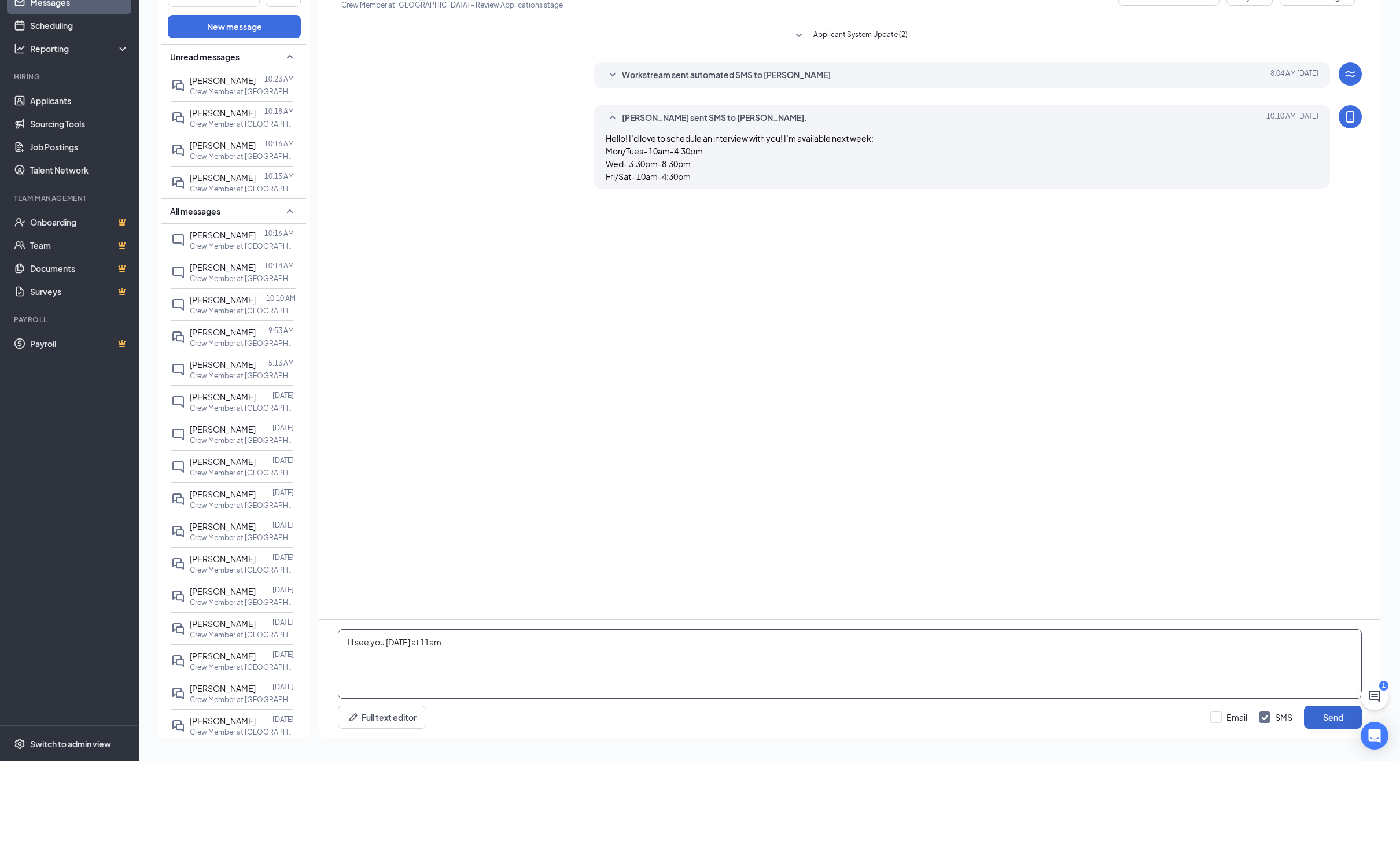
type textarea "Ill see you [DATE] at 11am"
click button "Send"
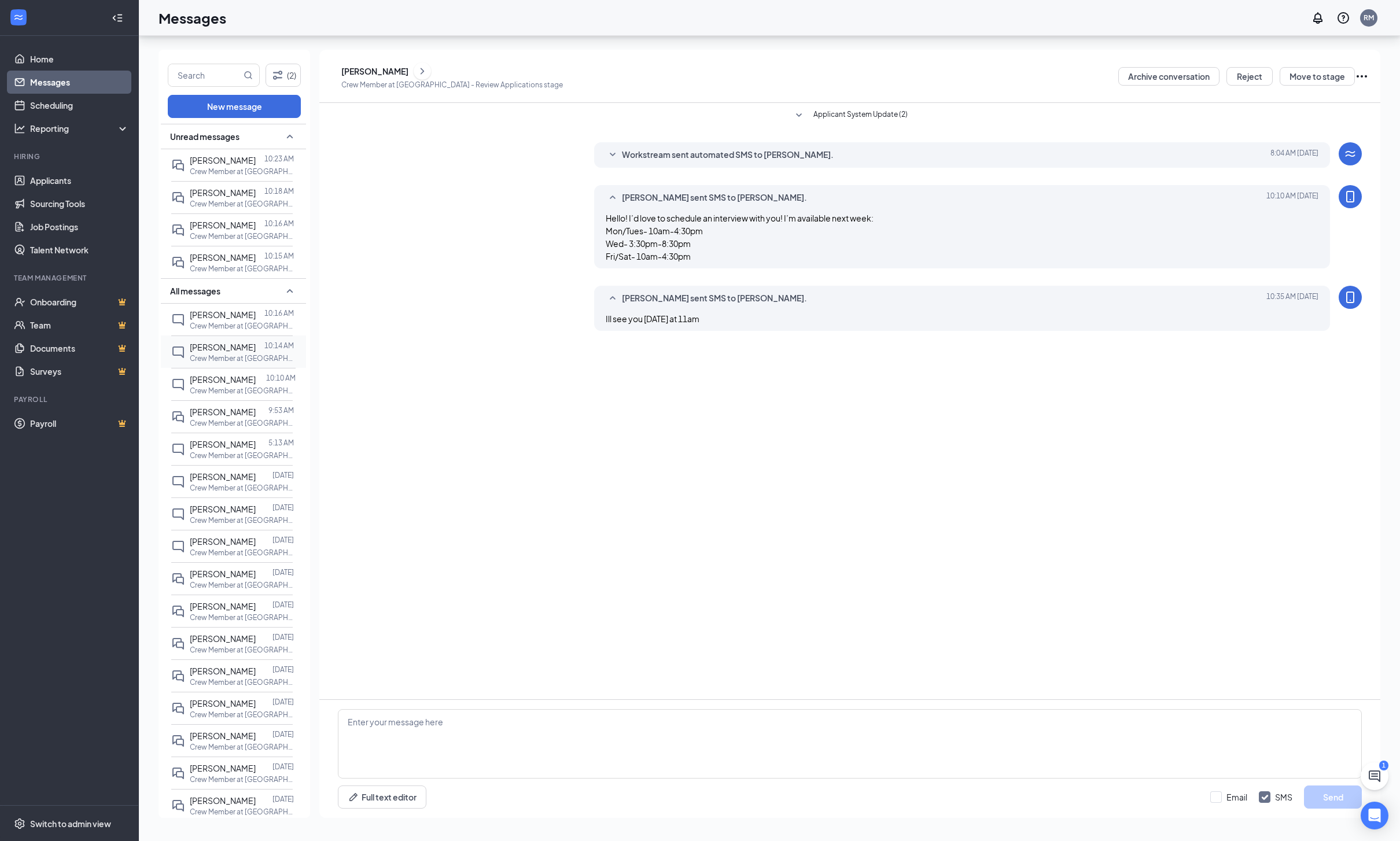
click p "Crew Member at [GEOGRAPHIC_DATA]"
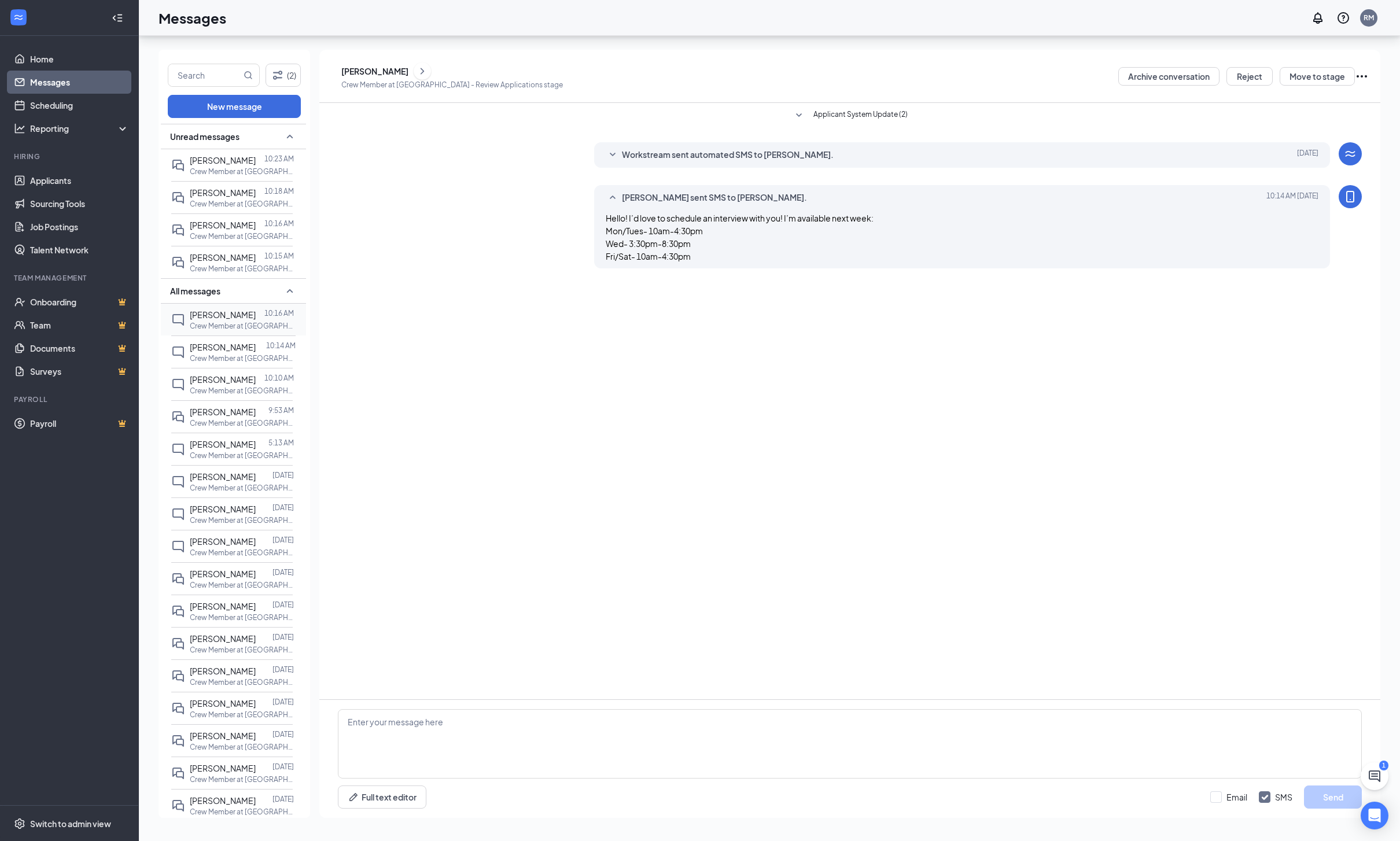
click div "[PERSON_NAME] 10:16 AM Crew Member at [GEOGRAPHIC_DATA]"
click div "[PERSON_NAME] 10:10 AM Crew Member at [GEOGRAPHIC_DATA]"
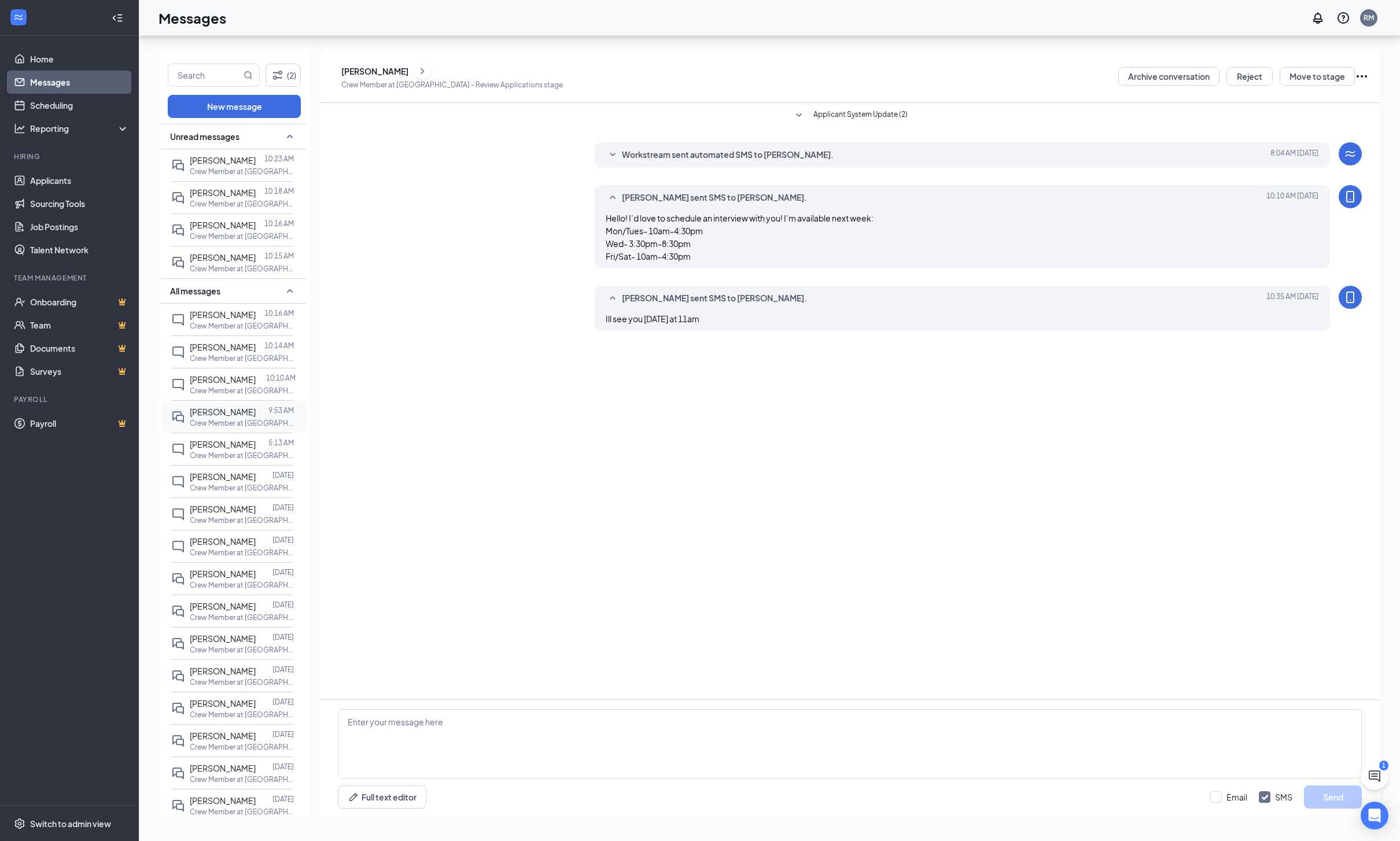
click span "[PERSON_NAME]"
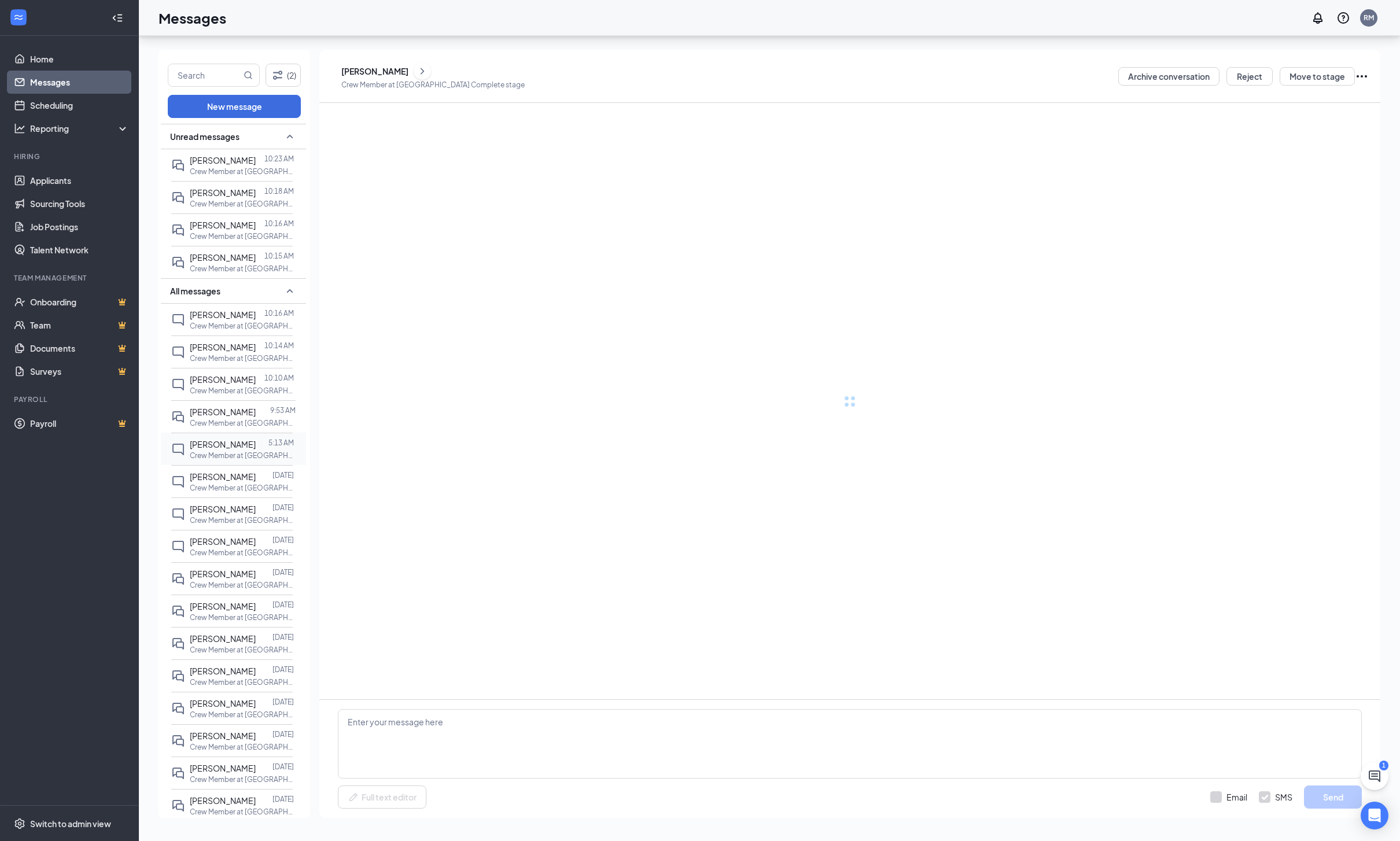
click div
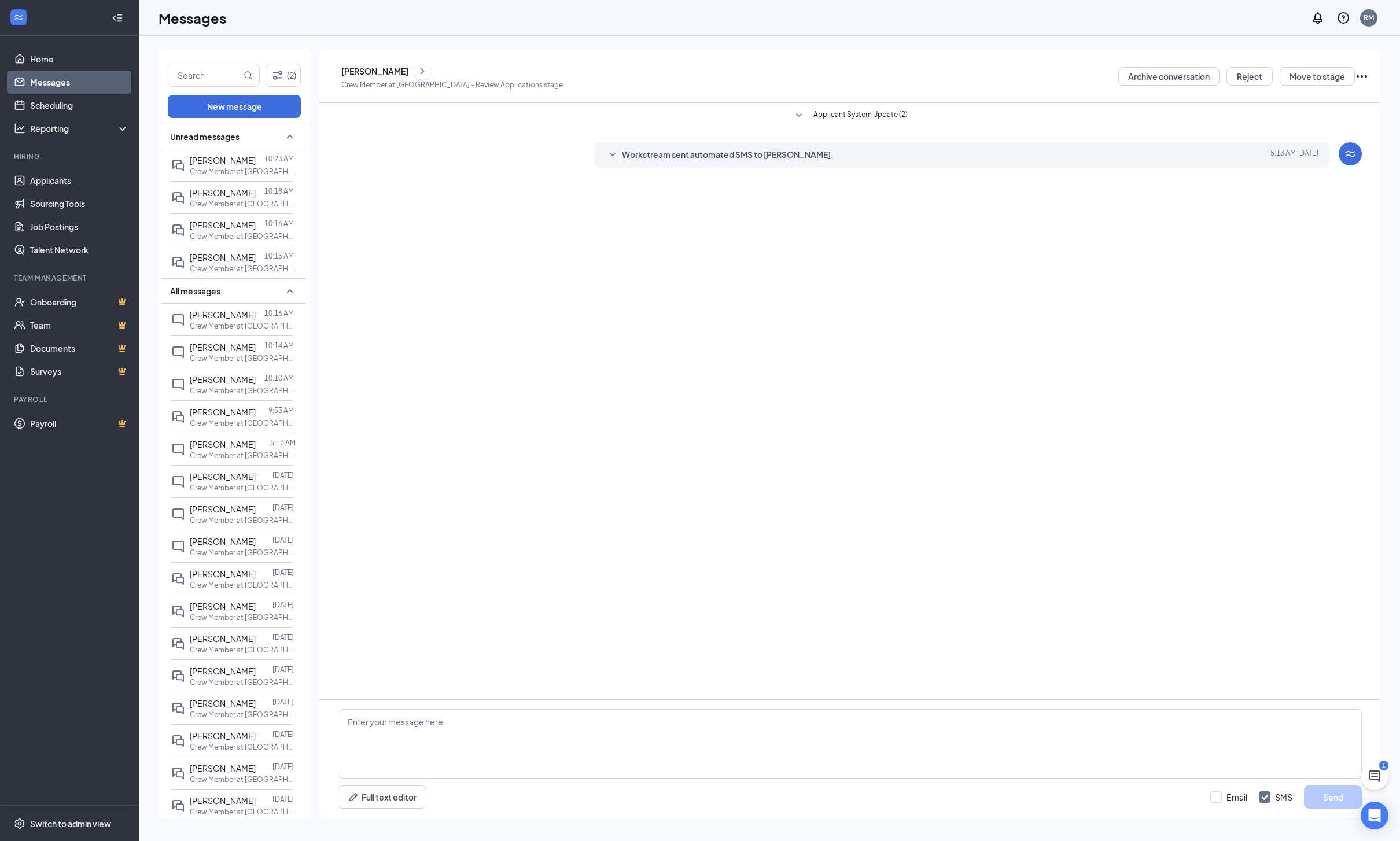
click div "[PERSON_NAME]"
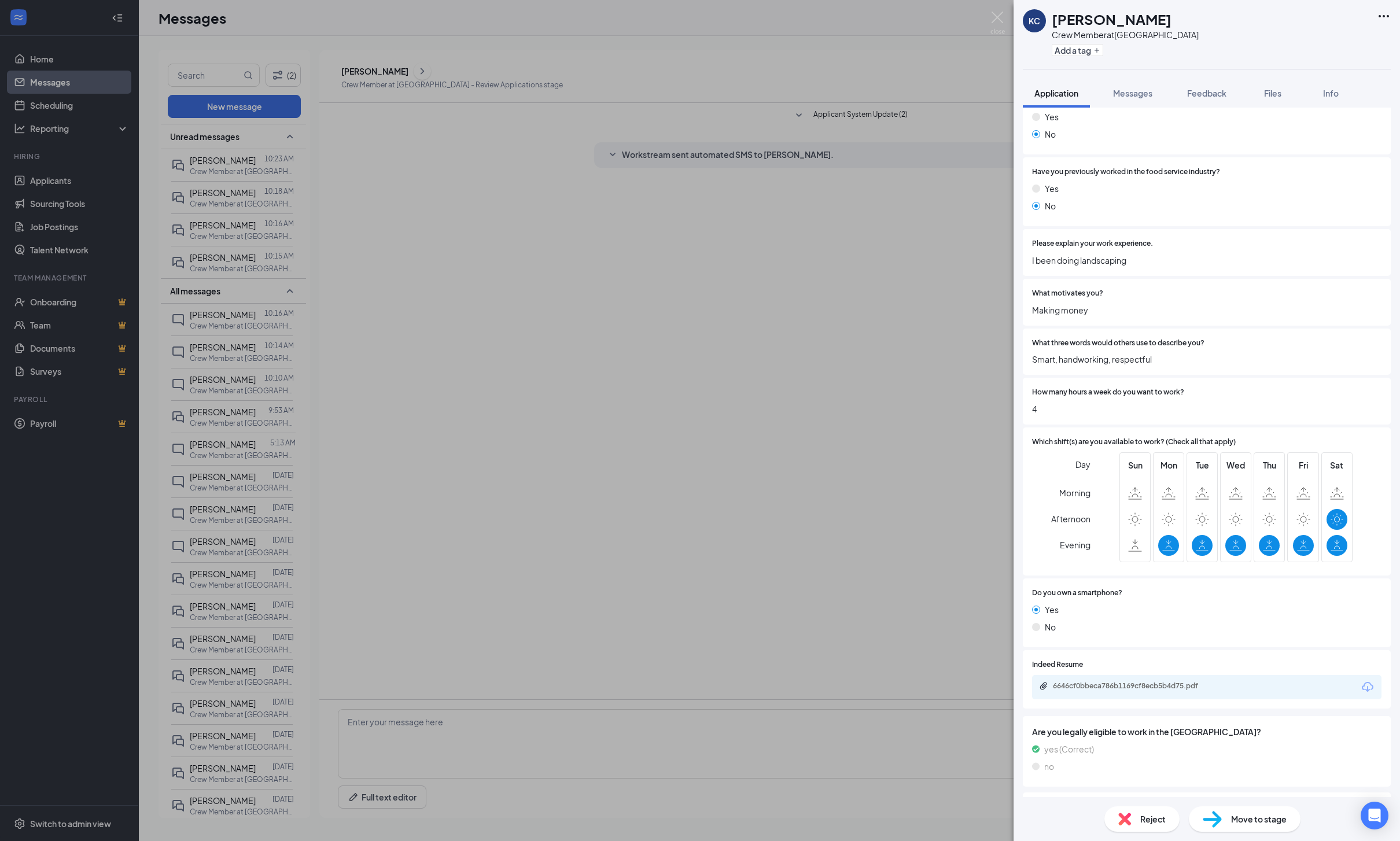
scroll to position [224, 0]
click button "Messages"
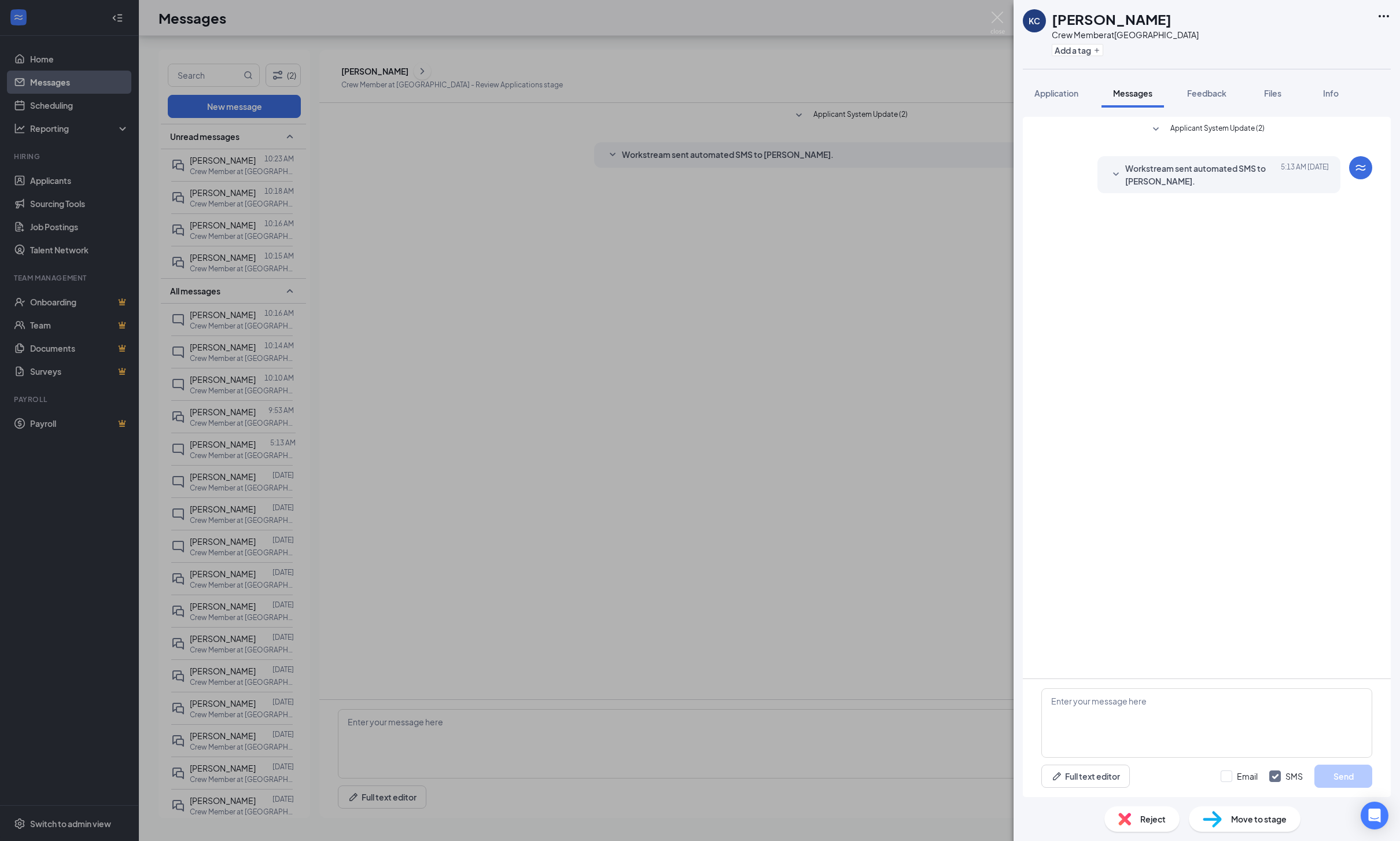
scroll to position [74, 0]
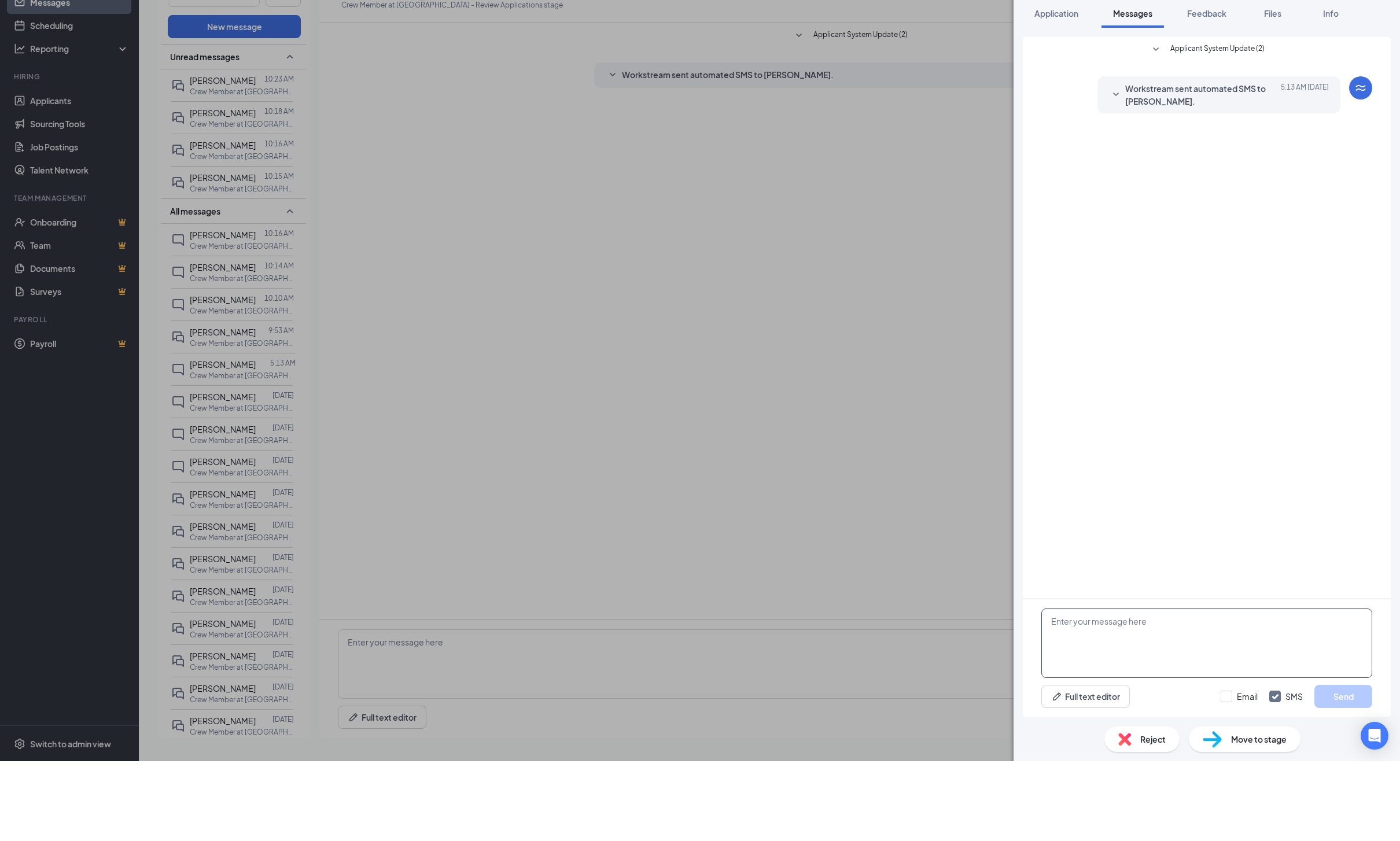
paste textarea "Hello! I’d love to schedule an interview with you! I’m available next week: Mon…"
click textarea "Hello! I’d love to schedule an interview with you! I’m available next week: Mon…"
click textarea "Hello! I’d love to schedule an interview with you! I’m available next week: Tue…"
type textarea "Hello! I’d love to schedule an interview with you! I’m available next week: Tue…"
click button "Send"
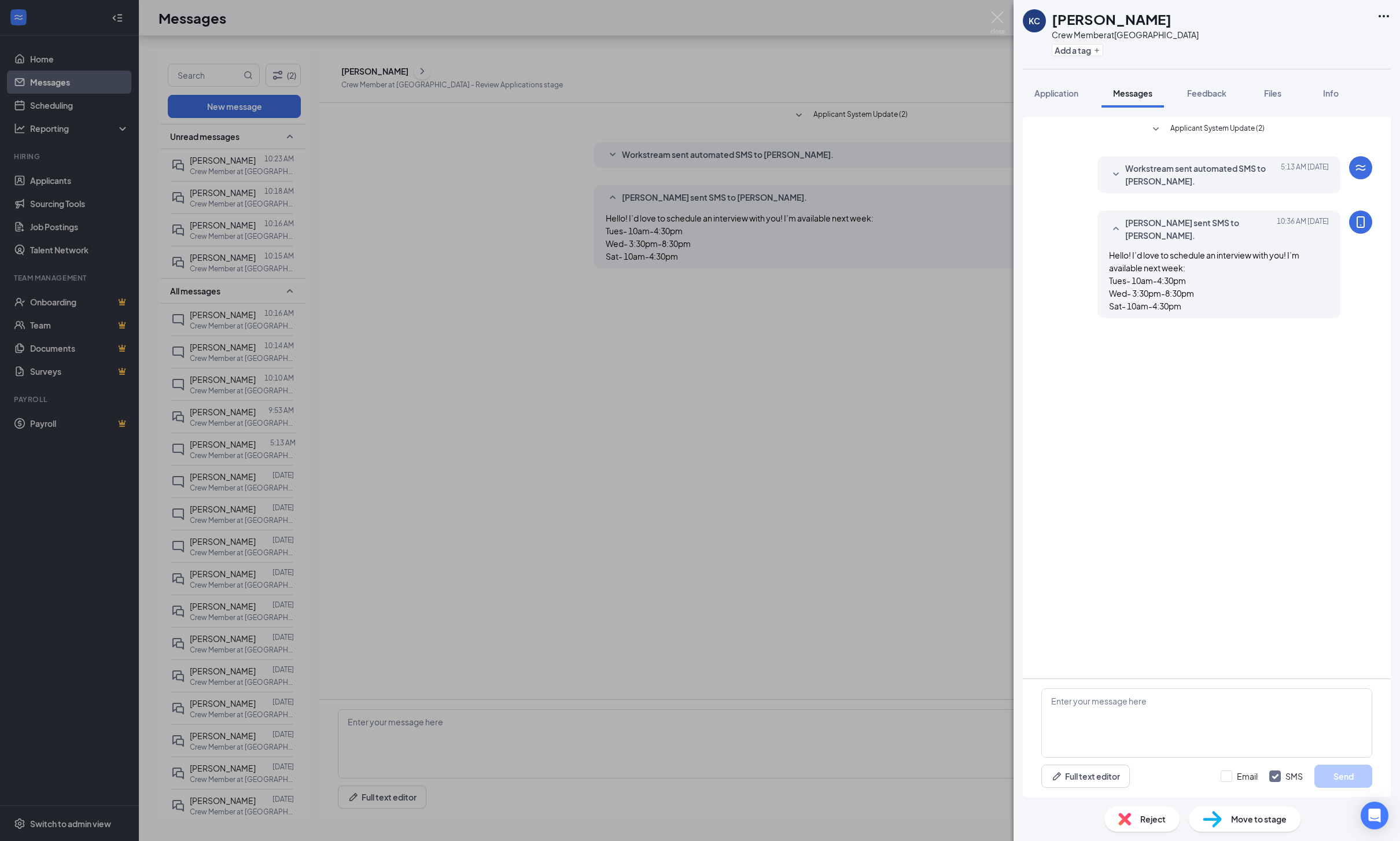
click div "[PERSON_NAME] [PERSON_NAME] Crew Member at [GEOGRAPHIC_DATA] Add a tag Applicat…"
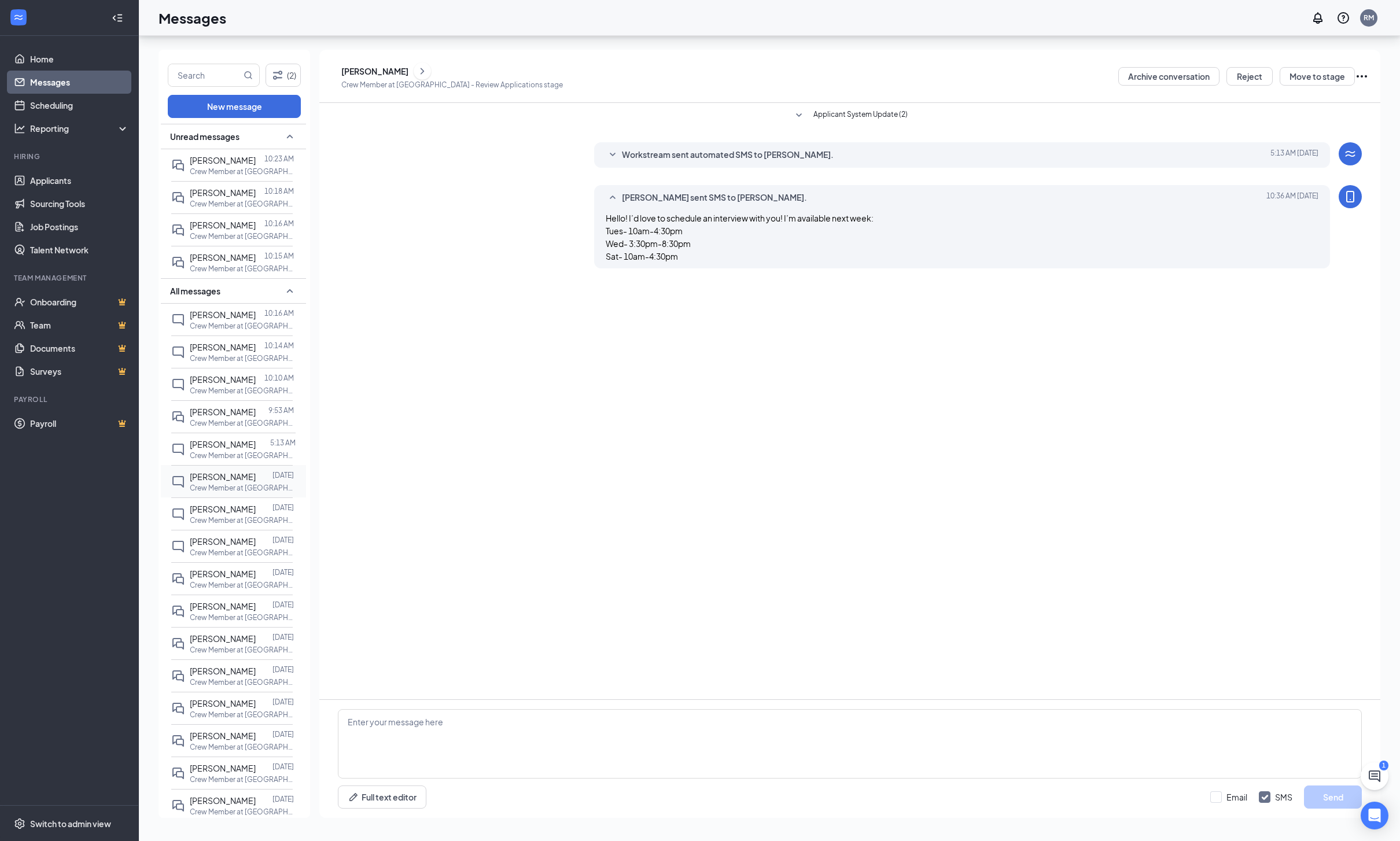
click p "Crew Member at [GEOGRAPHIC_DATA]"
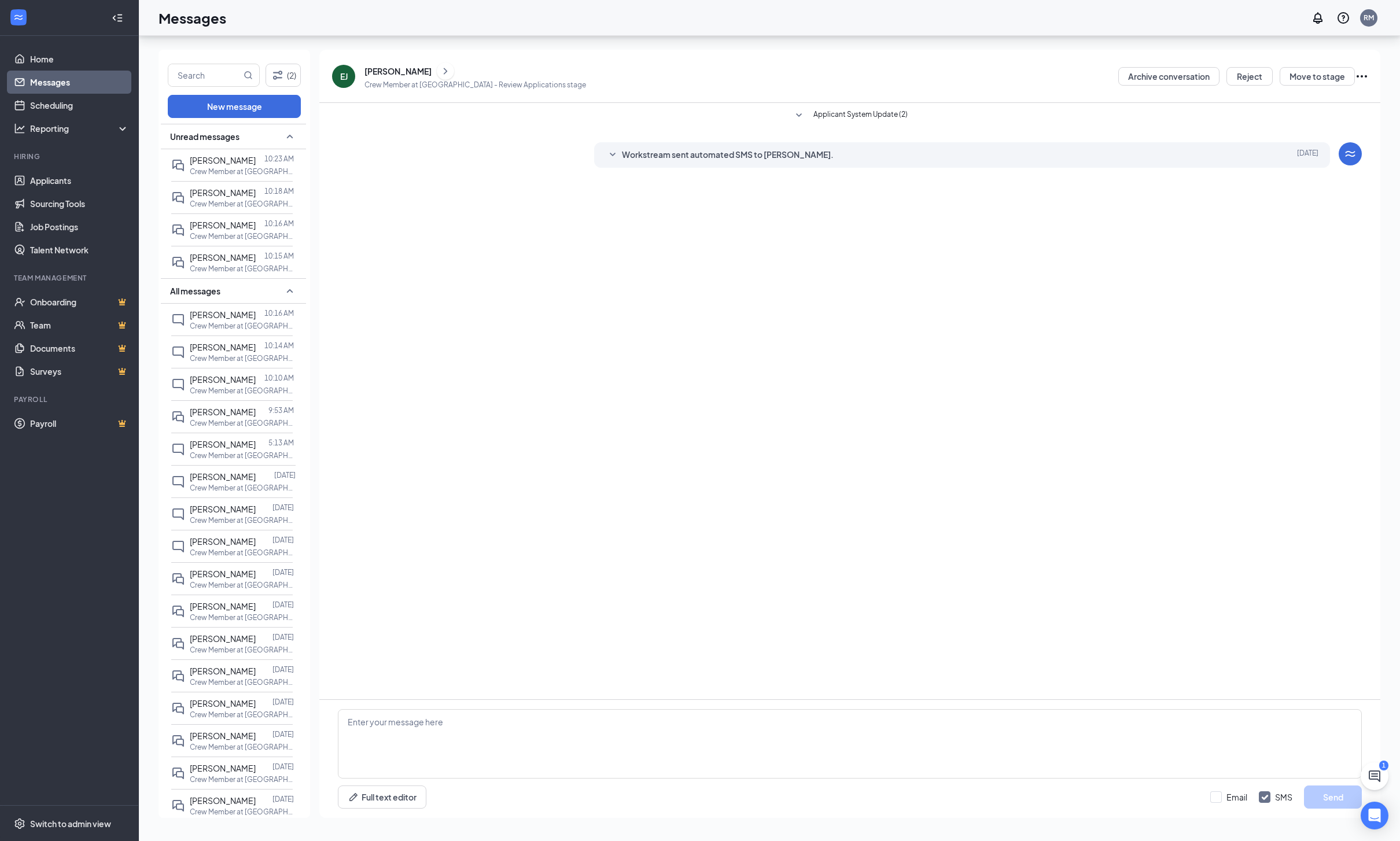
scroll to position [14, 0]
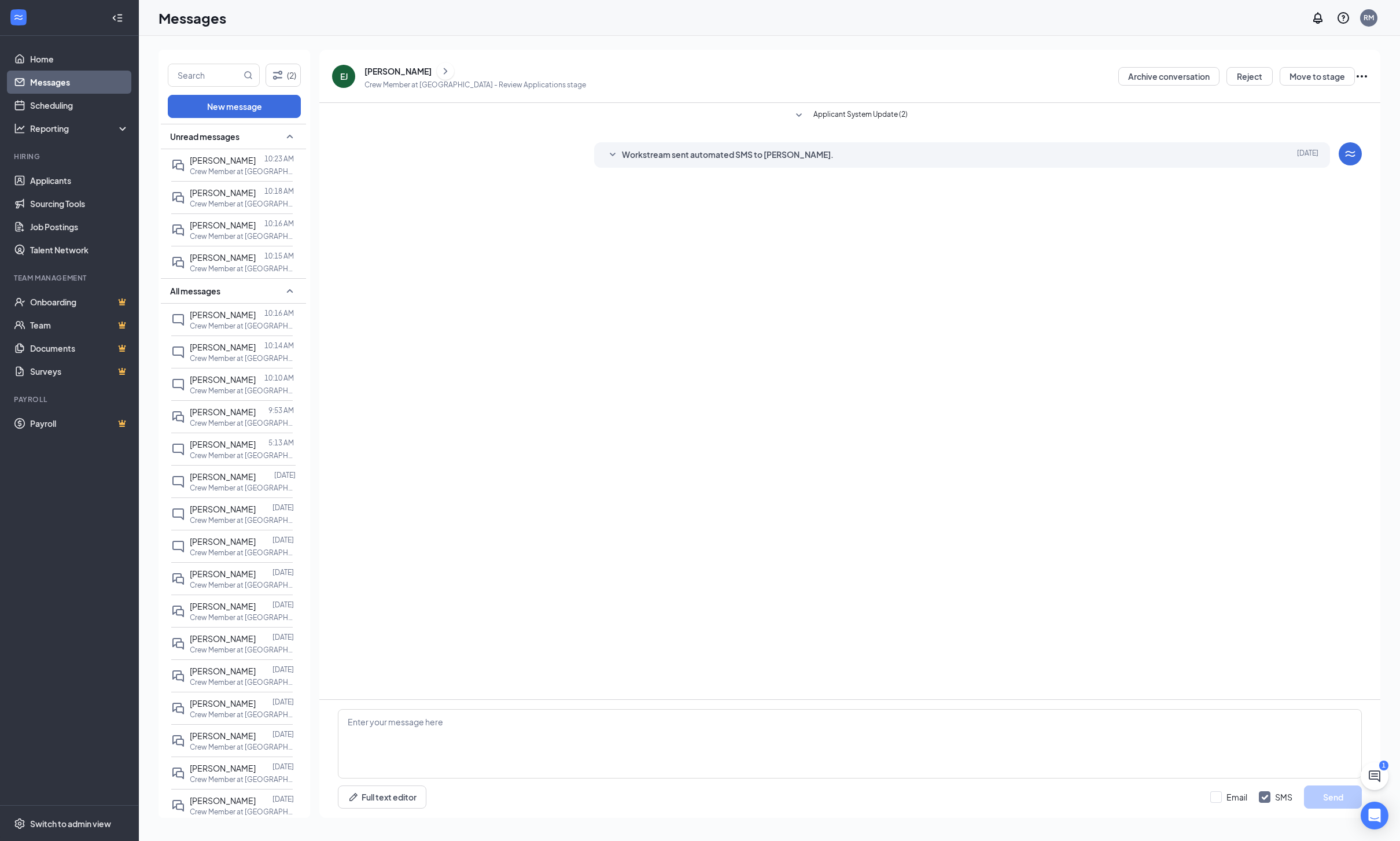
click div "[PERSON_NAME]"
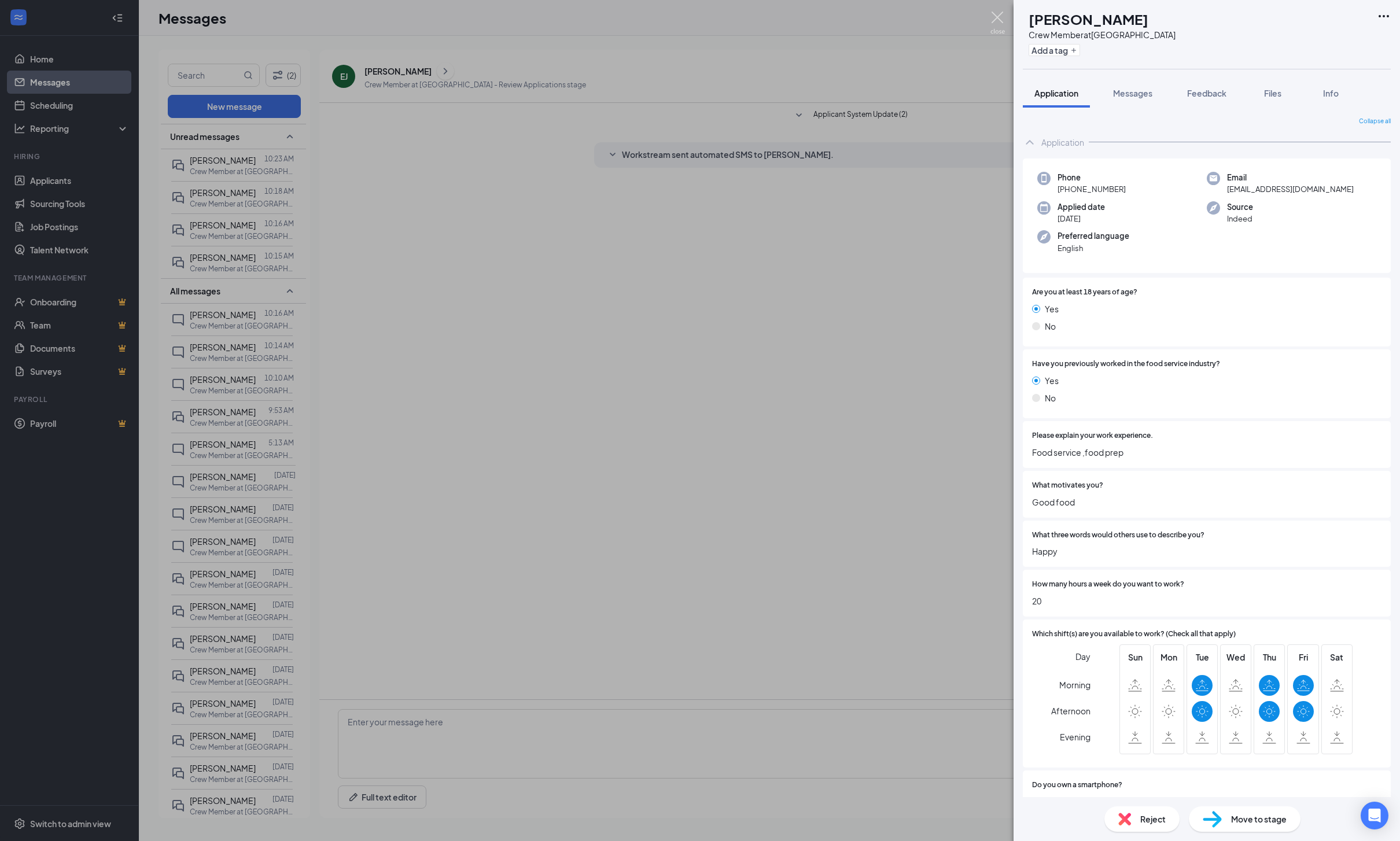
click img
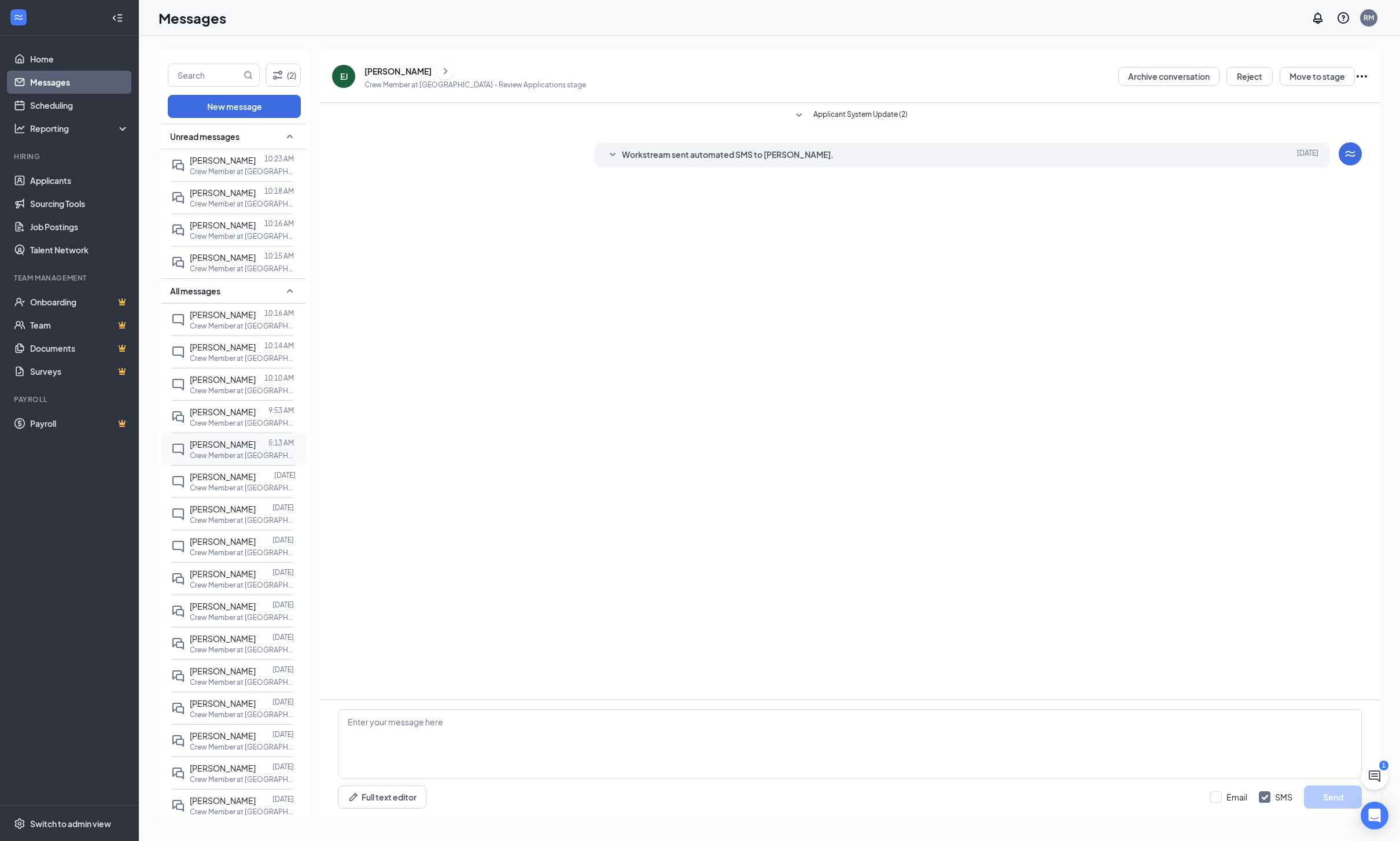
click p "Crew Member at [GEOGRAPHIC_DATA]"
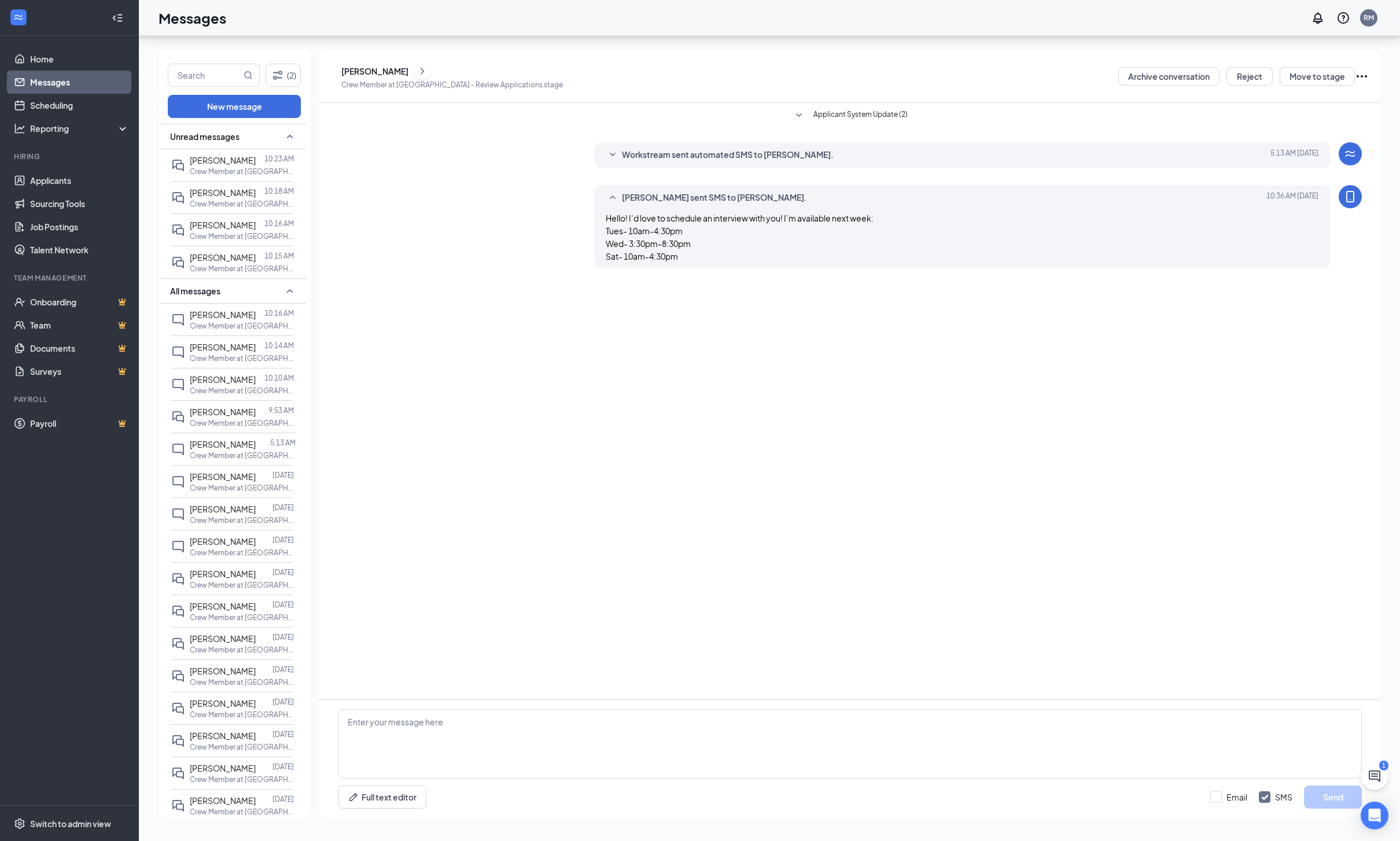
scroll to position [28, 0]
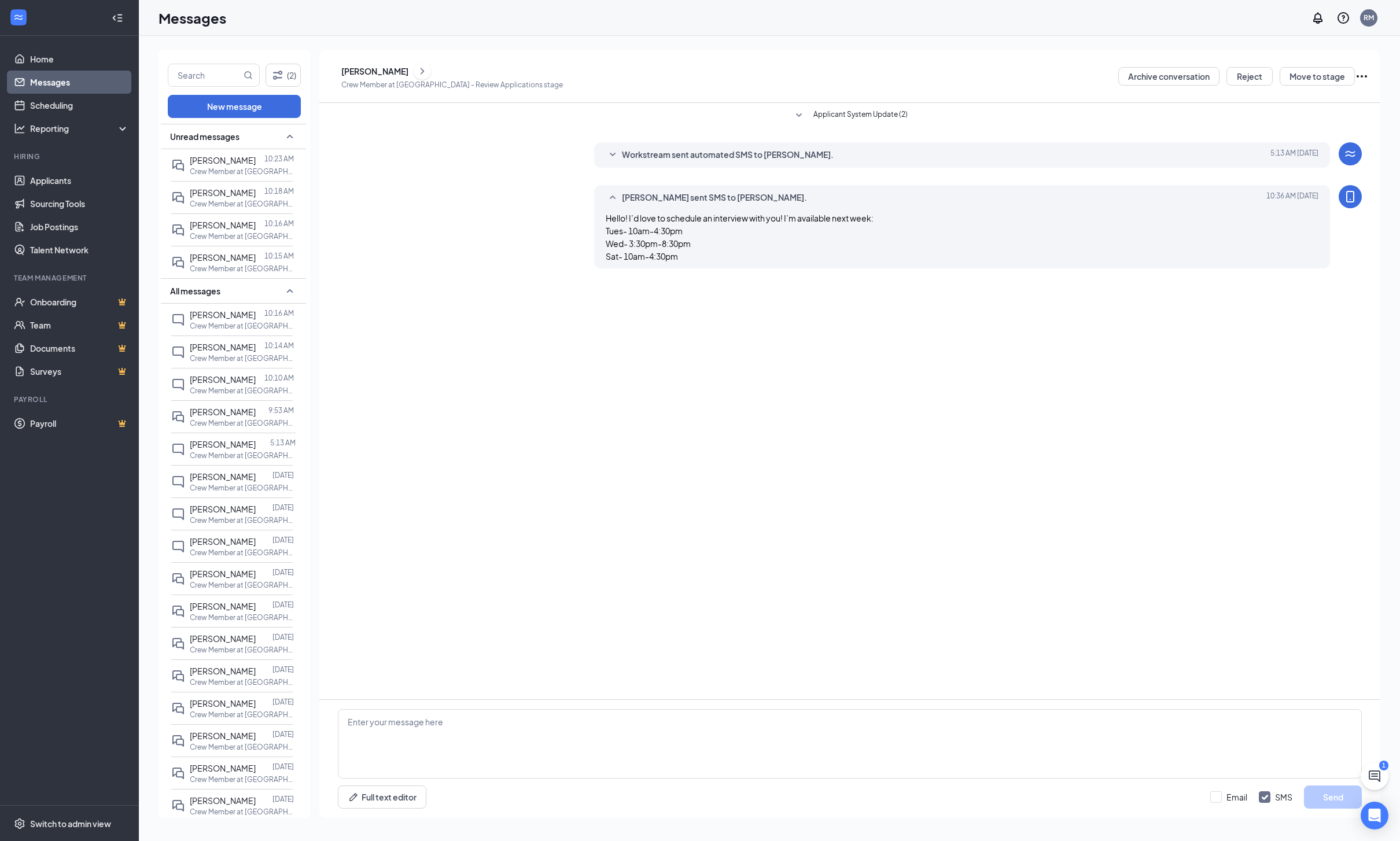
click div "[PERSON_NAME]"
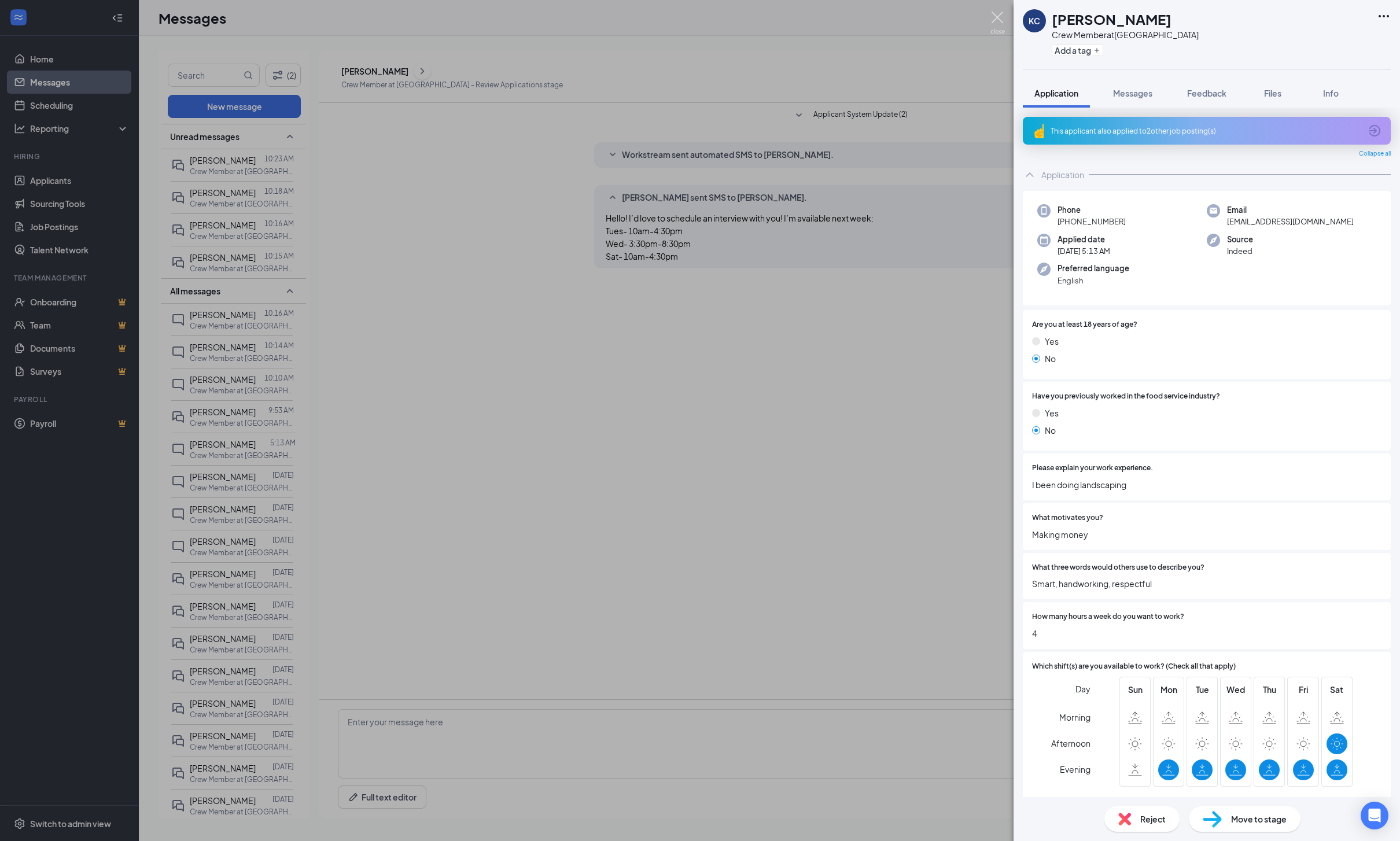
click img
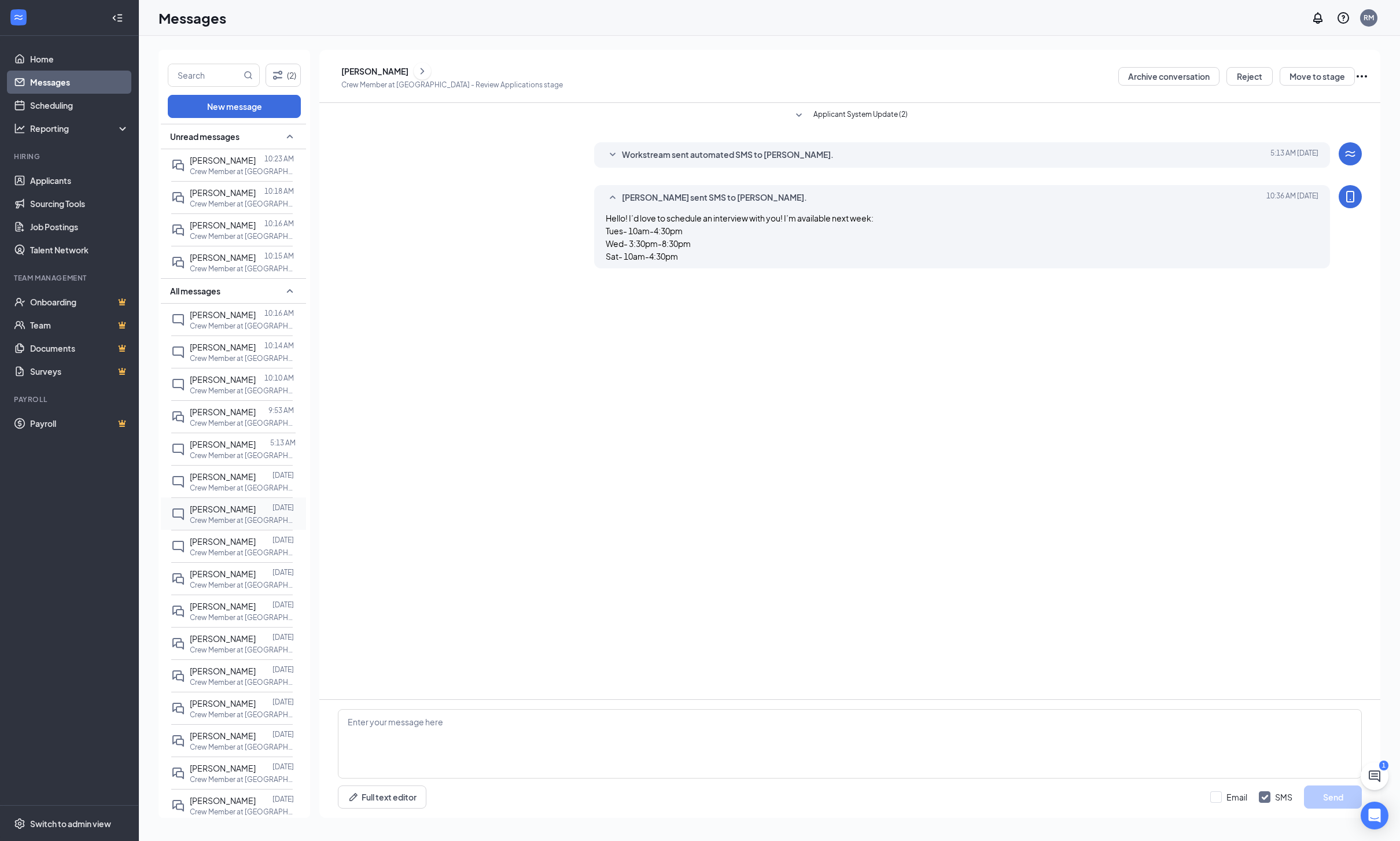
click p "Crew Member at [GEOGRAPHIC_DATA]"
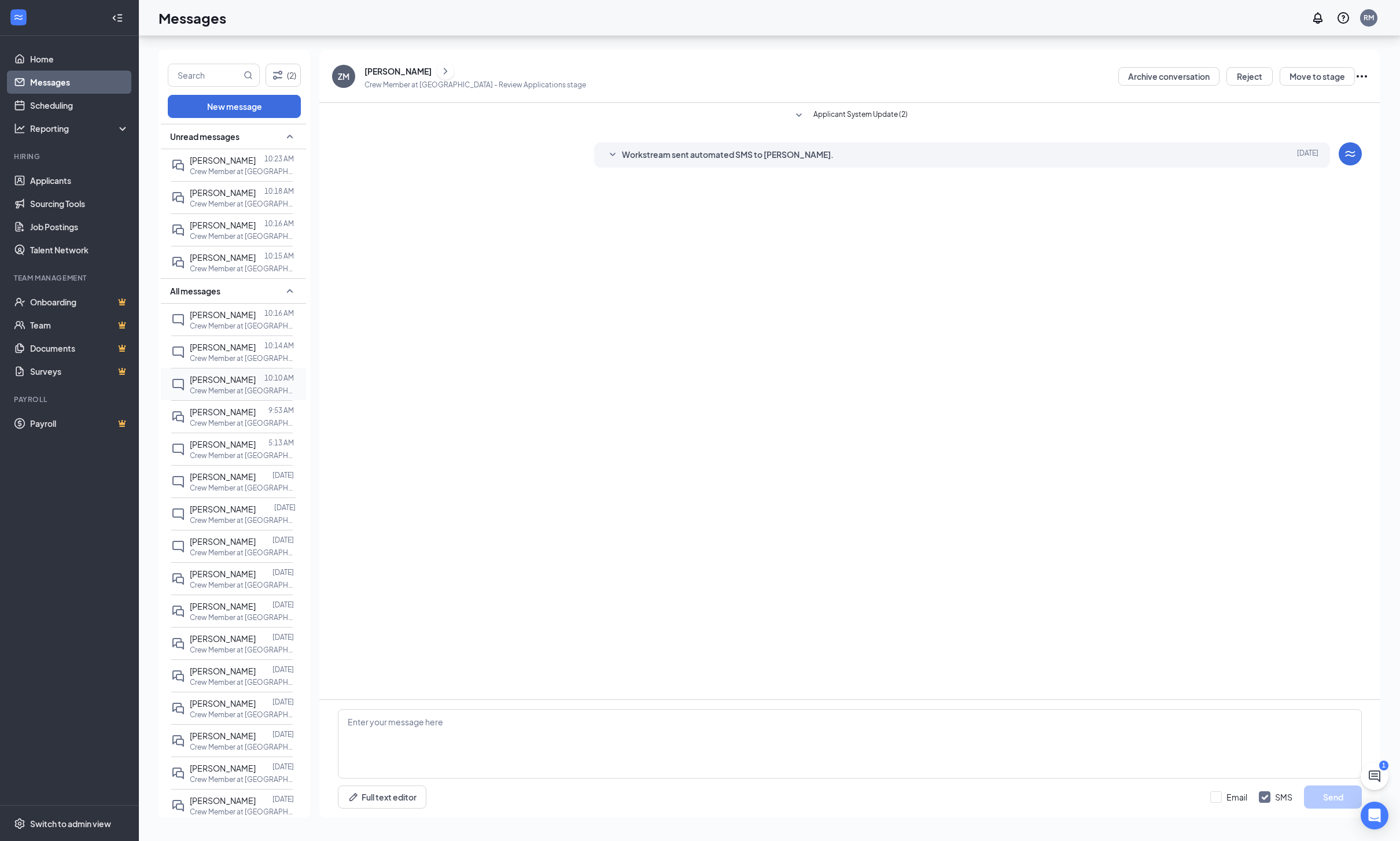
scroll to position [33, 0]
click div "[PERSON_NAME]"
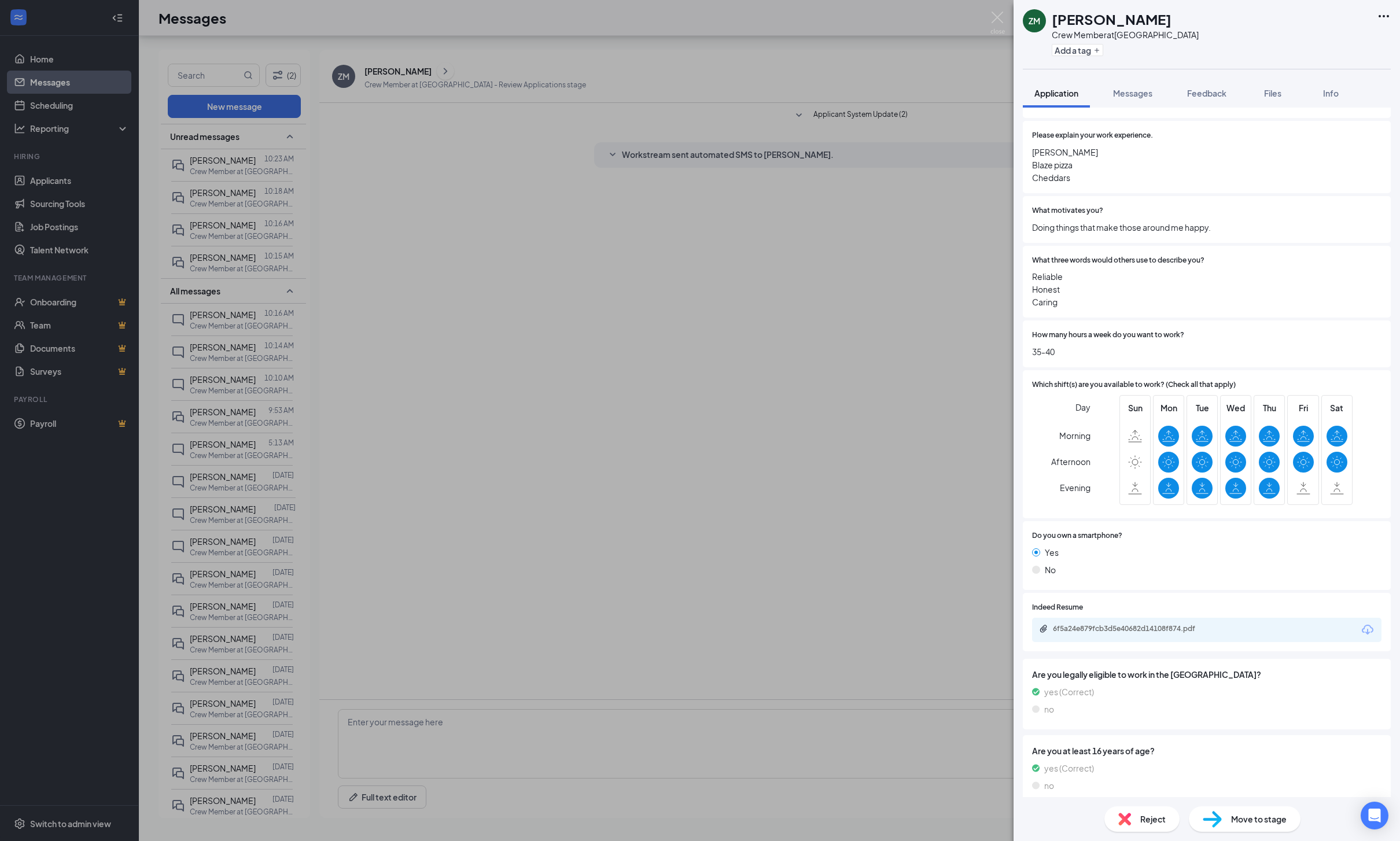
scroll to position [116, 0]
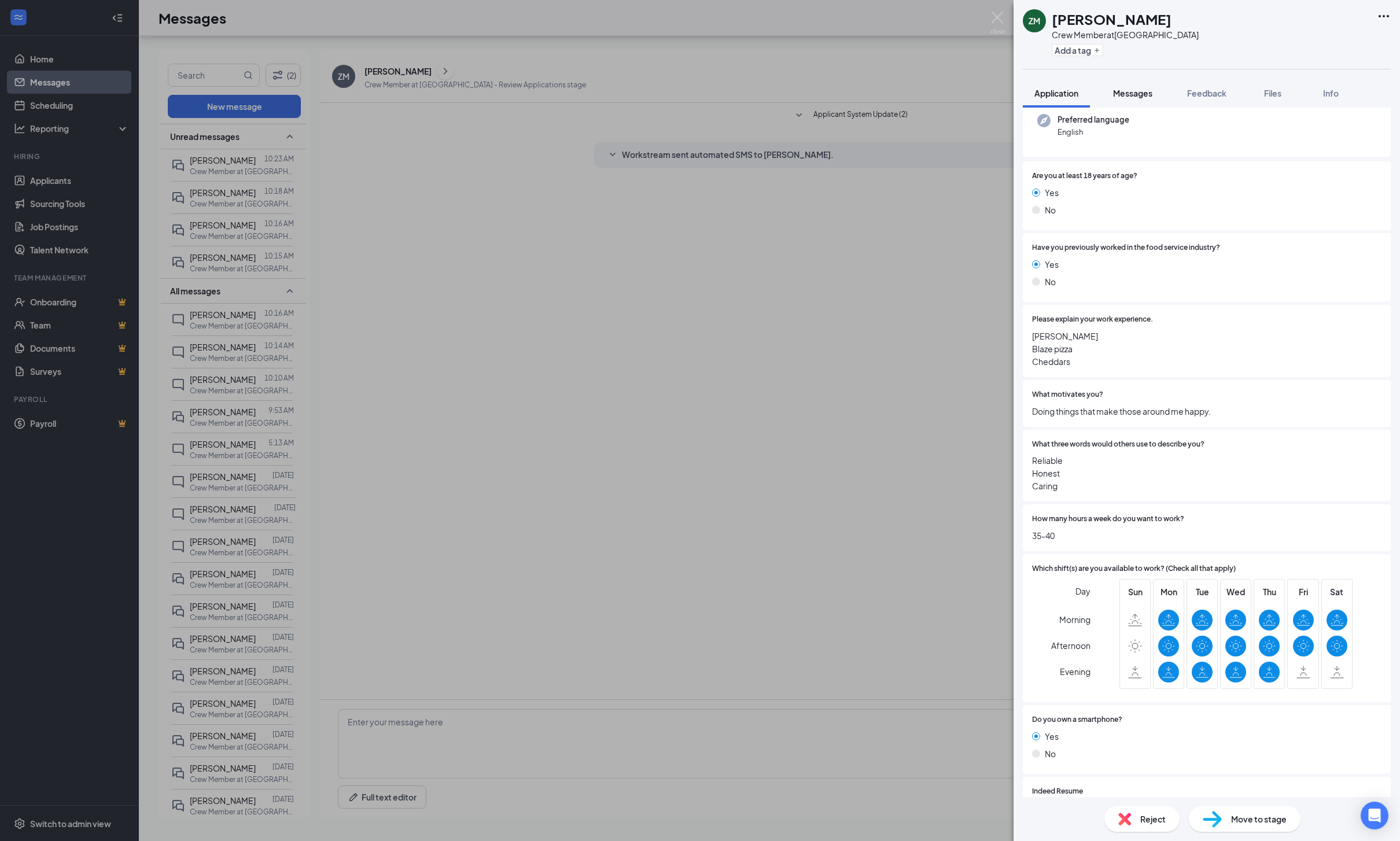
click span "Messages"
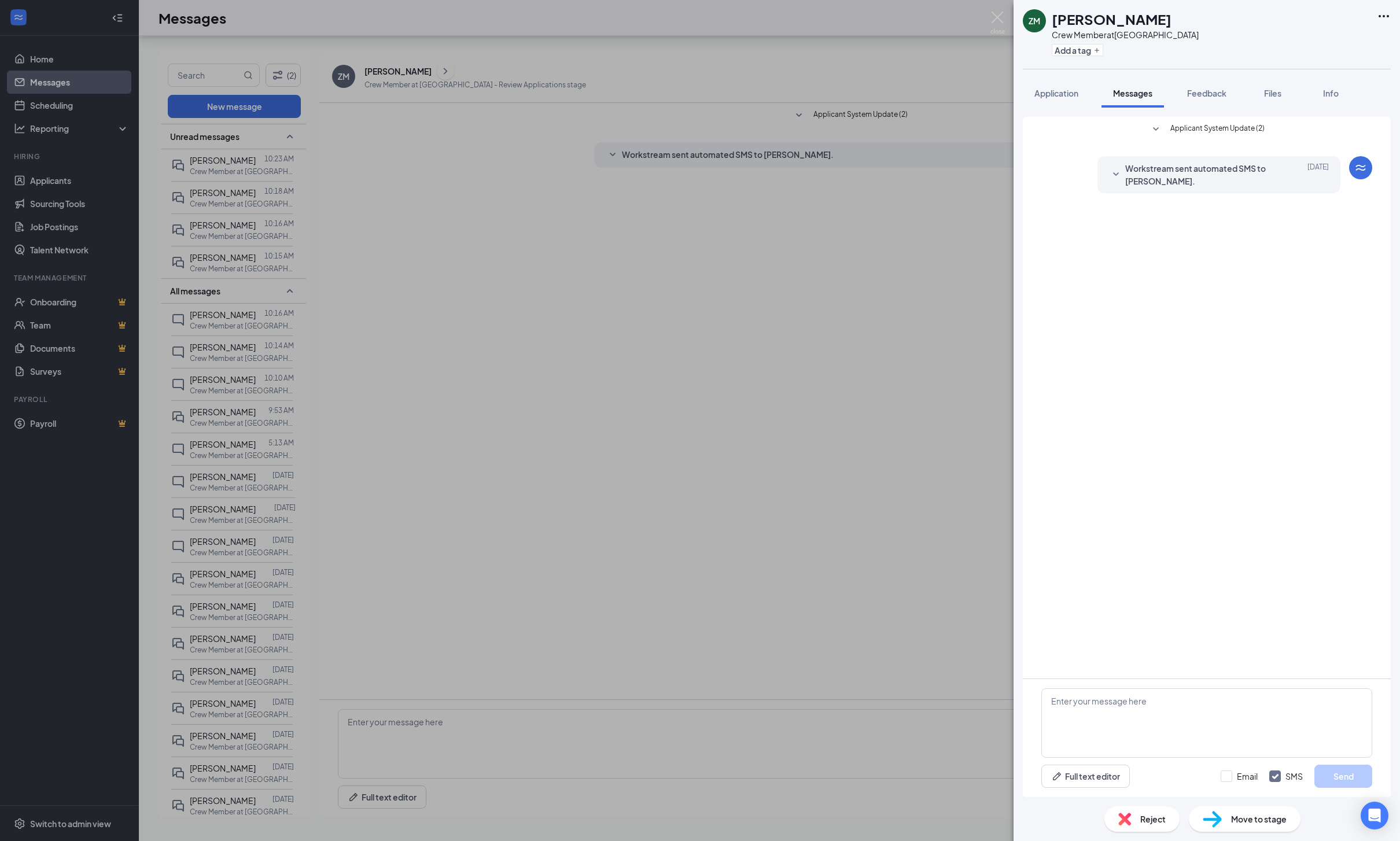
scroll to position [74, 0]
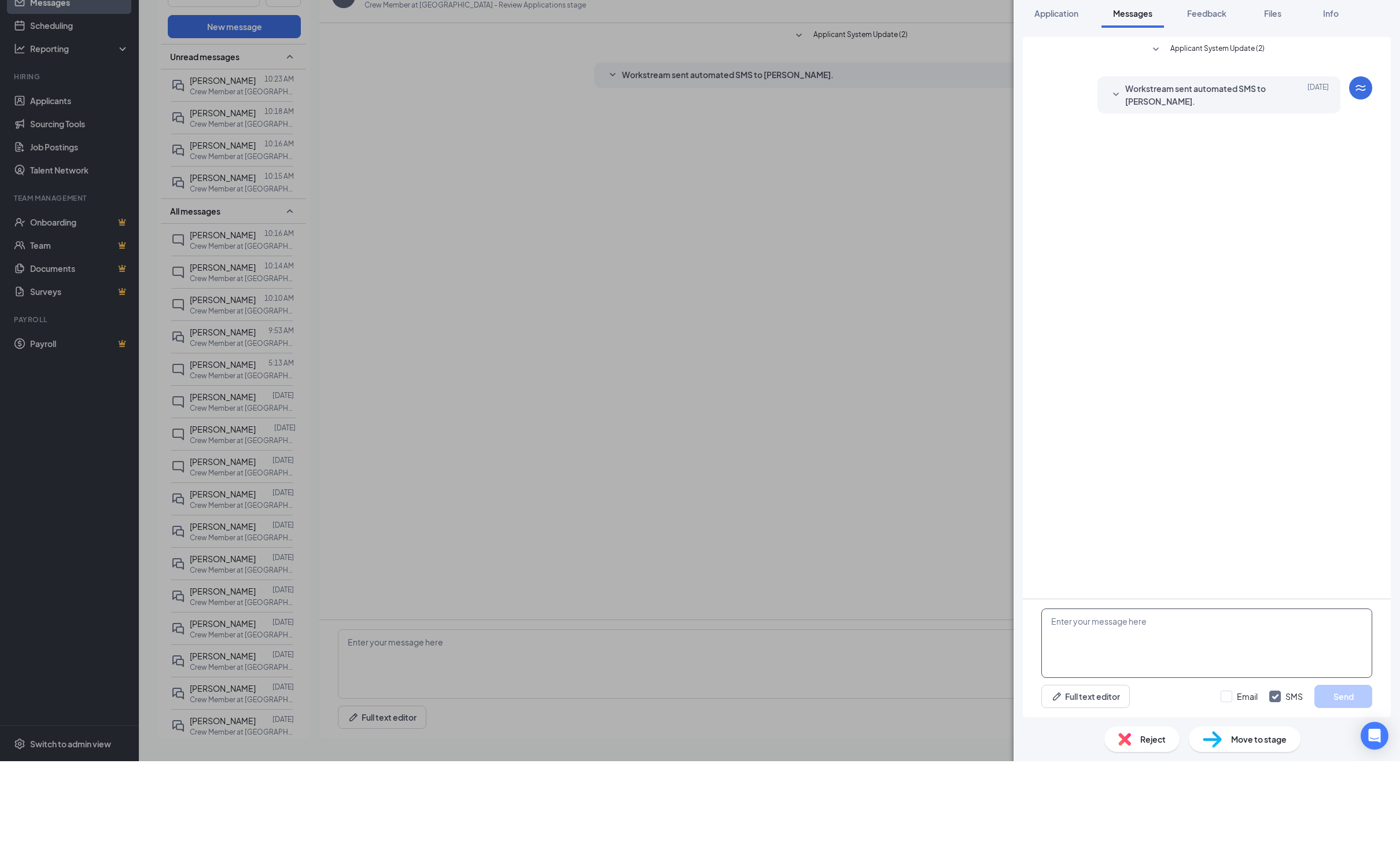
paste textarea "Hello! I’d love to schedule an interview with you! I’m available next week: Mon…"
type textarea "Hello! I’d love to schedule an interview with you! I’m available next week: Mon…"
click button "Send"
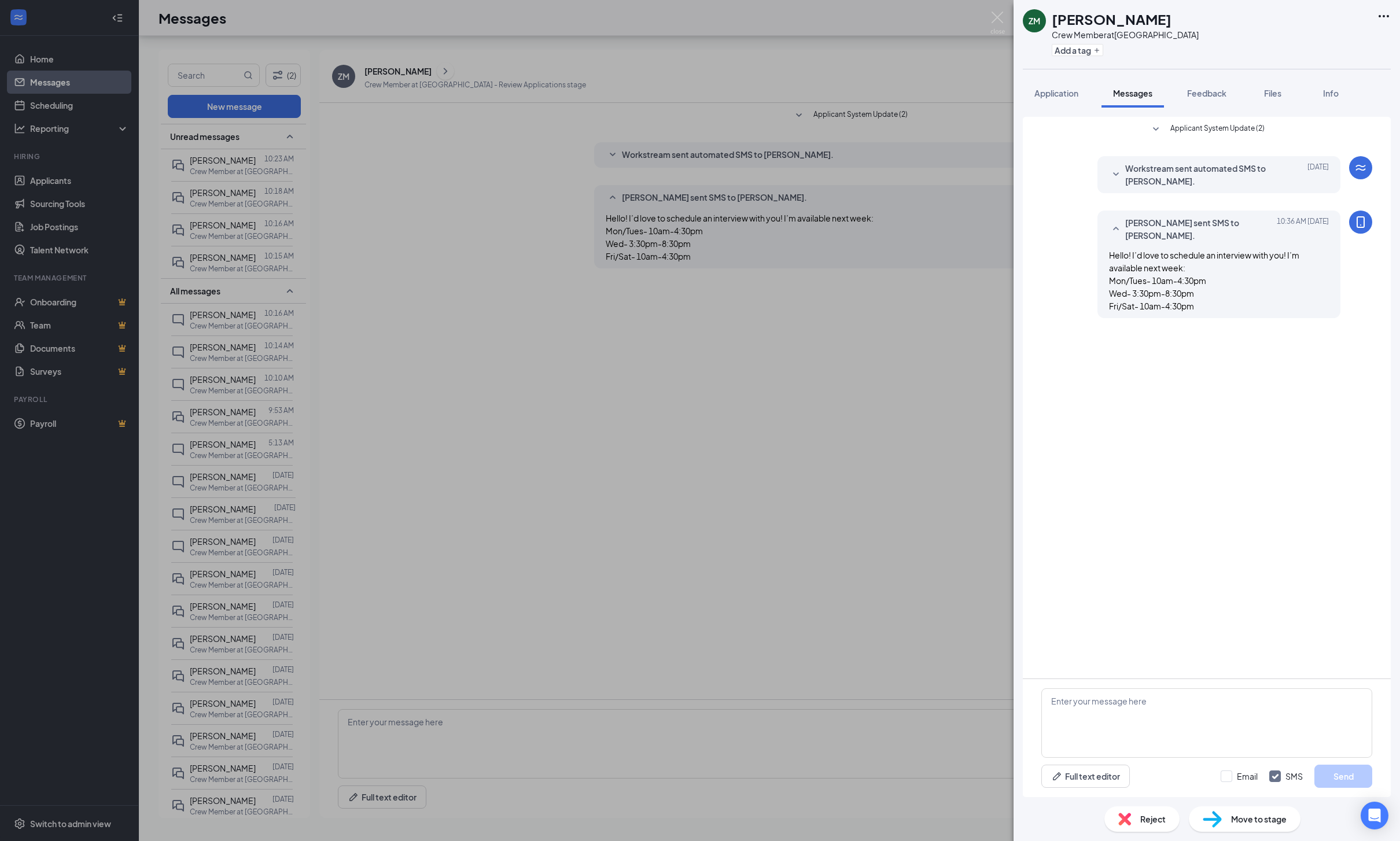
click div "ZM [PERSON_NAME] Crew Member at [GEOGRAPHIC_DATA] Add a tag Application Message…"
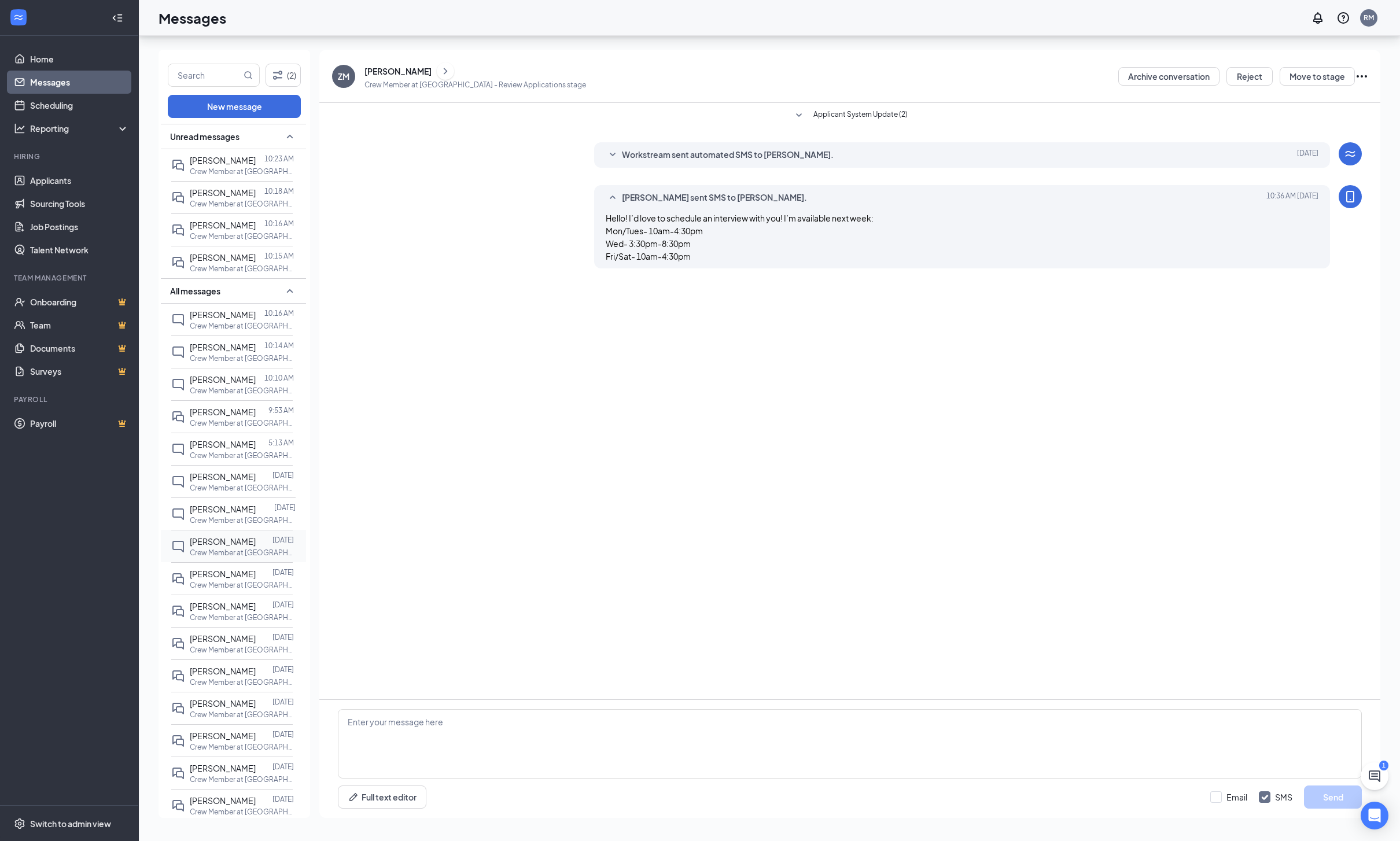
click div "[PERSON_NAME]"
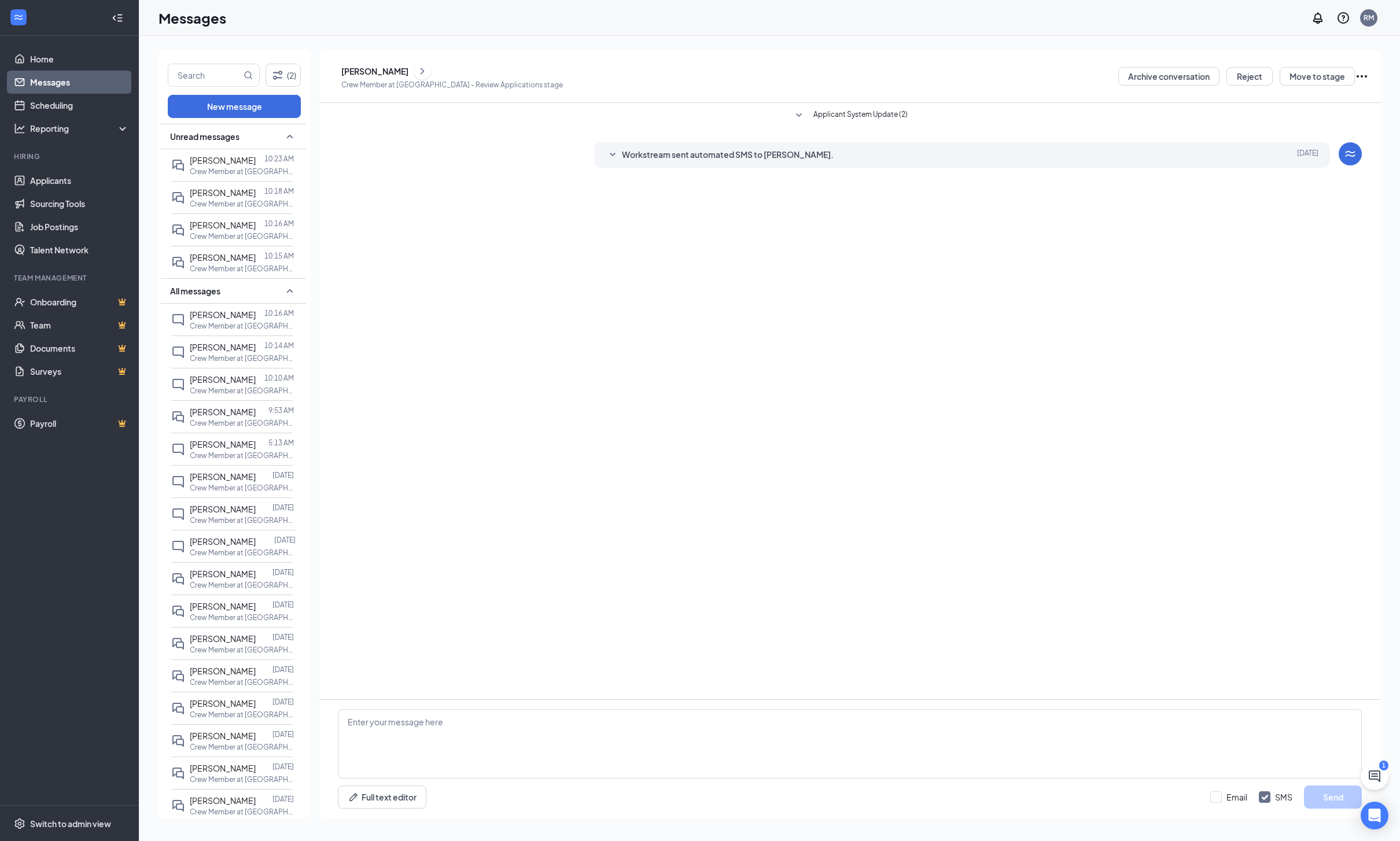
click icon "ChevronRight"
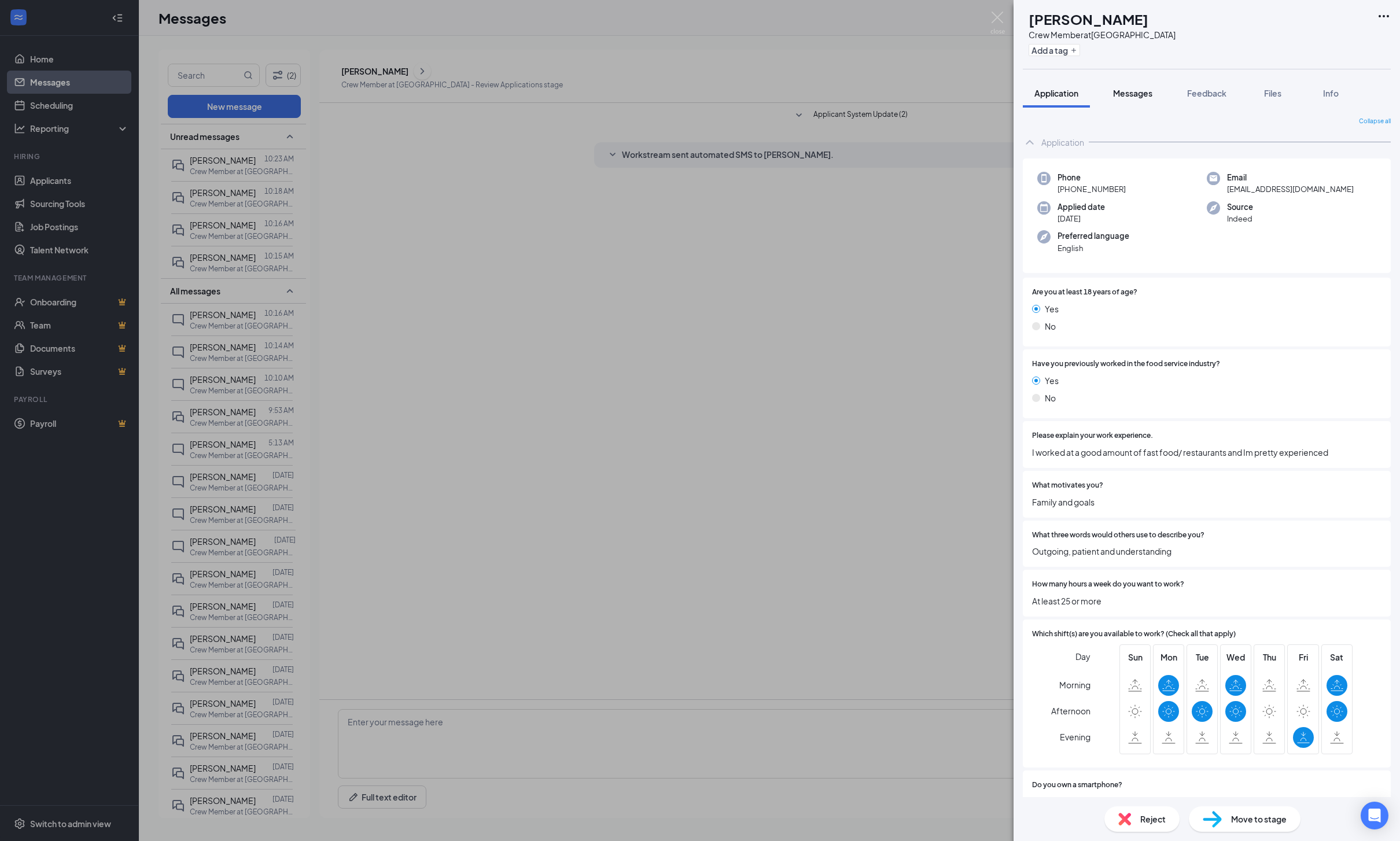
click span "Messages"
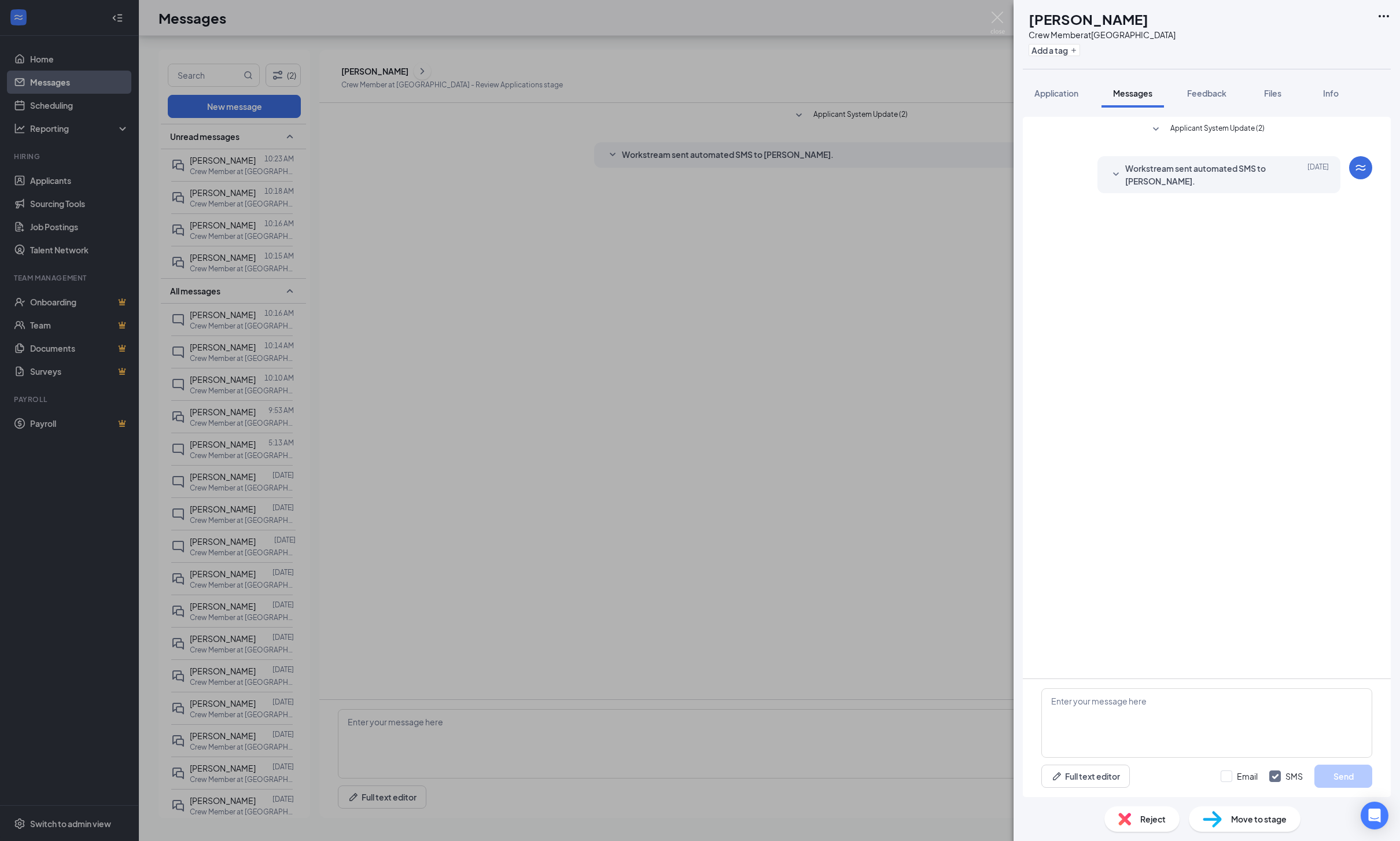
scroll to position [74, 0]
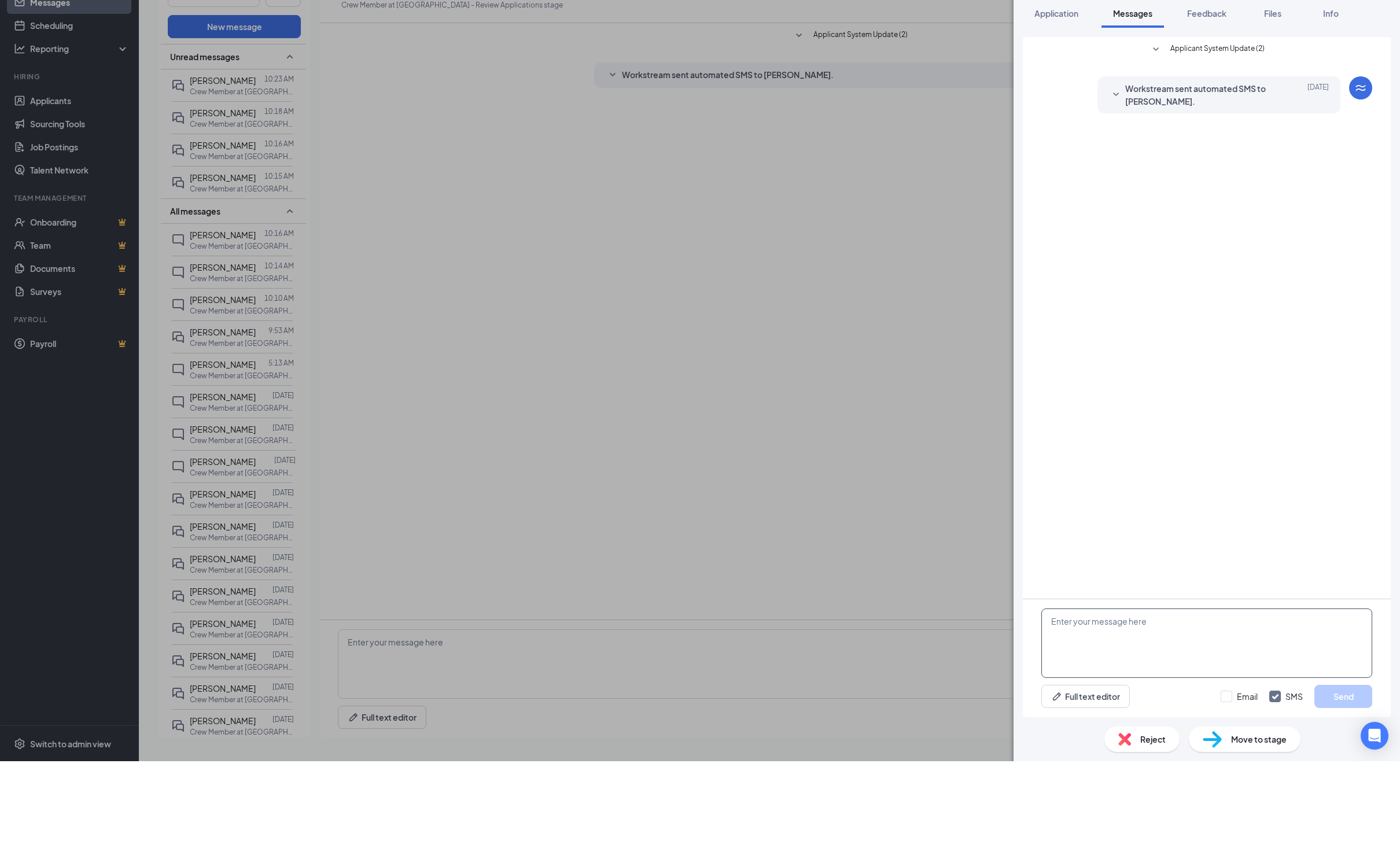
paste textarea "Hello! I’d love to schedule an interview with you! I’m available next week: Mon…"
type textarea "Hello! I’d love to schedule an interview with you! I’m available next week: Mon…"
click button "Send"
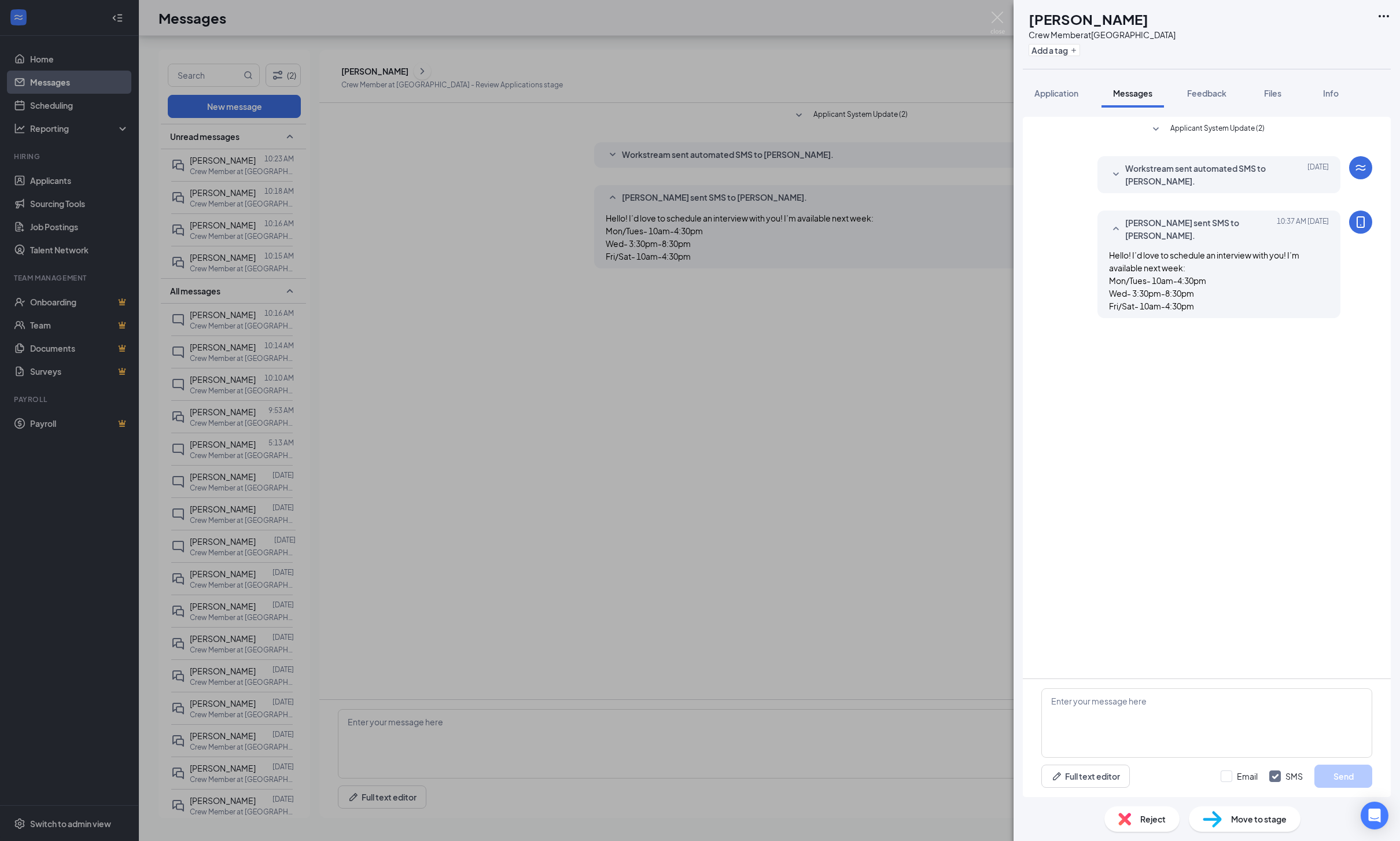
click div "SB Sidney Blue Crew Member at [GEOGRAPHIC_DATA] Add a tag Application Messages …"
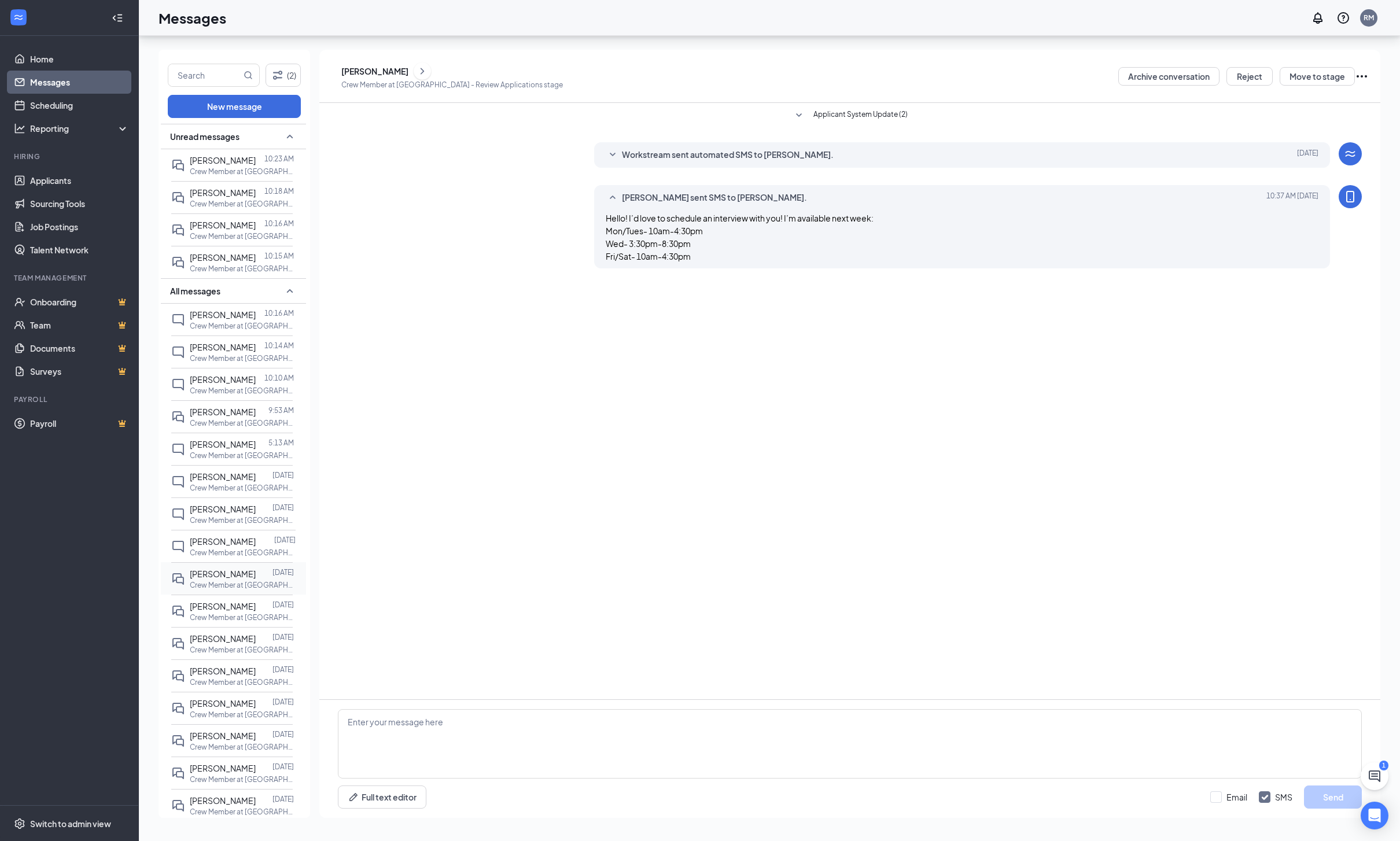
click p "Crew Member at [GEOGRAPHIC_DATA]"
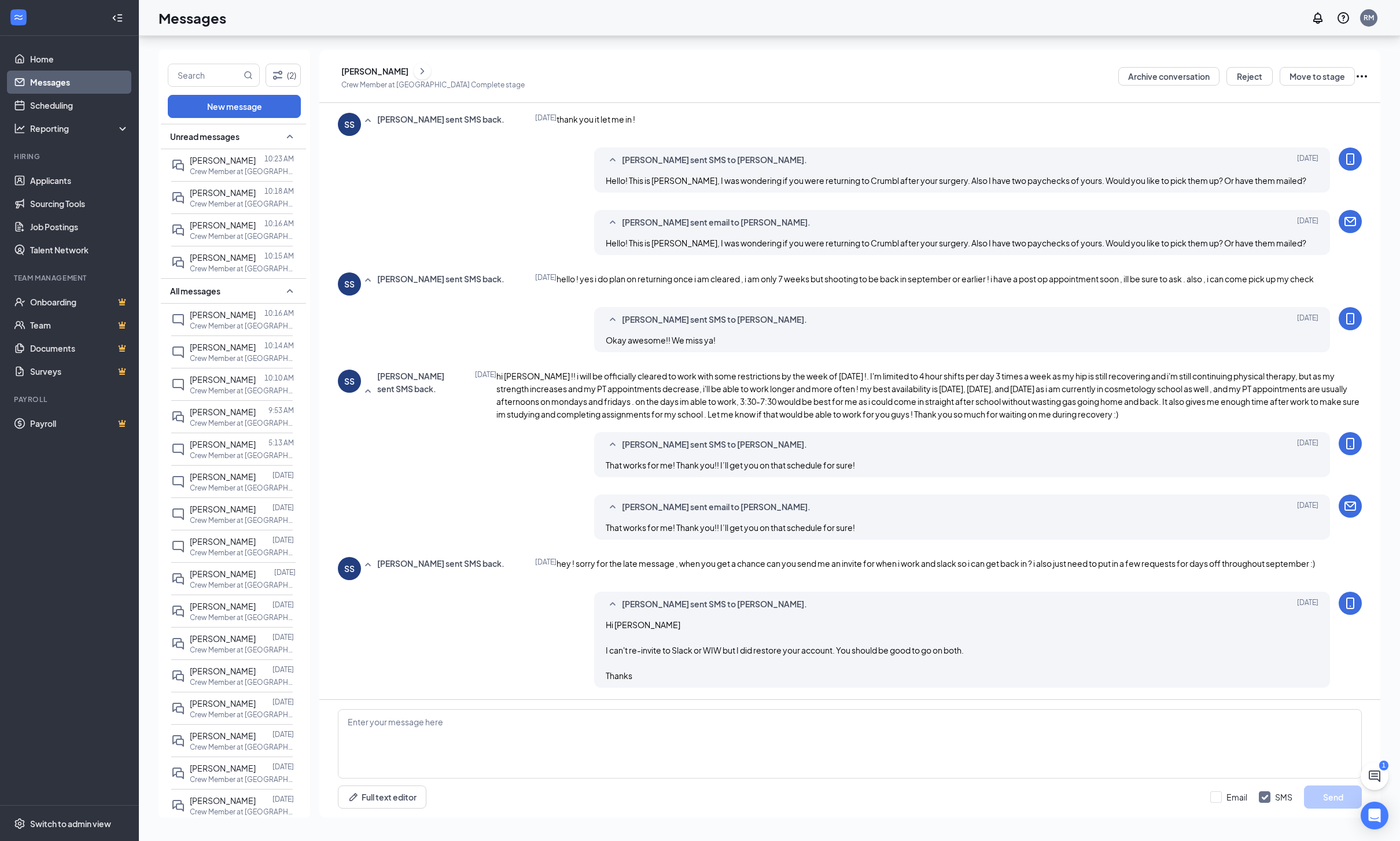
scroll to position [295, 0]
click div "(2) New message Unread messages [PERSON_NAME] 10:23 AM Crew Member at [GEOGRAPH…"
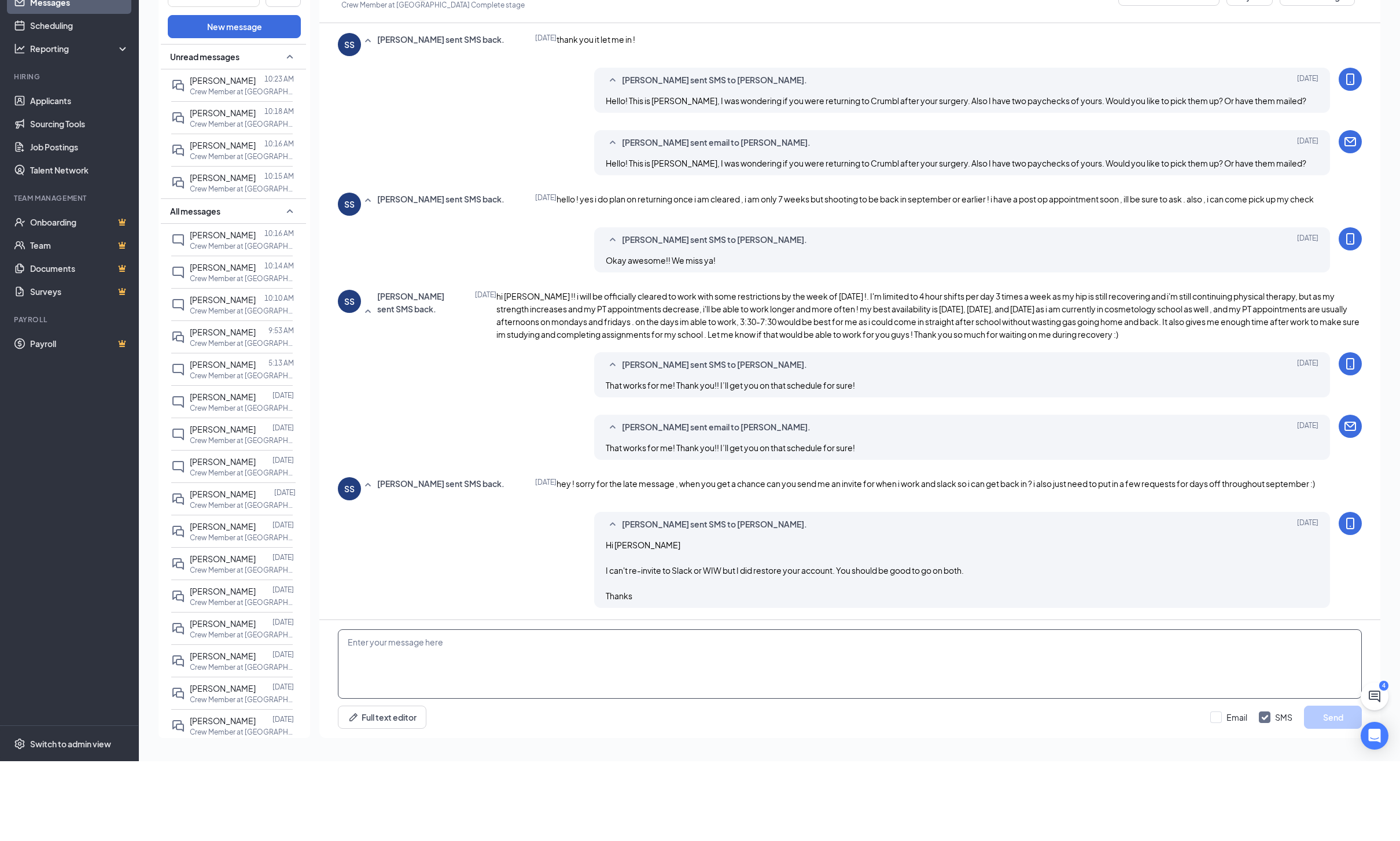
type textarea "I"
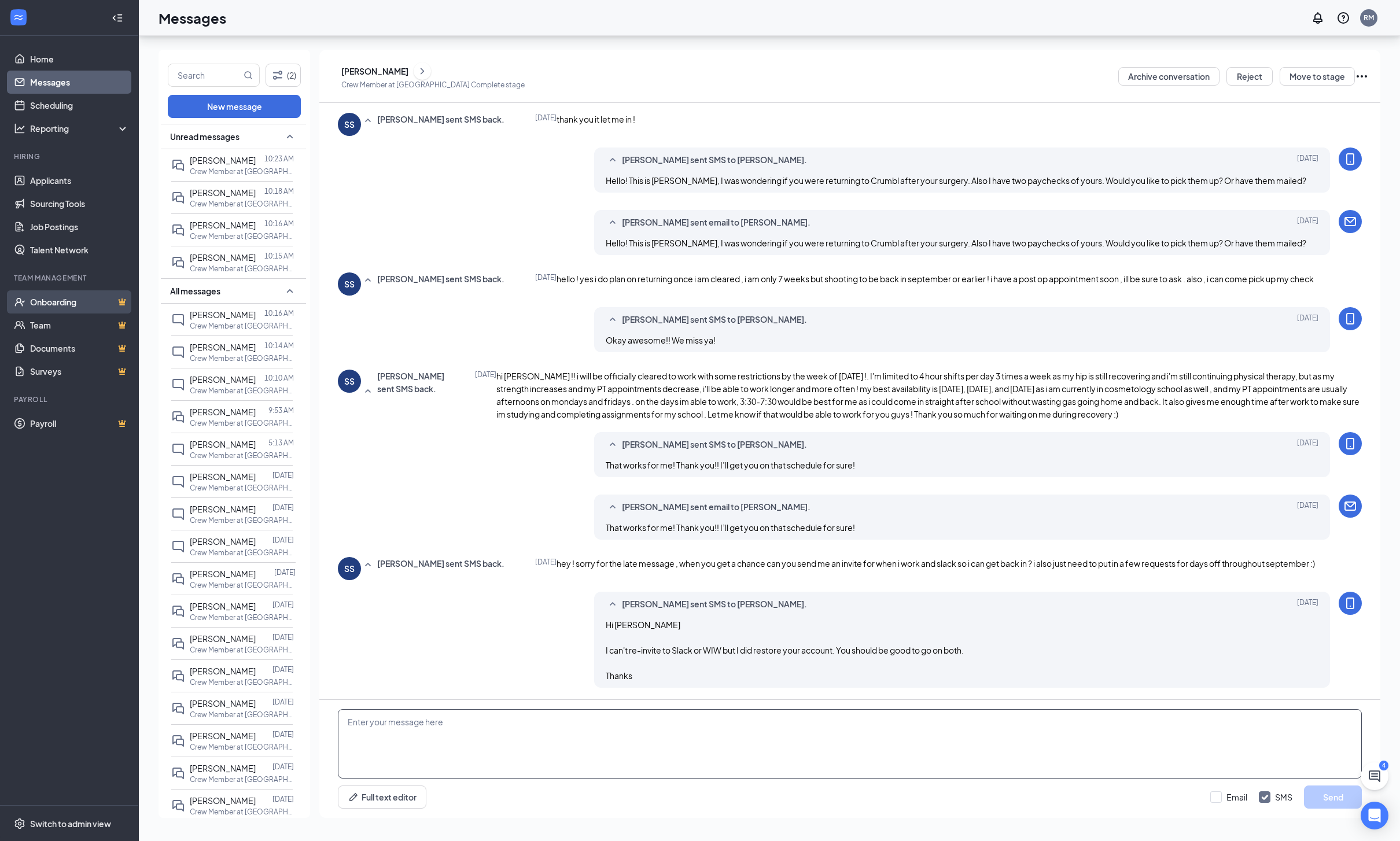
scroll to position [0, 0]
